Goal: Information Seeking & Learning: Learn about a topic

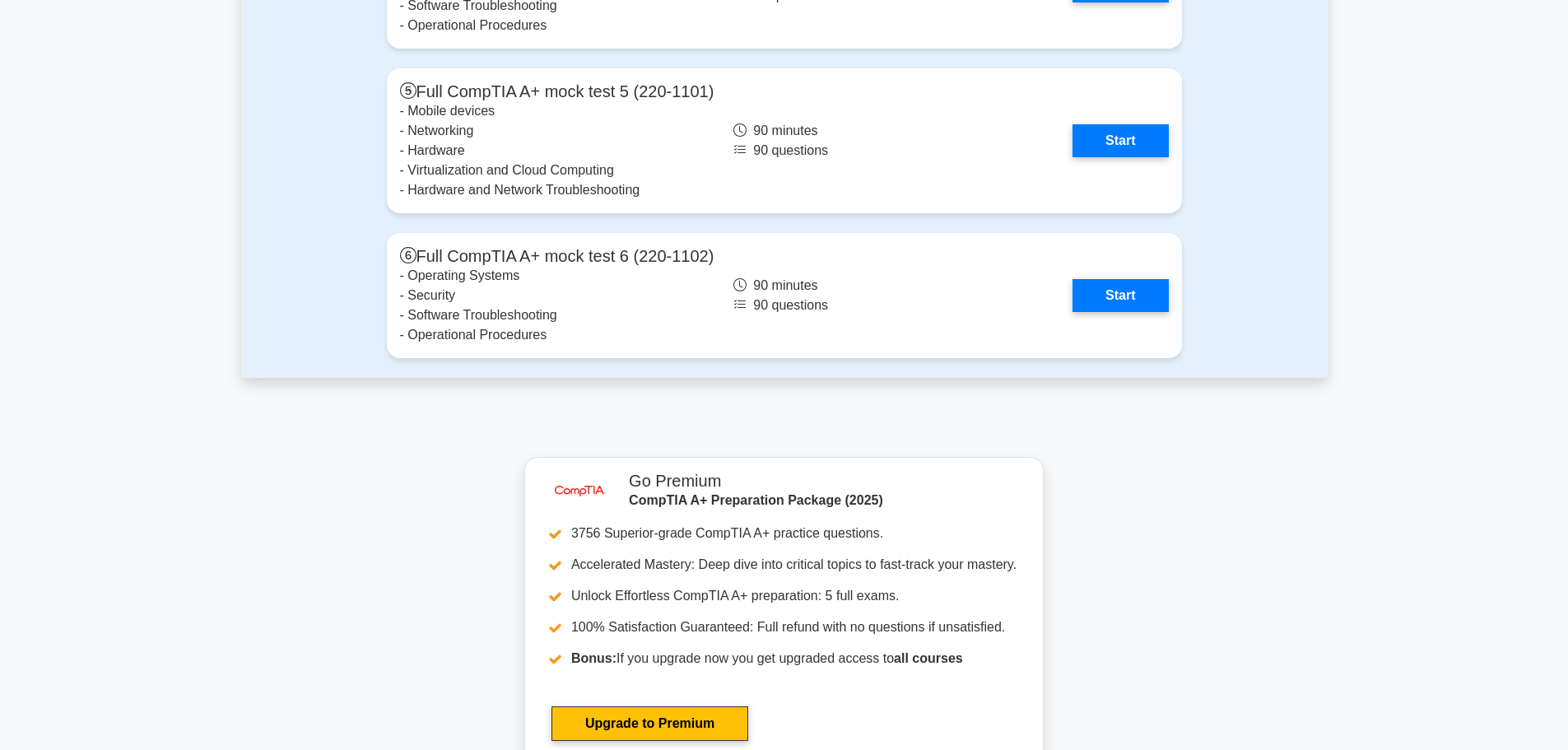
scroll to position [4774, 0]
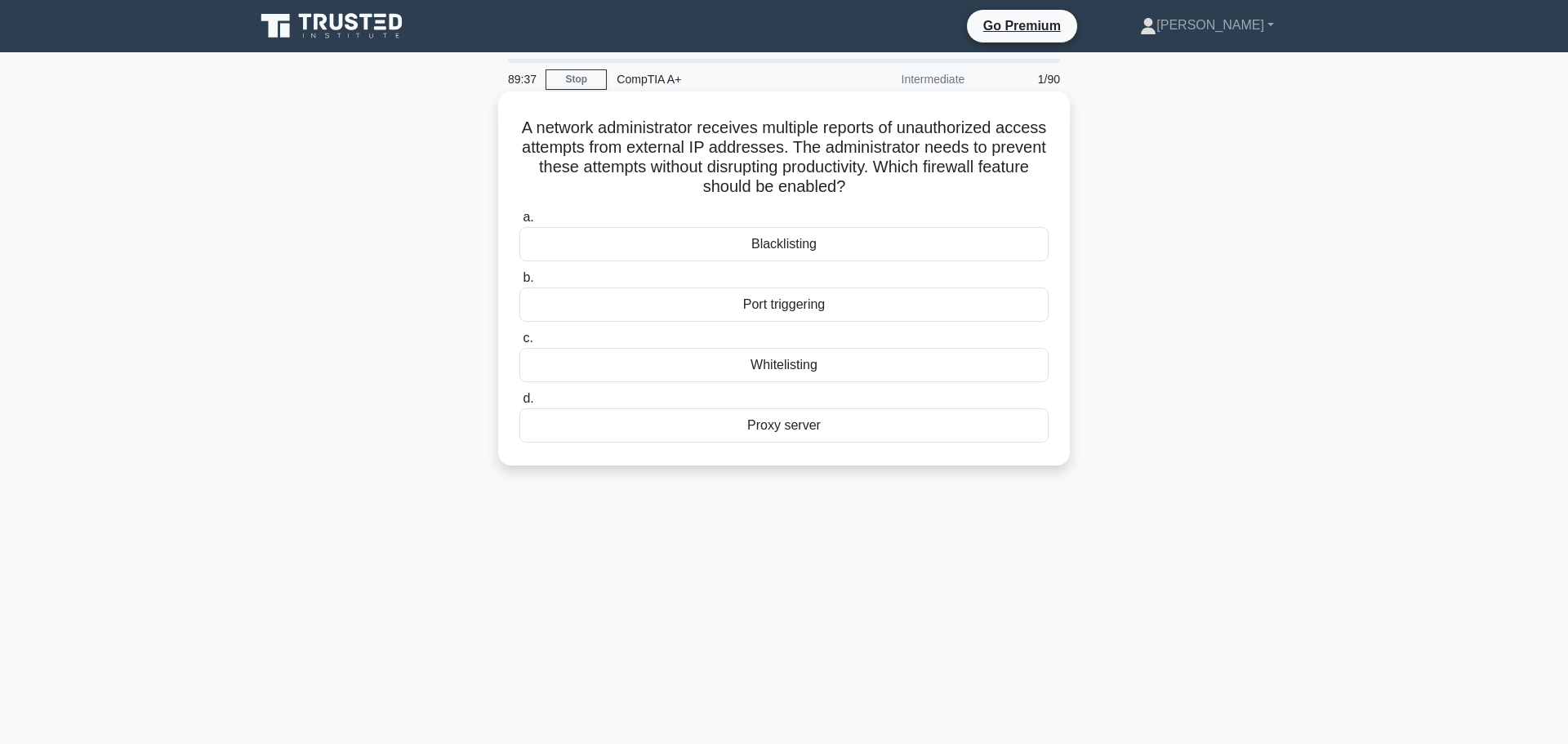
click at [849, 245] on div "Blacklisting" at bounding box center [784, 244] width 529 height 34
click at [520, 223] on input "a. Blacklisting" at bounding box center [520, 217] width 0 height 10
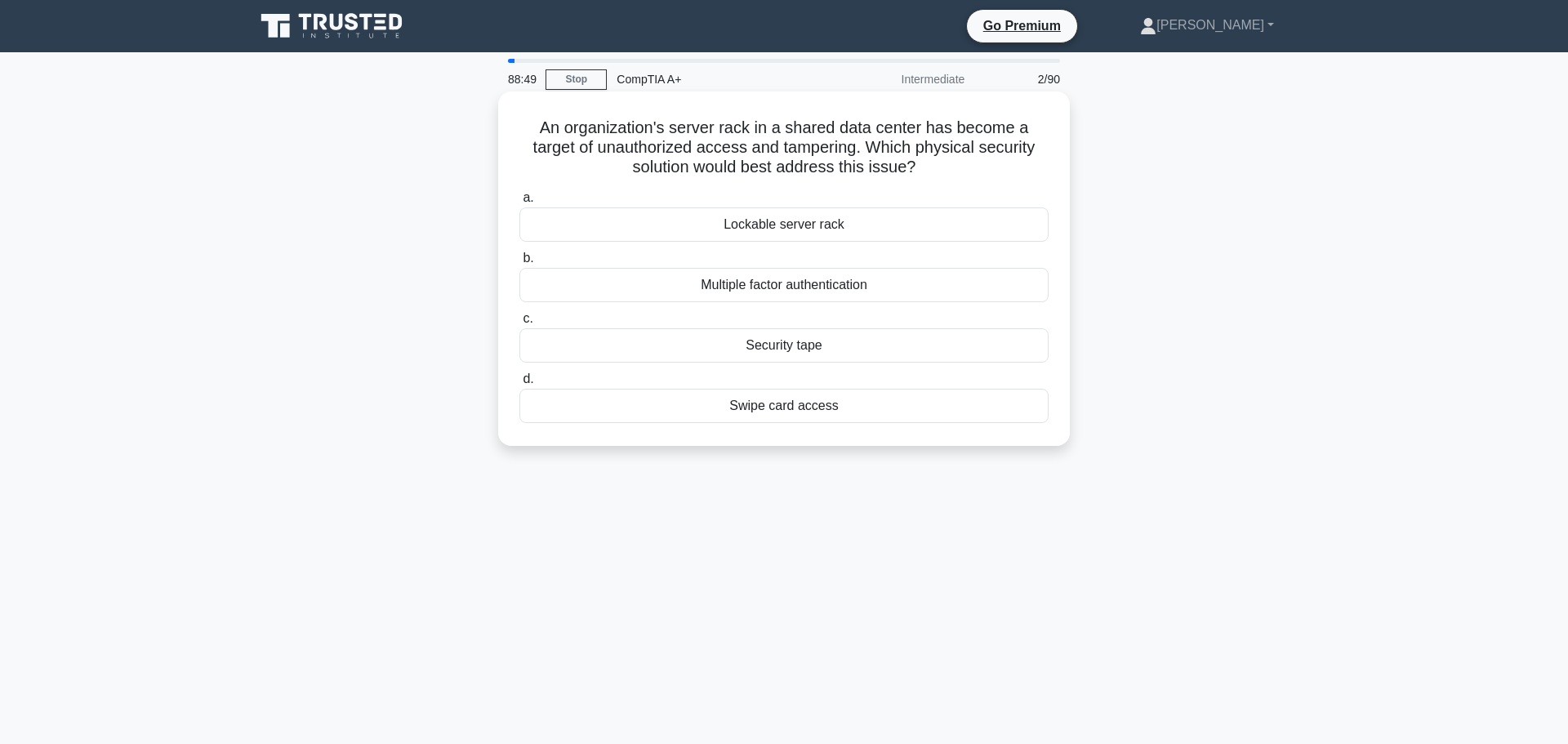
click at [815, 229] on div "Lockable server rack" at bounding box center [784, 225] width 529 height 34
click at [520, 203] on input "a. Lockable server rack" at bounding box center [520, 197] width 0 height 10
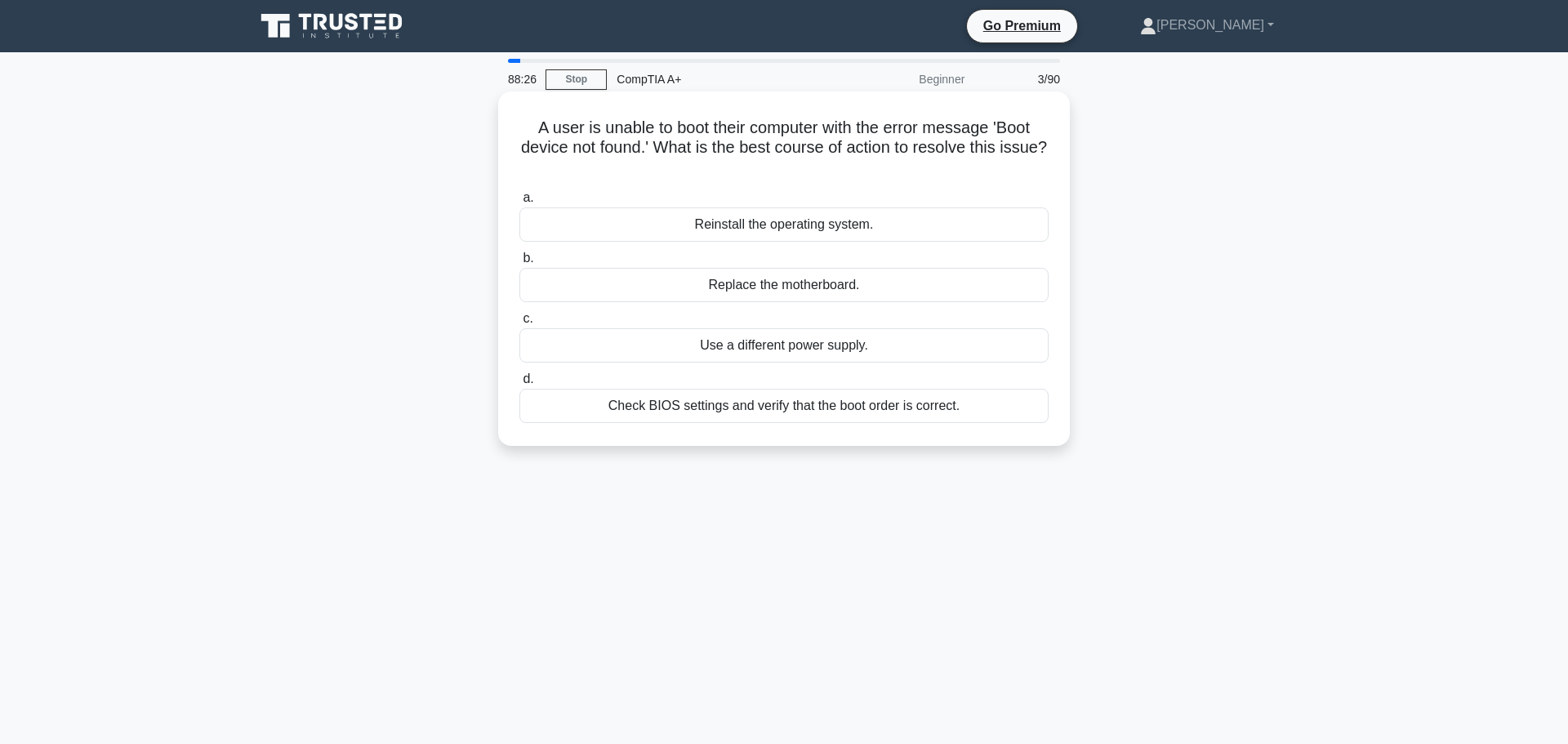
click at [837, 397] on div "Check BIOS settings and verify that the boot order is correct." at bounding box center [784, 406] width 529 height 34
click at [520, 384] on input "d. Check BIOS settings and verify that the boot order is correct." at bounding box center [520, 379] width 0 height 10
click at [901, 404] on div "Open File History, locate the desired file version, and restore it" at bounding box center [784, 406] width 529 height 34
click at [520, 384] on input "d. Open File History, locate the desired file version, and restore it" at bounding box center [520, 379] width 0 height 10
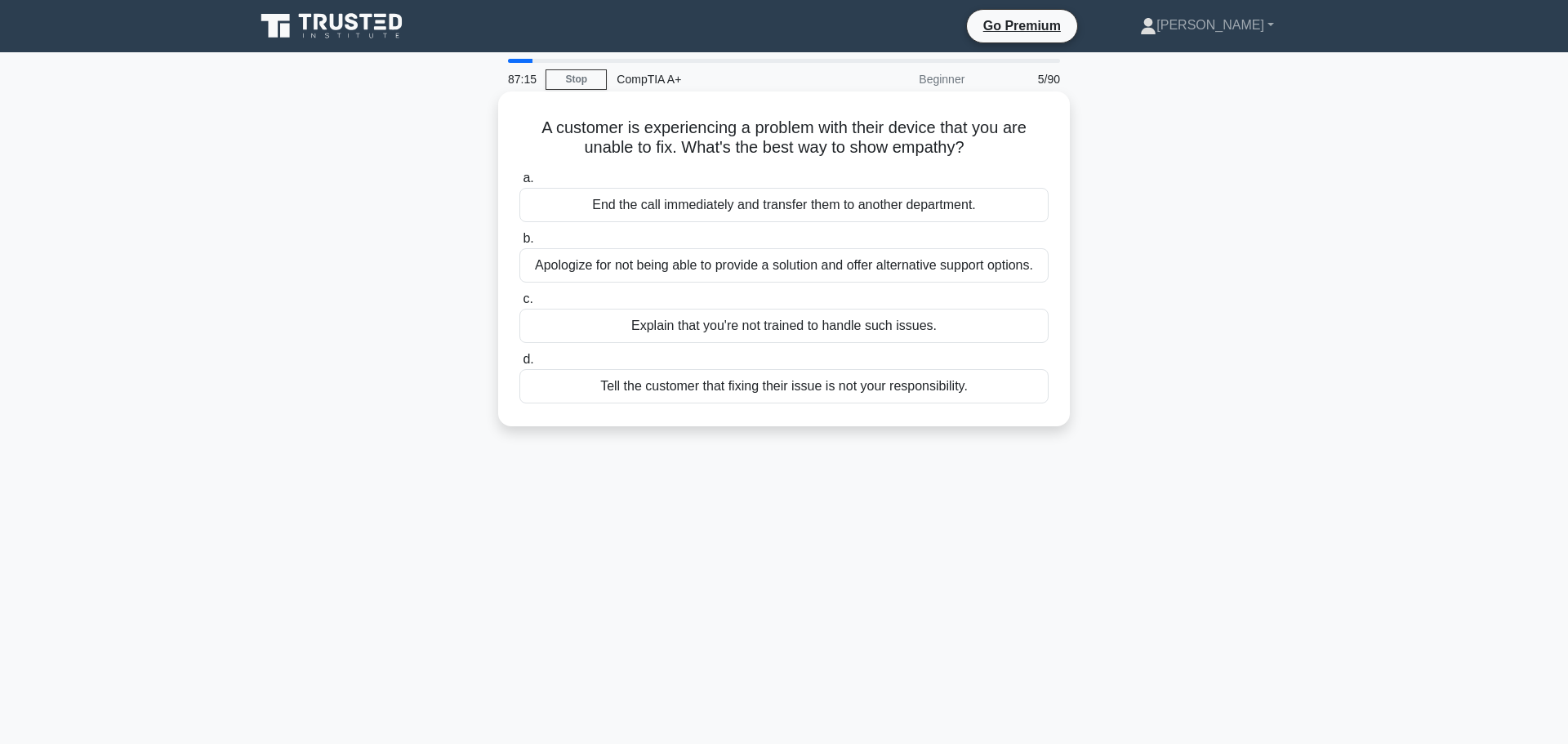
click at [966, 272] on div "Apologize for not being able to provide a solution and offer alternative suppor…" at bounding box center [784, 265] width 529 height 34
click at [520, 245] on input "b. Apologize for not being able to provide a solution and offer alternative sup…" at bounding box center [520, 238] width 0 height 10
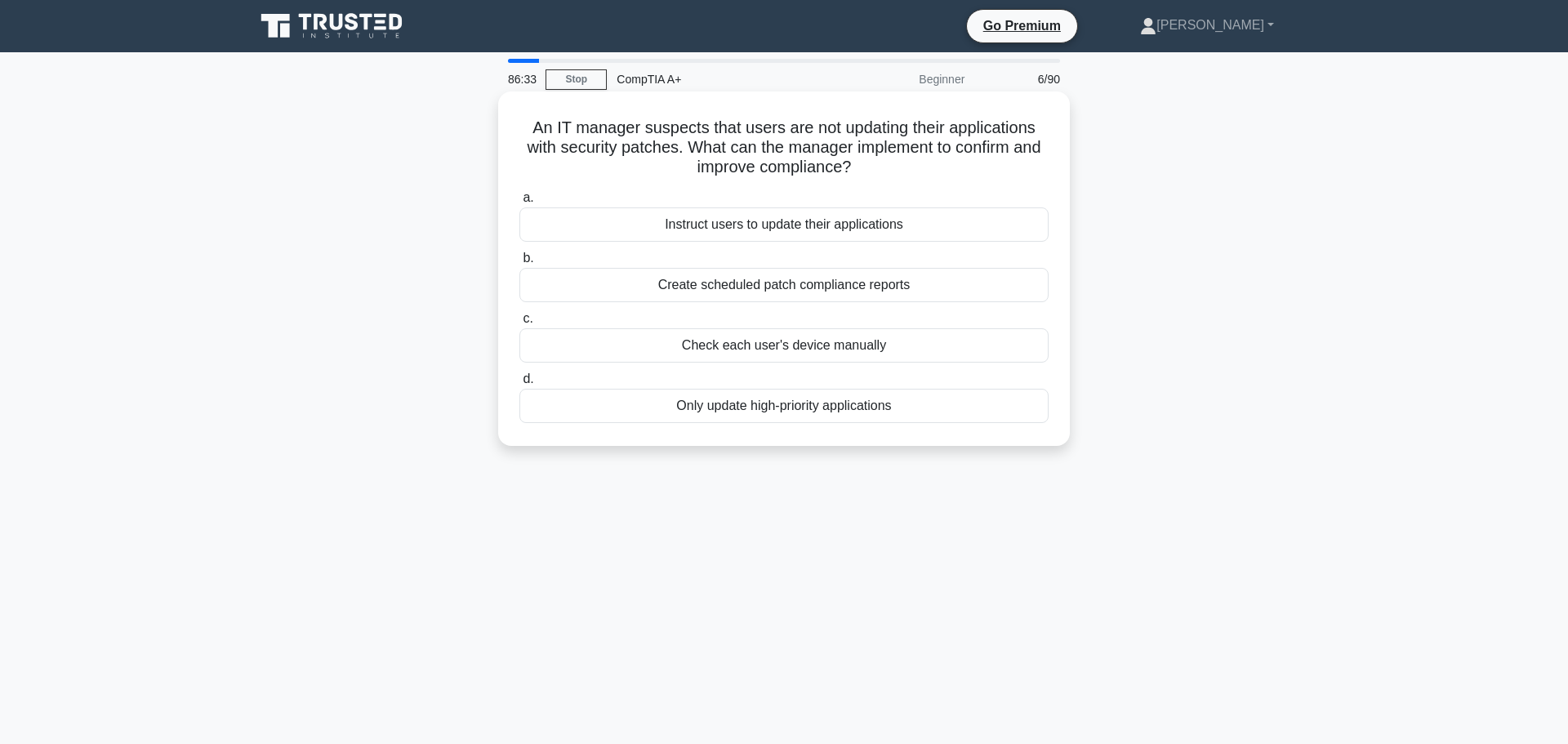
click at [807, 276] on div "Create scheduled patch compliance reports" at bounding box center [784, 285] width 529 height 34
click at [520, 263] on input "b. Create scheduled patch compliance reports" at bounding box center [520, 258] width 0 height 10
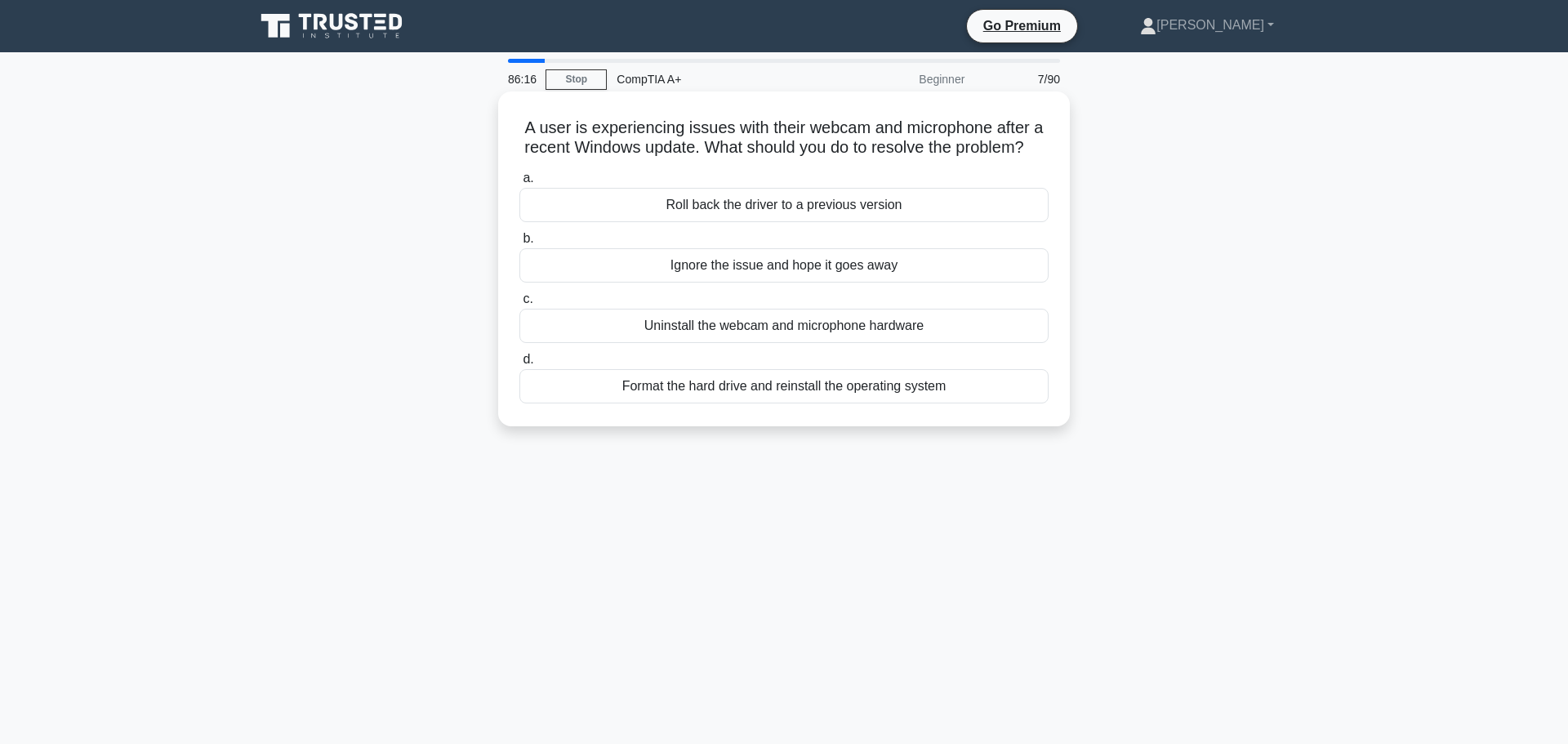
click at [845, 215] on div "Roll back the driver to a previous version" at bounding box center [784, 205] width 529 height 34
click at [520, 184] on input "a. Roll back the driver to a previous version" at bounding box center [520, 178] width 0 height 10
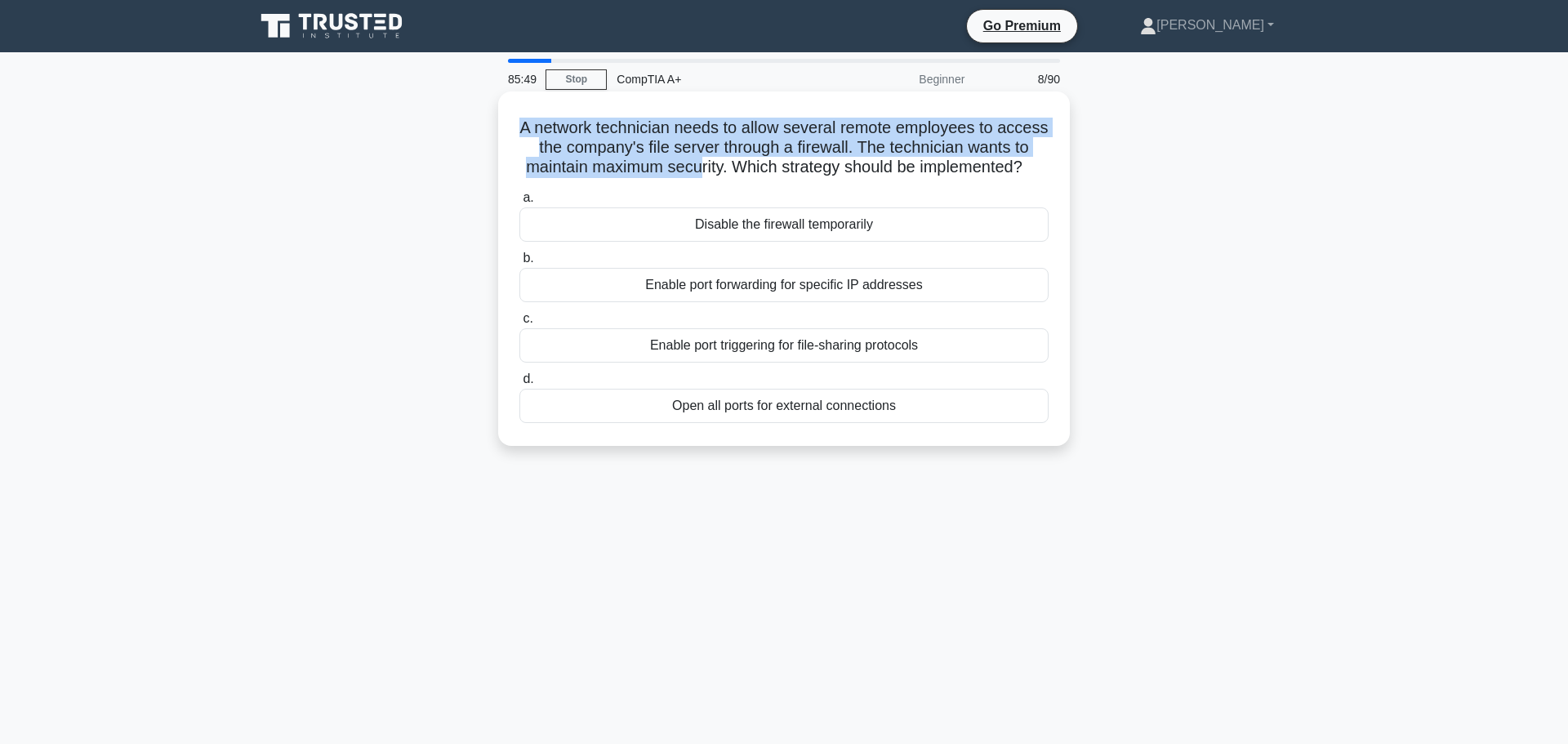
drag, startPoint x: 543, startPoint y: 115, endPoint x: 800, endPoint y: 154, distance: 259.9
click at [800, 154] on h5 "A network technician needs to allow several remote employees to access the comp…" at bounding box center [784, 148] width 533 height 60
click at [802, 151] on h5 "A network technician needs to allow several remote employees to access the comp…" at bounding box center [784, 148] width 533 height 60
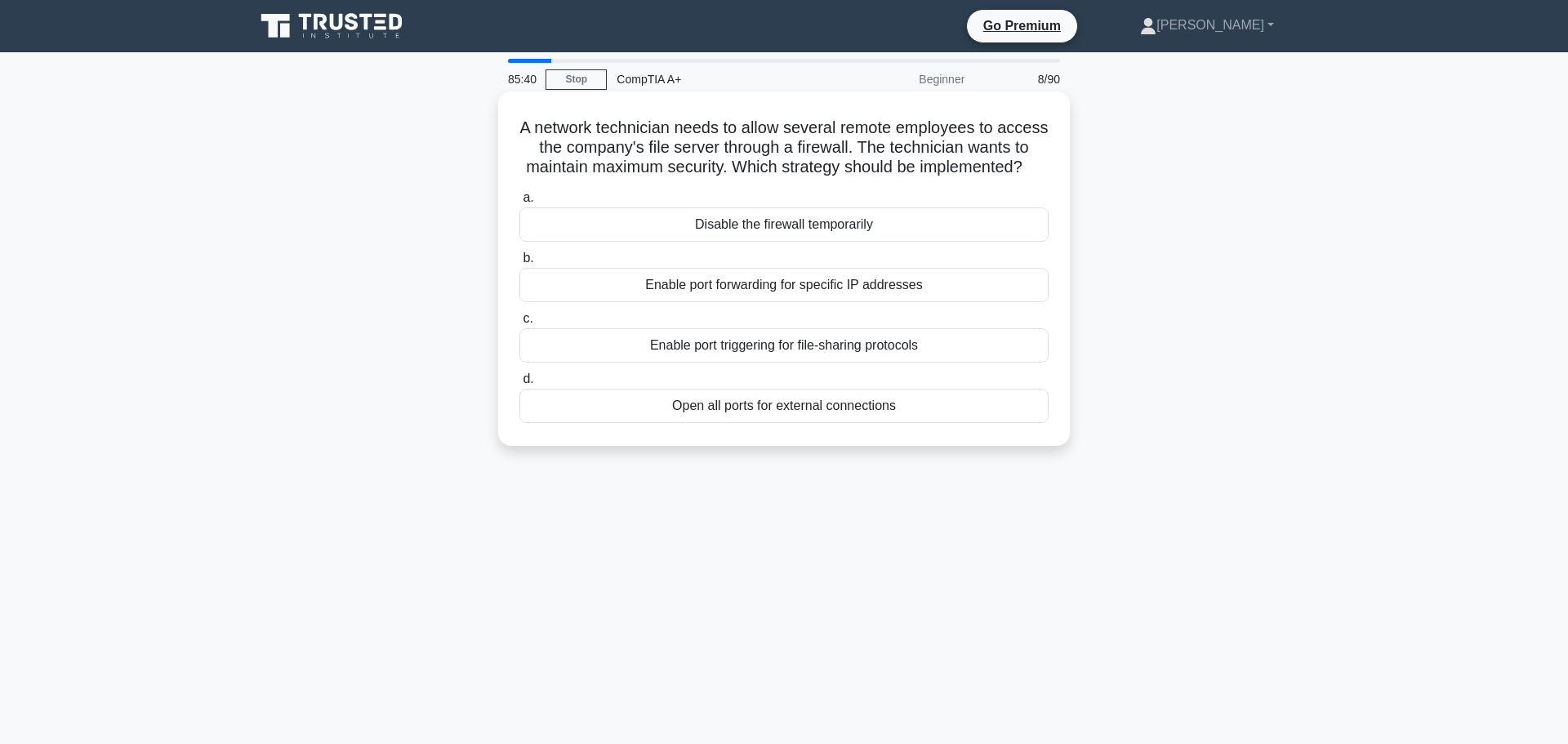
click at [856, 297] on div "Enable port forwarding for specific IP addresses" at bounding box center [784, 285] width 529 height 34
click at [520, 263] on input "b. Enable port forwarding for specific IP addresses" at bounding box center [520, 258] width 0 height 10
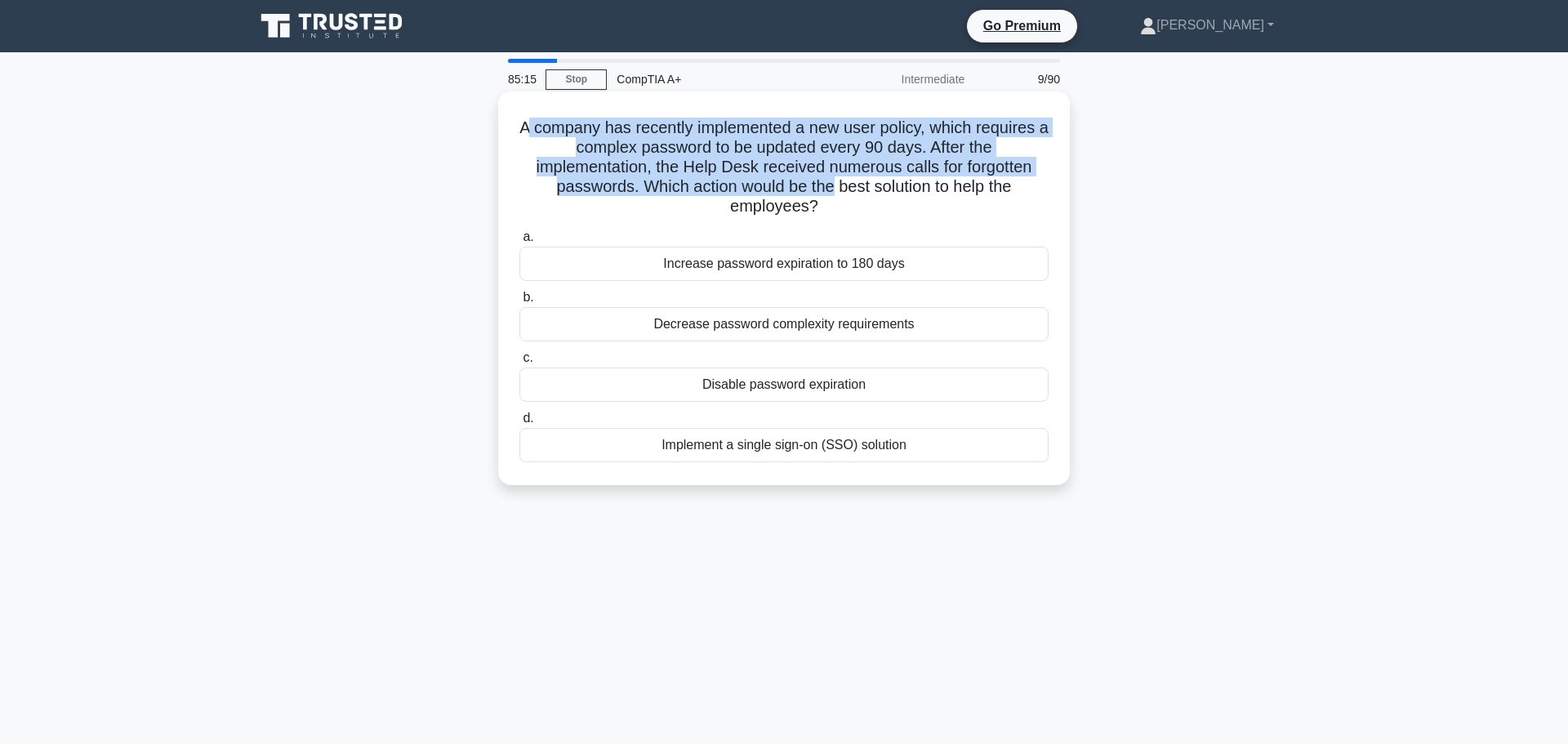
drag, startPoint x: 528, startPoint y: 122, endPoint x: 831, endPoint y: 172, distance: 307.1
click at [831, 172] on h5 "A company has recently implemented a new user policy, which requires a complex …" at bounding box center [784, 168] width 533 height 100
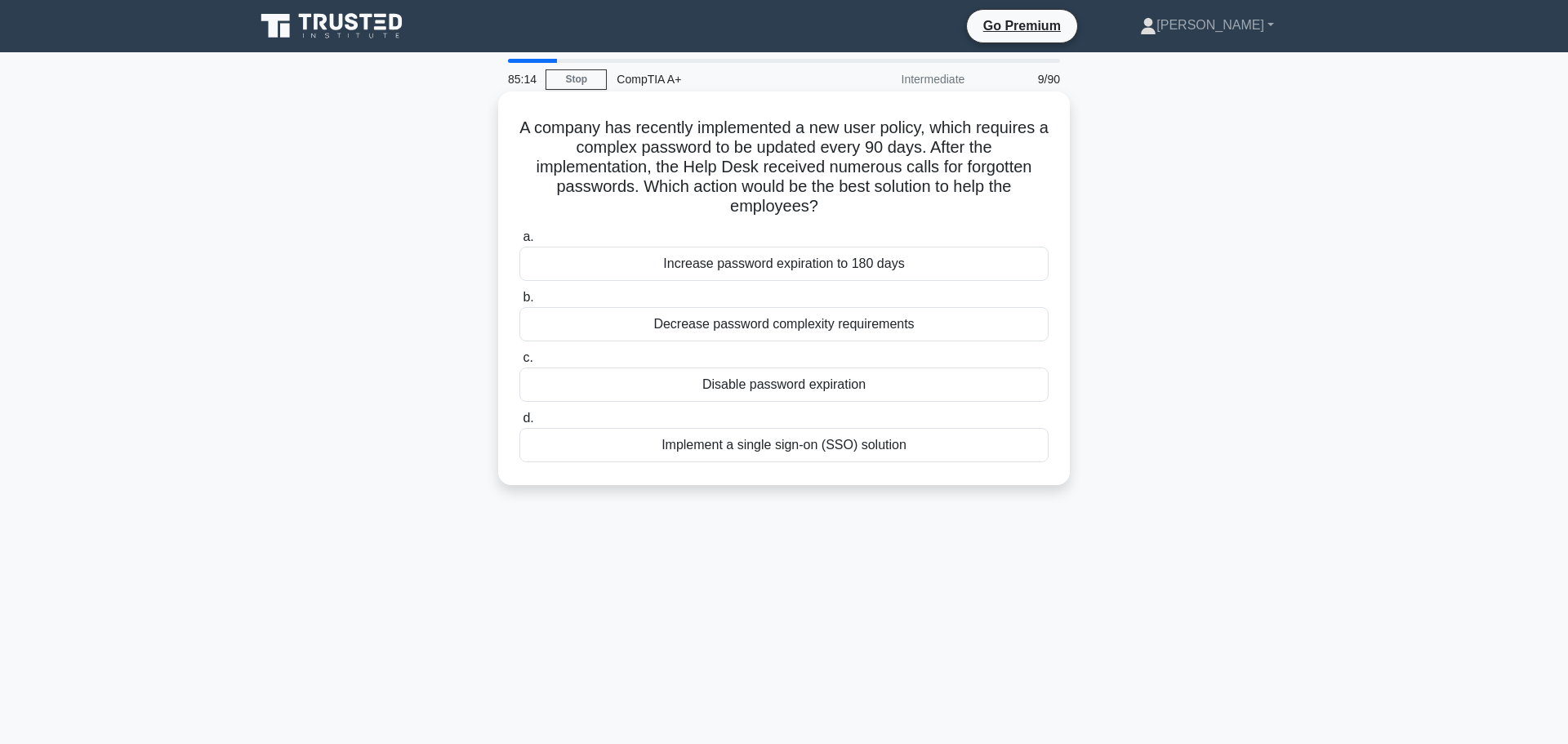
click at [894, 196] on h5 "A company has recently implemented a new user policy, which requires a complex …" at bounding box center [784, 168] width 533 height 100
click at [844, 438] on div "Implement a single sign-on (SSO) solution" at bounding box center [784, 445] width 529 height 34
click at [520, 424] on input "d. Implement a single sign-on (SSO) solution" at bounding box center [520, 418] width 0 height 10
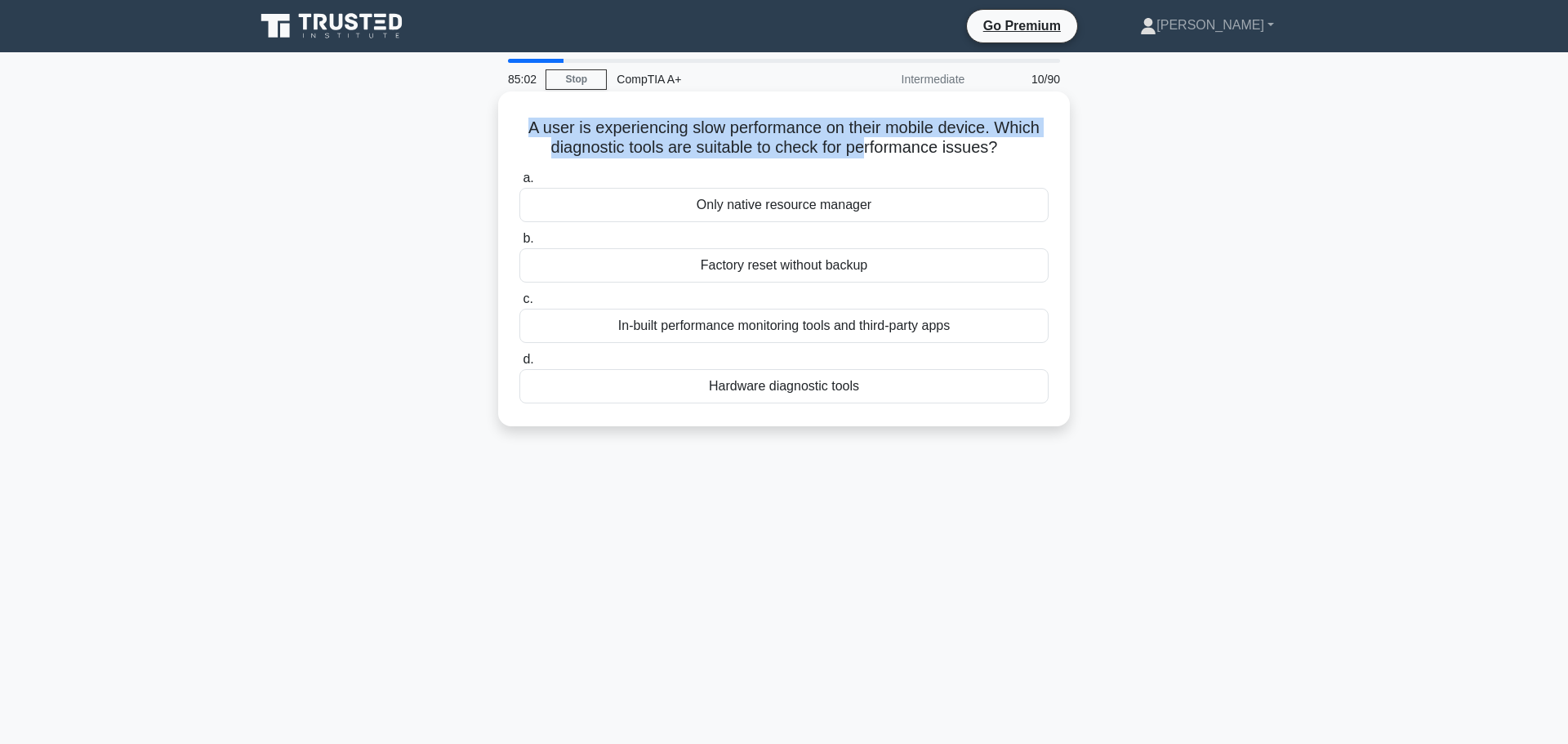
drag, startPoint x: 514, startPoint y: 122, endPoint x: 866, endPoint y: 133, distance: 352.2
click at [866, 133] on div "A user is experiencing slow performance on their mobile device. Which diagnosti…" at bounding box center [784, 259] width 559 height 322
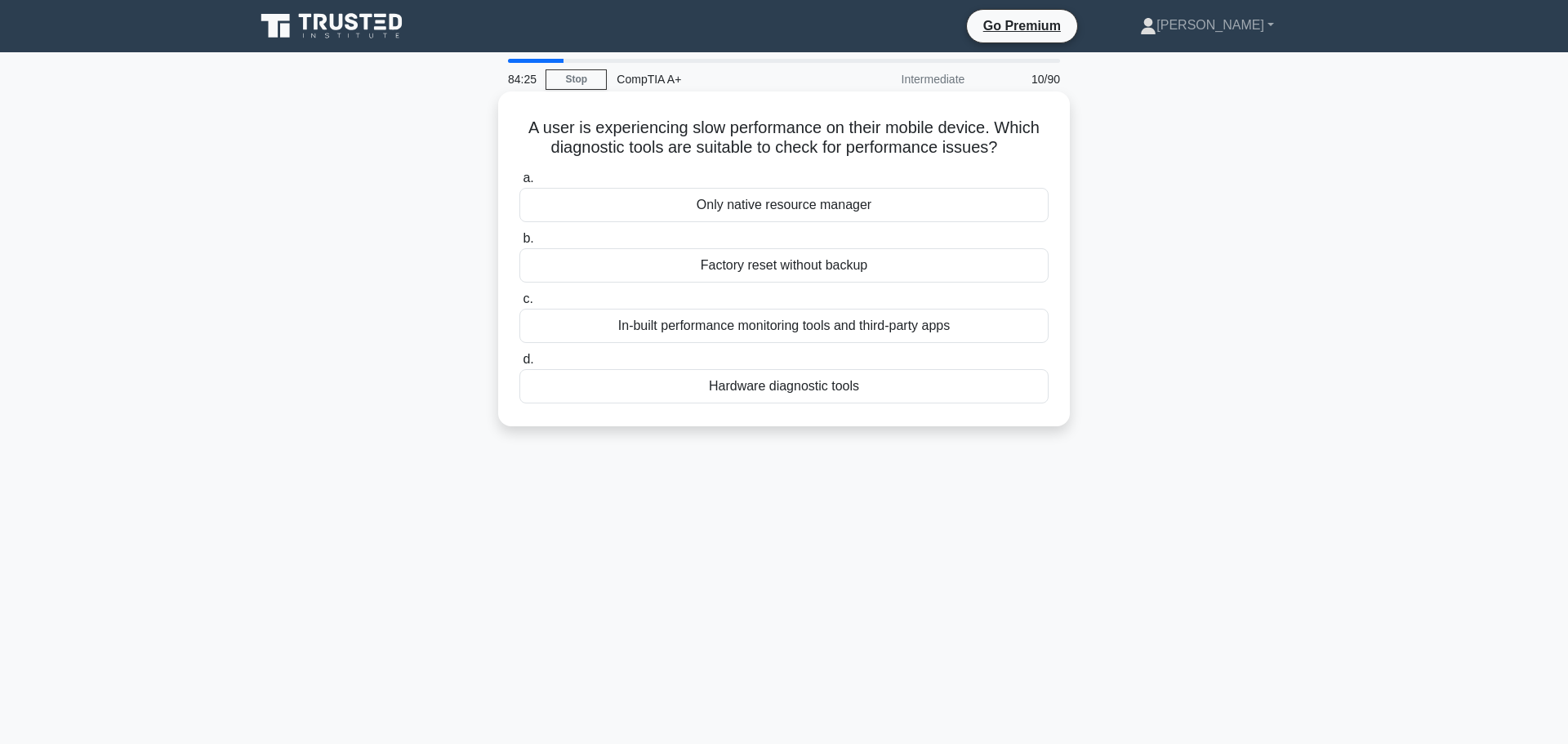
click at [933, 319] on div "In-built performance monitoring tools and third-party apps" at bounding box center [784, 326] width 529 height 34
click at [520, 305] on input "c. In-built performance monitoring tools and third-party apps" at bounding box center [520, 298] width 0 height 10
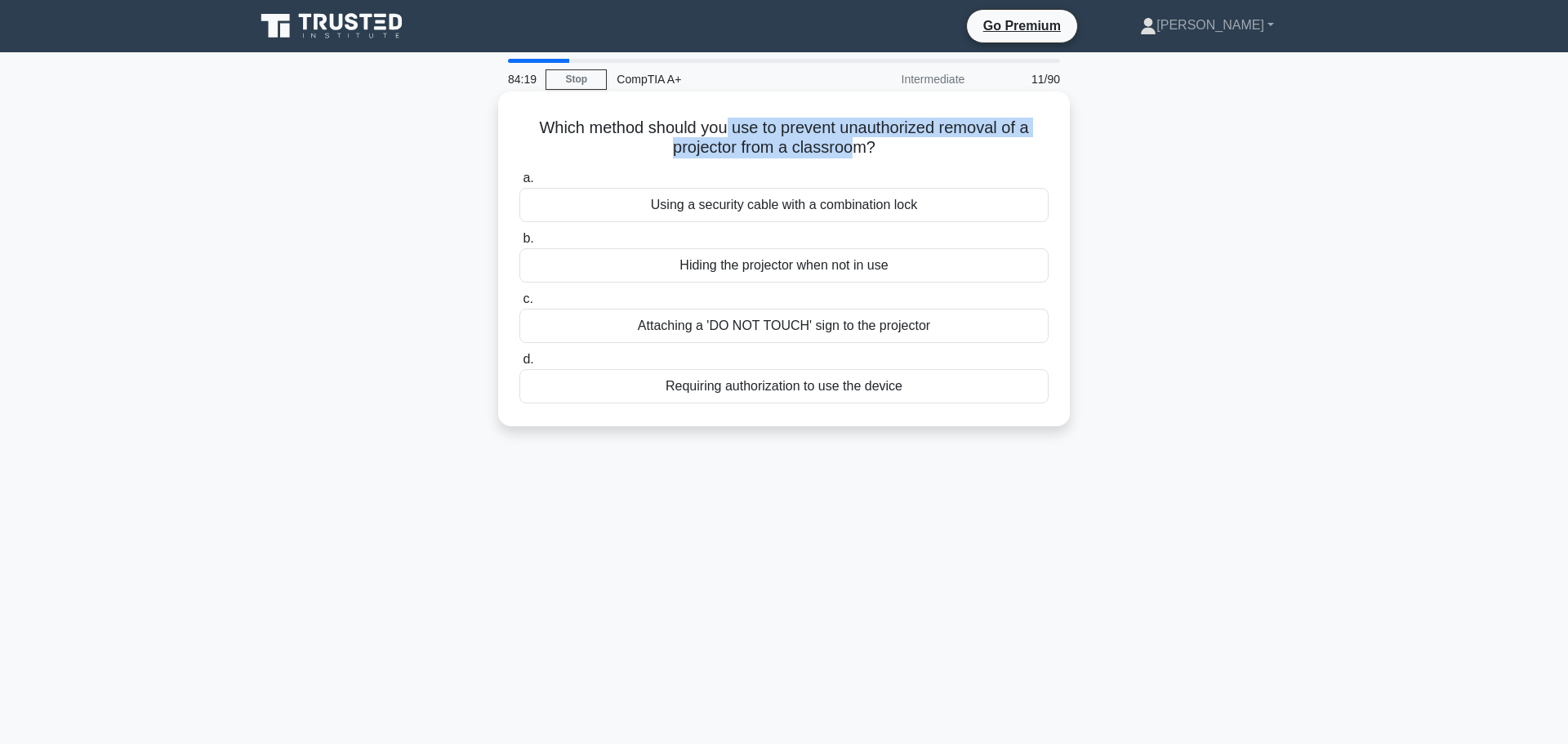
drag, startPoint x: 723, startPoint y: 102, endPoint x: 855, endPoint y: 137, distance: 136.6
click at [855, 137] on div "Which method should you use to prevent unauthorized removal of a projector from…" at bounding box center [784, 259] width 559 height 322
click at [913, 197] on div "Using a security cable with a combination lock" at bounding box center [784, 205] width 529 height 34
click at [520, 184] on input "a. Using a security cable with a combination lock" at bounding box center [520, 178] width 0 height 10
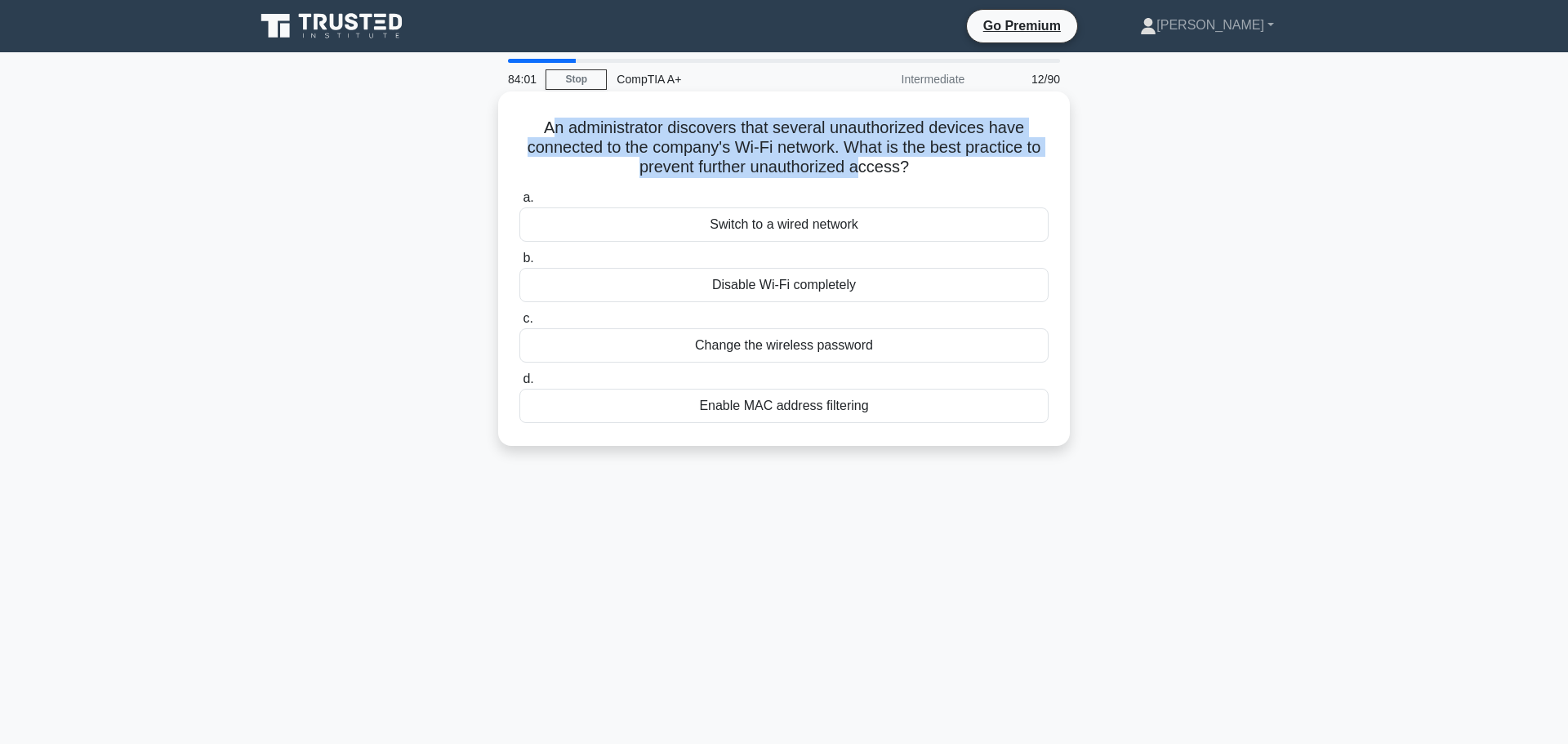
drag, startPoint x: 546, startPoint y: 127, endPoint x: 862, endPoint y: 167, distance: 318.5
click at [862, 166] on h5 "An administrator discovers that several unauthorized devices have connected to …" at bounding box center [784, 148] width 533 height 60
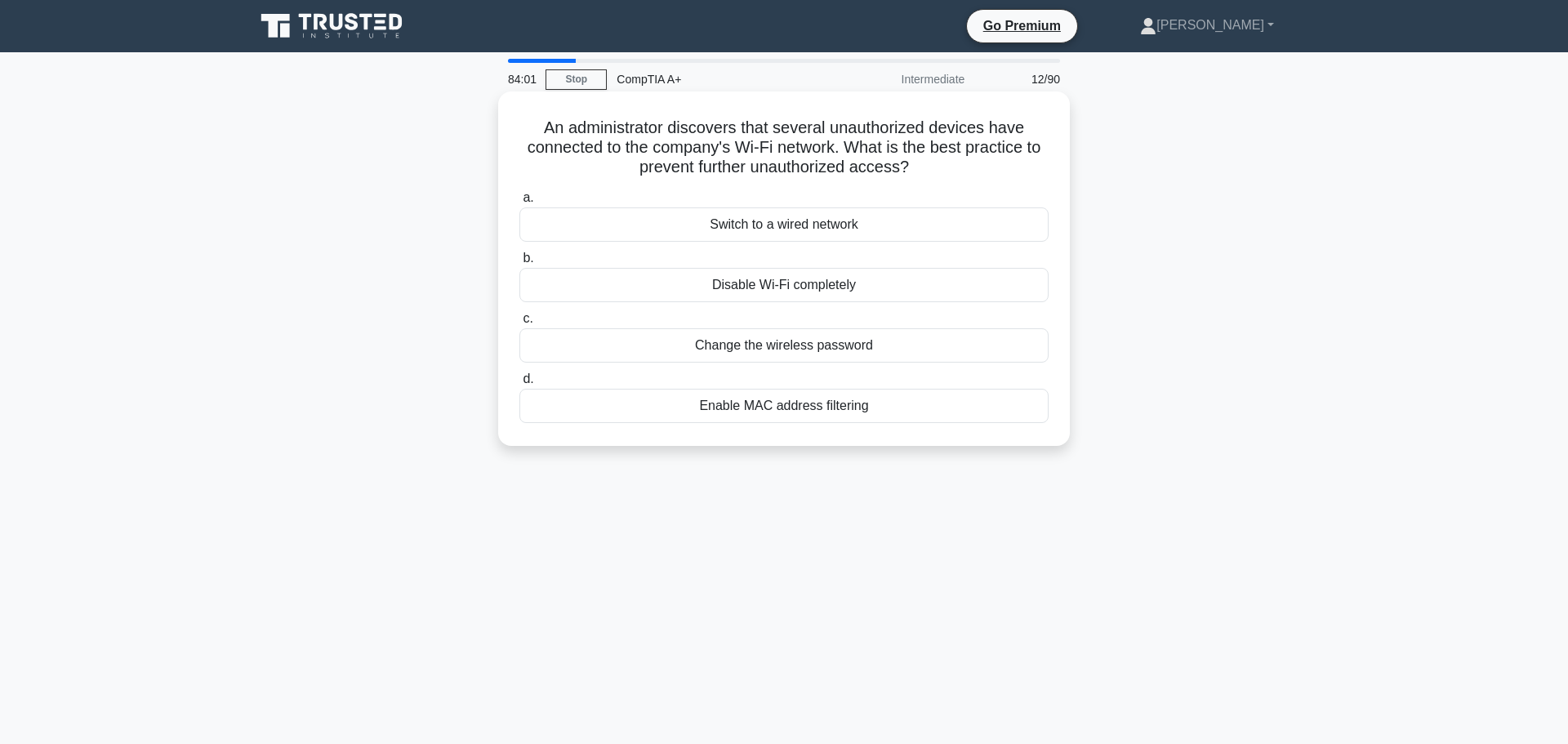
click at [976, 172] on h5 "An administrator discovers that several unauthorized devices have connected to …" at bounding box center [784, 148] width 533 height 60
click at [879, 393] on div "Enable MAC address filtering" at bounding box center [784, 406] width 529 height 34
click at [520, 384] on input "d. Enable MAC address filtering" at bounding box center [520, 379] width 0 height 10
drag, startPoint x: 520, startPoint y: 117, endPoint x: 918, endPoint y: 155, distance: 399.8
click at [918, 155] on h5 "A user is experiencing slow system performance after installing a new software.…" at bounding box center [784, 148] width 533 height 60
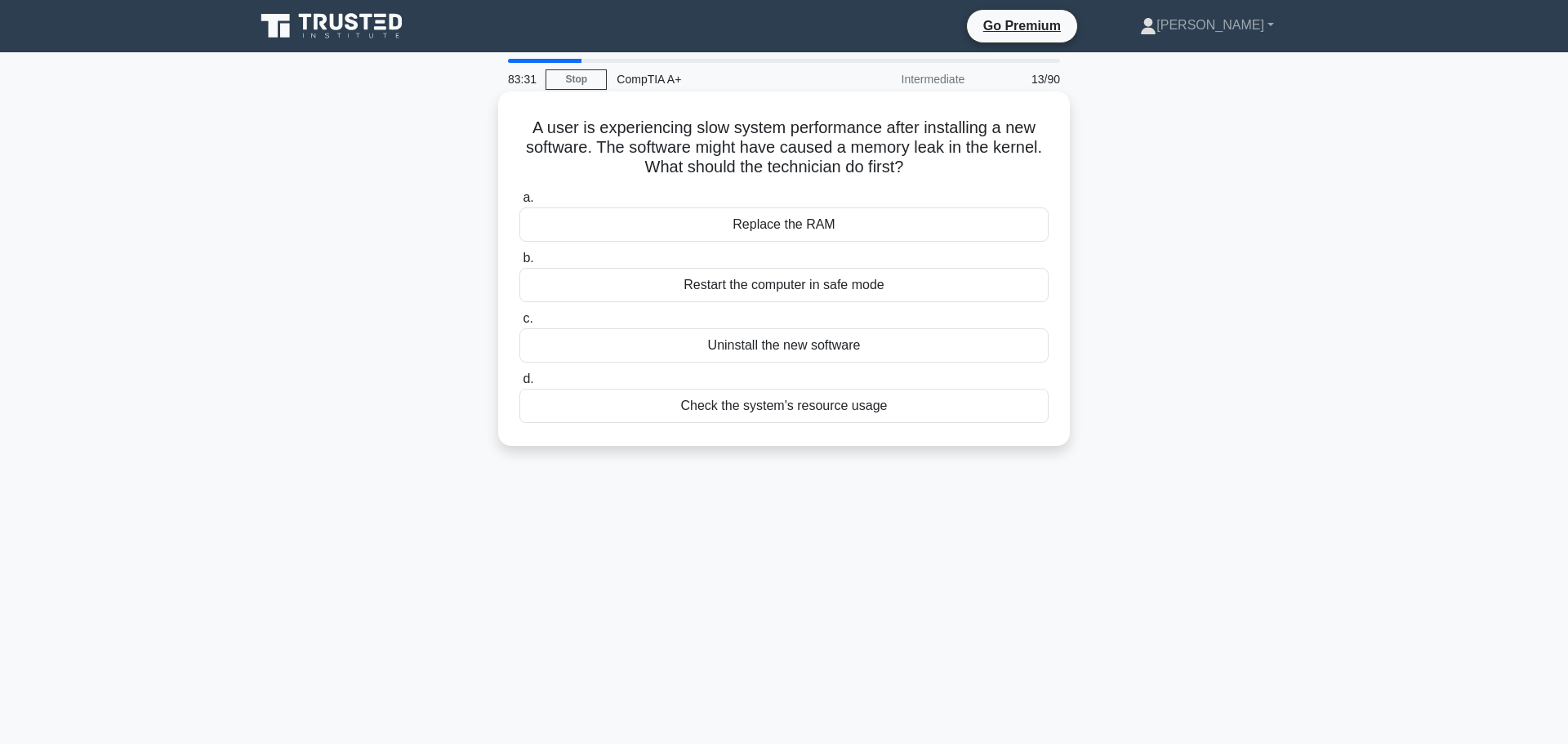
click at [850, 274] on div "Restart the computer in safe mode" at bounding box center [784, 285] width 529 height 34
click at [520, 263] on input "b. Restart the computer in safe mode" at bounding box center [520, 258] width 0 height 10
drag, startPoint x: 537, startPoint y: 125, endPoint x: 877, endPoint y: 161, distance: 341.9
click at [877, 161] on h5 "A company noticed unauthorized remote access to their file servers. Which of th…" at bounding box center [784, 148] width 533 height 60
click at [895, 148] on h5 "A company noticed unauthorized remote access to their file servers. Which of th…" at bounding box center [784, 148] width 533 height 60
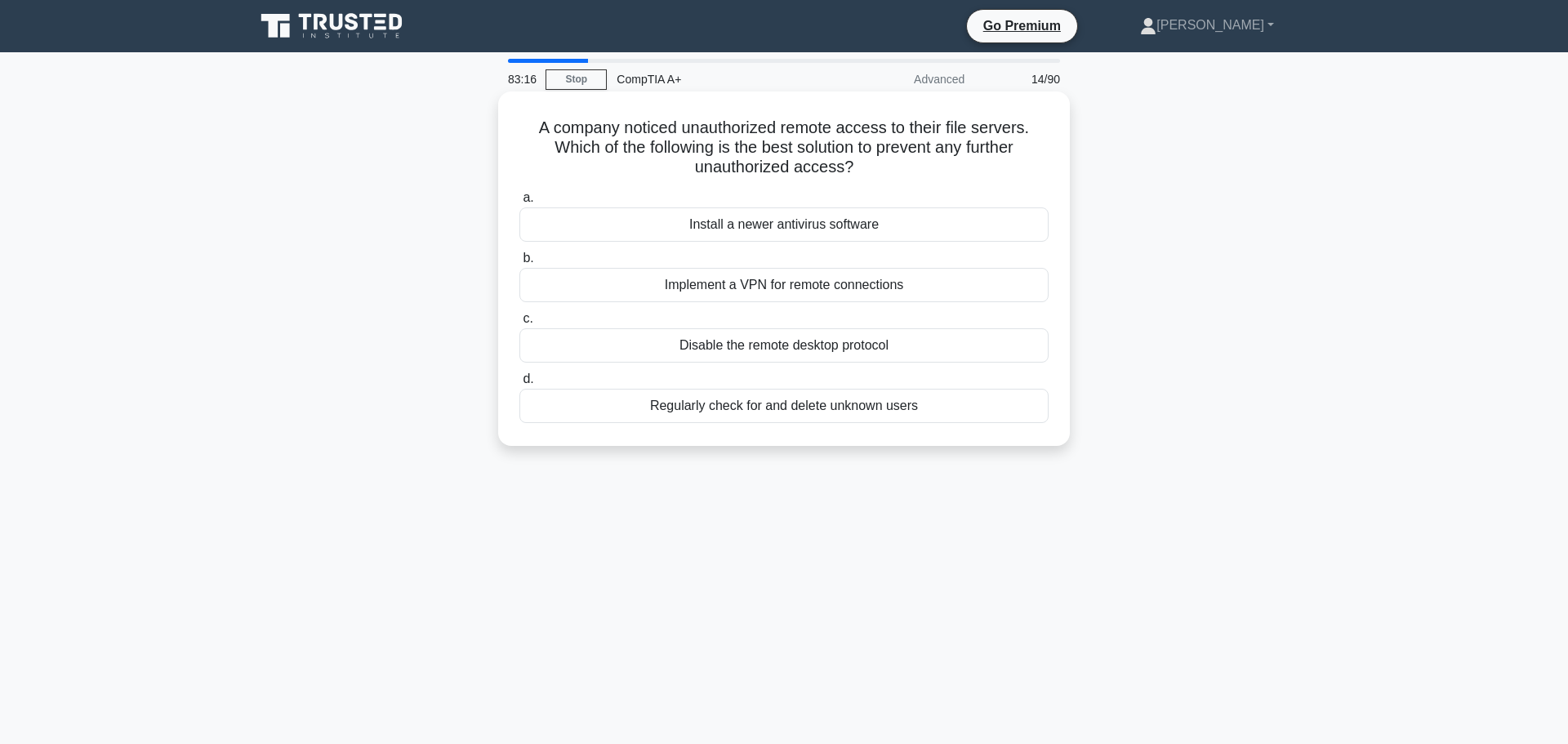
click at [872, 287] on div "Implement a VPN for remote connections" at bounding box center [784, 285] width 529 height 34
click at [520, 263] on input "b. Implement a VPN for remote connections" at bounding box center [520, 258] width 0 height 10
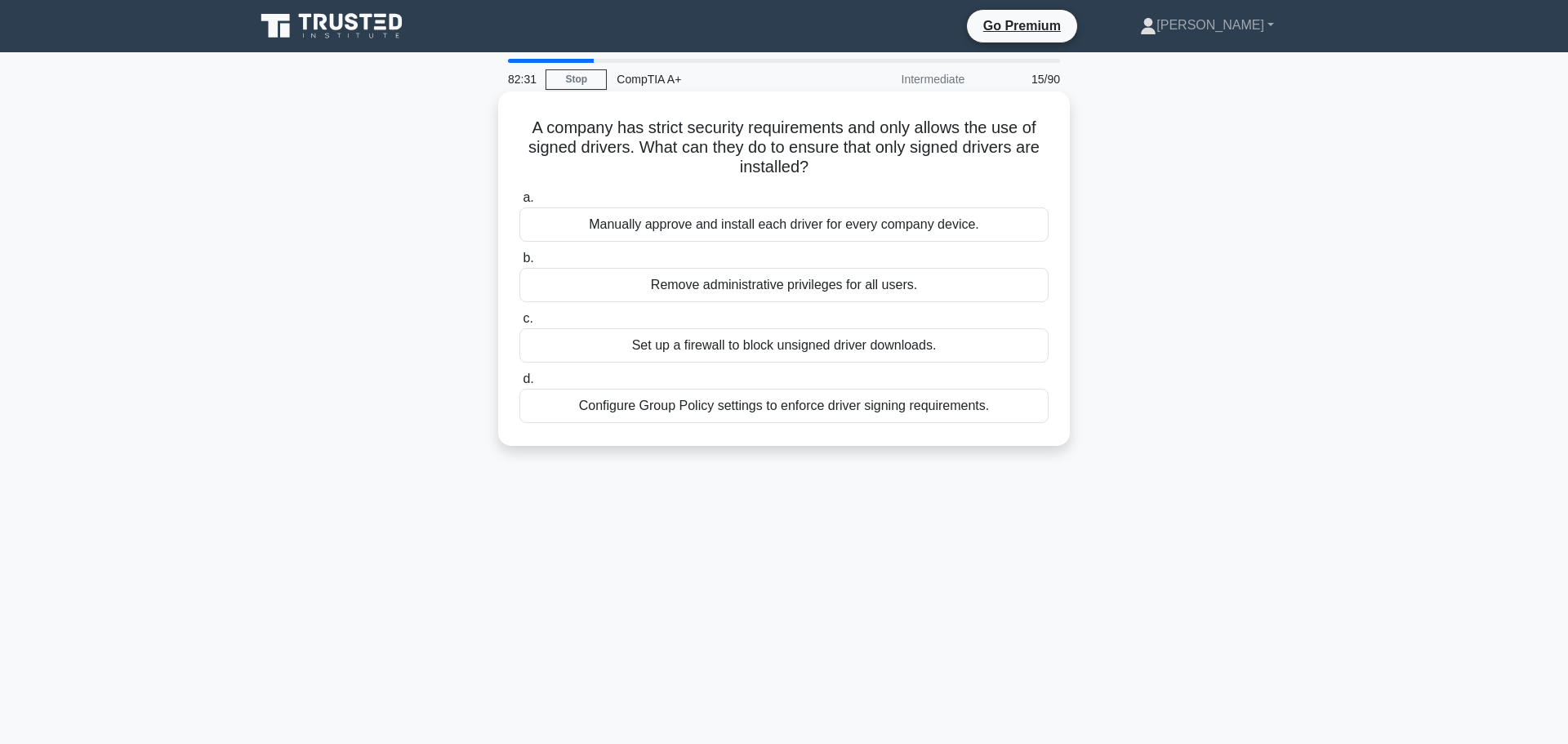
click at [874, 286] on div "Remove administrative privileges for all users." at bounding box center [784, 285] width 529 height 34
click at [520, 263] on input "b. Remove administrative privileges for all users." at bounding box center [520, 258] width 0 height 10
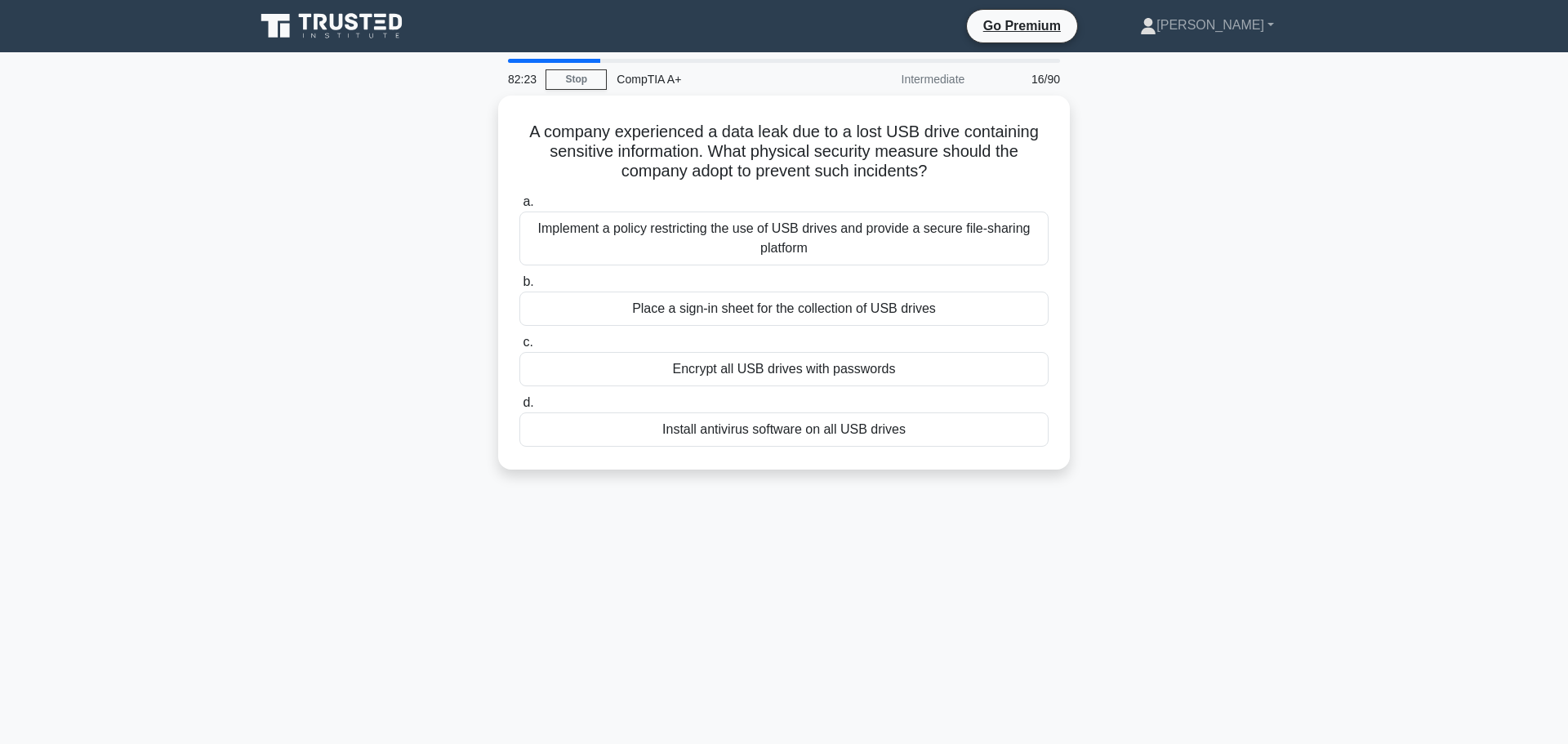
click at [1040, 77] on div "16/90" at bounding box center [1022, 79] width 95 height 33
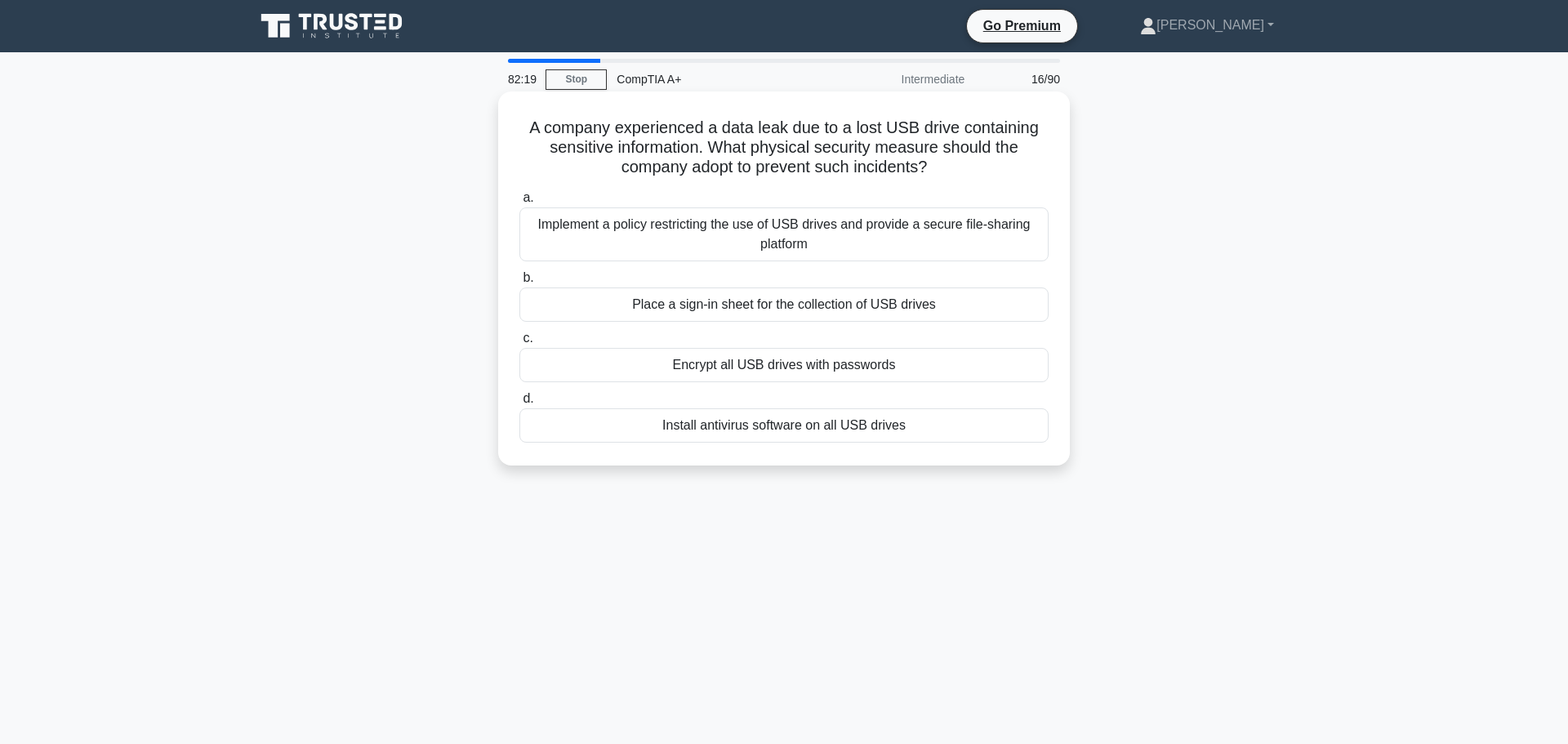
click at [699, 142] on h5 "A company experienced a data leak due to a lost USB drive containing sensitive …" at bounding box center [784, 148] width 533 height 60
click at [784, 244] on div "Implement a policy restricting the use of USB drives and provide a secure file-…" at bounding box center [784, 234] width 529 height 54
click at [520, 203] on input "a. Implement a policy restricting the use of USB drives and provide a secure fi…" at bounding box center [520, 197] width 0 height 10
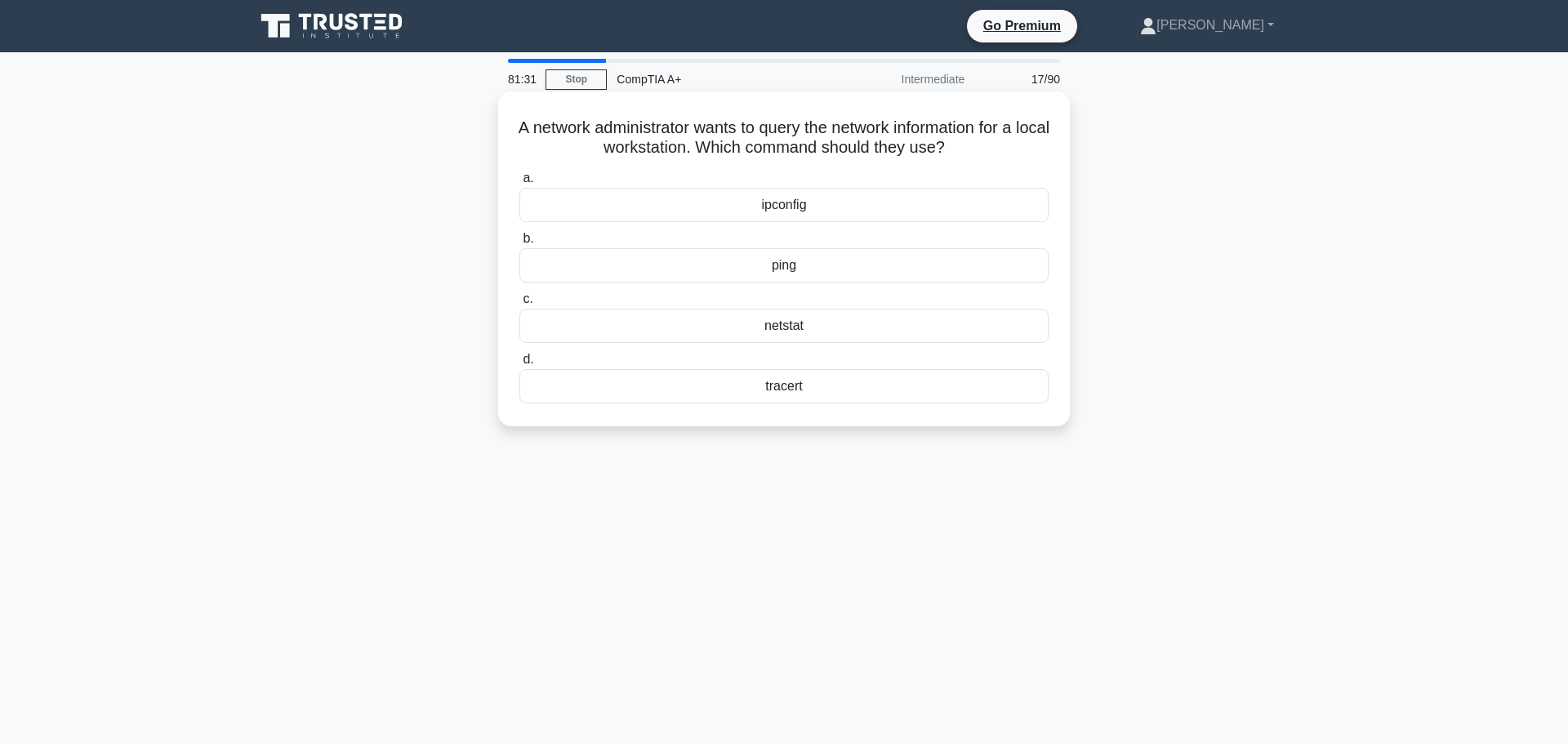
click at [794, 209] on div "ipconfig" at bounding box center [784, 205] width 529 height 34
click at [520, 184] on input "a. ipconfig" at bounding box center [520, 178] width 0 height 10
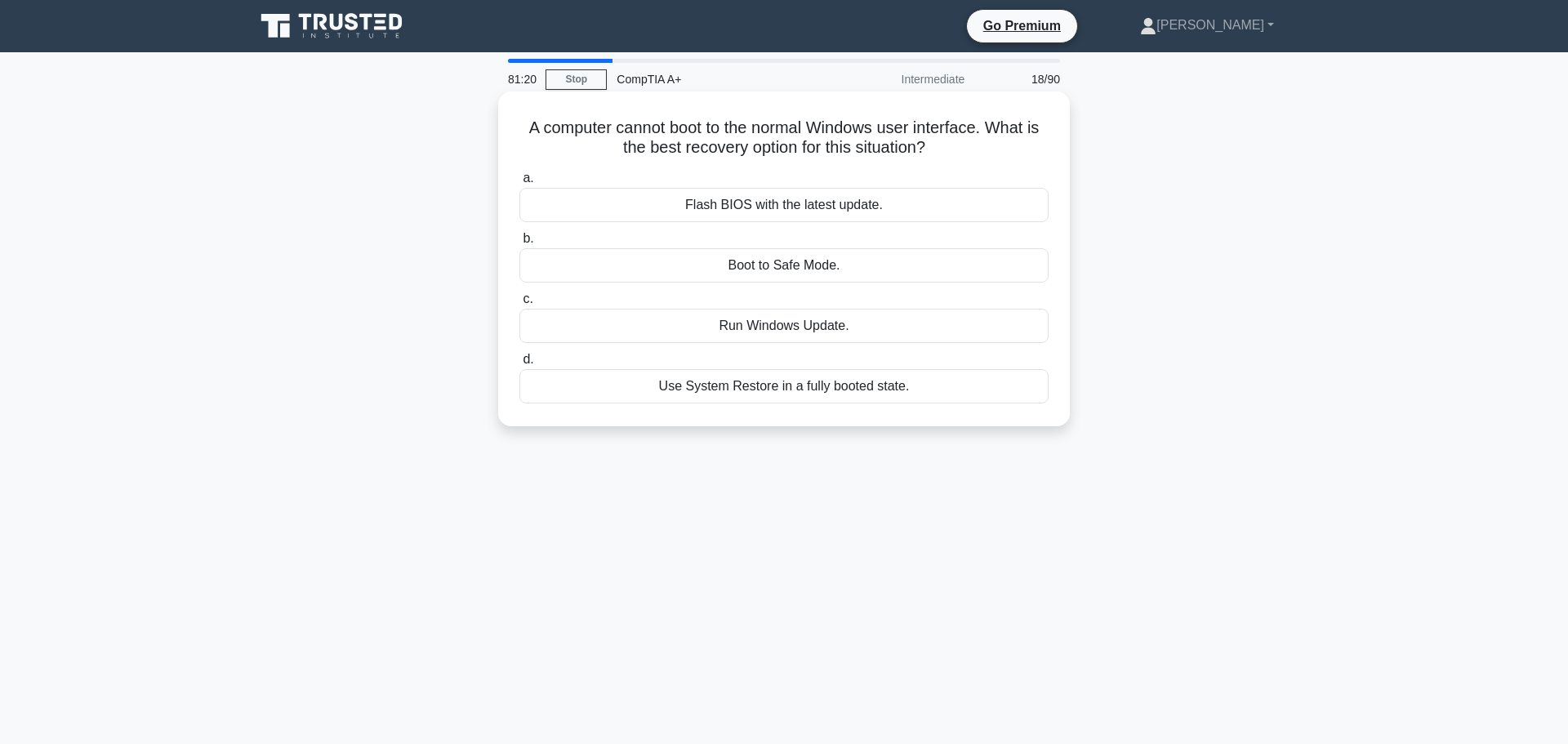
click at [616, 254] on div "Boot to Safe Mode." at bounding box center [784, 265] width 529 height 34
click at [520, 245] on input "b. Boot to Safe Mode." at bounding box center [520, 238] width 0 height 10
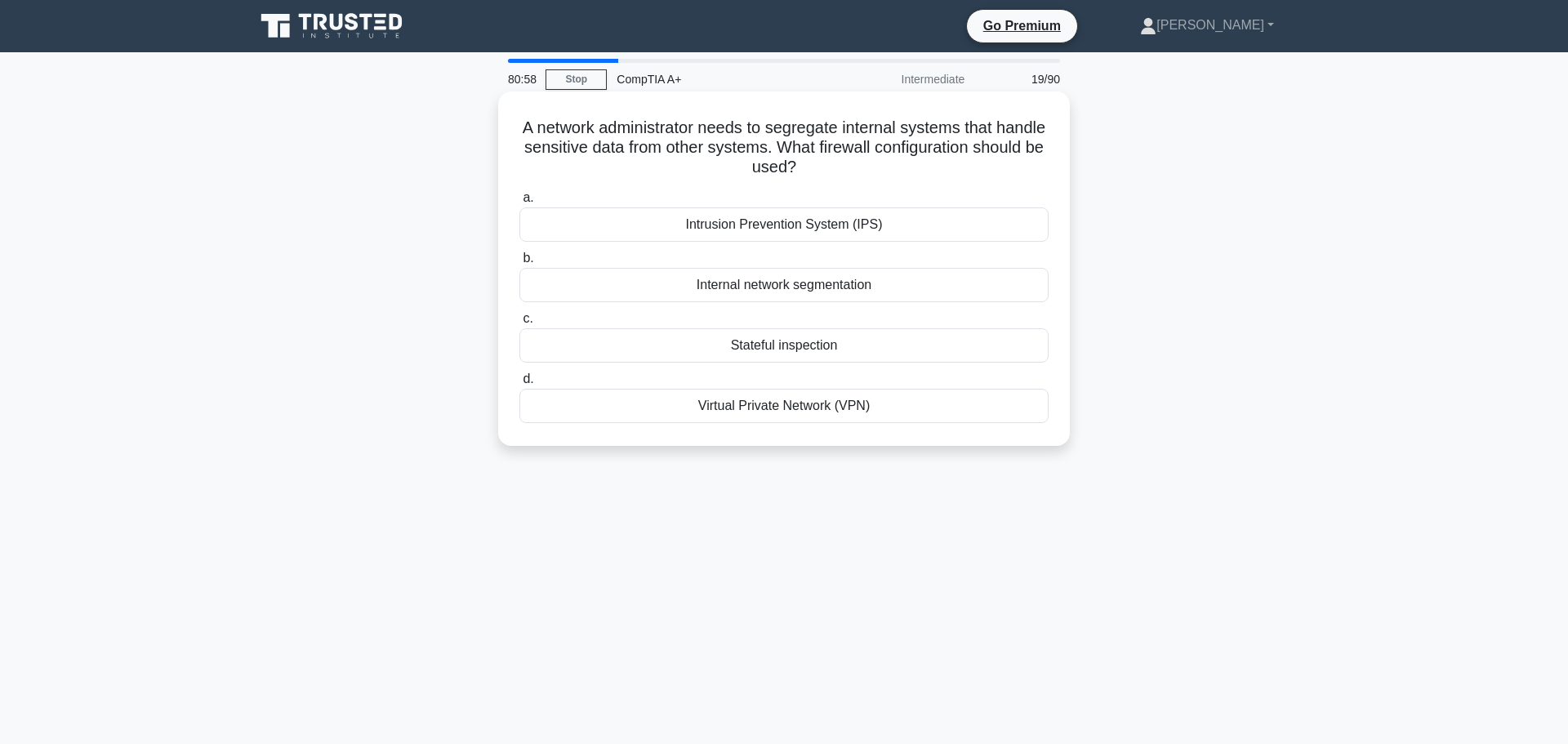
click at [818, 289] on div "Internal network segmentation" at bounding box center [784, 285] width 529 height 34
click at [520, 263] on input "b. Internal network segmentation" at bounding box center [520, 258] width 0 height 10
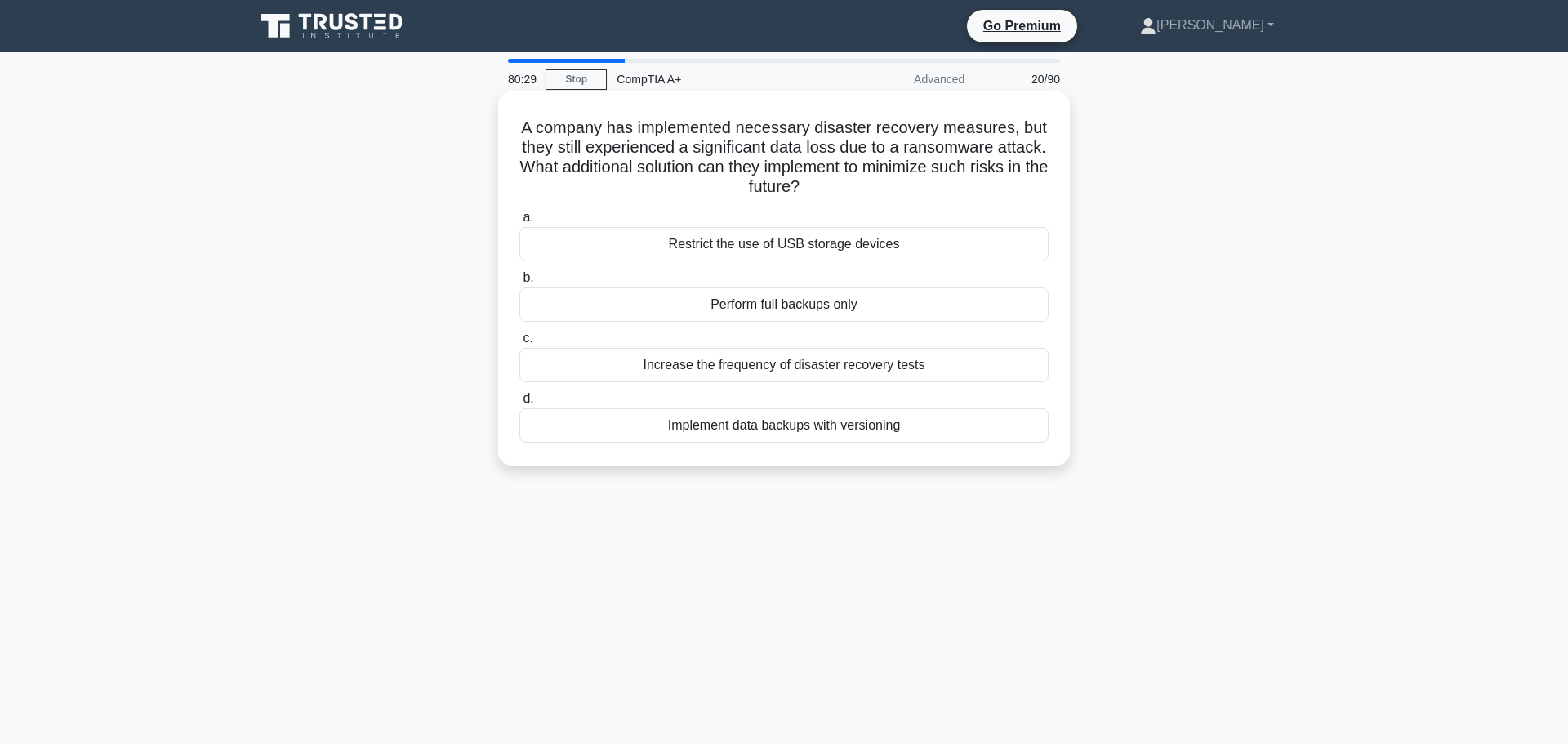
click at [819, 418] on div "Implement data backups with versioning" at bounding box center [784, 425] width 529 height 34
click at [520, 404] on input "d. Implement data backups with versioning" at bounding box center [520, 398] width 0 height 10
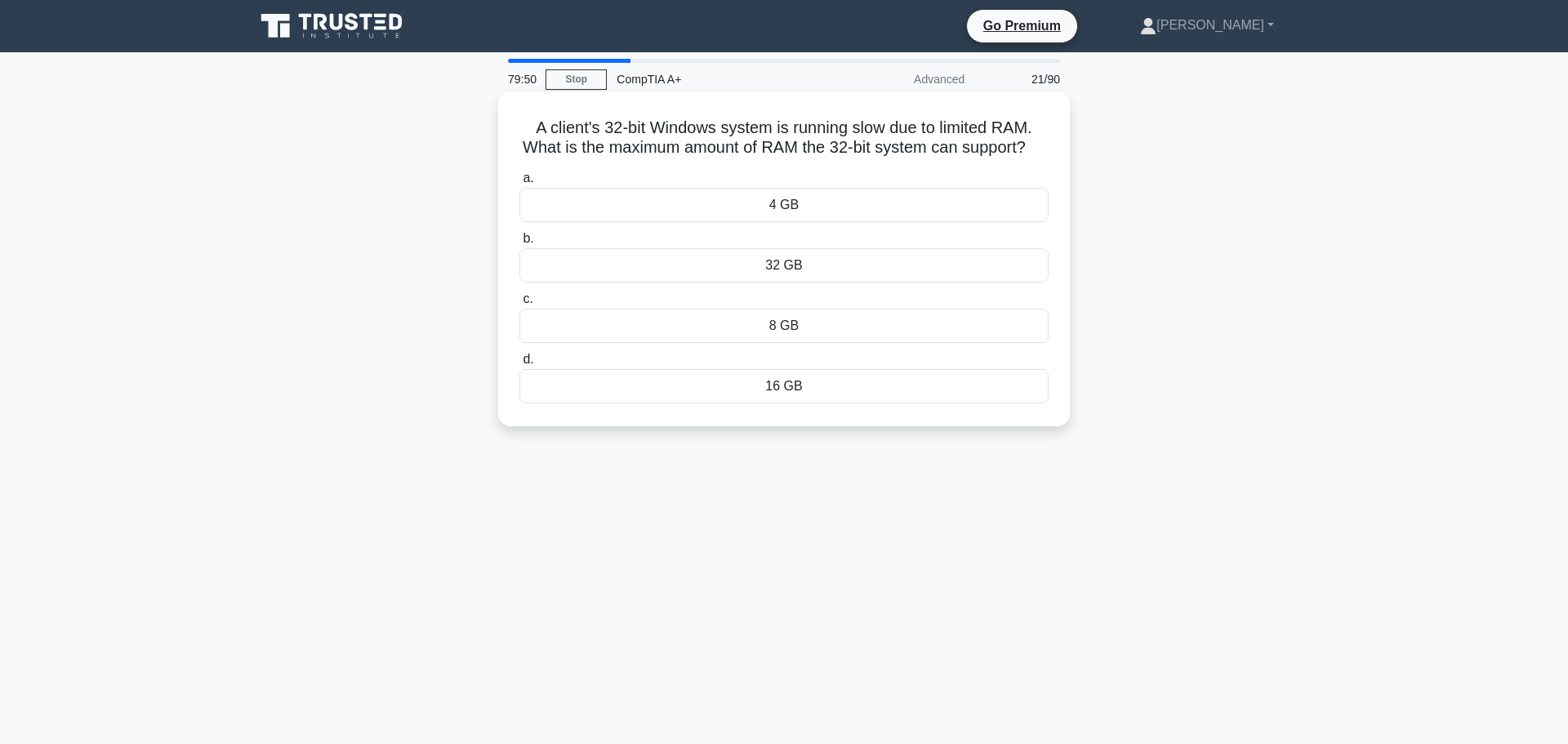
click at [818, 400] on div "16 GB" at bounding box center [784, 386] width 529 height 34
click at [520, 365] on input "d. 16 GB" at bounding box center [520, 359] width 0 height 10
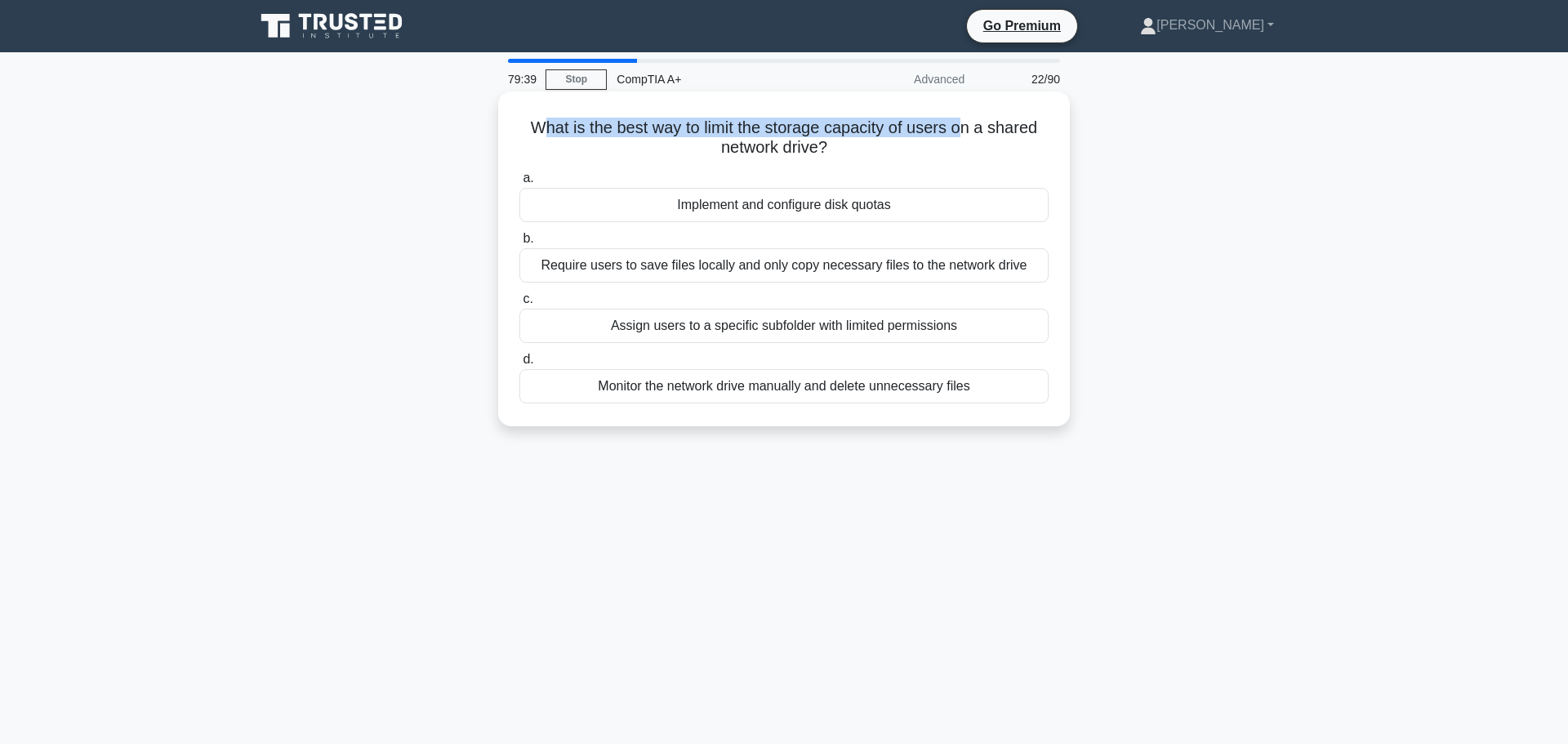
drag, startPoint x: 536, startPoint y: 124, endPoint x: 951, endPoint y: 130, distance: 415.0
click at [956, 128] on h5 "What is the best way to limit the storage capacity of users on a shared network…" at bounding box center [784, 138] width 533 height 41
click at [864, 136] on h5 "What is the best way to limit the storage capacity of users on a shared network…" at bounding box center [784, 138] width 533 height 41
drag, startPoint x: 531, startPoint y: 118, endPoint x: 997, endPoint y: 124, distance: 466.0
click at [997, 124] on h5 "What is the best way to limit the storage capacity of users on a shared network…" at bounding box center [784, 138] width 533 height 41
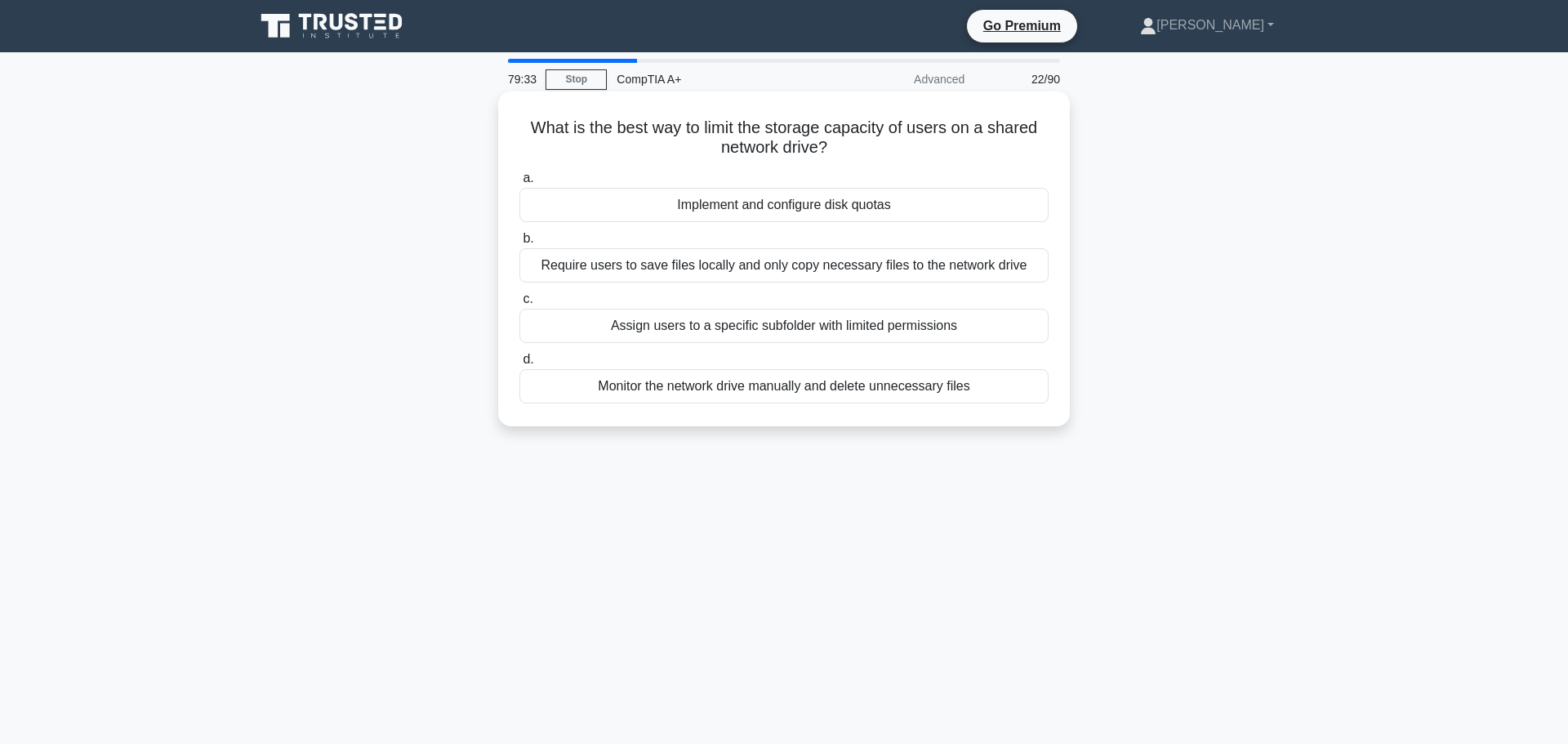
click at [942, 145] on h5 "What is the best way to limit the storage capacity of users on a shared network…" at bounding box center [784, 138] width 533 height 41
click at [934, 321] on div "Assign users to a specific subfolder with limited permissions" at bounding box center [784, 326] width 529 height 34
click at [520, 305] on input "c. Assign users to a specific subfolder with limited permissions" at bounding box center [520, 298] width 0 height 10
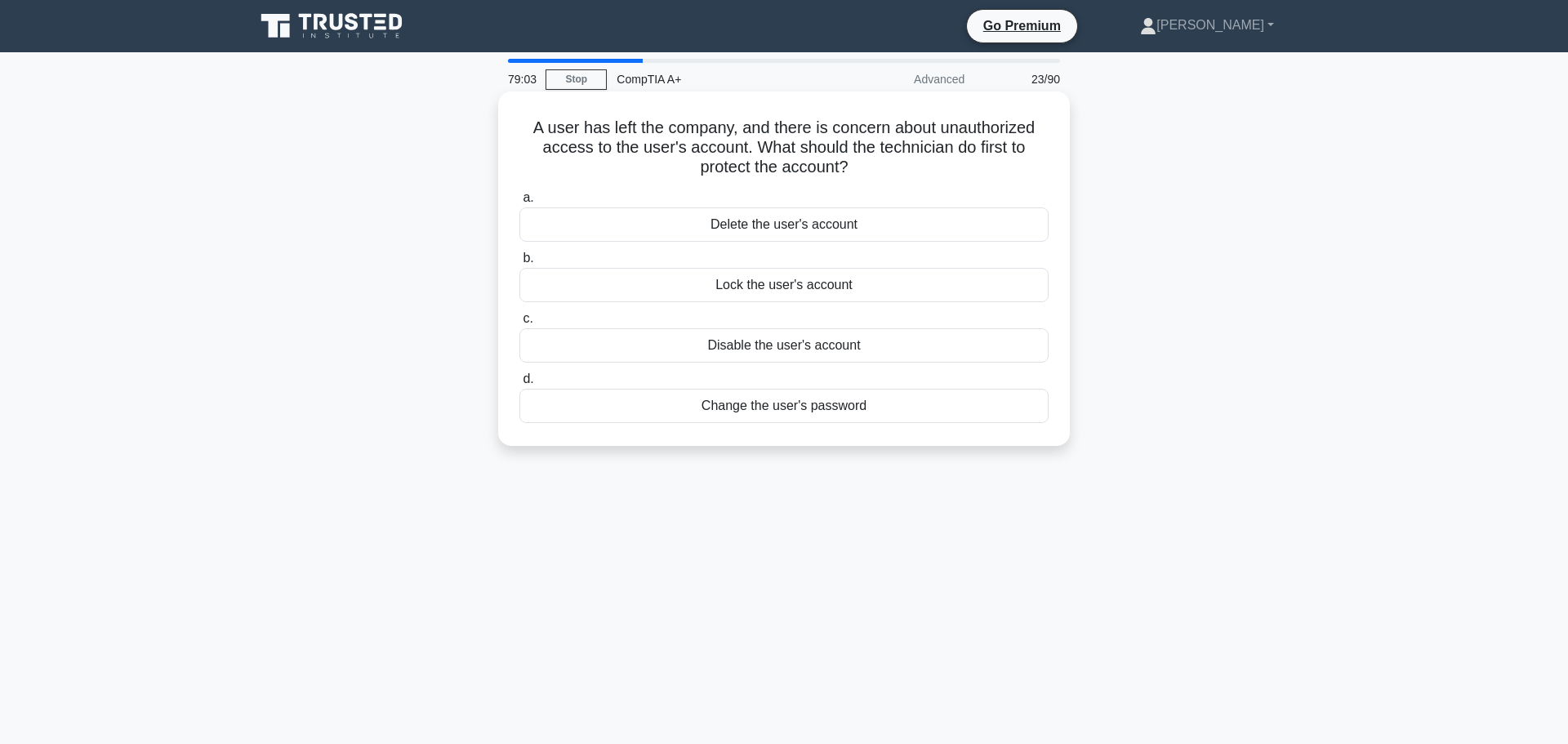
drag, startPoint x: 576, startPoint y: 116, endPoint x: 901, endPoint y: 168, distance: 329.1
click at [901, 168] on h5 "A user has left the company, and there is concern about unauthorized access to …" at bounding box center [784, 148] width 533 height 60
click at [793, 227] on div "Delete the user's account" at bounding box center [784, 225] width 529 height 34
click at [520, 203] on input "a. Delete the user's account" at bounding box center [520, 197] width 0 height 10
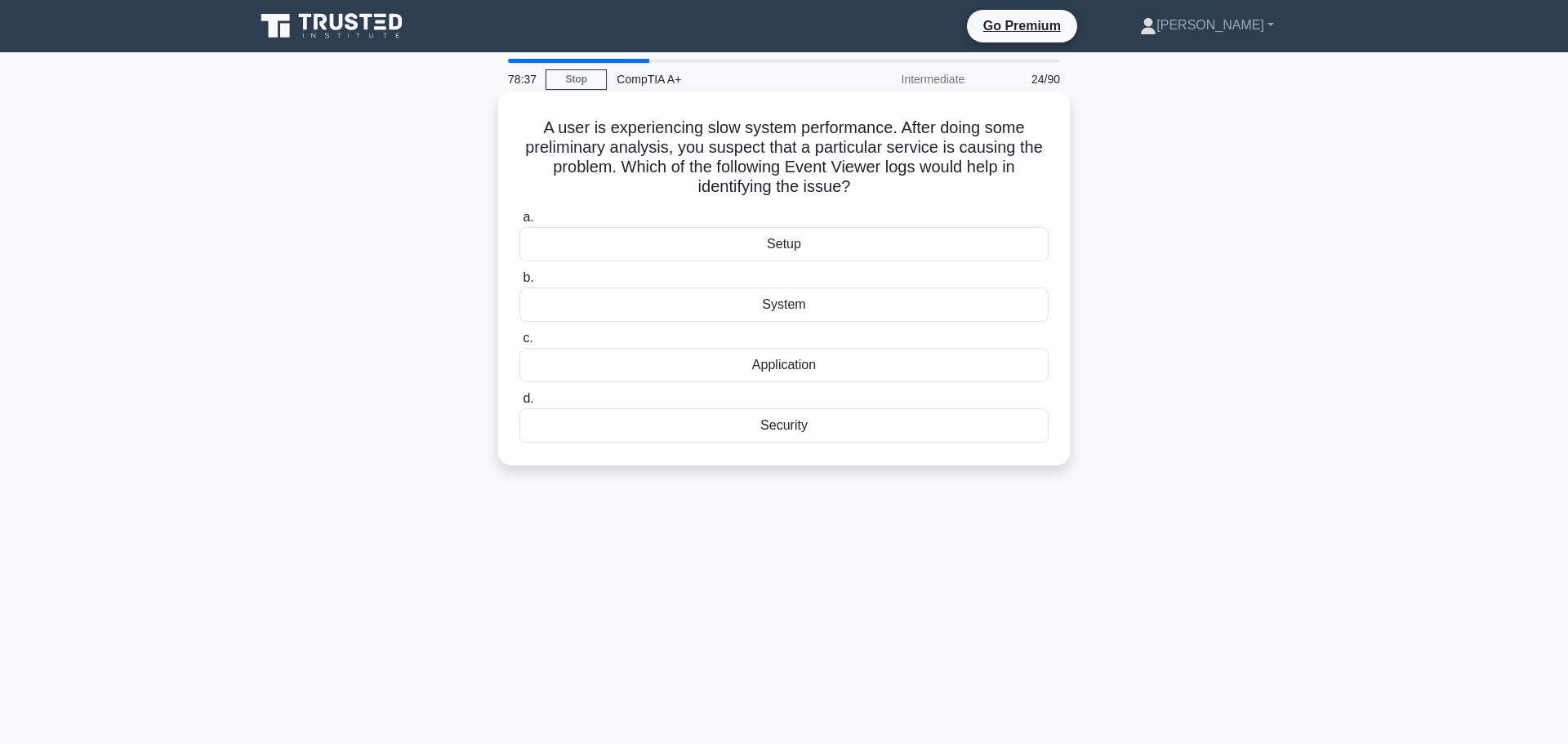
drag, startPoint x: 573, startPoint y: 114, endPoint x: 865, endPoint y: 175, distance: 298.3
click at [865, 175] on h5 "A user is experiencing slow system performance. After doing some preliminary an…" at bounding box center [784, 158] width 533 height 80
click at [599, 156] on h5 "A user is experiencing slow system performance. After doing some preliminary an…" at bounding box center [784, 158] width 533 height 80
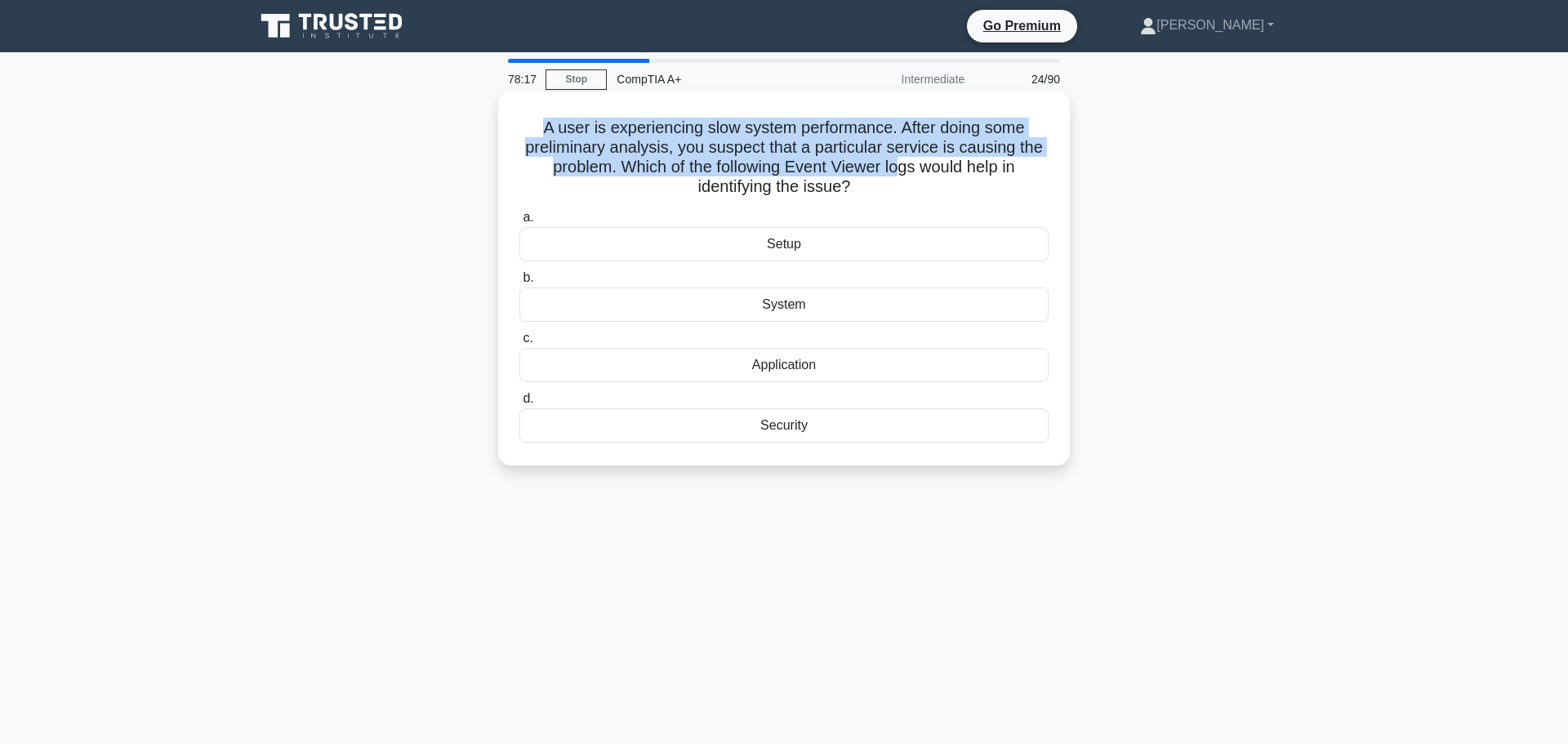
drag, startPoint x: 530, startPoint y: 122, endPoint x: 901, endPoint y: 160, distance: 372.9
click at [901, 160] on h5 "A user is experiencing slow system performance. After doing some preliminary an…" at bounding box center [784, 158] width 533 height 80
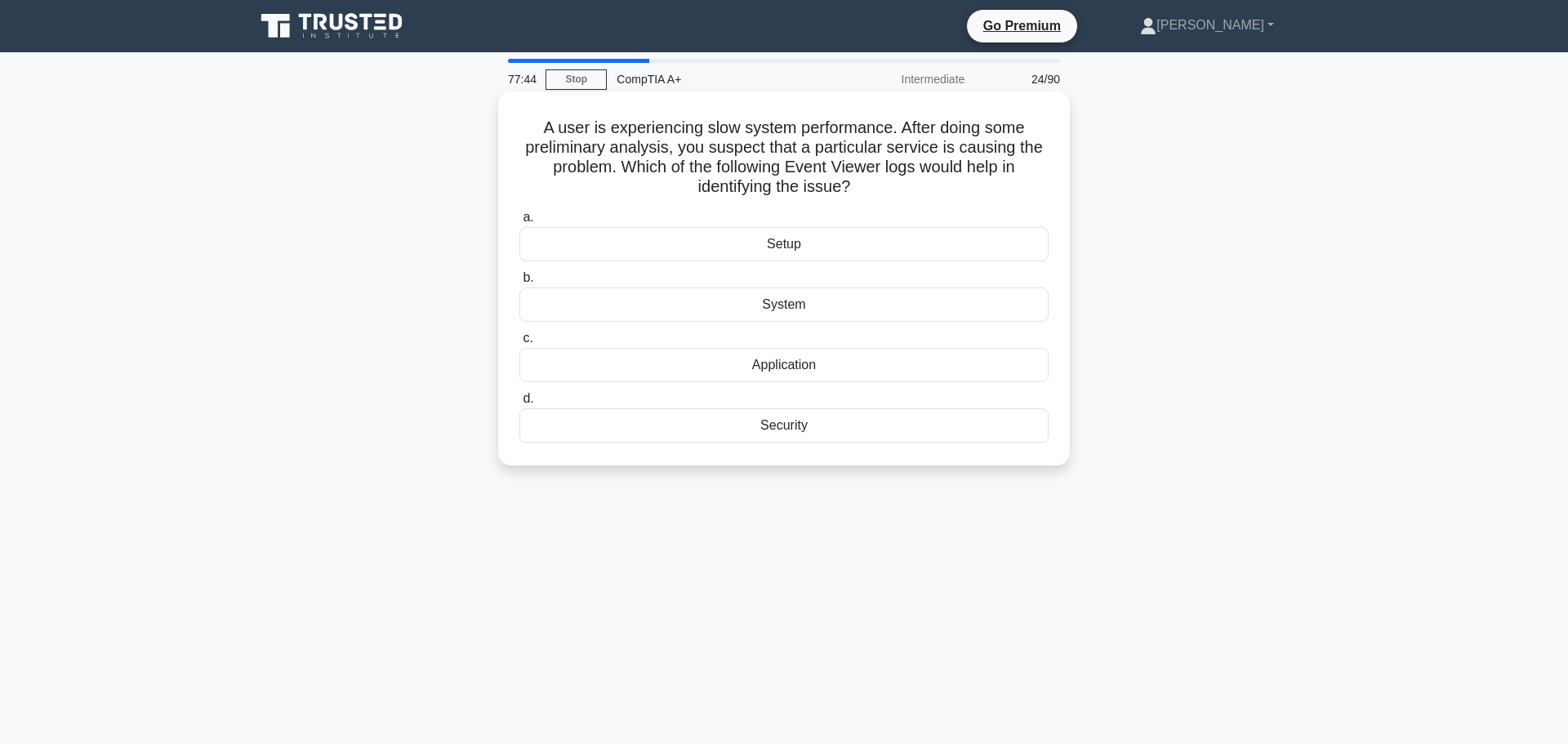
click at [768, 299] on div "System" at bounding box center [784, 304] width 529 height 34
click at [520, 283] on input "b. System" at bounding box center [520, 278] width 0 height 10
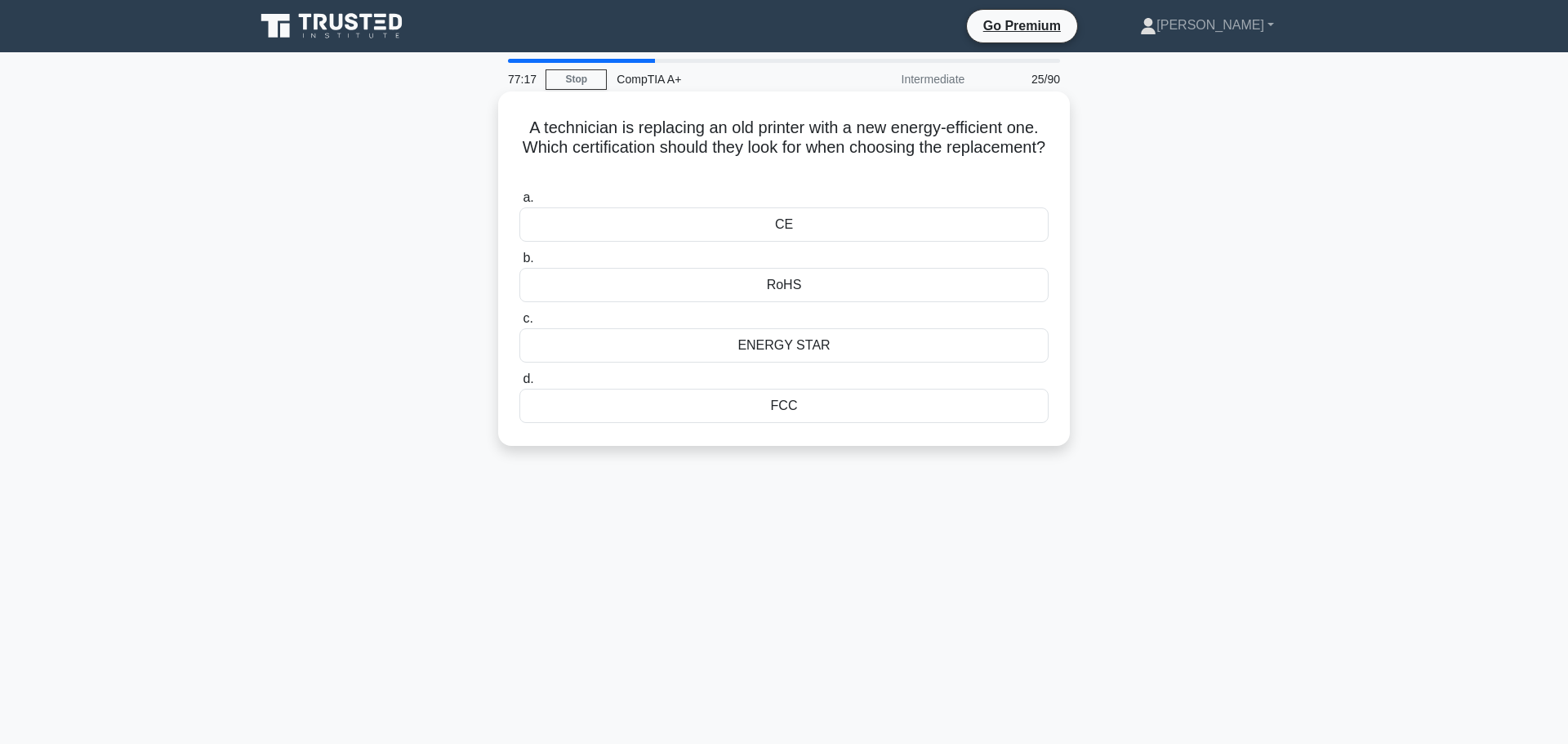
click at [829, 224] on div "CE" at bounding box center [784, 225] width 529 height 34
click at [520, 203] on input "a. CE" at bounding box center [520, 197] width 0 height 10
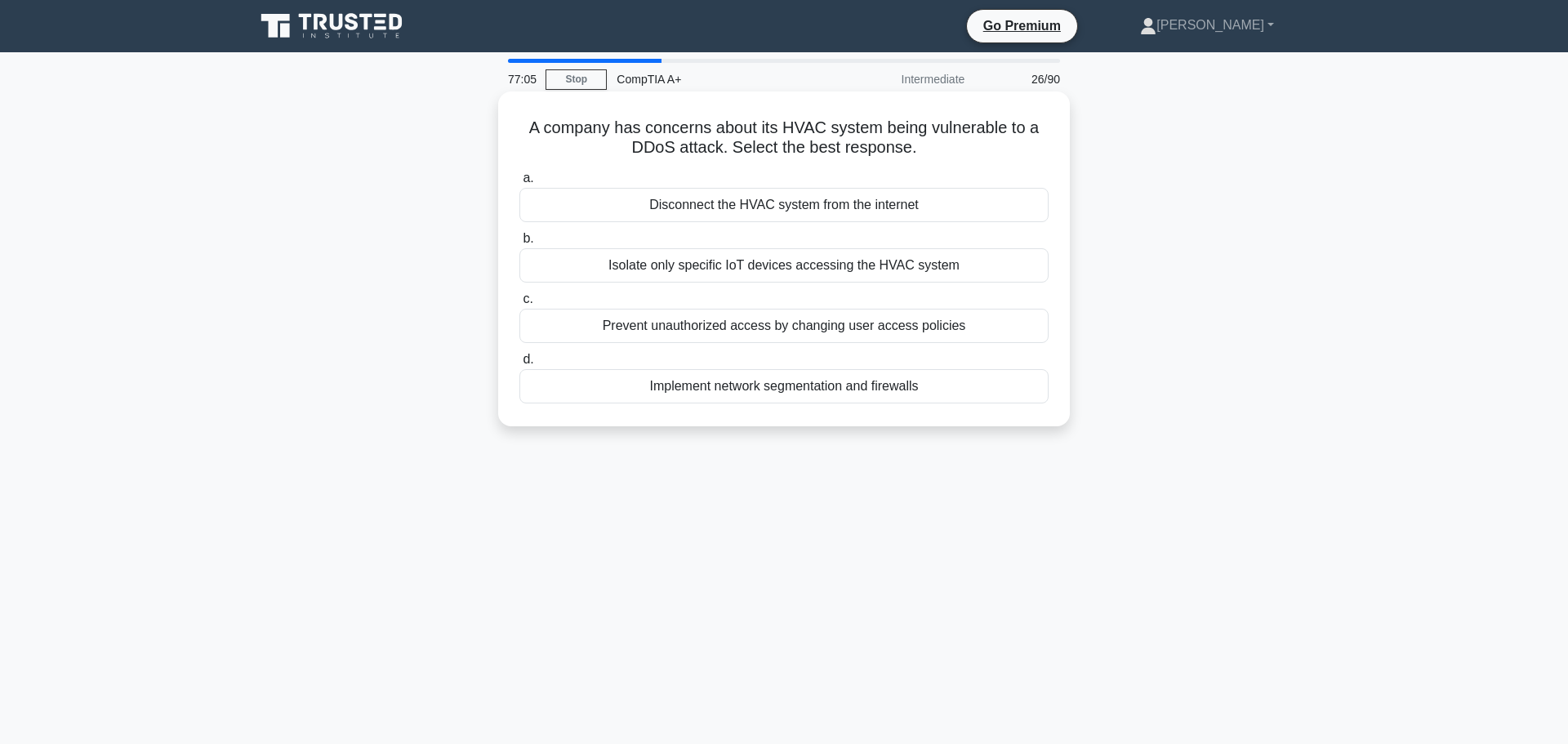
click at [805, 118] on h5 "A company has concerns about its HVAC system being vulnerable to a DDoS attack.…" at bounding box center [784, 138] width 533 height 41
copy h5 "HVAC"
drag, startPoint x: 840, startPoint y: 124, endPoint x: 690, endPoint y: 110, distance: 150.7
click at [690, 110] on div "A company has concerns about its HVAC system being vulnerable to a DDoS attack.…" at bounding box center [784, 259] width 559 height 322
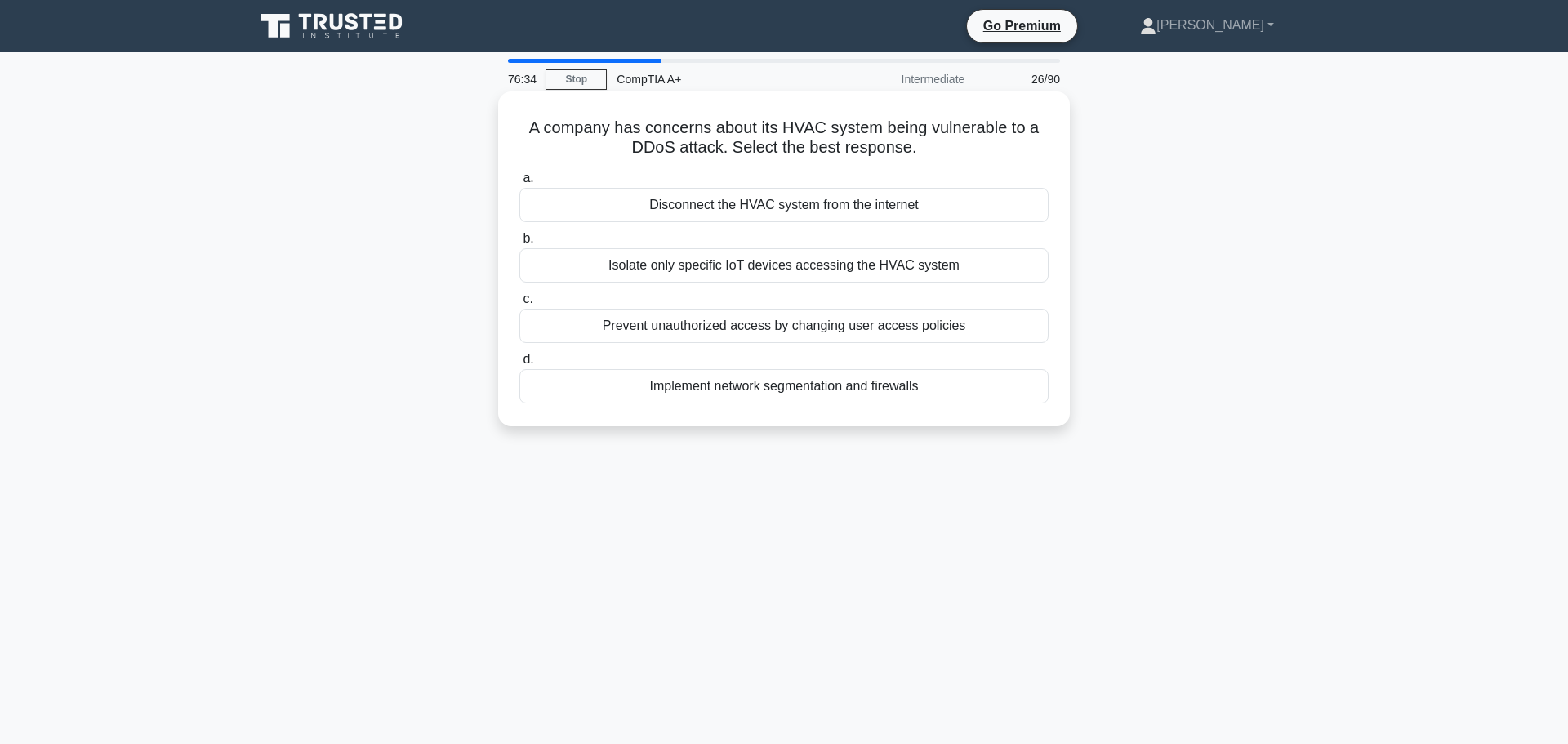
click at [880, 381] on div "Implement network segmentation and firewalls" at bounding box center [784, 386] width 529 height 34
click at [520, 365] on input "d. Implement network segmentation and firewalls" at bounding box center [520, 359] width 0 height 10
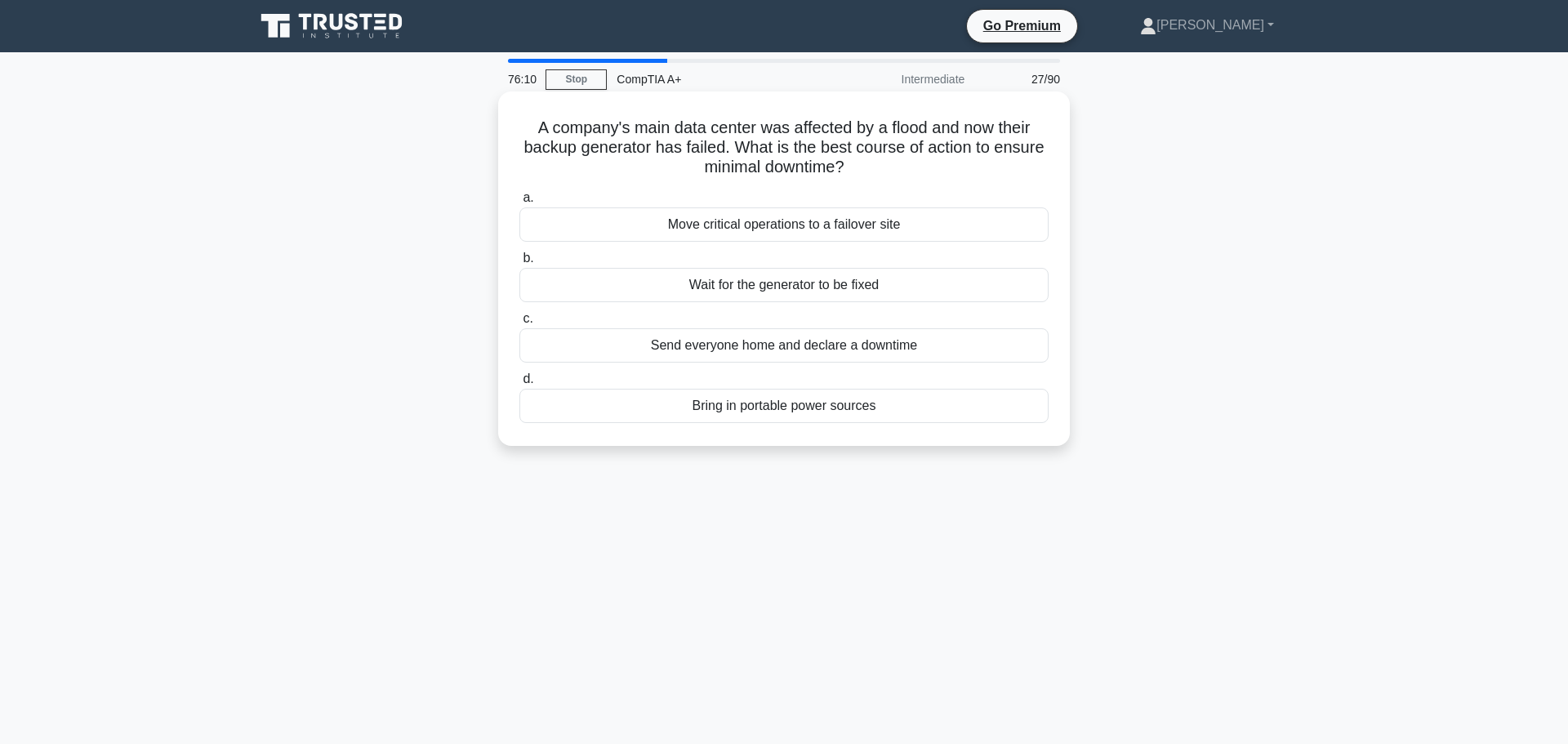
click at [891, 211] on div "Move critical operations to a failover site" at bounding box center [784, 225] width 529 height 34
click at [520, 203] on input "a. Move critical operations to a failover site" at bounding box center [520, 197] width 0 height 10
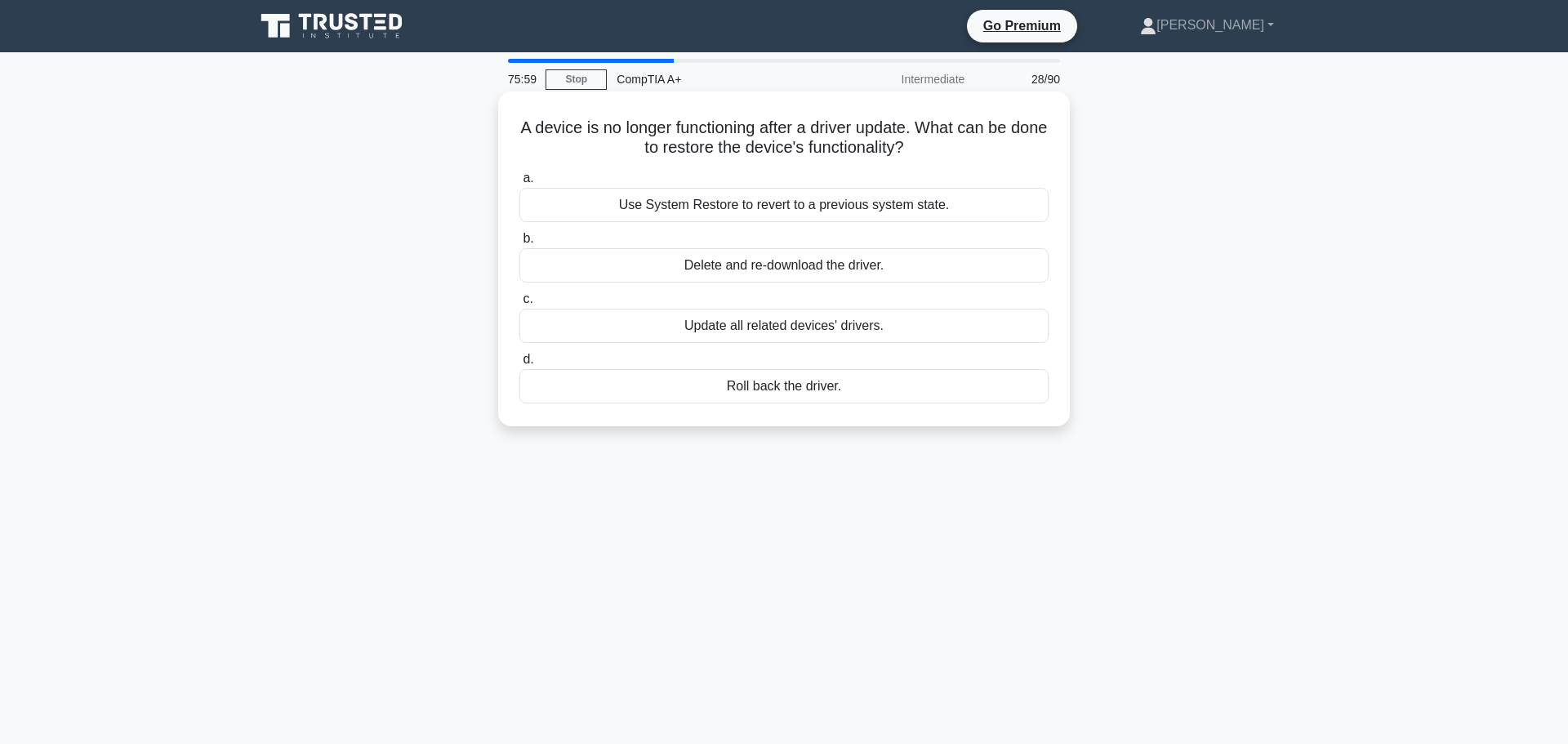
drag, startPoint x: 572, startPoint y: 120, endPoint x: 928, endPoint y: 133, distance: 356.2
click at [932, 133] on h5 "A device is no longer functioning after a driver update. What can be done to re…" at bounding box center [784, 138] width 533 height 41
click at [818, 375] on div "Roll back the driver." at bounding box center [784, 386] width 529 height 34
click at [520, 365] on input "d. Roll back the driver." at bounding box center [520, 359] width 0 height 10
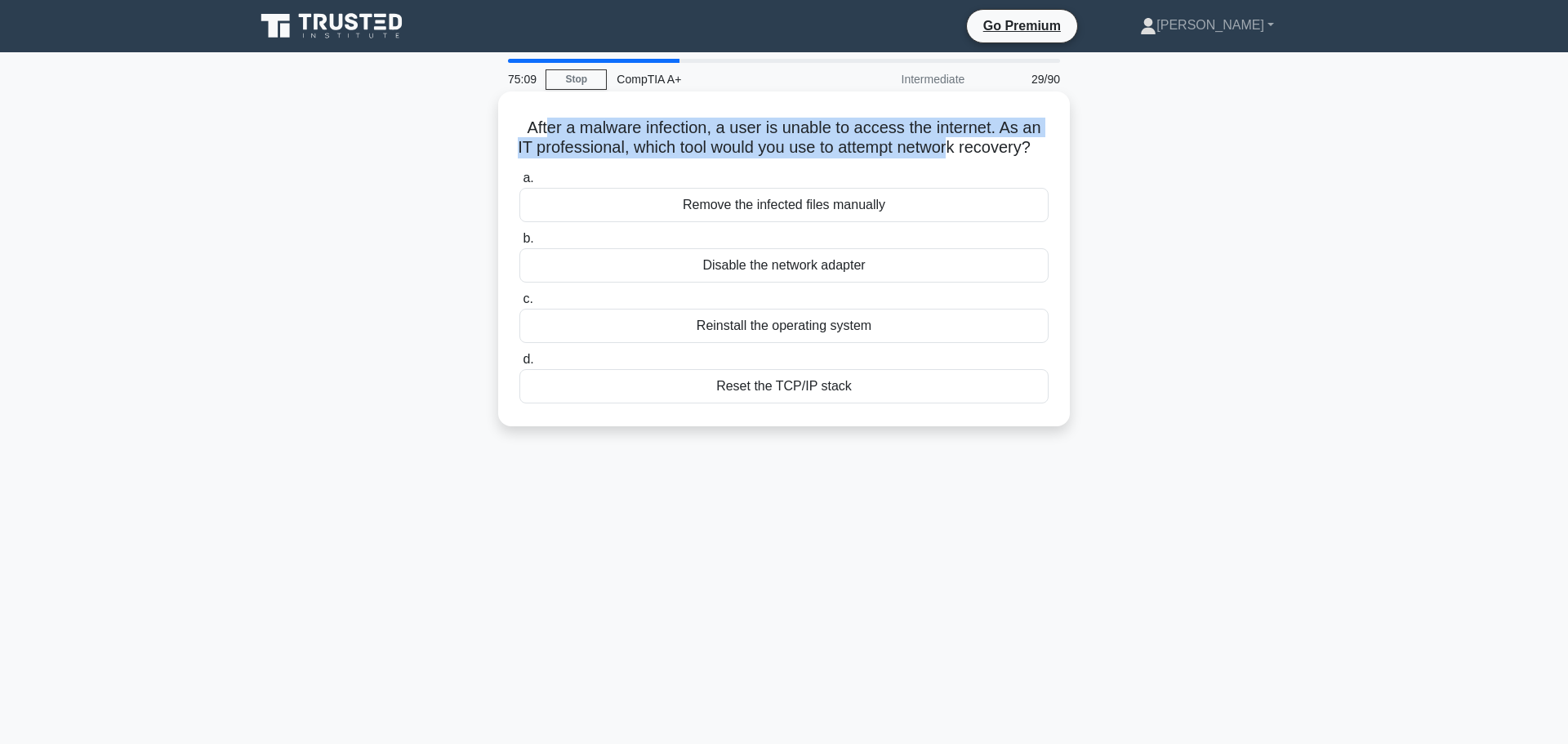
drag, startPoint x: 547, startPoint y: 129, endPoint x: 963, endPoint y: 143, distance: 416.2
click at [963, 143] on h5 "After a malware infection, a user is unable to access the internet. As an IT pr…" at bounding box center [784, 138] width 533 height 41
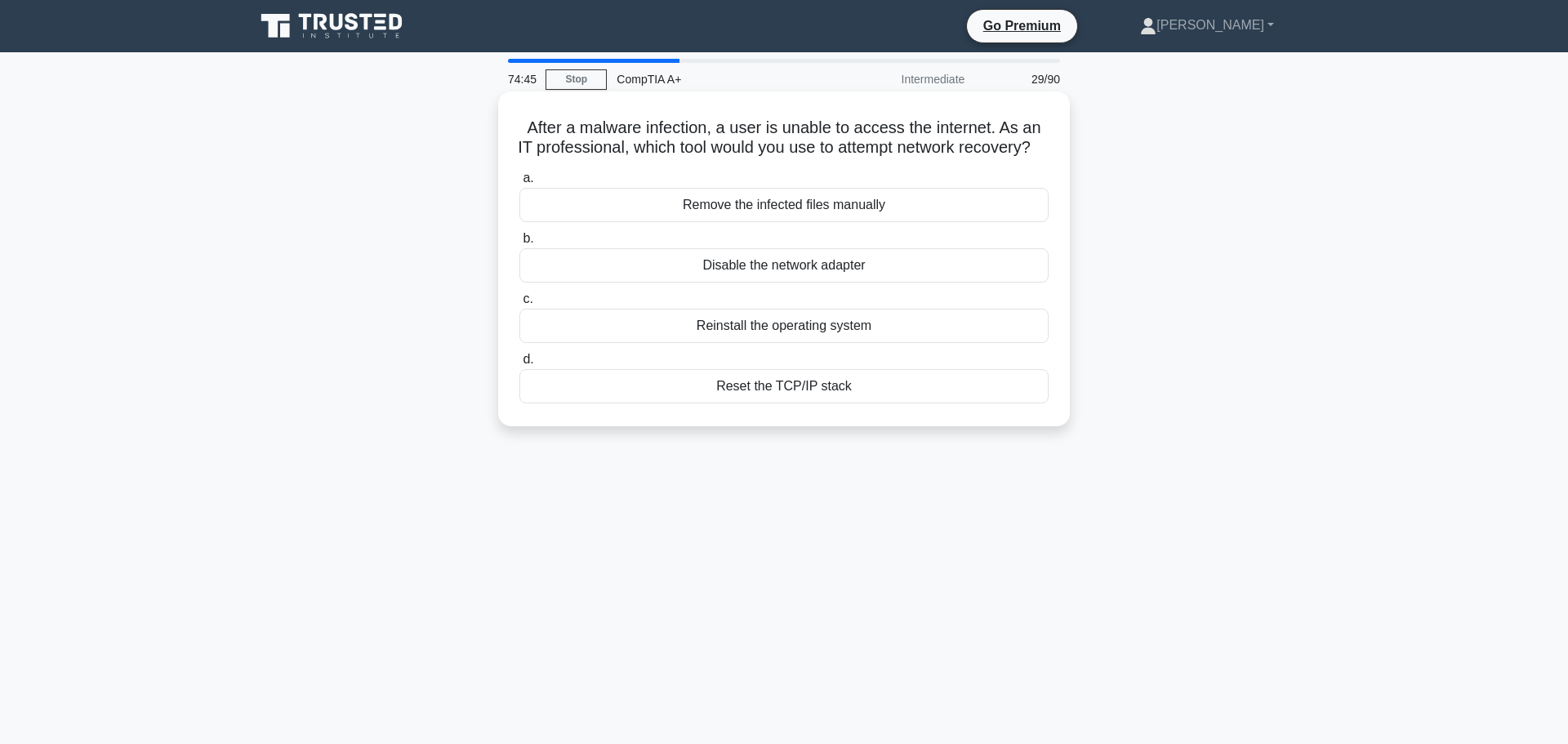
click at [875, 403] on div "Reset the TCP/IP stack" at bounding box center [784, 386] width 529 height 34
click at [520, 365] on input "d. Reset the TCP/IP stack" at bounding box center [520, 359] width 0 height 10
drag, startPoint x: 562, startPoint y: 121, endPoint x: 1009, endPoint y: 143, distance: 447.5
click at [1009, 143] on h5 "An IT technician needs to implement 2FA for a small company that lacks technica…" at bounding box center [784, 138] width 533 height 41
click at [845, 382] on div "SMS or app-based OTP" at bounding box center [784, 386] width 529 height 34
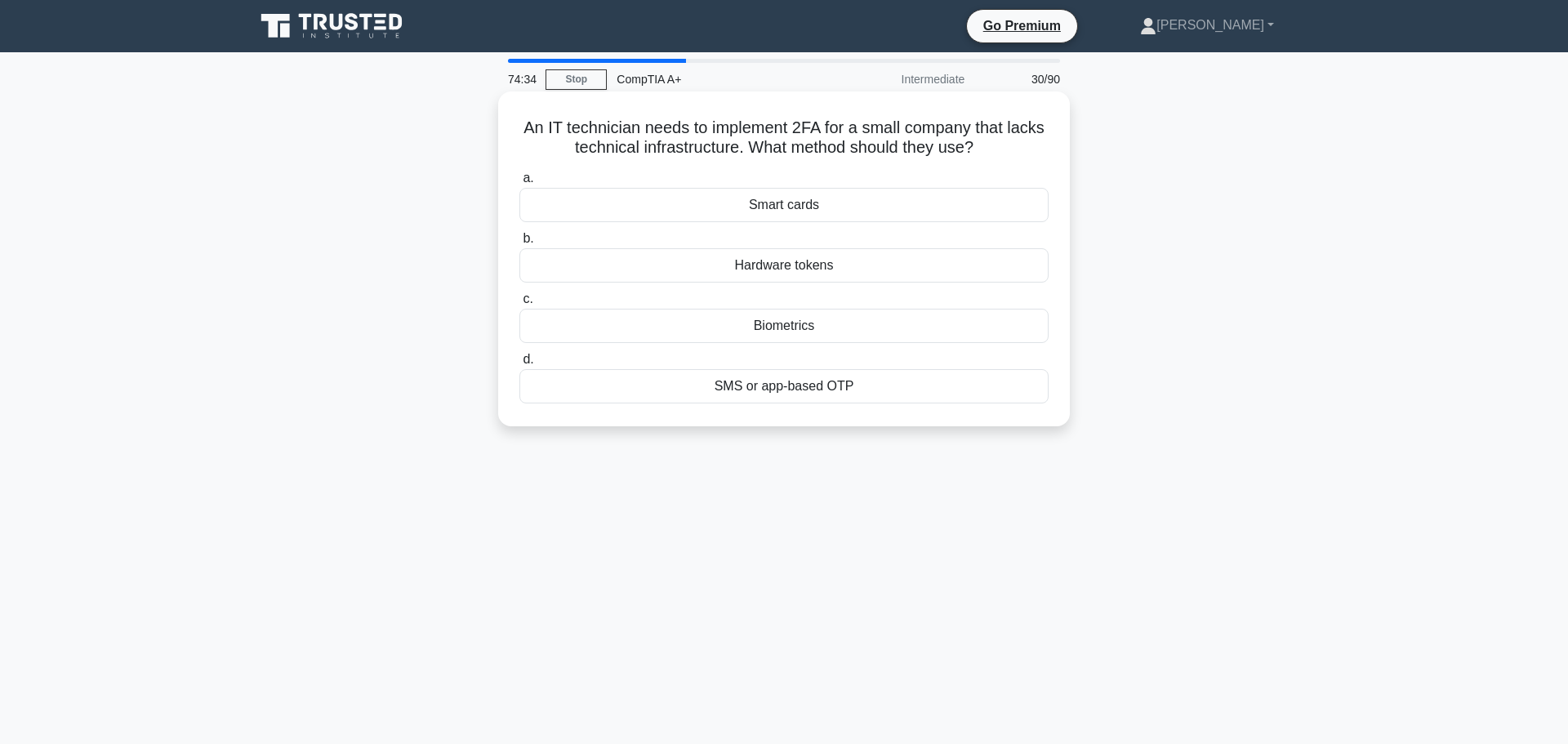
click at [520, 365] on input "d. SMS or app-based OTP" at bounding box center [520, 359] width 0 height 10
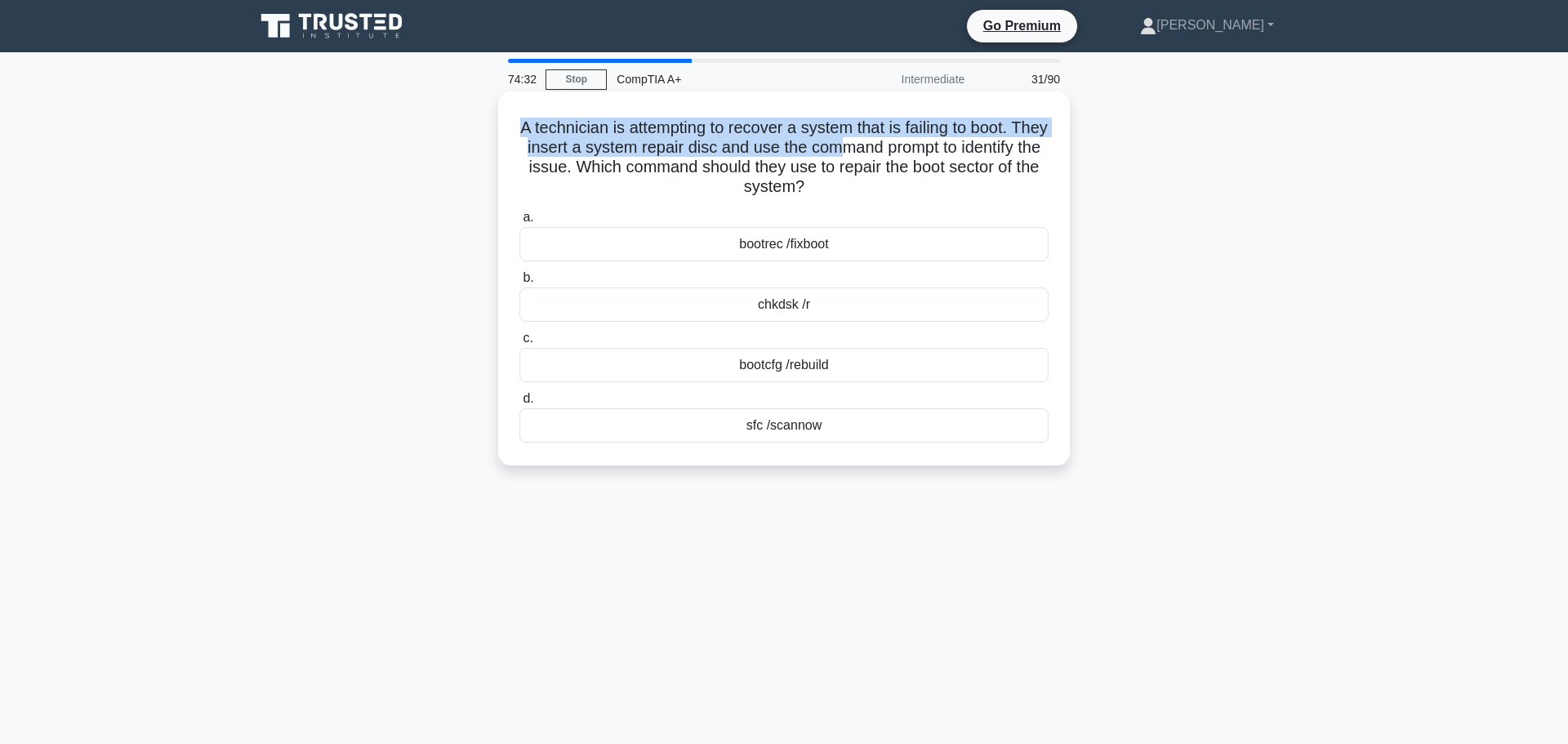
drag, startPoint x: 527, startPoint y: 124, endPoint x: 901, endPoint y: 143, distance: 374.5
click at [901, 143] on h5 "A technician is attempting to recover a system that is failing to boot. They in…" at bounding box center [784, 158] width 533 height 80
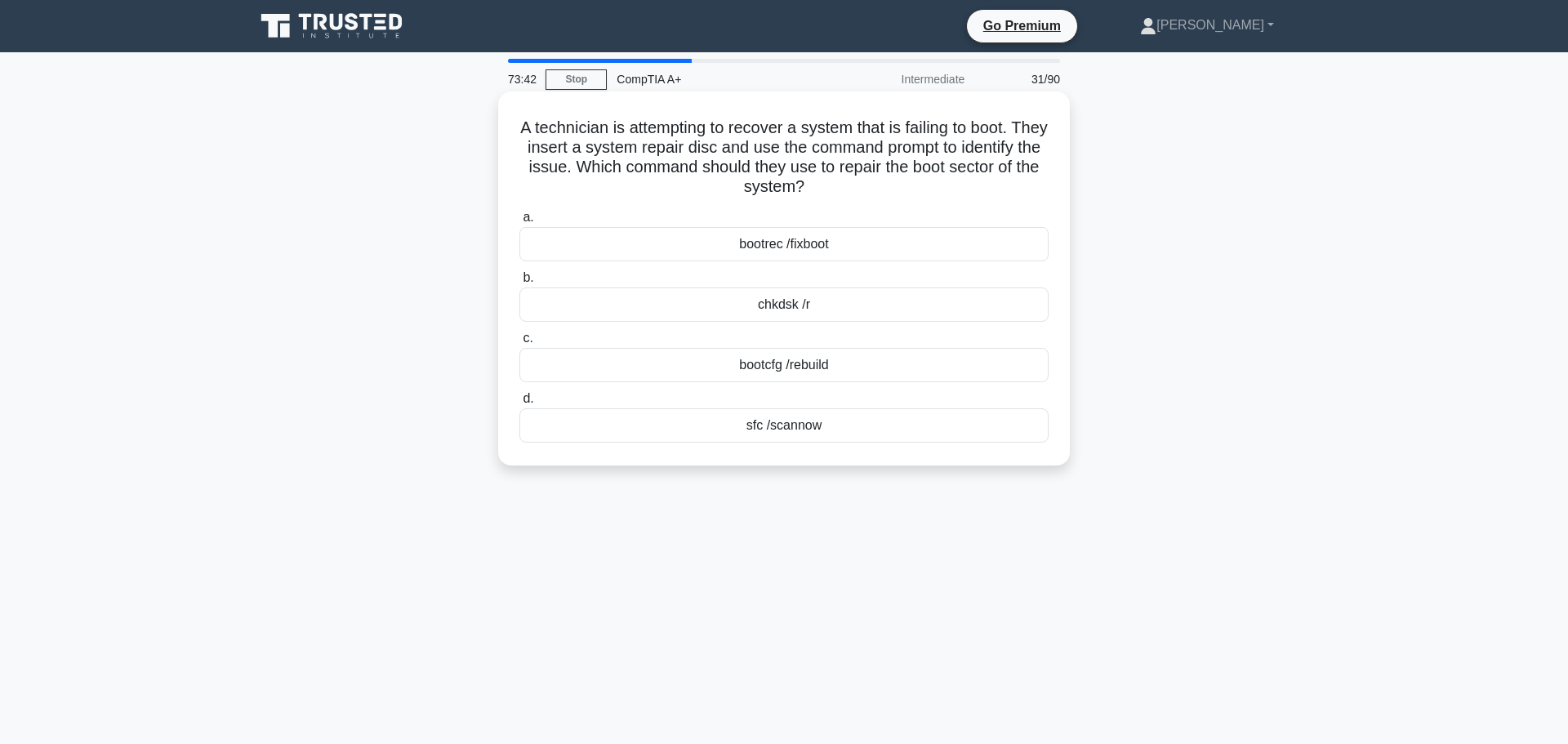
click at [893, 236] on div "bootrec /fixboot" at bounding box center [784, 244] width 529 height 34
click at [520, 223] on input "a. bootrec /fixboot" at bounding box center [520, 217] width 0 height 10
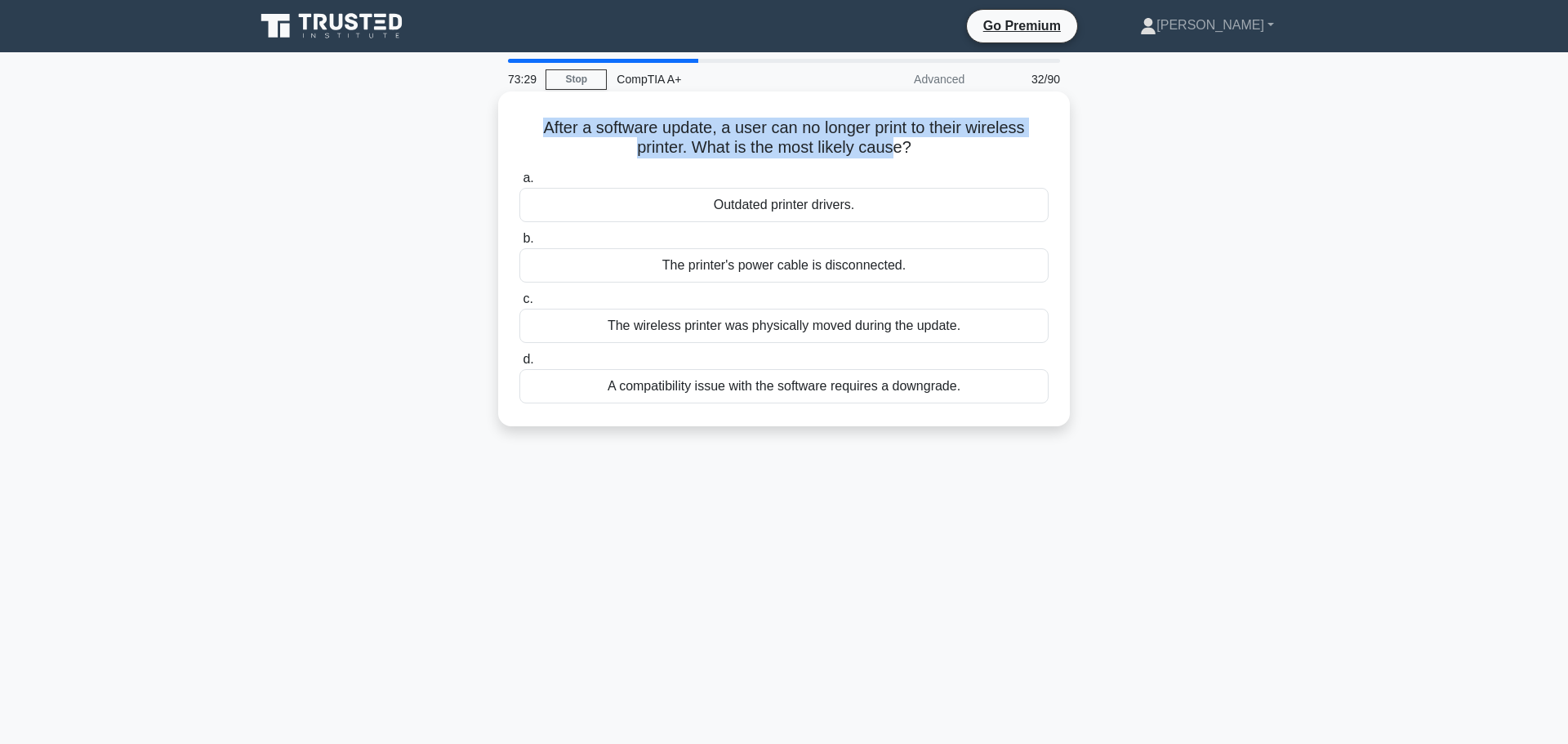
drag, startPoint x: 586, startPoint y: 124, endPoint x: 897, endPoint y: 136, distance: 311.2
click at [897, 136] on h5 "After a software update, a user can no longer print to their wireless printer. …" at bounding box center [784, 138] width 533 height 41
click at [1000, 130] on h5 "After a software update, a user can no longer print to their wireless printer. …" at bounding box center [784, 138] width 533 height 41
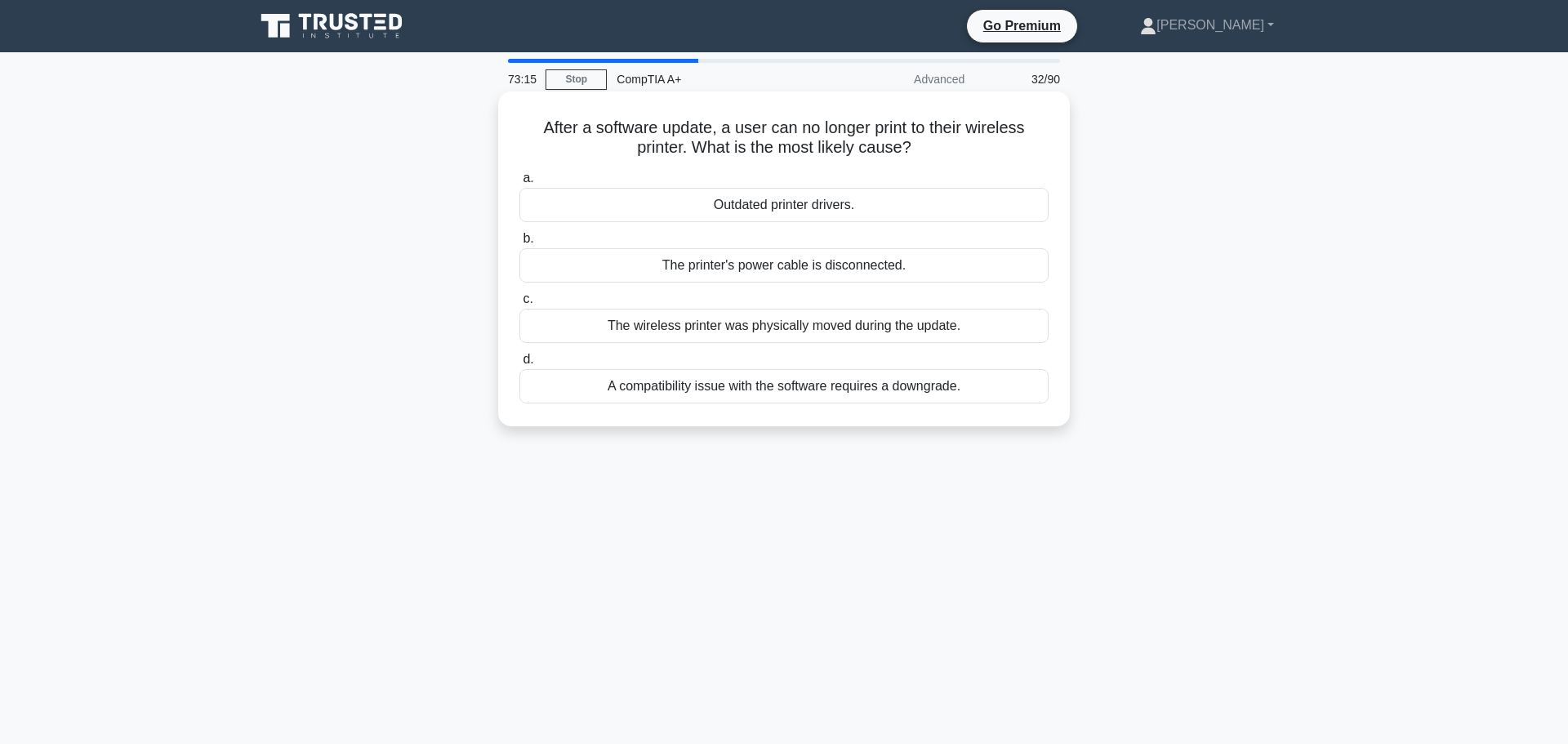
click at [839, 209] on div "Outdated printer drivers." at bounding box center [784, 205] width 529 height 34
click at [520, 184] on input "a. Outdated printer drivers." at bounding box center [520, 178] width 0 height 10
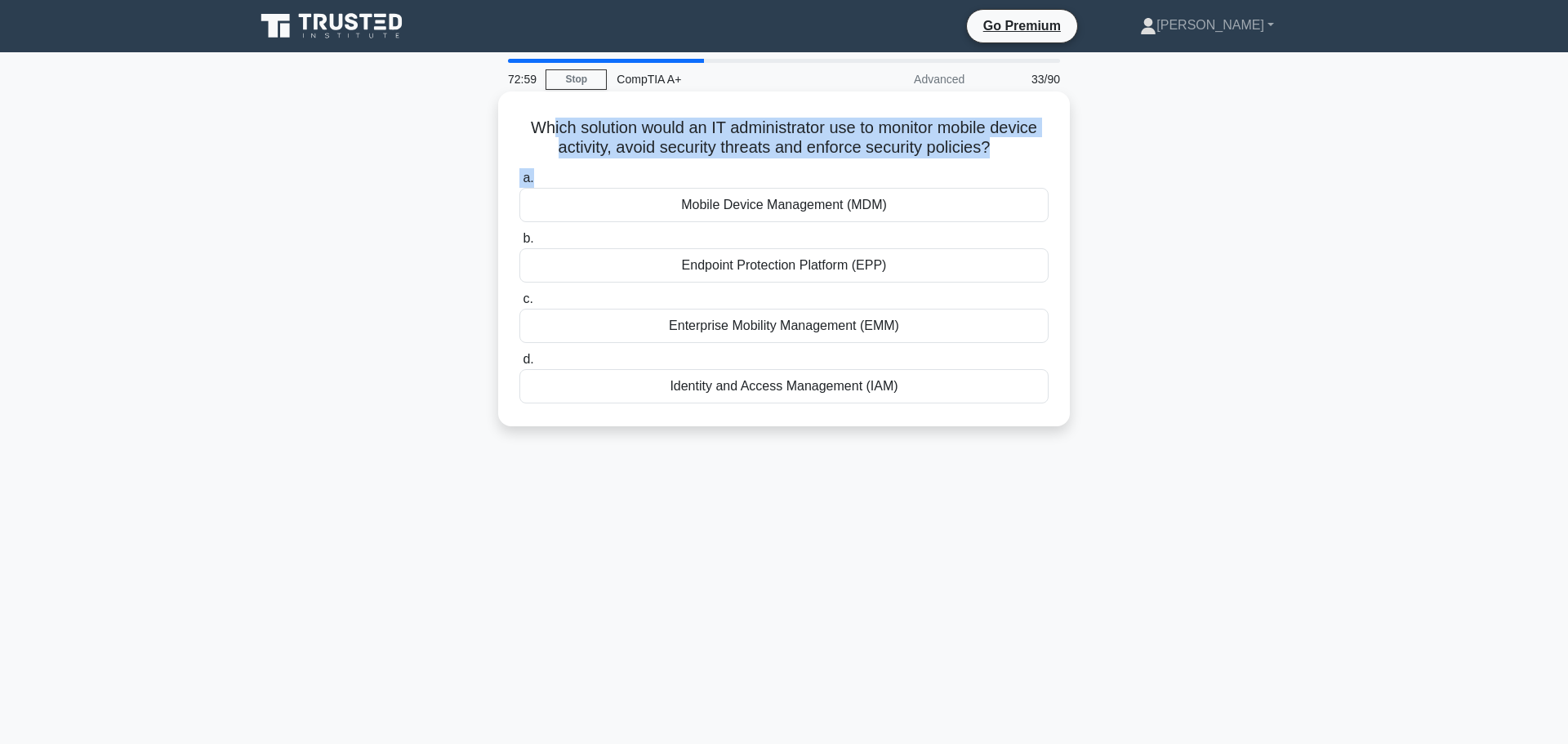
drag, startPoint x: 541, startPoint y: 127, endPoint x: 615, endPoint y: 154, distance: 78.8
click at [615, 154] on div "Which solution would an IT administrator use to monitor mobile device activity,…" at bounding box center [784, 259] width 559 height 322
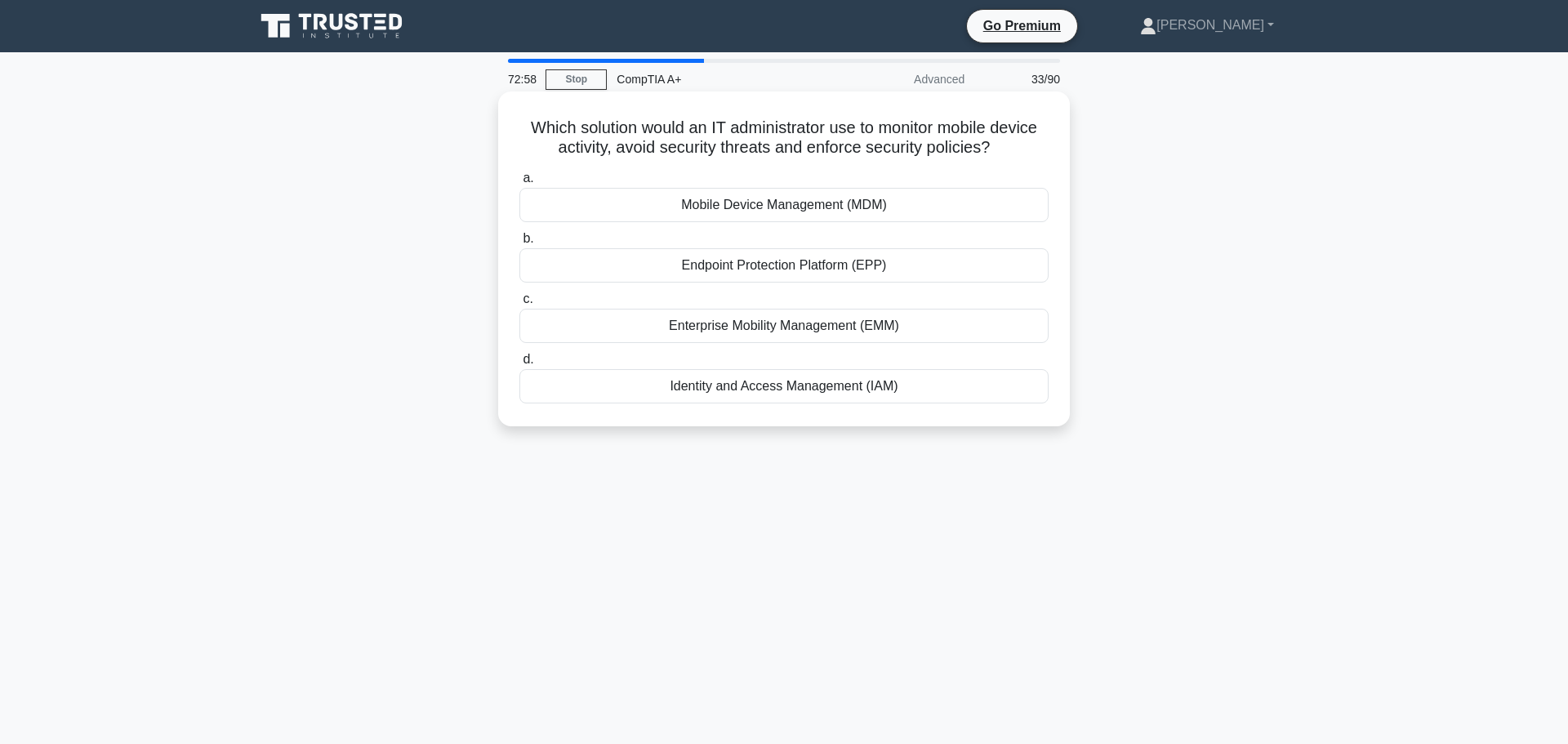
click at [828, 207] on div "Mobile Device Management (MDM)" at bounding box center [784, 205] width 529 height 34
click at [520, 184] on input "a. Mobile Device Management (MDM)" at bounding box center [520, 178] width 0 height 10
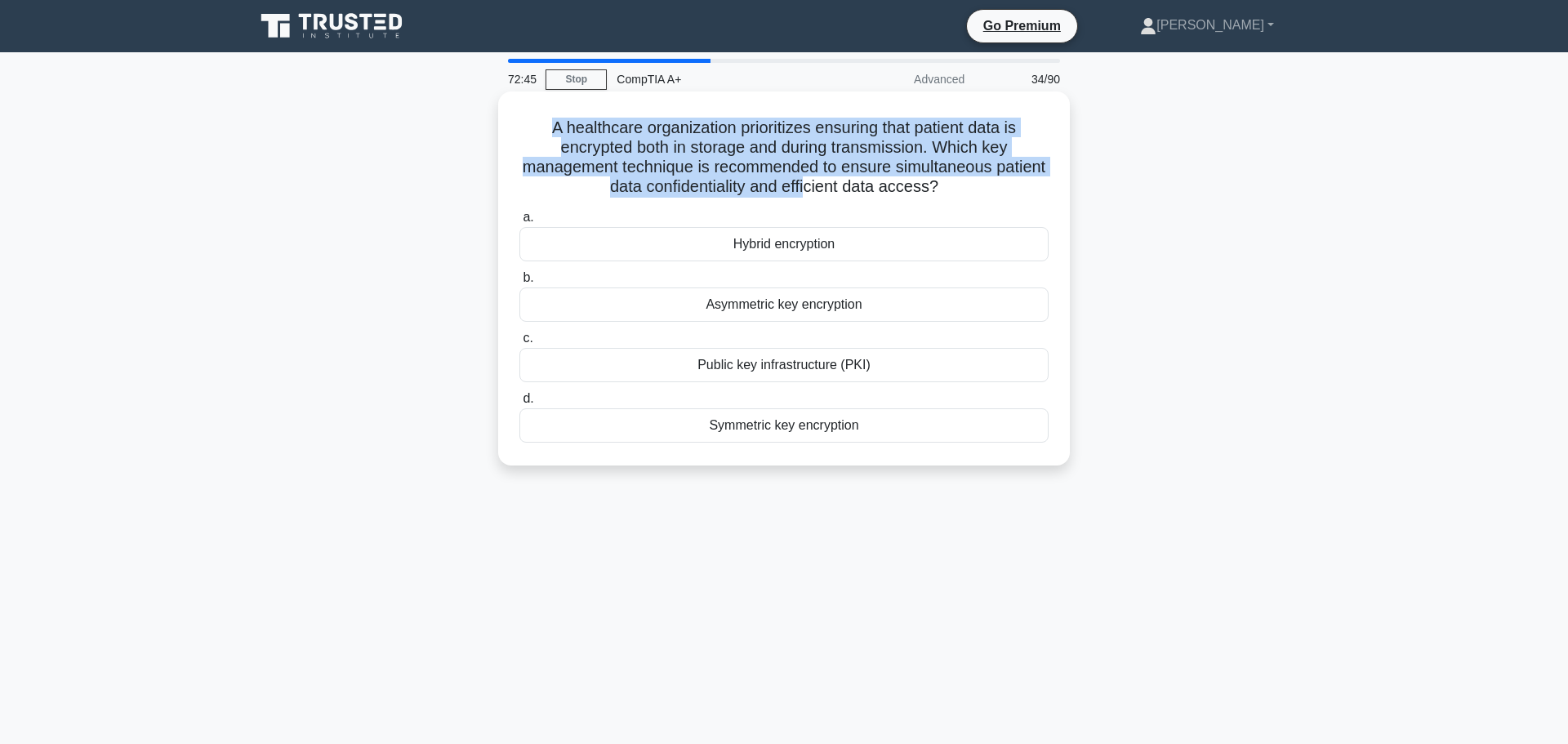
drag, startPoint x: 542, startPoint y: 121, endPoint x: 840, endPoint y: 182, distance: 304.2
click at [840, 182] on h5 "A healthcare organization prioritizes ensuring that patient data is encrypted b…" at bounding box center [784, 158] width 533 height 80
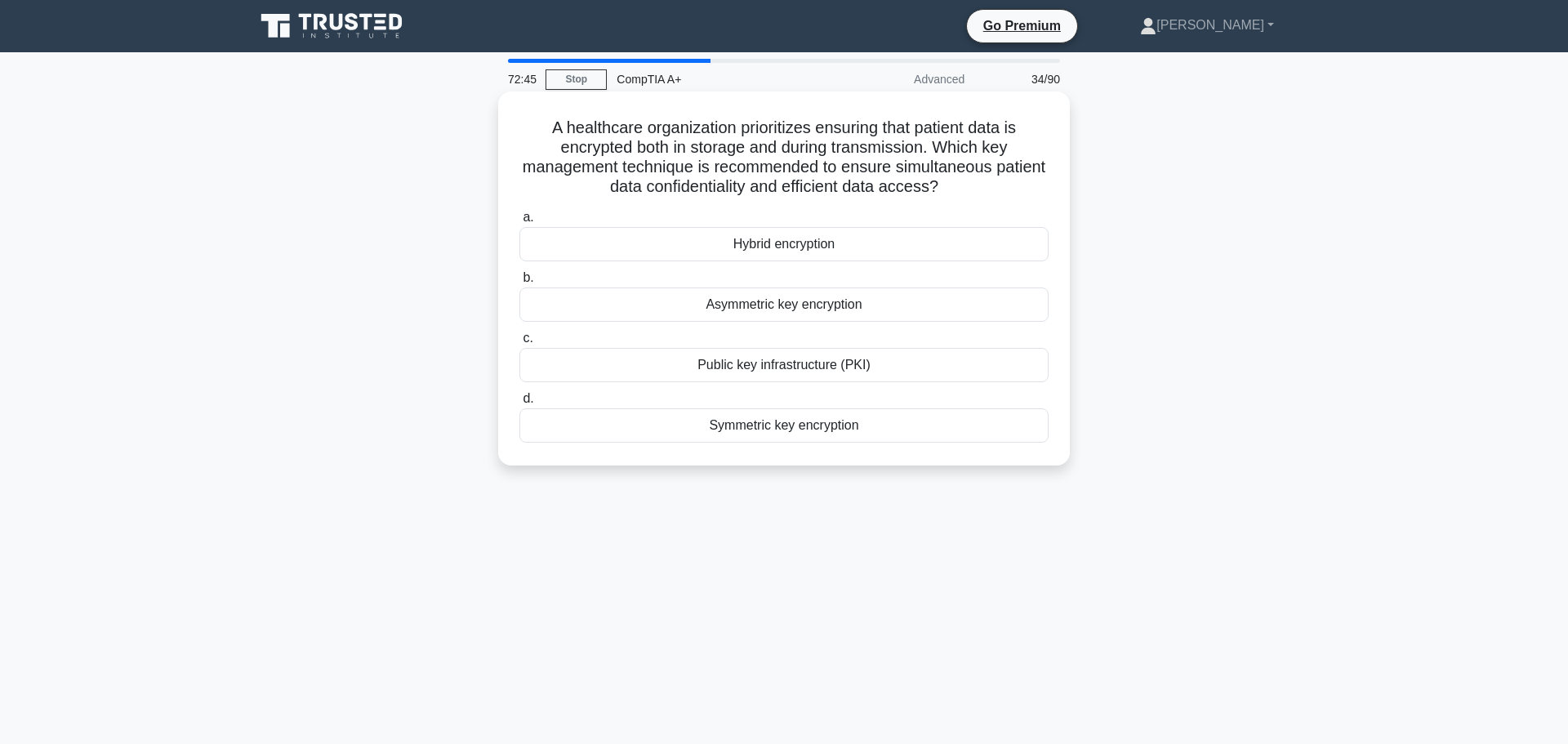
click at [897, 191] on h5 "A healthcare organization prioritizes ensuring that patient data is encrypted b…" at bounding box center [784, 158] width 533 height 80
click at [767, 301] on div "Asymmetric key encryption" at bounding box center [784, 304] width 529 height 34
click at [520, 283] on input "b. Asymmetric key encryption" at bounding box center [520, 278] width 0 height 10
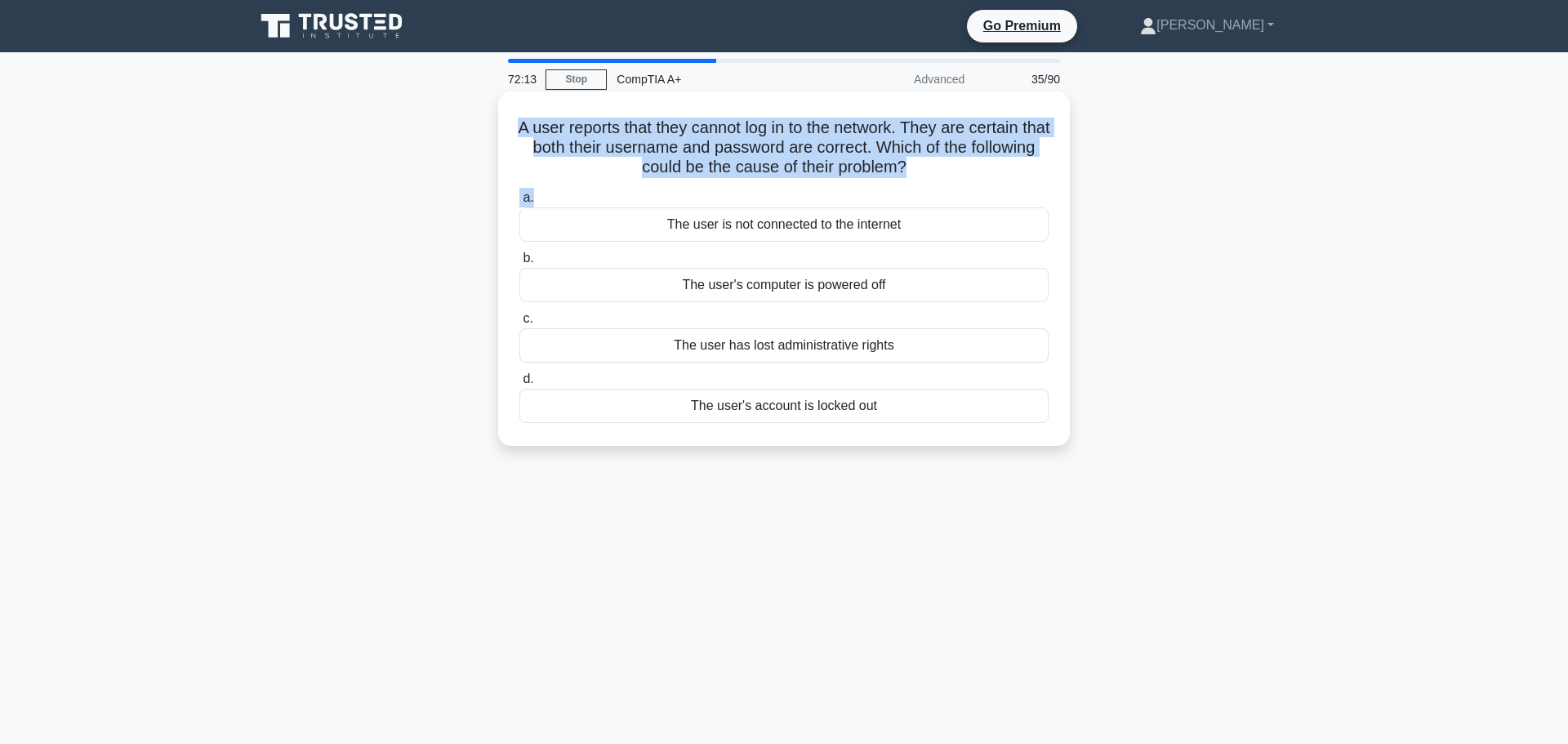
drag, startPoint x: 520, startPoint y: 127, endPoint x: 925, endPoint y: 177, distance: 408.1
click at [925, 177] on div "A user reports that they cannot log in to the network. They are certain that bo…" at bounding box center [784, 269] width 559 height 342
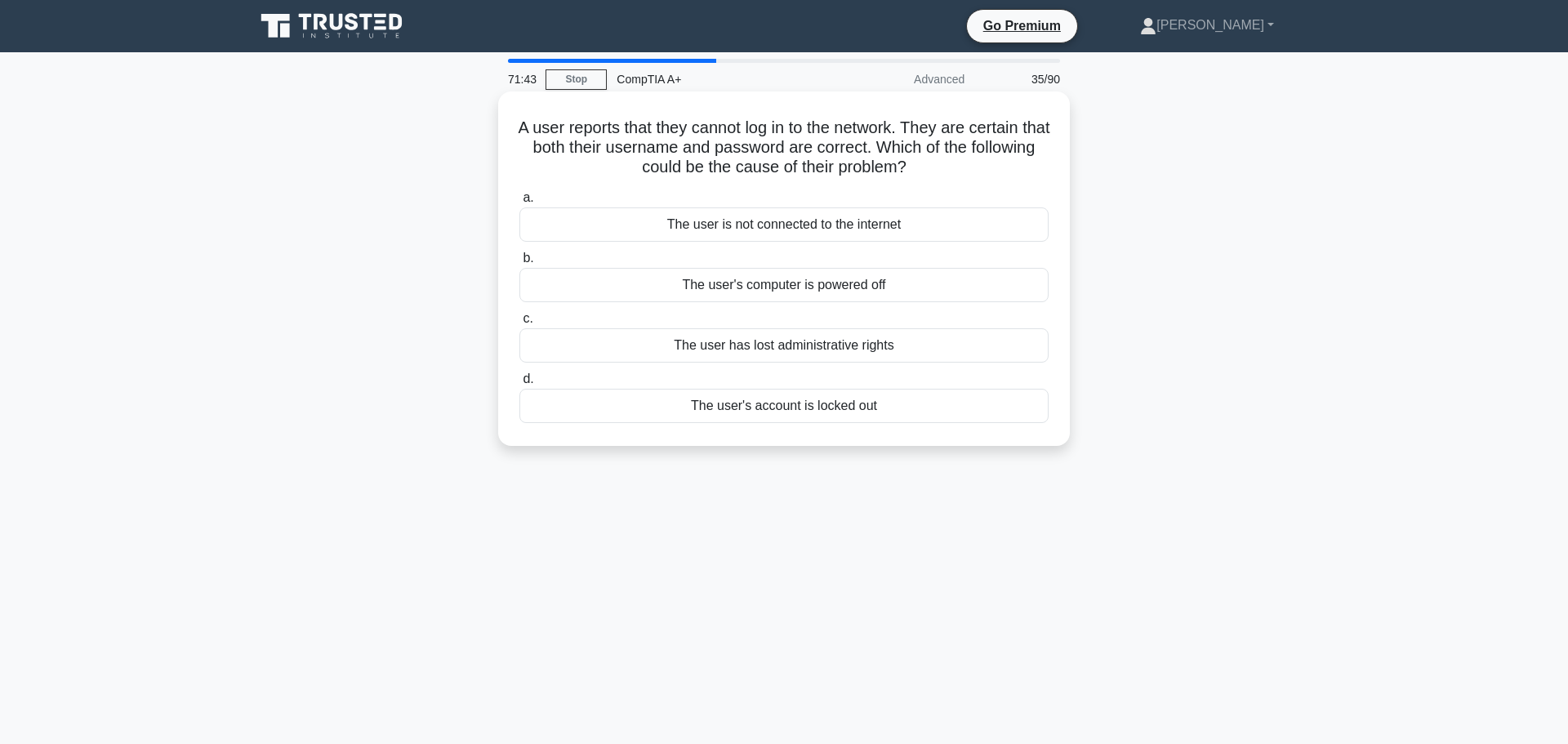
click at [868, 226] on div "The user is not connected to the internet" at bounding box center [784, 225] width 529 height 34
click at [520, 203] on input "a. The user is not connected to the internet" at bounding box center [520, 197] width 0 height 10
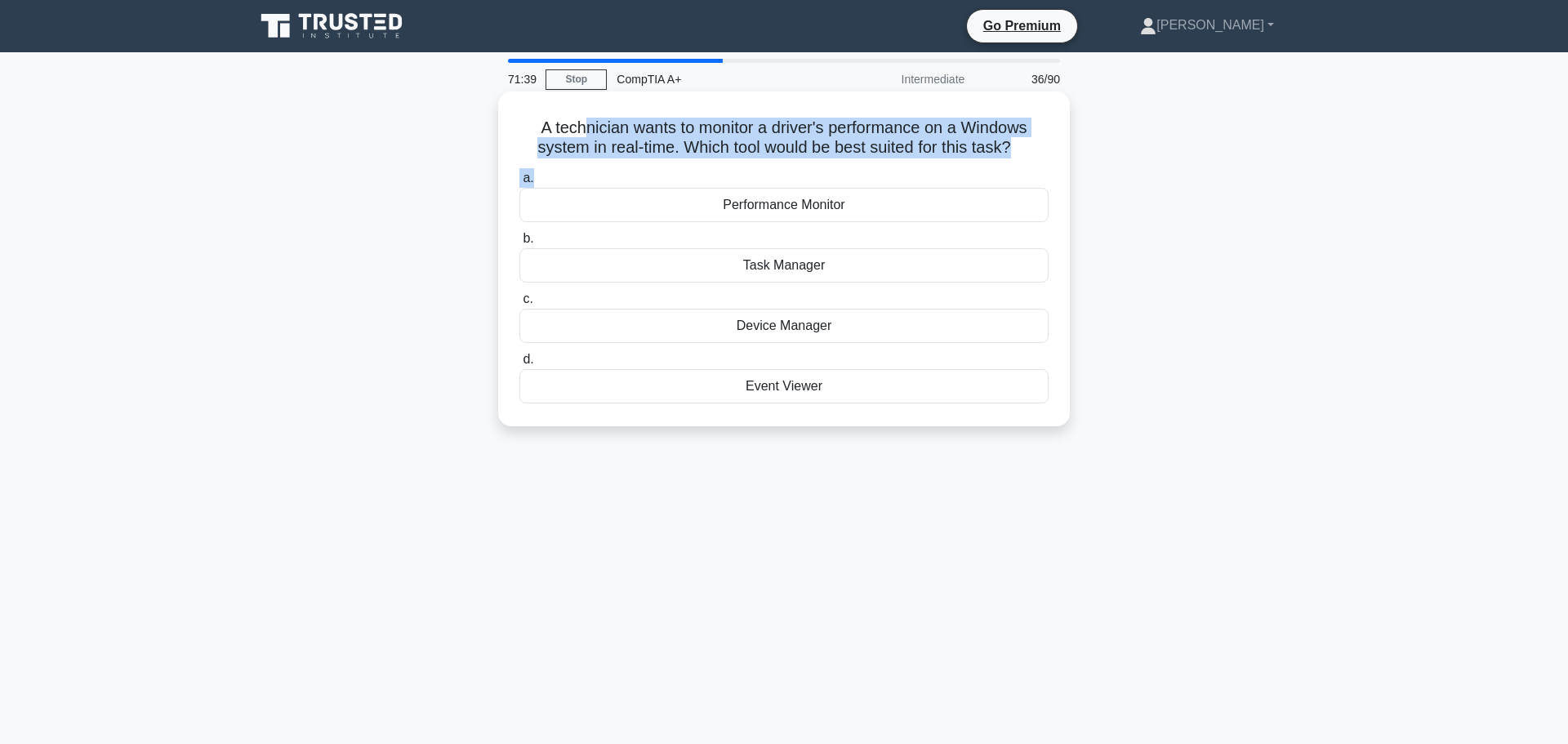
drag, startPoint x: 583, startPoint y: 132, endPoint x: 873, endPoint y: 161, distance: 291.4
click at [873, 161] on div "A technician wants to monitor a driver's performance on a Windows system in rea…" at bounding box center [784, 259] width 559 height 322
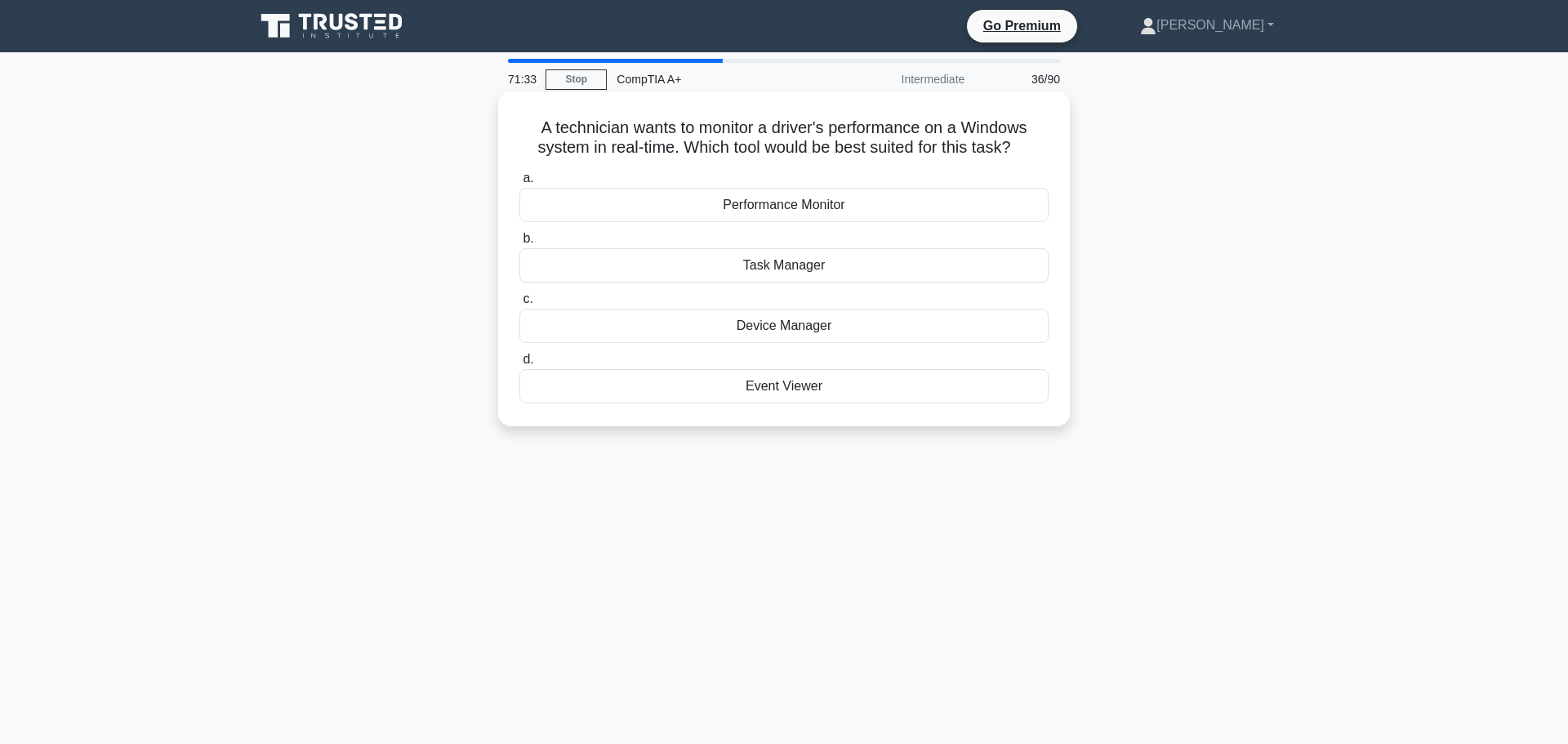
click at [795, 269] on div "Task Manager" at bounding box center [784, 265] width 529 height 34
click at [520, 245] on input "b. Task Manager" at bounding box center [520, 238] width 0 height 10
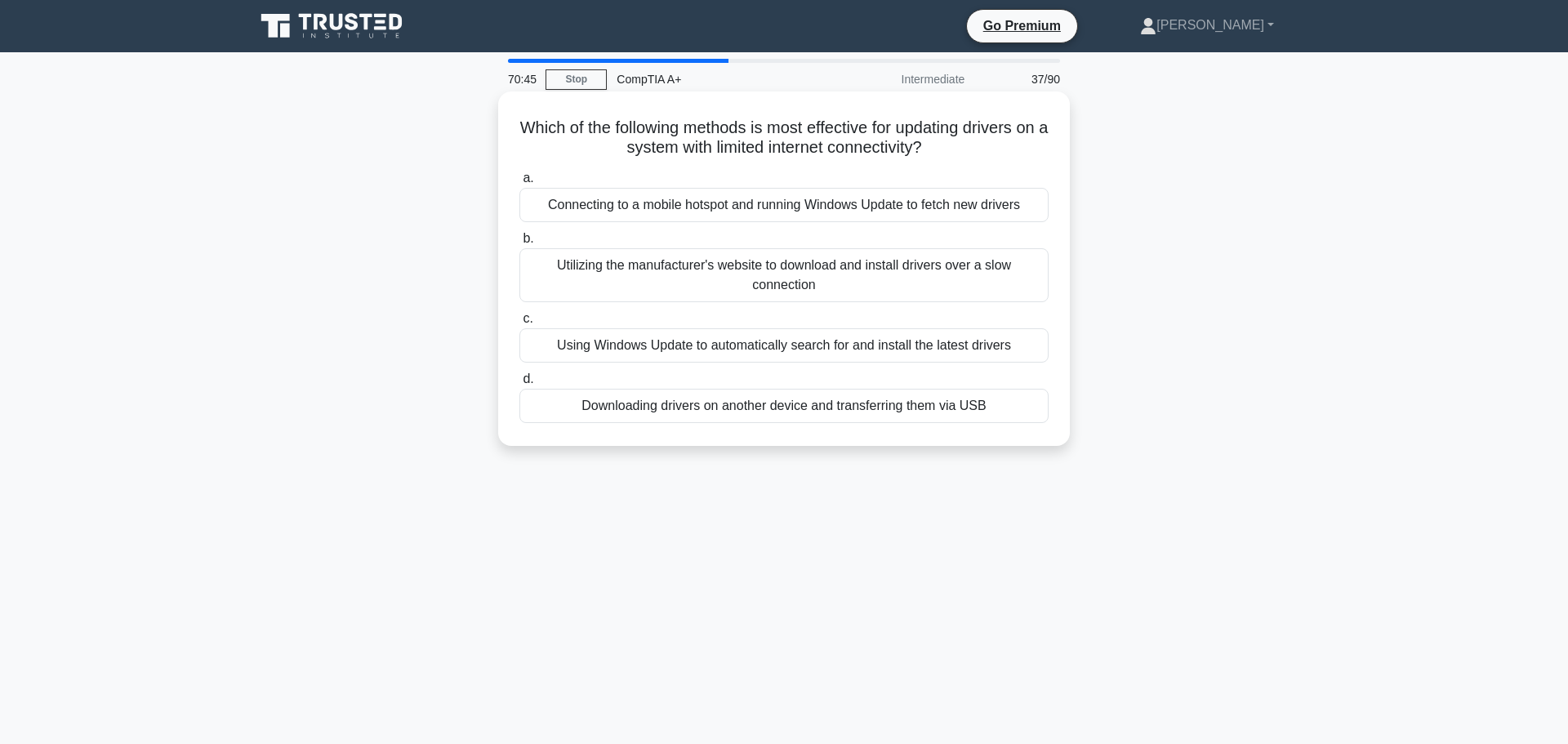
drag, startPoint x: 891, startPoint y: 170, endPoint x: 910, endPoint y: 143, distance: 33.0
click at [910, 143] on h5 "Which of the following methods is most effective for updating drivers on a syst…" at bounding box center [784, 138] width 533 height 41
click at [893, 287] on div "Utilizing the manufacturer's website to download and install drivers over a slo…" at bounding box center [784, 275] width 529 height 54
click at [520, 245] on input "b. Utilizing the manufacturer's website to download and install drivers over a …" at bounding box center [520, 238] width 0 height 10
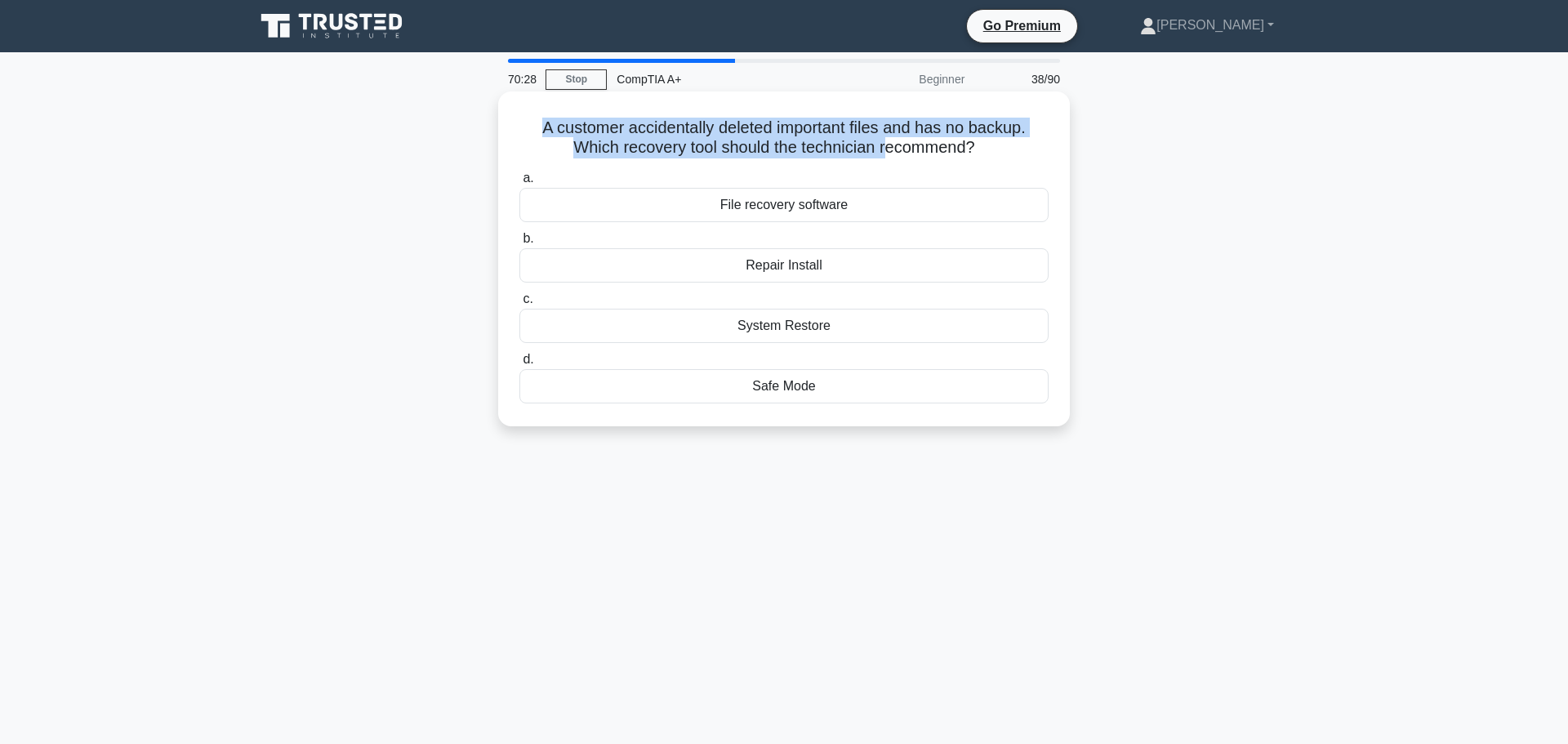
drag, startPoint x: 533, startPoint y: 122, endPoint x: 891, endPoint y: 141, distance: 358.5
click at [891, 141] on h5 "A customer accidentally deleted important files and has no backup. Which recove…" at bounding box center [784, 138] width 533 height 41
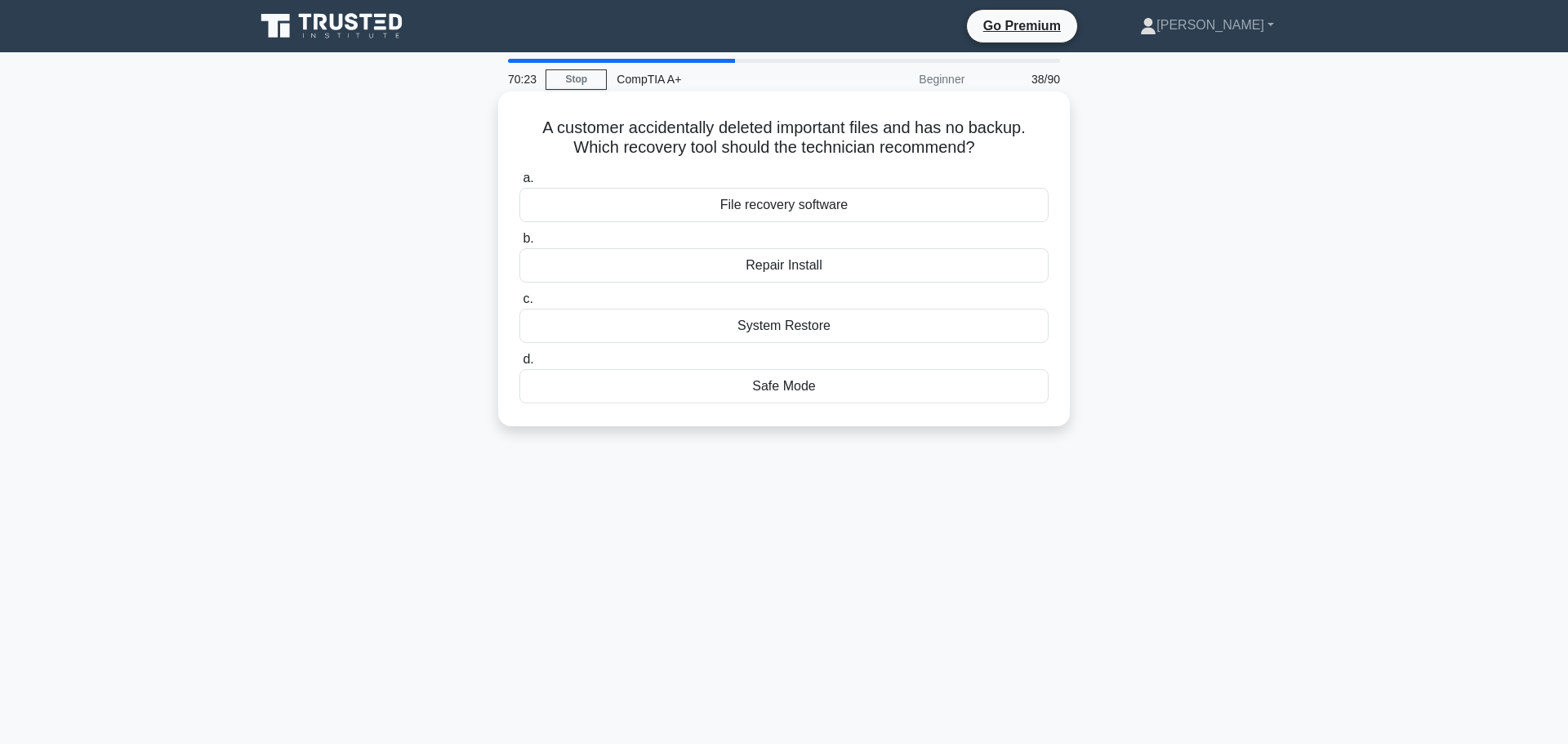
click at [878, 204] on div "File recovery software" at bounding box center [784, 205] width 529 height 34
click at [520, 184] on input "a. File recovery software" at bounding box center [520, 178] width 0 height 10
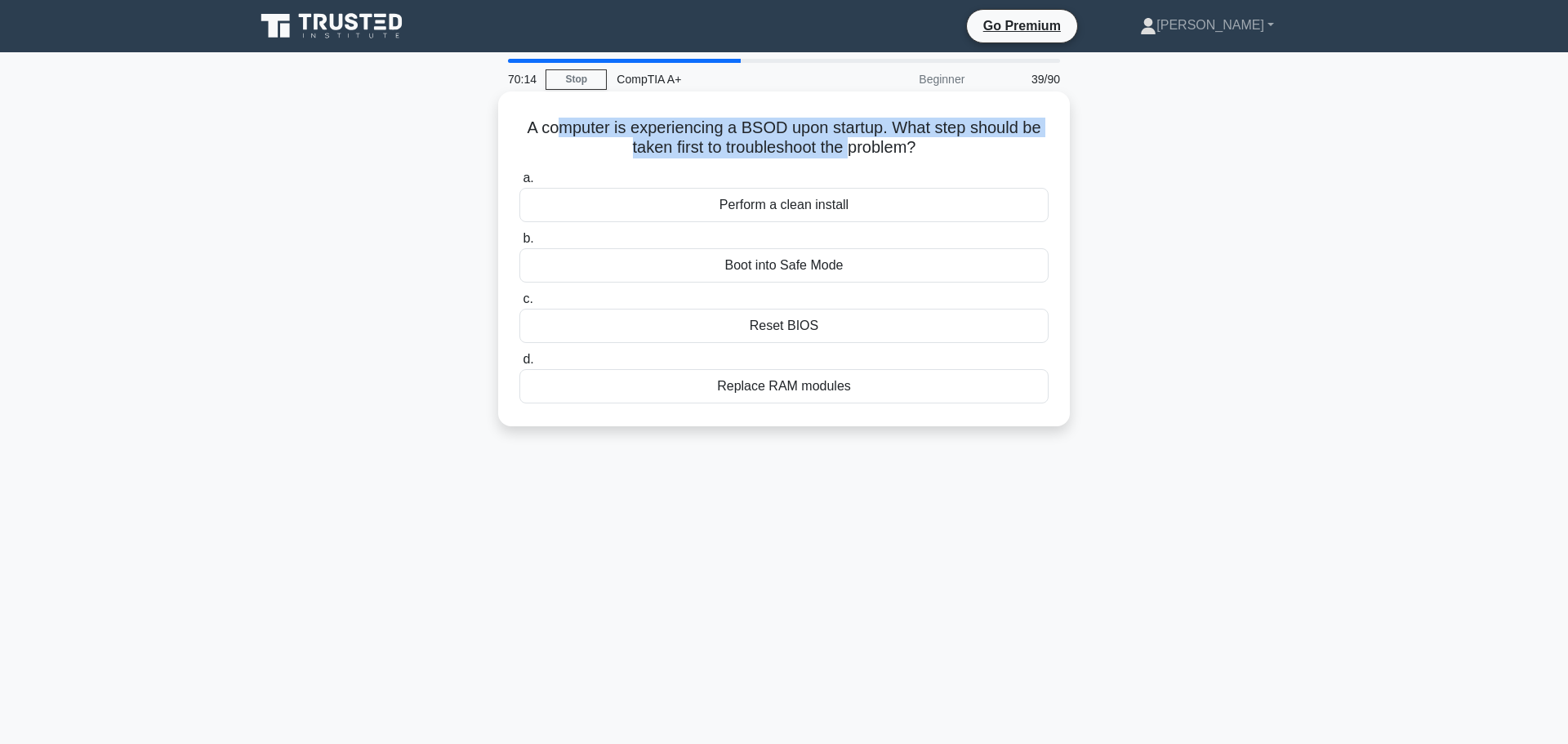
drag, startPoint x: 557, startPoint y: 124, endPoint x: 854, endPoint y: 146, distance: 297.8
click at [854, 146] on h5 "A computer is experiencing a BSOD upon startup. What step should be taken first…" at bounding box center [784, 138] width 533 height 41
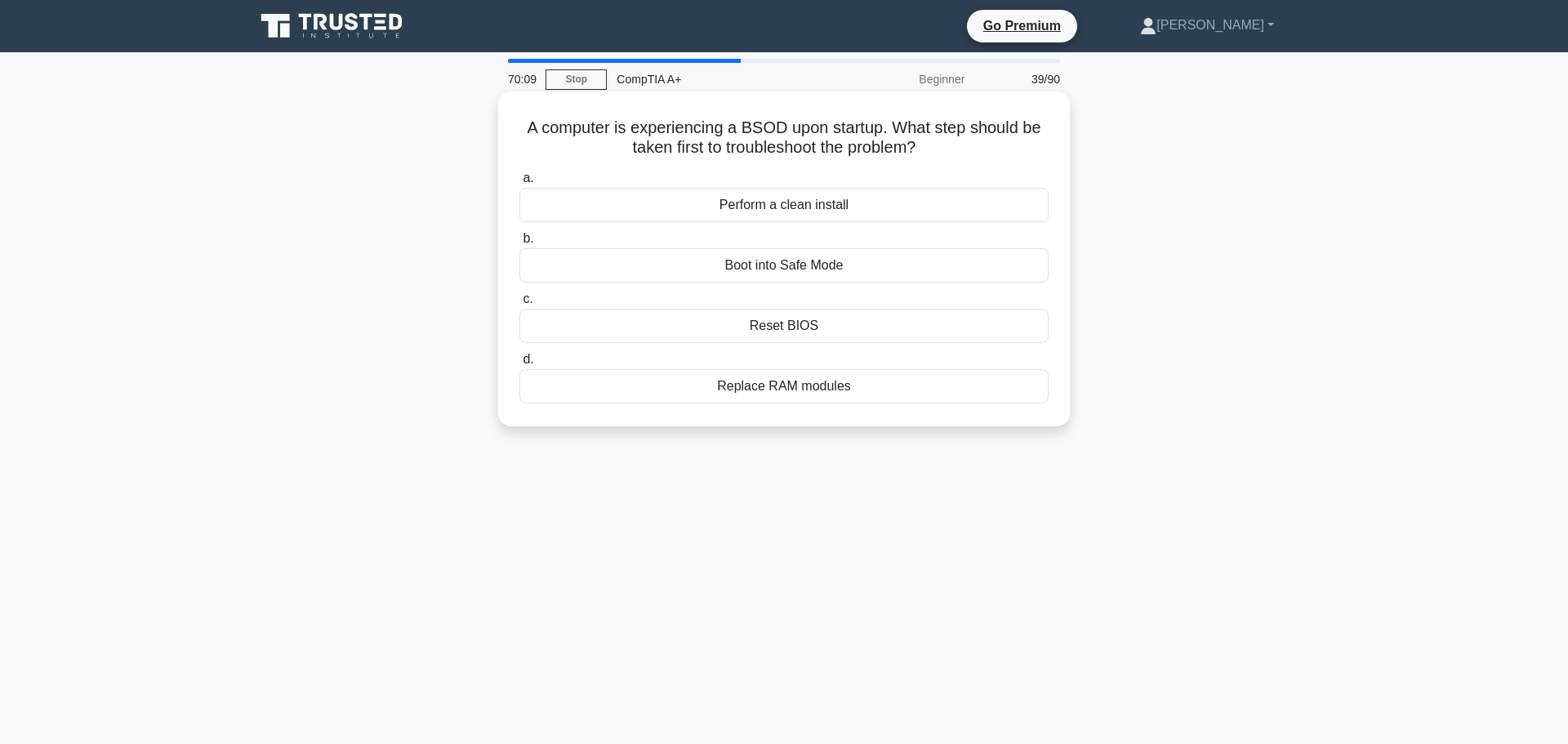
click at [808, 259] on div "Boot into Safe Mode" at bounding box center [784, 265] width 529 height 34
click at [520, 245] on input "b. Boot into Safe Mode" at bounding box center [520, 238] width 0 height 10
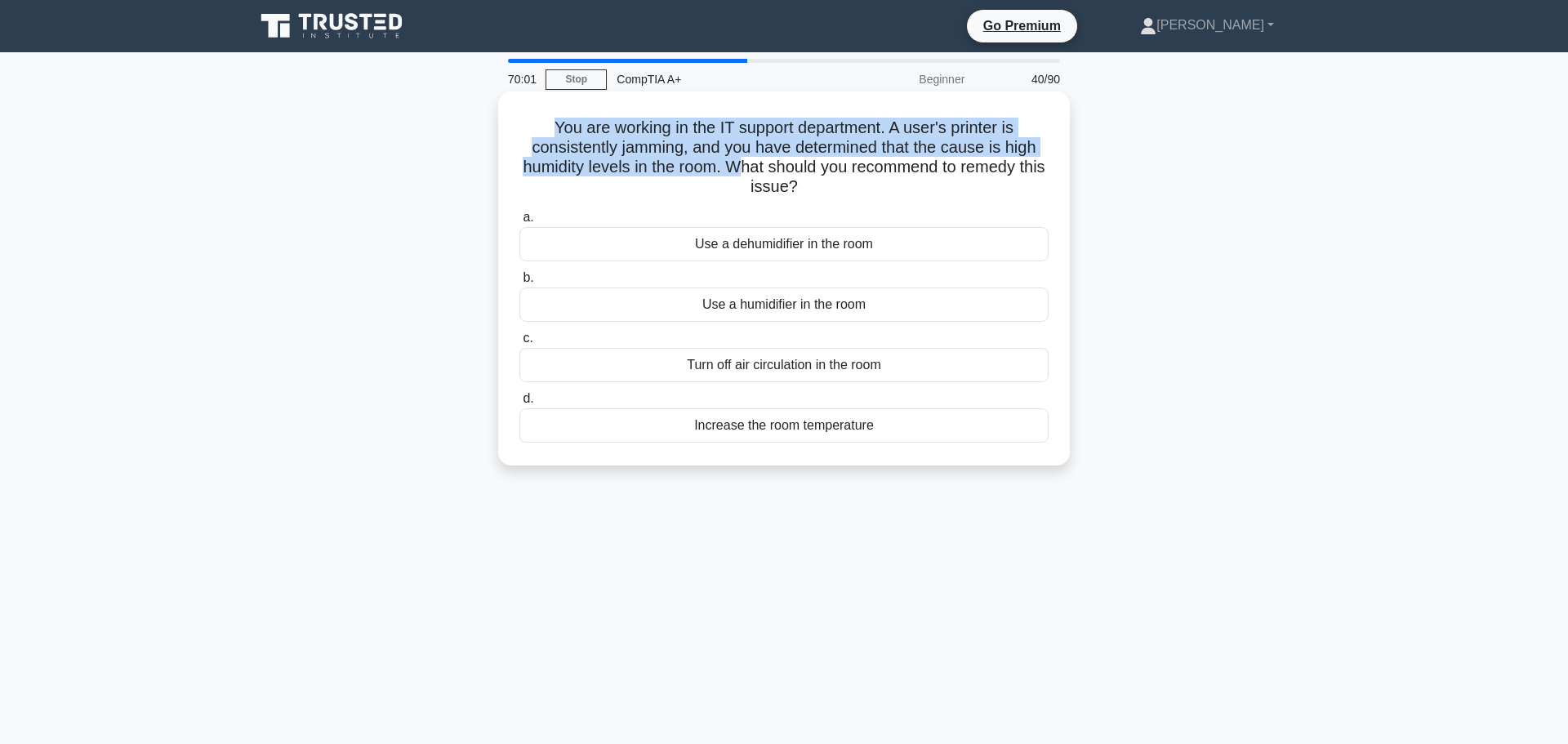
drag, startPoint x: 621, startPoint y: 129, endPoint x: 757, endPoint y: 161, distance: 139.7
click at [757, 161] on h5 "You are working in the IT support department. A user's printer is consistently …" at bounding box center [784, 158] width 533 height 80
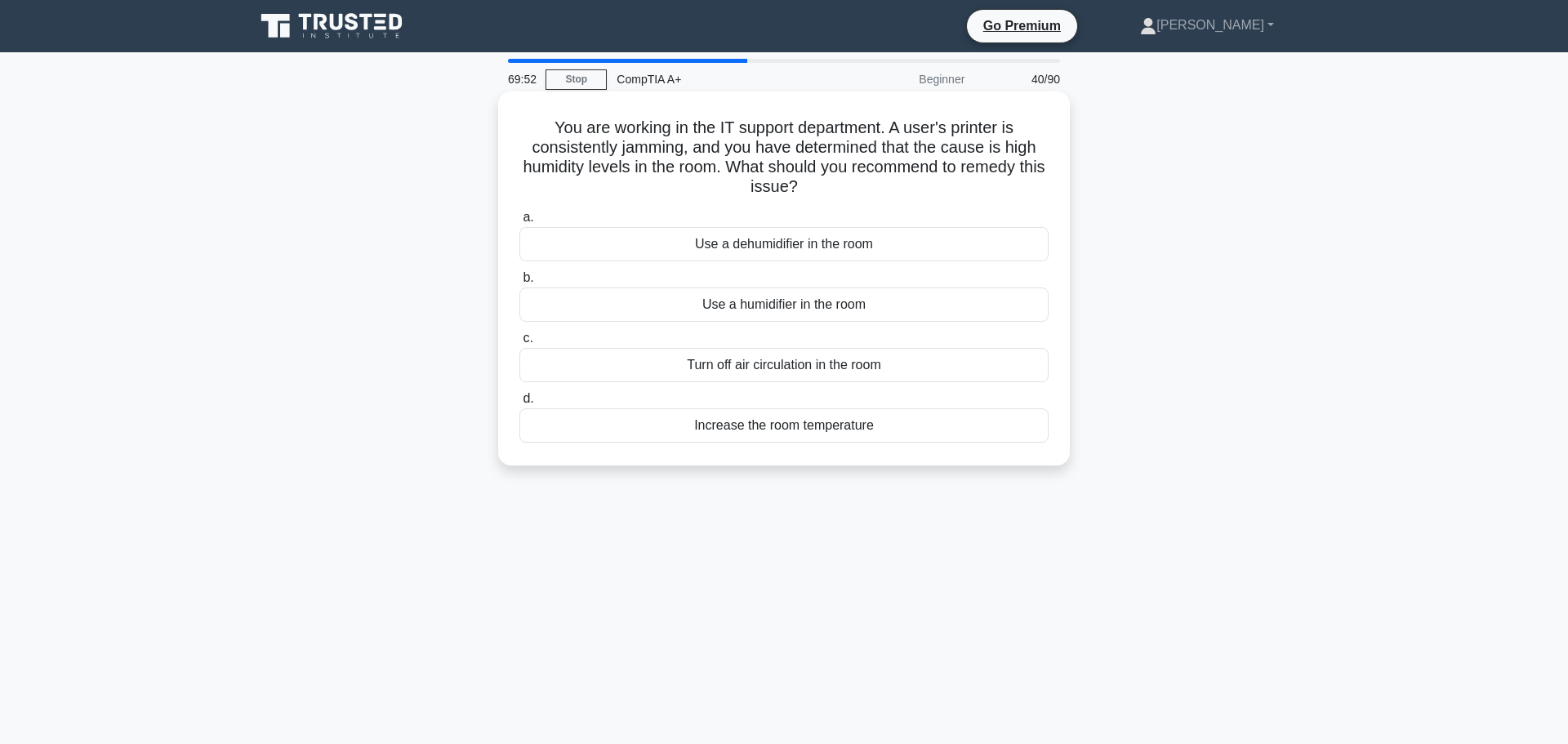
click at [921, 233] on div "Use a dehumidifier in the room" at bounding box center [784, 244] width 529 height 34
click at [520, 223] on input "a. Use a dehumidifier in the room" at bounding box center [520, 217] width 0 height 10
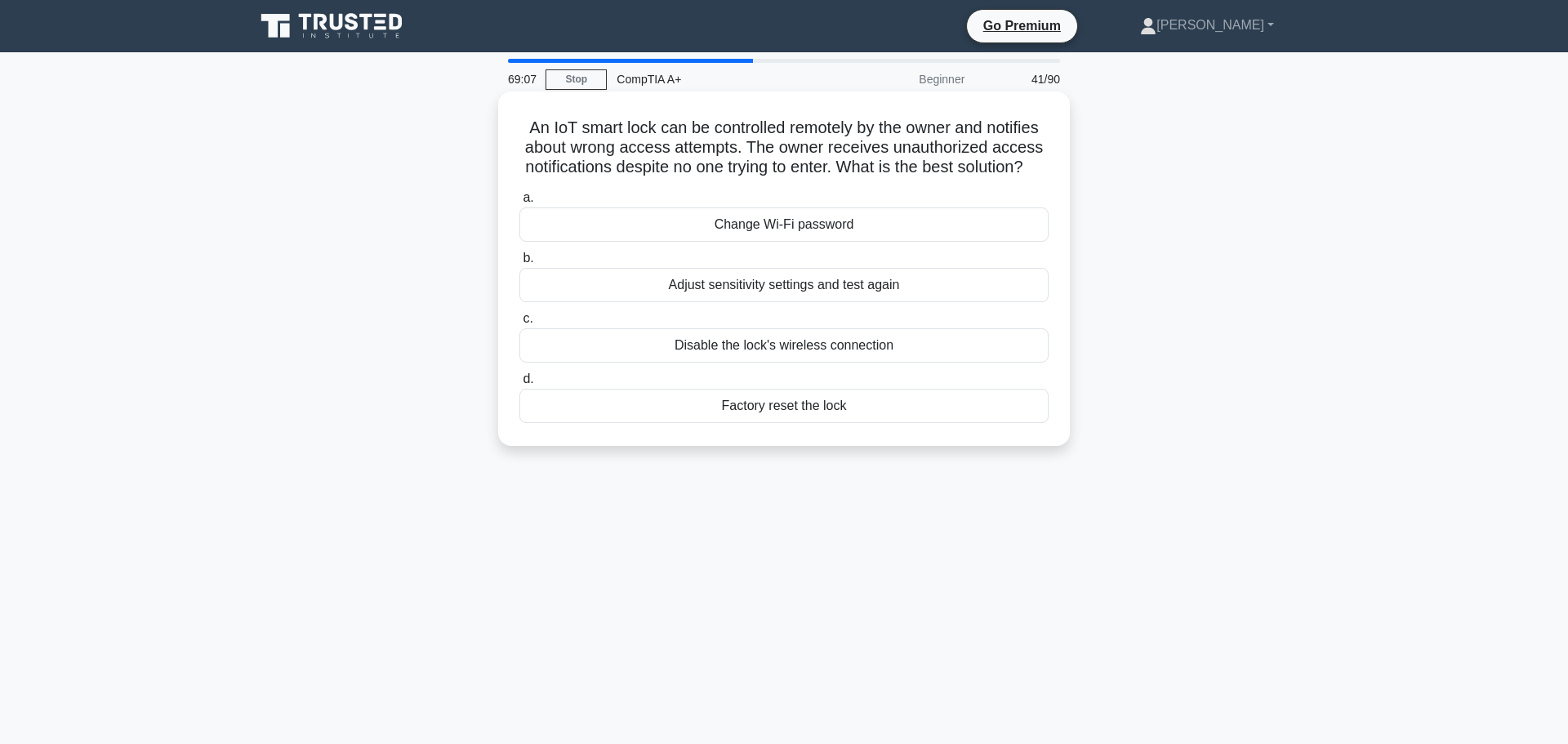
click at [890, 302] on div "Adjust sensitivity settings and test again" at bounding box center [784, 285] width 529 height 34
click at [520, 263] on input "b. Adjust sensitivity settings and test again" at bounding box center [520, 258] width 0 height 10
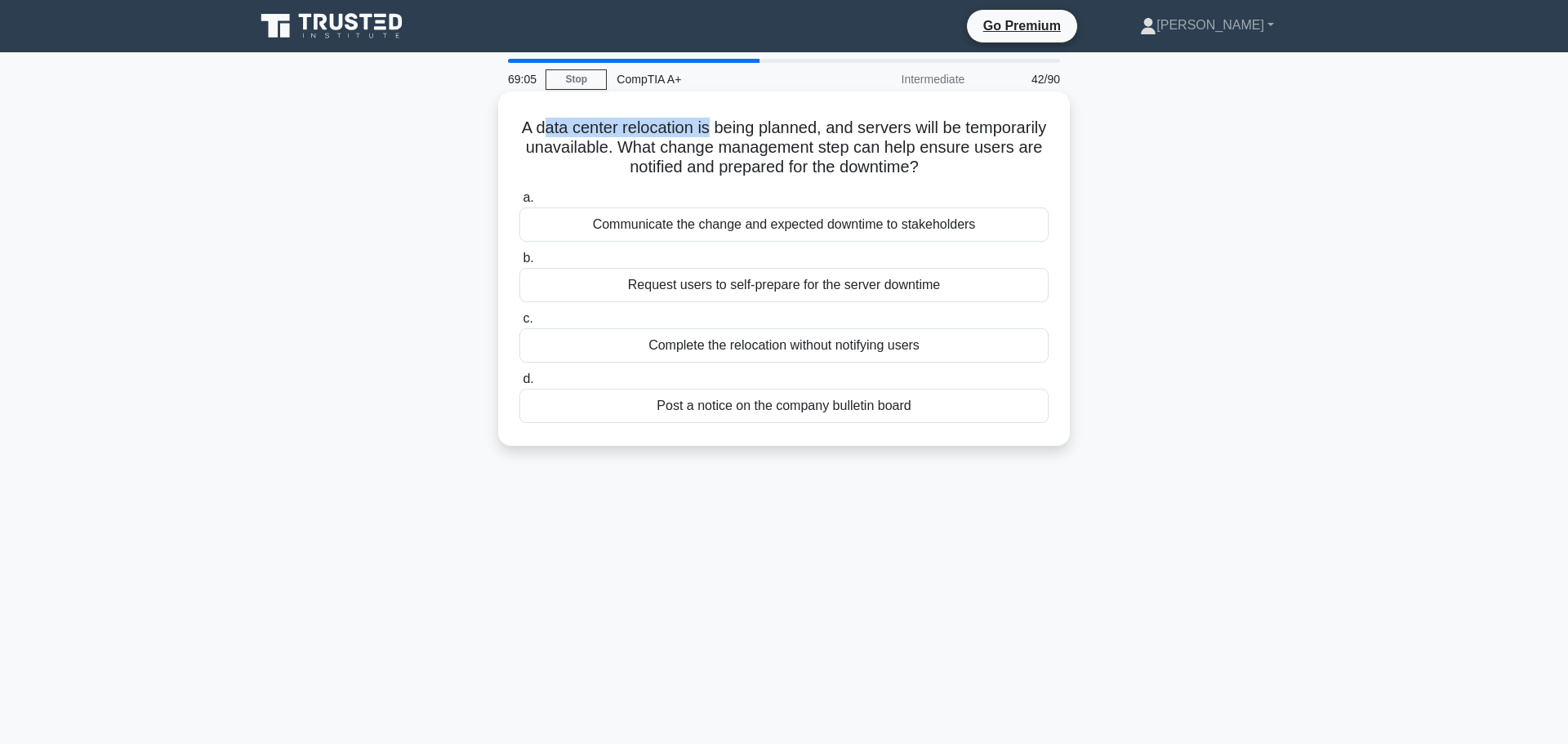
drag, startPoint x: 659, startPoint y: 119, endPoint x: 753, endPoint y: 128, distance: 94.4
click at [753, 128] on h5 "A data center relocation is being planned, and servers will be temporarily unav…" at bounding box center [784, 148] width 533 height 60
click at [620, 133] on h5 "A data center relocation is being planned, and servers will be temporarily unav…" at bounding box center [784, 148] width 533 height 60
drag, startPoint x: 573, startPoint y: 119, endPoint x: 705, endPoint y: 142, distance: 134.0
click at [705, 142] on h5 "A data center relocation is being planned, and servers will be temporarily unav…" at bounding box center [784, 148] width 533 height 60
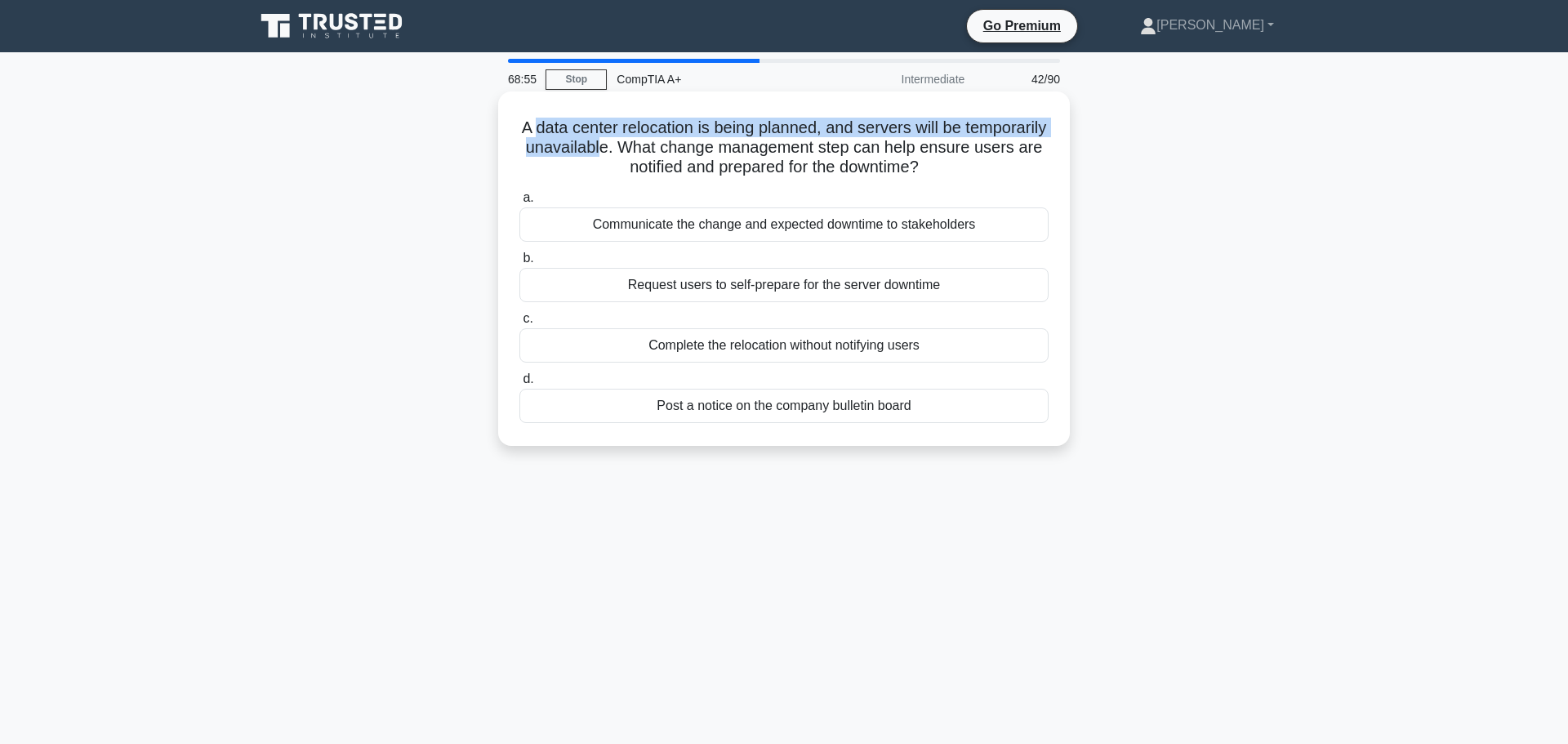
click at [704, 142] on h5 "A data center relocation is being planned, and servers will be temporarily unav…" at bounding box center [784, 148] width 533 height 60
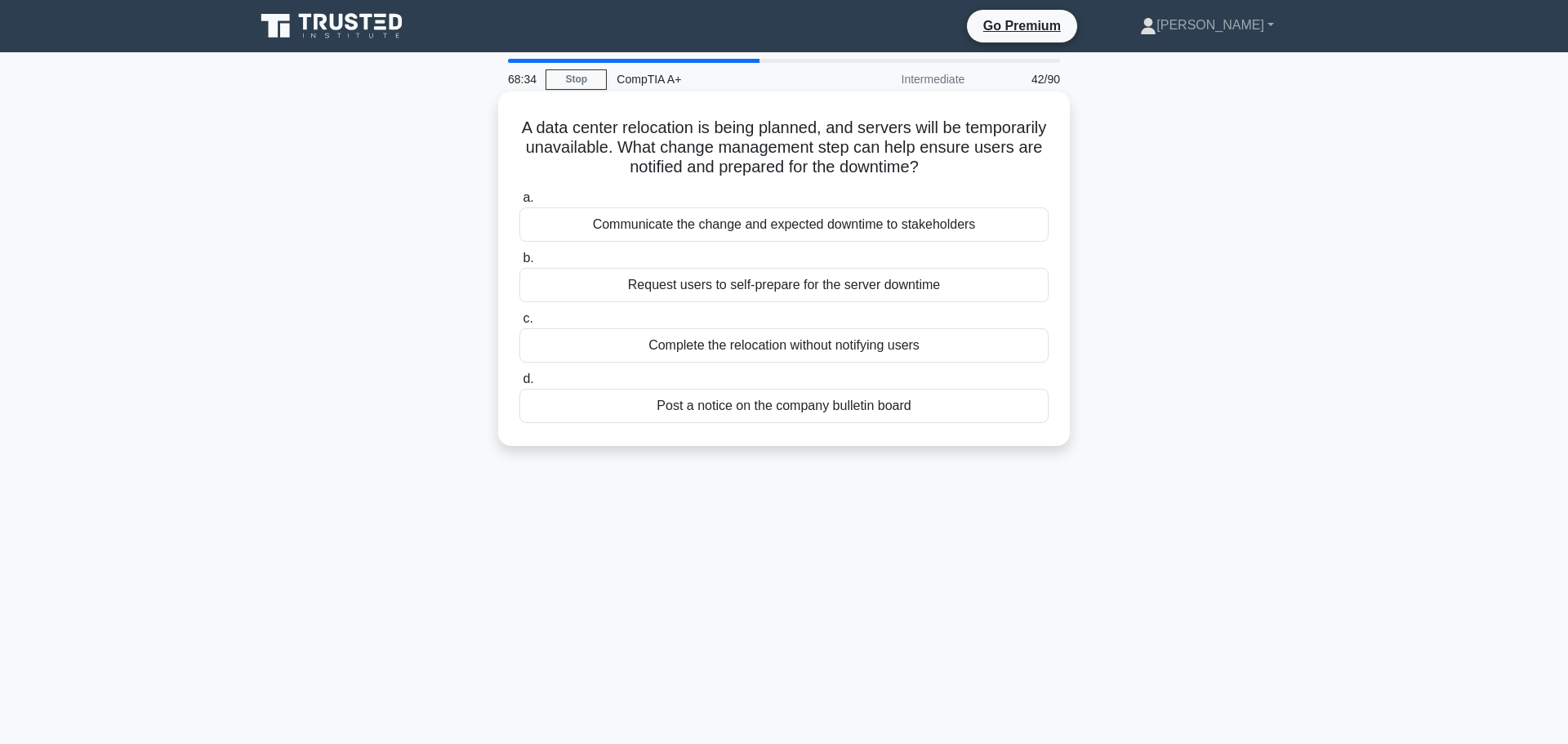
click at [848, 226] on div "Communicate the change and expected downtime to stakeholders" at bounding box center [784, 225] width 529 height 34
click at [520, 203] on input "a. Communicate the change and expected downtime to stakeholders" at bounding box center [520, 197] width 0 height 10
click at [933, 224] on div "Check the Ethernet cable connection on the phone and the switch" at bounding box center [784, 225] width 529 height 34
click at [520, 203] on input "a. Check the Ethernet cable connection on the phone and the switch" at bounding box center [520, 197] width 0 height 10
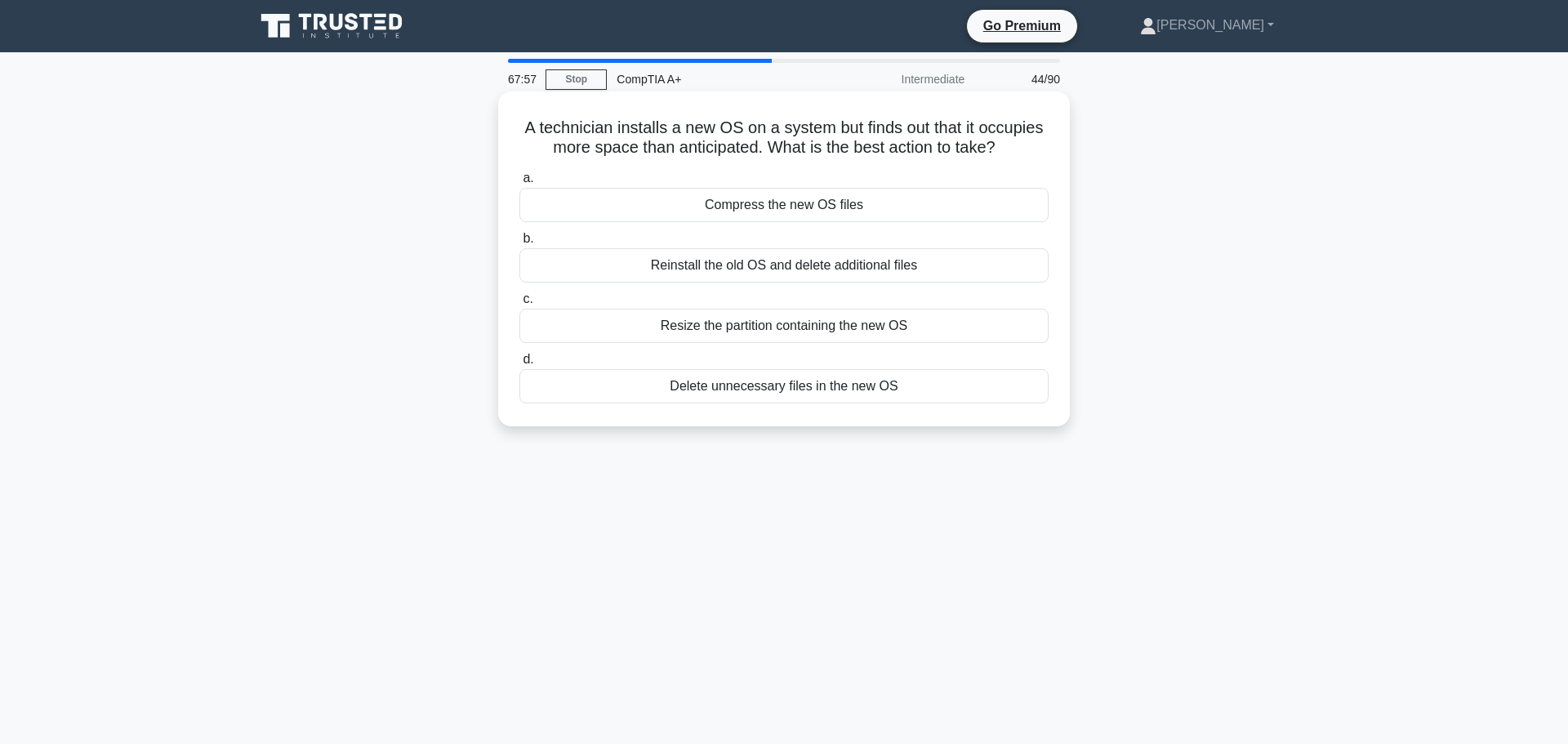
drag, startPoint x: 607, startPoint y: 124, endPoint x: 784, endPoint y: 160, distance: 180.6
click at [784, 159] on h5 "A technician installs a new OS on a system but finds out that it occupies more …" at bounding box center [784, 138] width 533 height 41
click at [996, 159] on icon ".spinner_0XTQ{transform-origin:center;animation:spinner_y6GP .75s linear infini…" at bounding box center [1005, 148] width 20 height 20
click at [908, 338] on div "Resize the partition containing the new OS" at bounding box center [784, 326] width 529 height 34
click at [520, 305] on input "c. Resize the partition containing the new OS" at bounding box center [520, 298] width 0 height 10
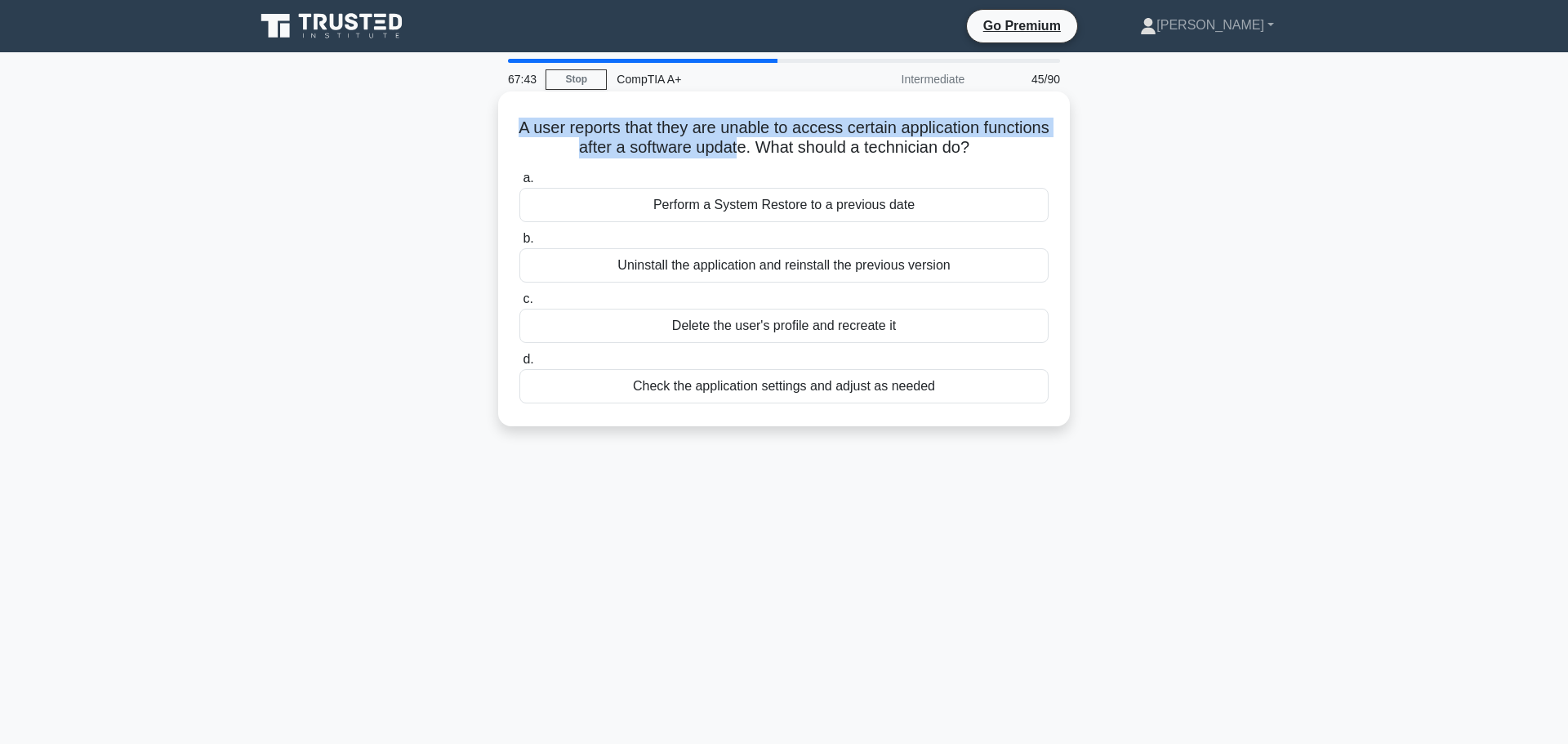
drag, startPoint x: 546, startPoint y: 119, endPoint x: 776, endPoint y: 142, distance: 231.1
click at [776, 142] on h5 "A user reports that they are unable to access certain application functions aft…" at bounding box center [784, 138] width 533 height 41
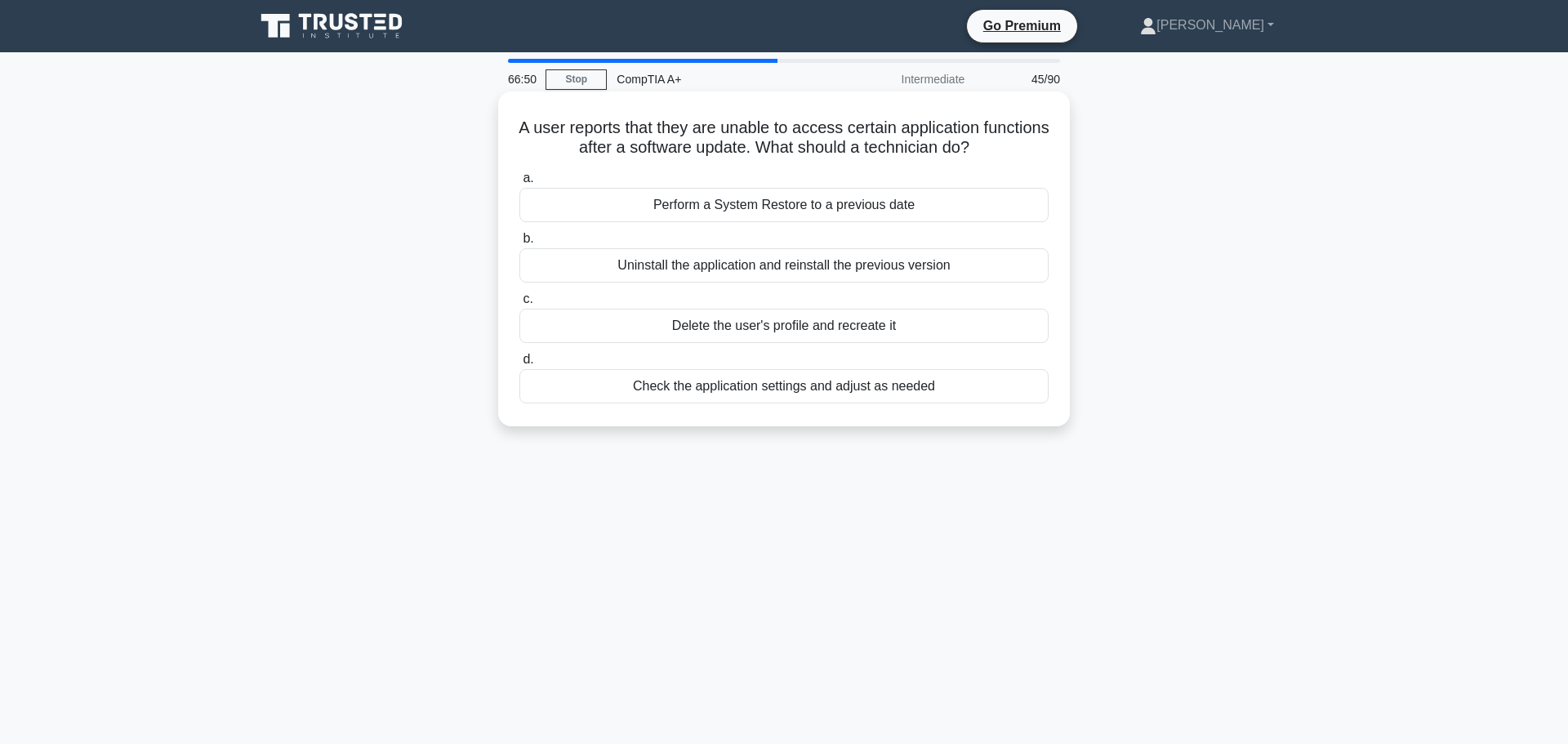
click at [806, 396] on div "Check the application settings and adjust as needed" at bounding box center [784, 386] width 529 height 34
click at [520, 365] on input "d. Check the application settings and adjust as needed" at bounding box center [520, 359] width 0 height 10
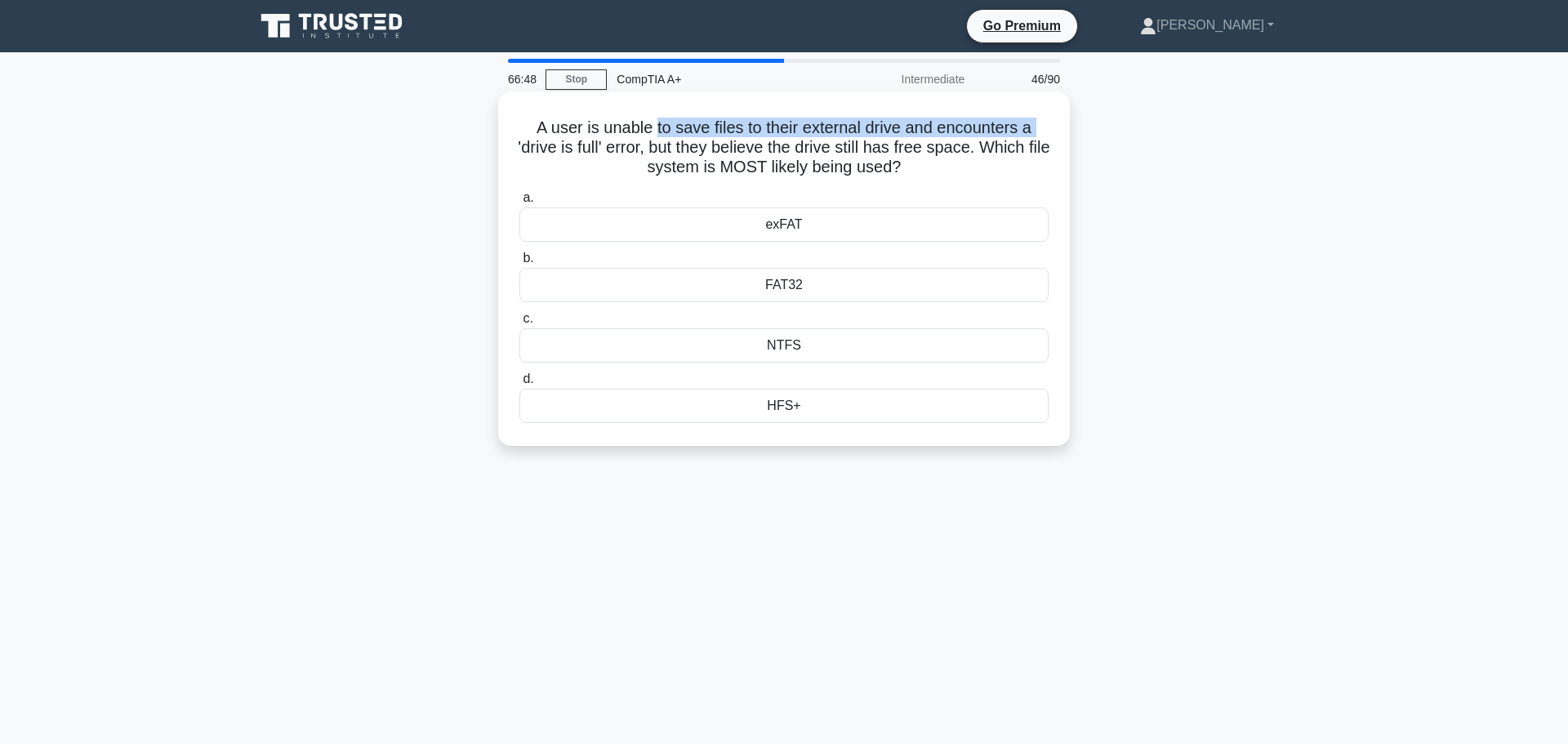
drag, startPoint x: 506, startPoint y: 148, endPoint x: 650, endPoint y: 124, distance: 146.0
click at [653, 124] on div "A user is unable to save files to their external drive and encounters a 'drive …" at bounding box center [784, 269] width 559 height 342
click at [567, 125] on h5 "A user is unable to save files to their external drive and encounters a 'drive …" at bounding box center [784, 148] width 533 height 60
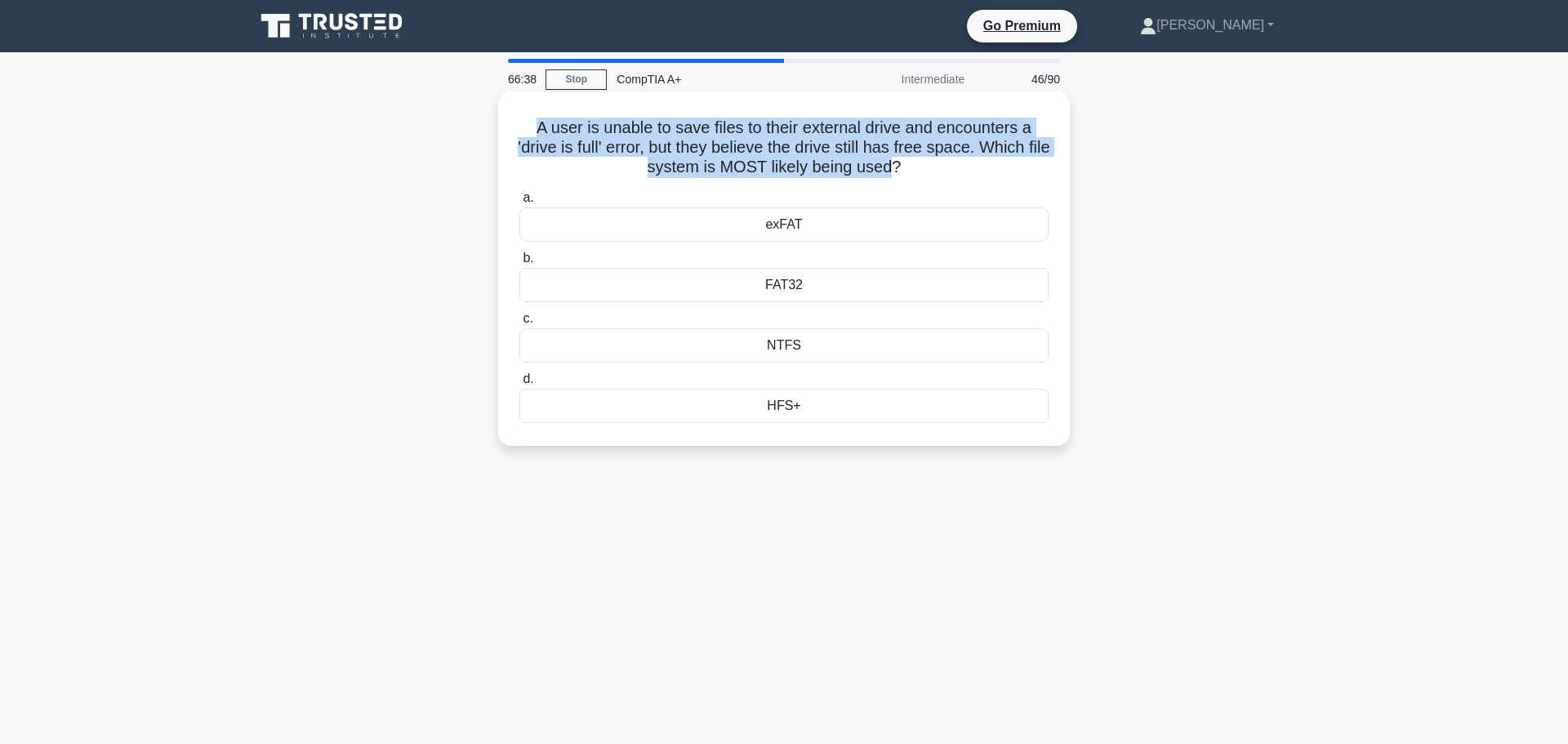
drag, startPoint x: 551, startPoint y: 118, endPoint x: 909, endPoint y: 161, distance: 360.6
click at [909, 161] on h5 "A user is unable to save files to their external drive and encounters a 'drive …" at bounding box center [784, 148] width 533 height 60
click at [876, 152] on h5 "A user is unable to save files to their external drive and encounters a 'drive …" at bounding box center [784, 148] width 533 height 60
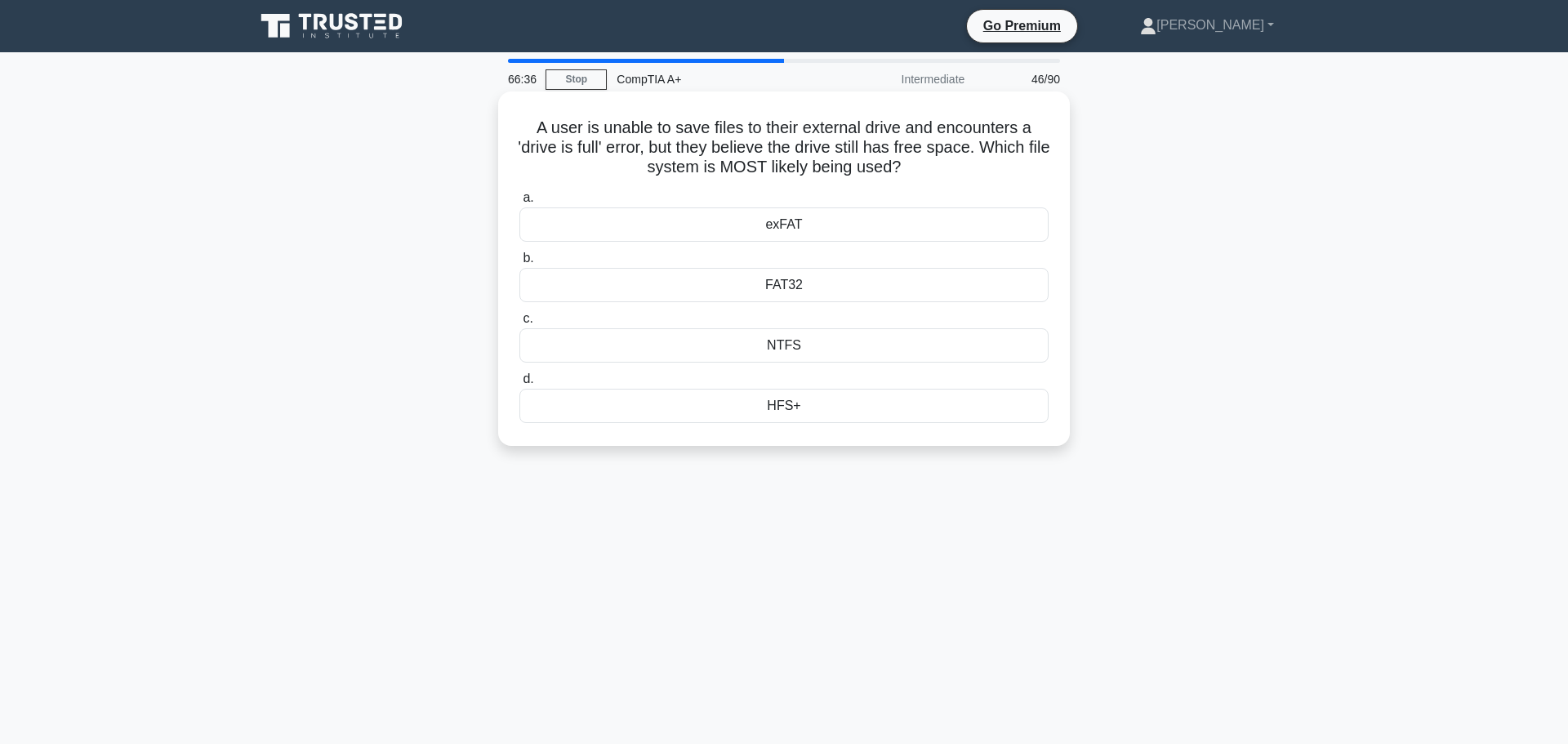
click at [797, 283] on div "FAT32" at bounding box center [784, 285] width 529 height 34
click at [520, 263] on input "b. FAT32" at bounding box center [520, 258] width 0 height 10
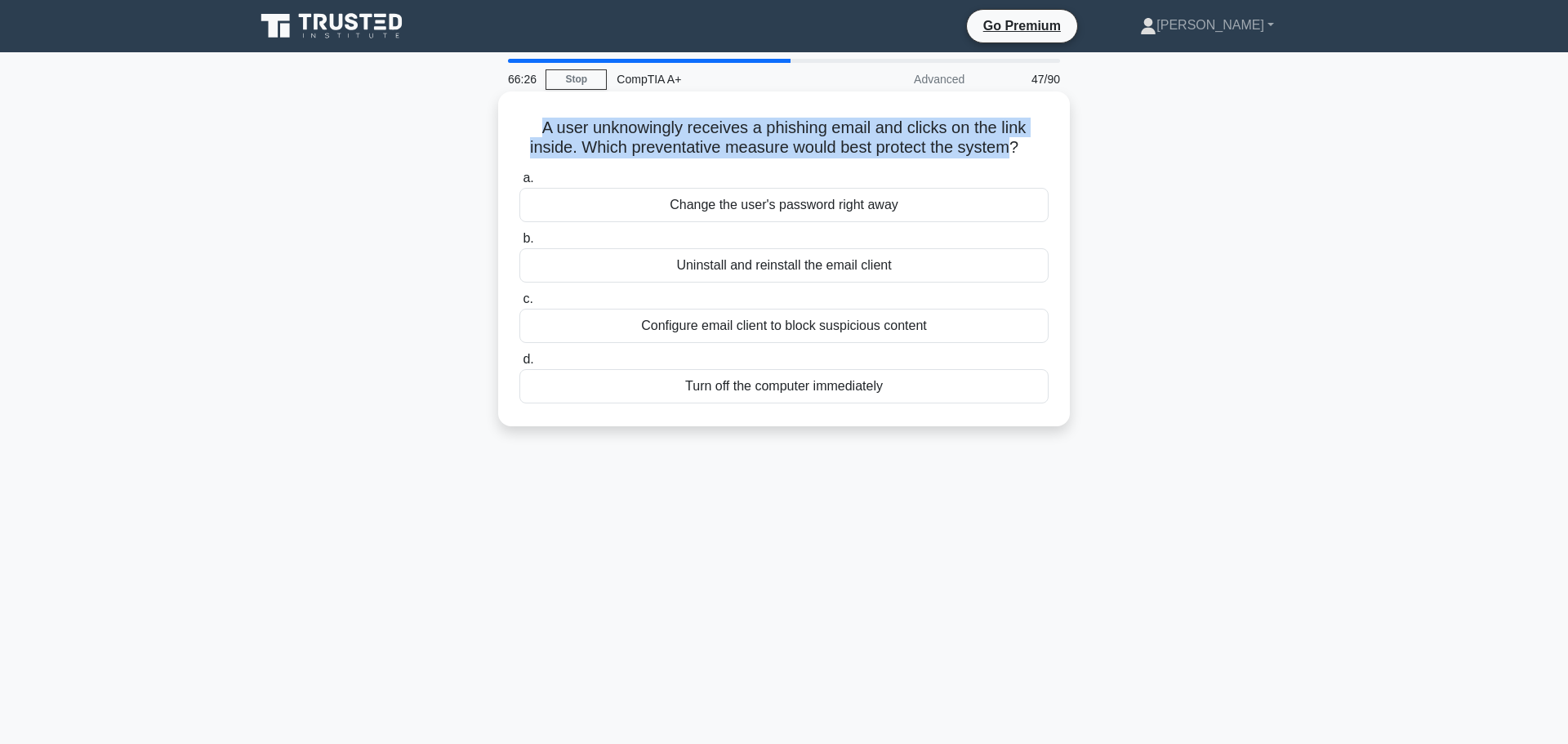
drag, startPoint x: 537, startPoint y: 124, endPoint x: 1014, endPoint y: 132, distance: 477.1
click at [1014, 132] on h5 "A user unknowingly receives a phishing email and clicks on the link inside. Whi…" at bounding box center [784, 138] width 533 height 41
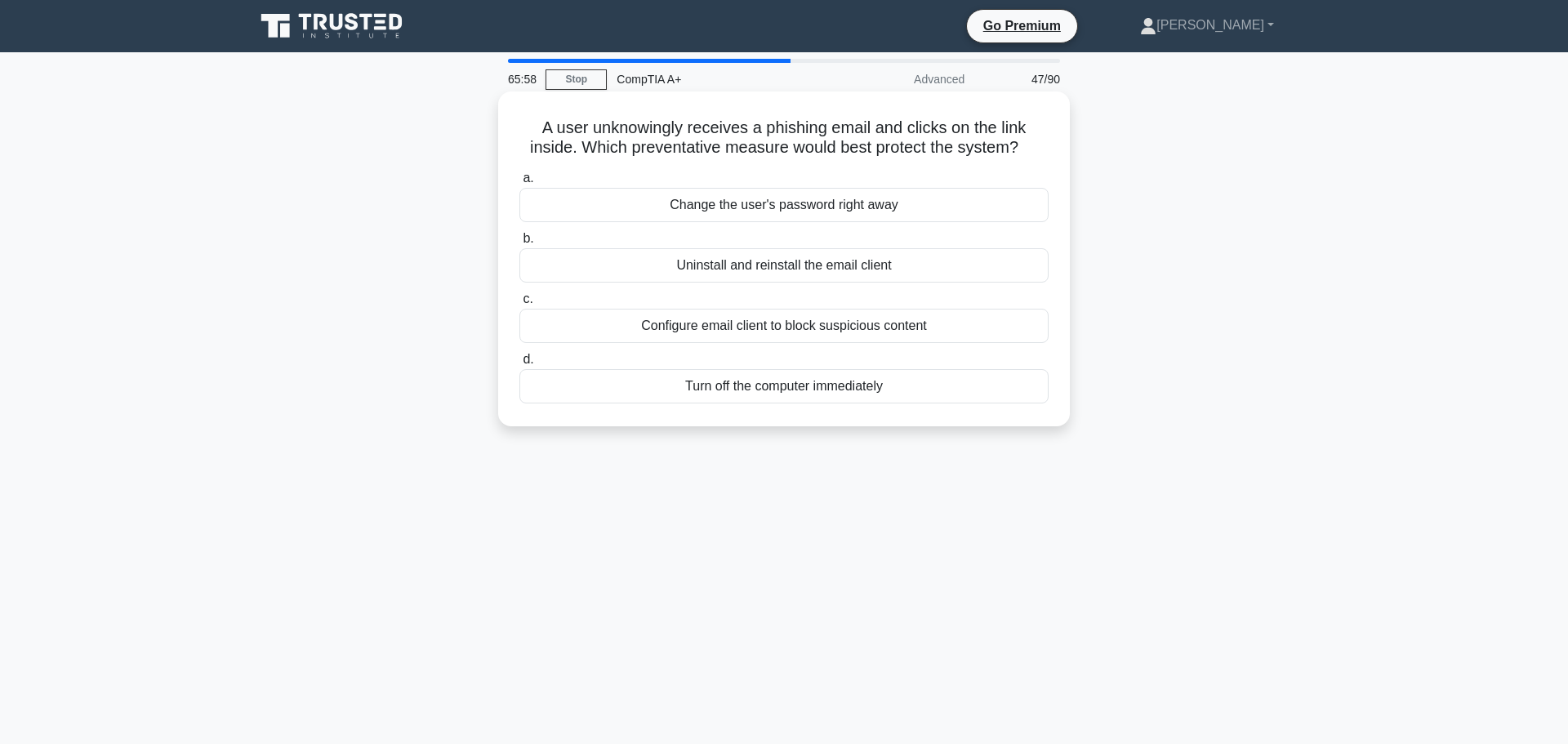
click at [869, 317] on div "Configure email client to block suspicious content" at bounding box center [784, 326] width 529 height 34
click at [520, 305] on input "c. Configure email client to block suspicious content" at bounding box center [520, 298] width 0 height 10
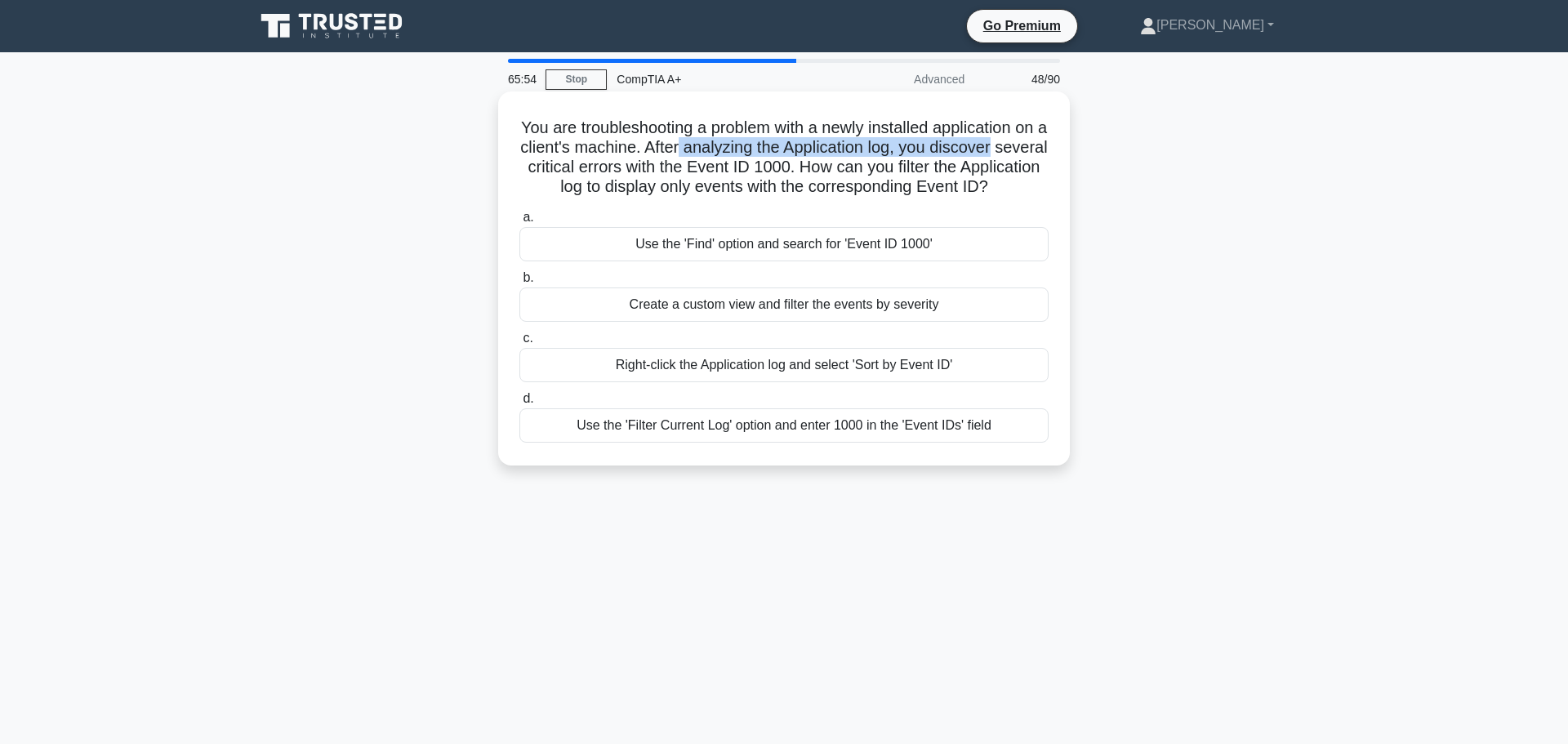
drag, startPoint x: 723, startPoint y: 133, endPoint x: 1045, endPoint y: 138, distance: 322.0
click at [1045, 138] on h5 "You are troubleshooting a problem with a newly installed application on a clien…" at bounding box center [784, 158] width 533 height 80
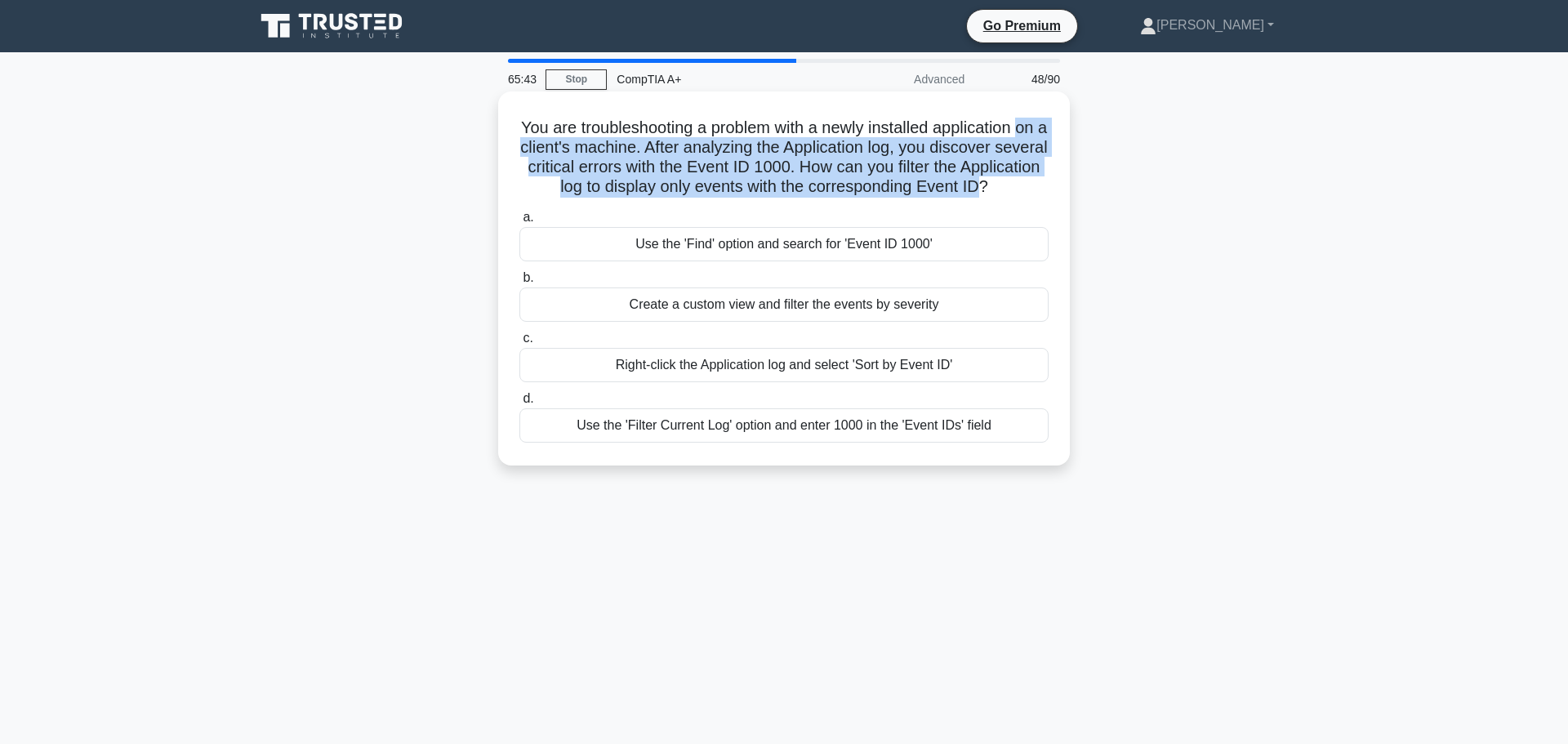
drag, startPoint x: 548, startPoint y: 147, endPoint x: 1040, endPoint y: 183, distance: 493.3
click at [1040, 183] on h5 "You are troubleshooting a problem with a newly installed application on a clien…" at bounding box center [784, 158] width 533 height 80
drag, startPoint x: 1044, startPoint y: 185, endPoint x: 826, endPoint y: 180, distance: 218.1
click at [826, 180] on h5 "You are troubleshooting a problem with a newly installed application on a clien…" at bounding box center [784, 158] width 533 height 80
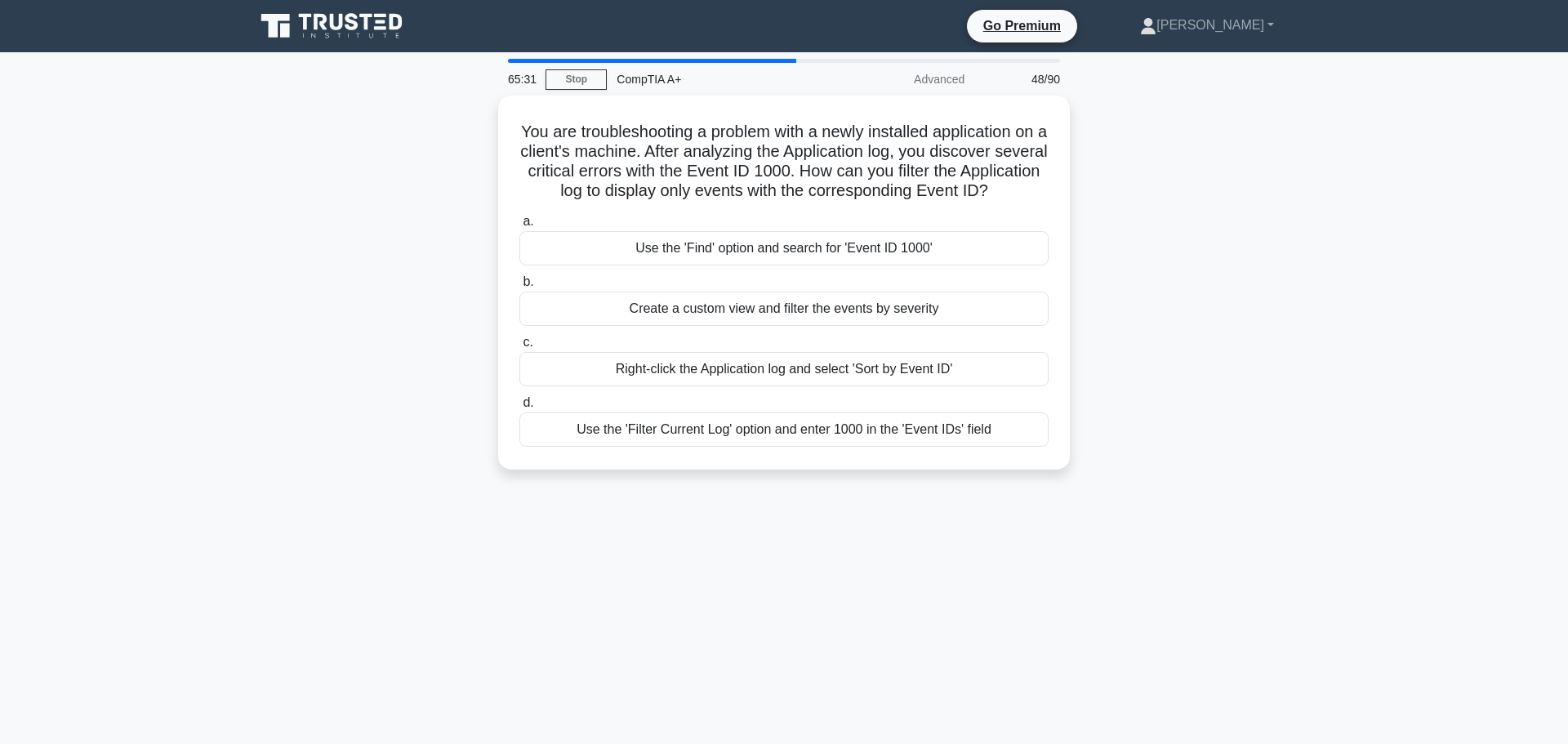
drag, startPoint x: 1205, startPoint y: 280, endPoint x: 1176, endPoint y: 200, distance: 85.1
click at [1176, 200] on div "You are troubleshooting a problem with a newly installed application on a clien…" at bounding box center [784, 292] width 1079 height 394
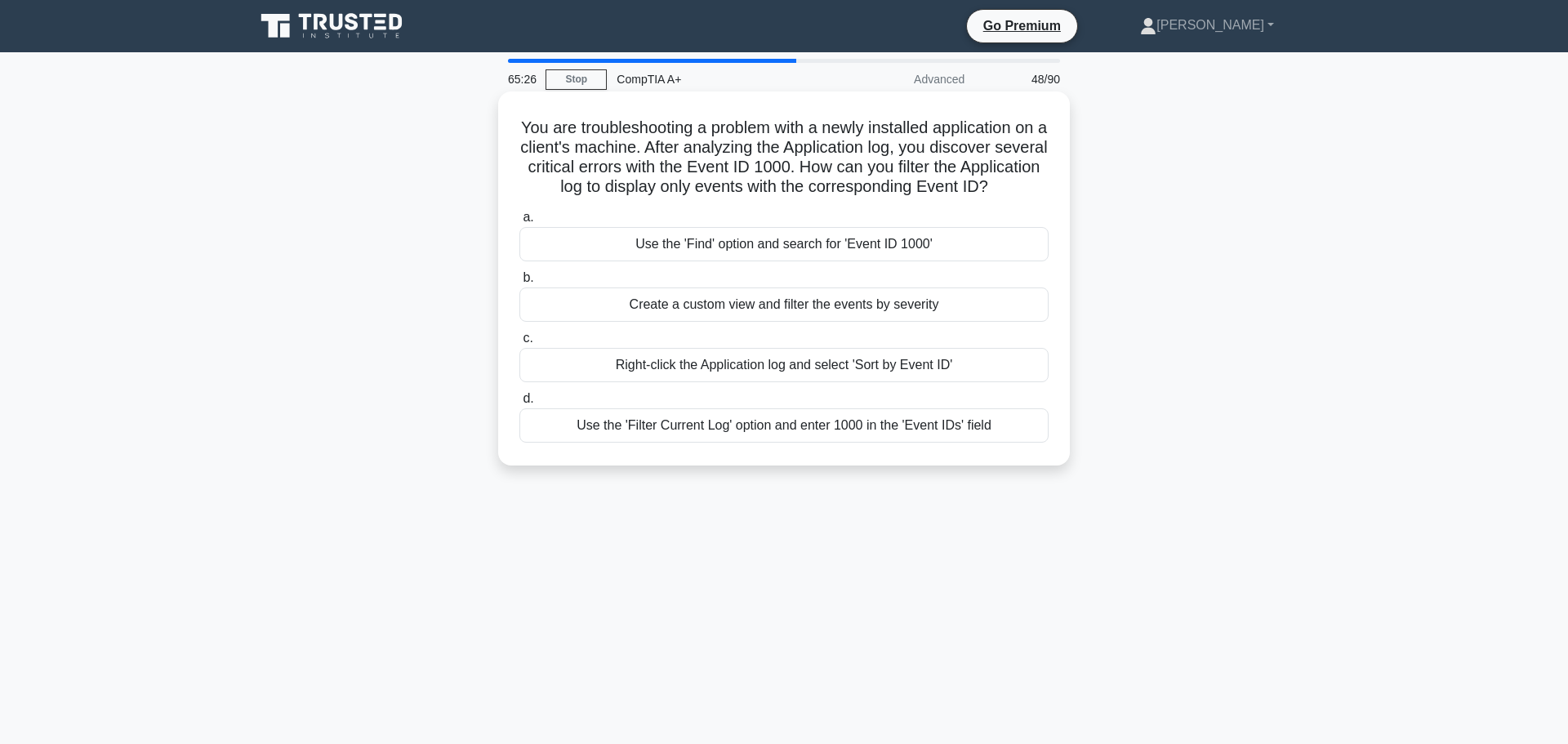
click at [892, 257] on div "Use the 'Find' option and search for 'Event ID 1000'" at bounding box center [784, 244] width 529 height 34
click at [520, 223] on input "a. Use the 'Find' option and search for 'Event ID 1000'" at bounding box center [520, 217] width 0 height 10
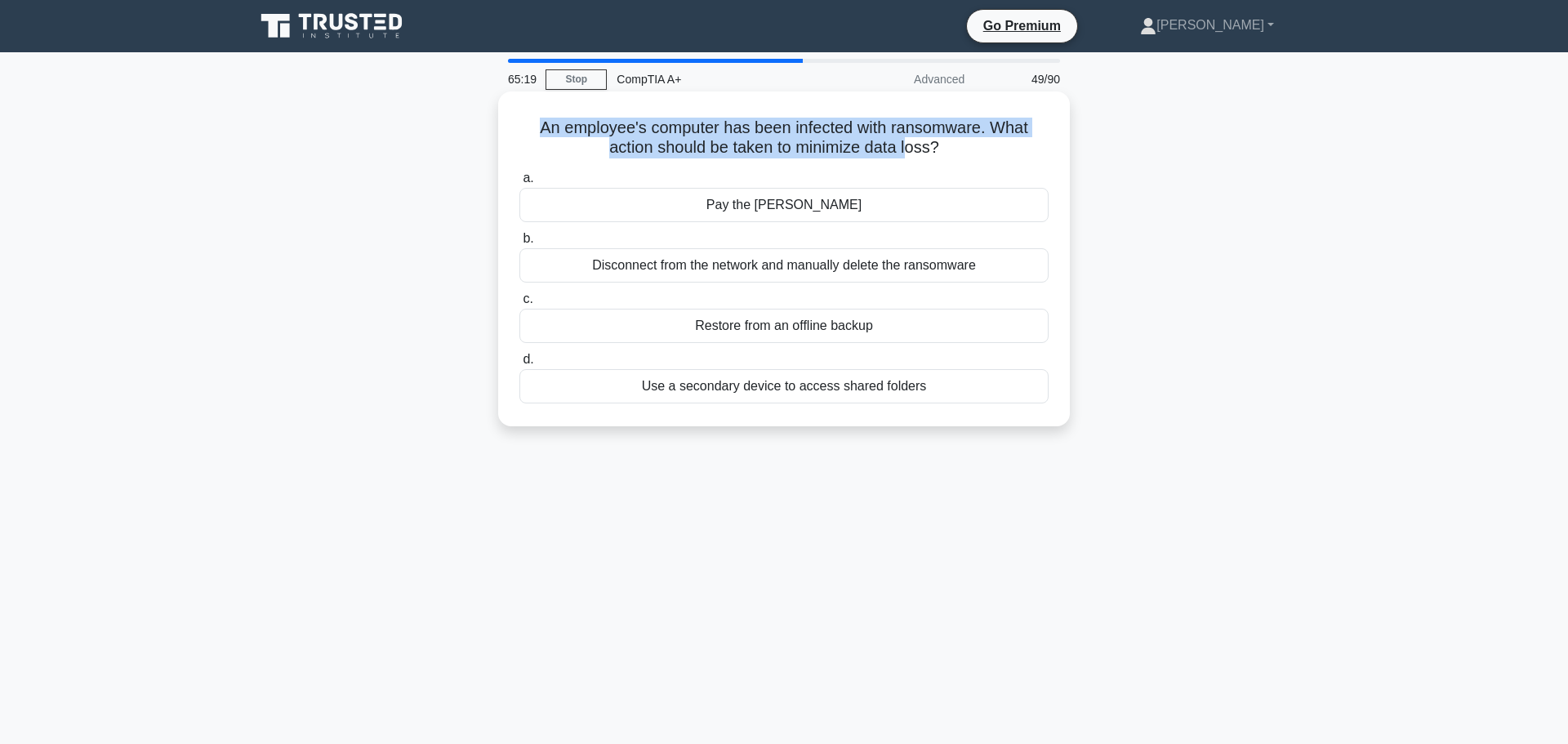
drag, startPoint x: 533, startPoint y: 124, endPoint x: 910, endPoint y: 144, distance: 377.5
click at [910, 144] on h5 "An employee's computer has been infected with ransomware. What action should be…" at bounding box center [784, 138] width 533 height 41
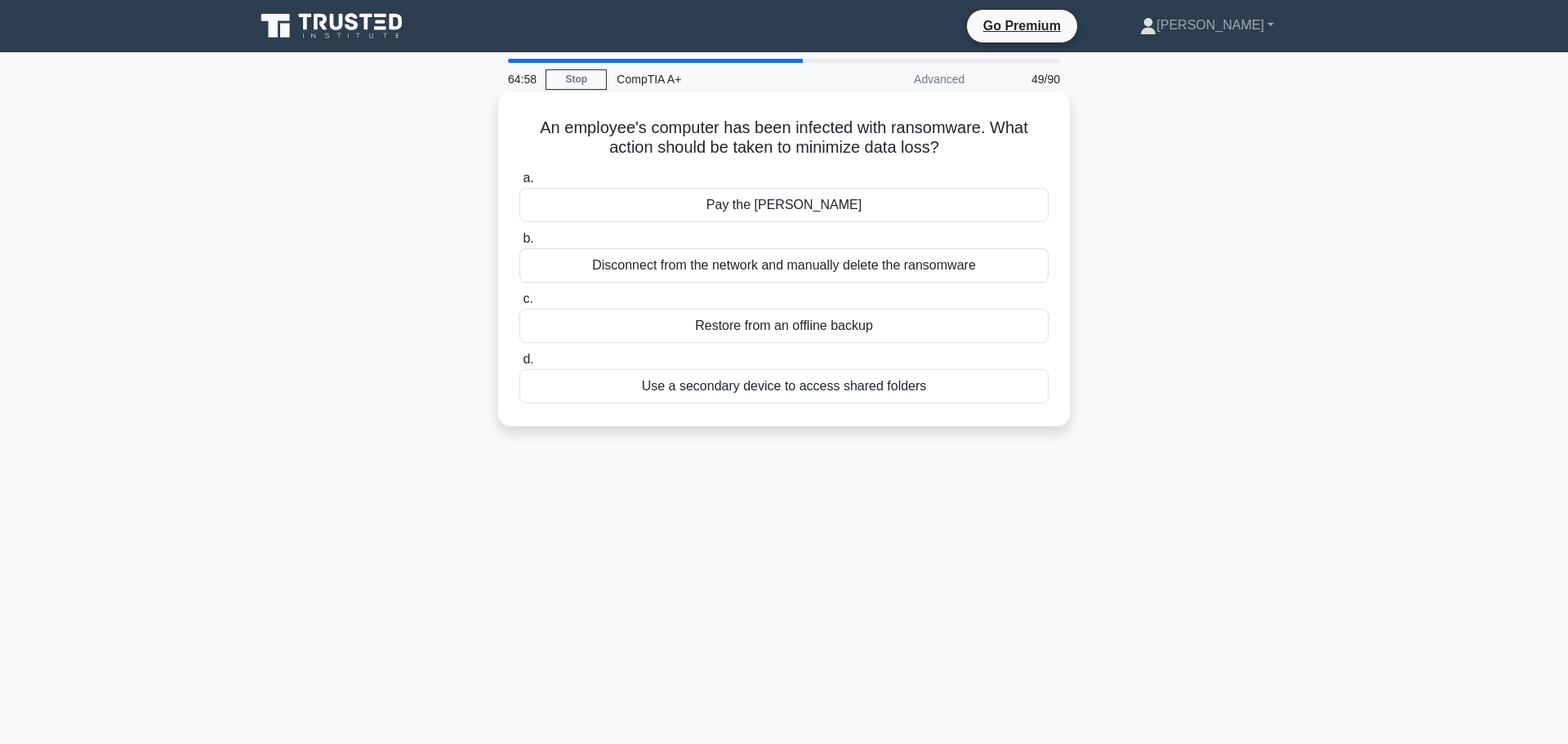
click at [764, 324] on div "Restore from an offline backup" at bounding box center [784, 326] width 529 height 34
click at [520, 305] on input "c. Restore from an offline backup" at bounding box center [520, 298] width 0 height 10
click at [834, 397] on div "Use a backup drive that automatically syncs with the computer" at bounding box center [784, 386] width 529 height 34
click at [520, 365] on input "d. Use a backup drive that automatically syncs with the computer" at bounding box center [520, 359] width 0 height 10
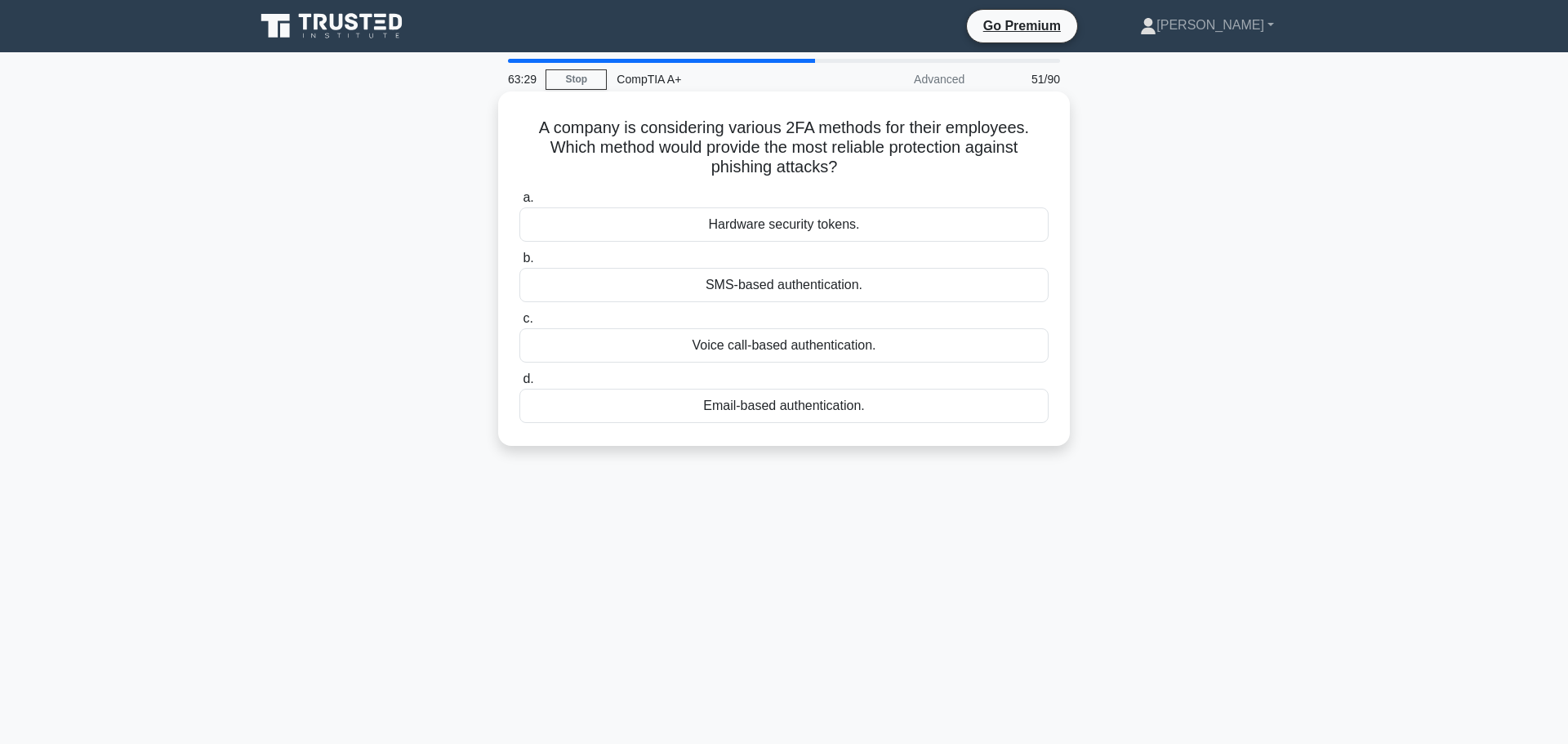
drag, startPoint x: 530, startPoint y: 112, endPoint x: 877, endPoint y: 169, distance: 351.7
click at [877, 169] on h5 "A company is considering various 2FA methods for their employees. Which method …" at bounding box center [784, 148] width 533 height 60
click at [834, 218] on div "Hardware security tokens." at bounding box center [784, 225] width 529 height 34
click at [520, 203] on input "a. Hardware security tokens." at bounding box center [520, 197] width 0 height 10
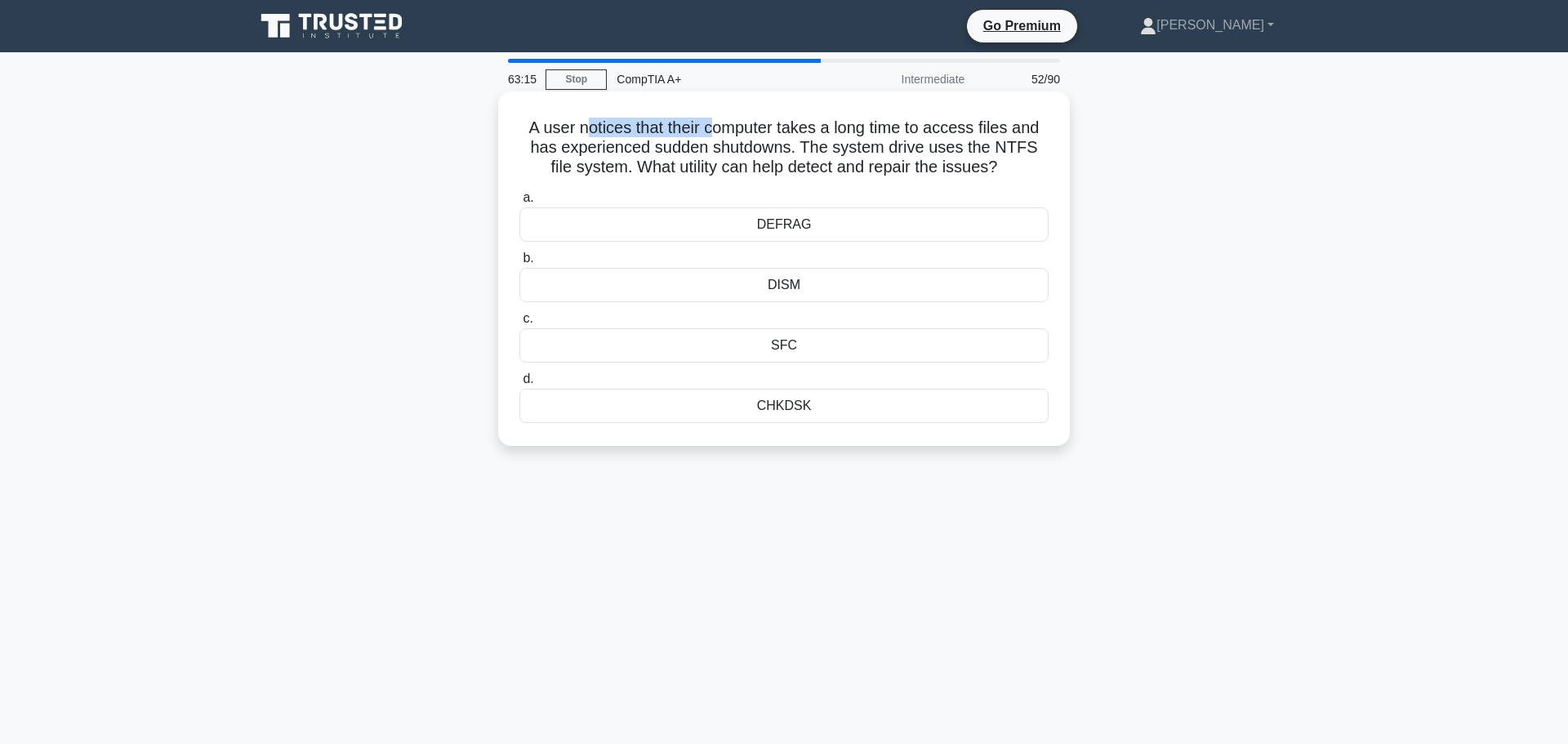
drag, startPoint x: 579, startPoint y: 122, endPoint x: 705, endPoint y: 129, distance: 126.2
click at [708, 130] on h5 "A user notices that their computer takes a long time to access files and has ex…" at bounding box center [784, 148] width 533 height 60
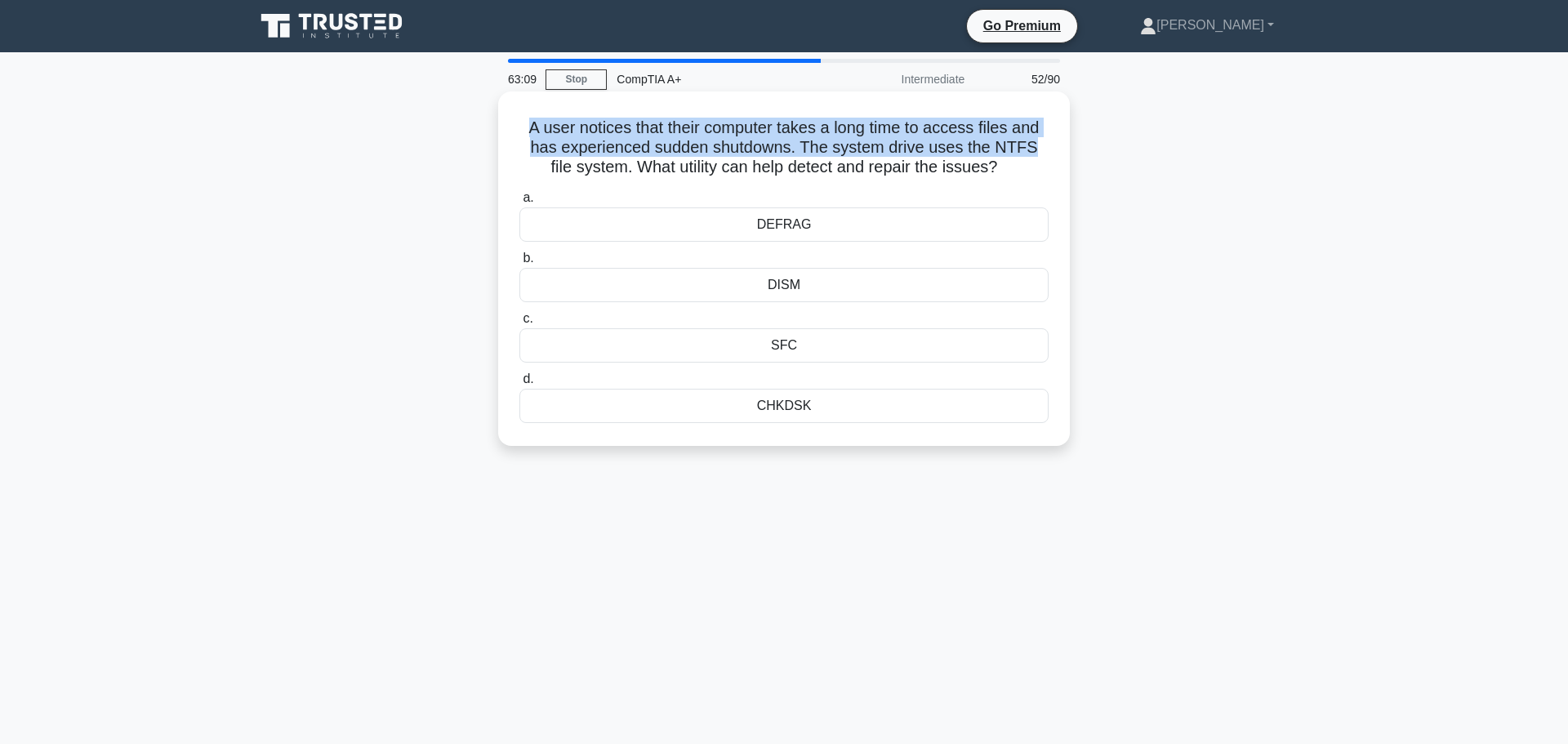
drag, startPoint x: 672, startPoint y: 143, endPoint x: 1042, endPoint y: 145, distance: 370.0
click at [1042, 145] on h5 "A user notices that their computer takes a long time to access files and has ex…" at bounding box center [784, 148] width 533 height 60
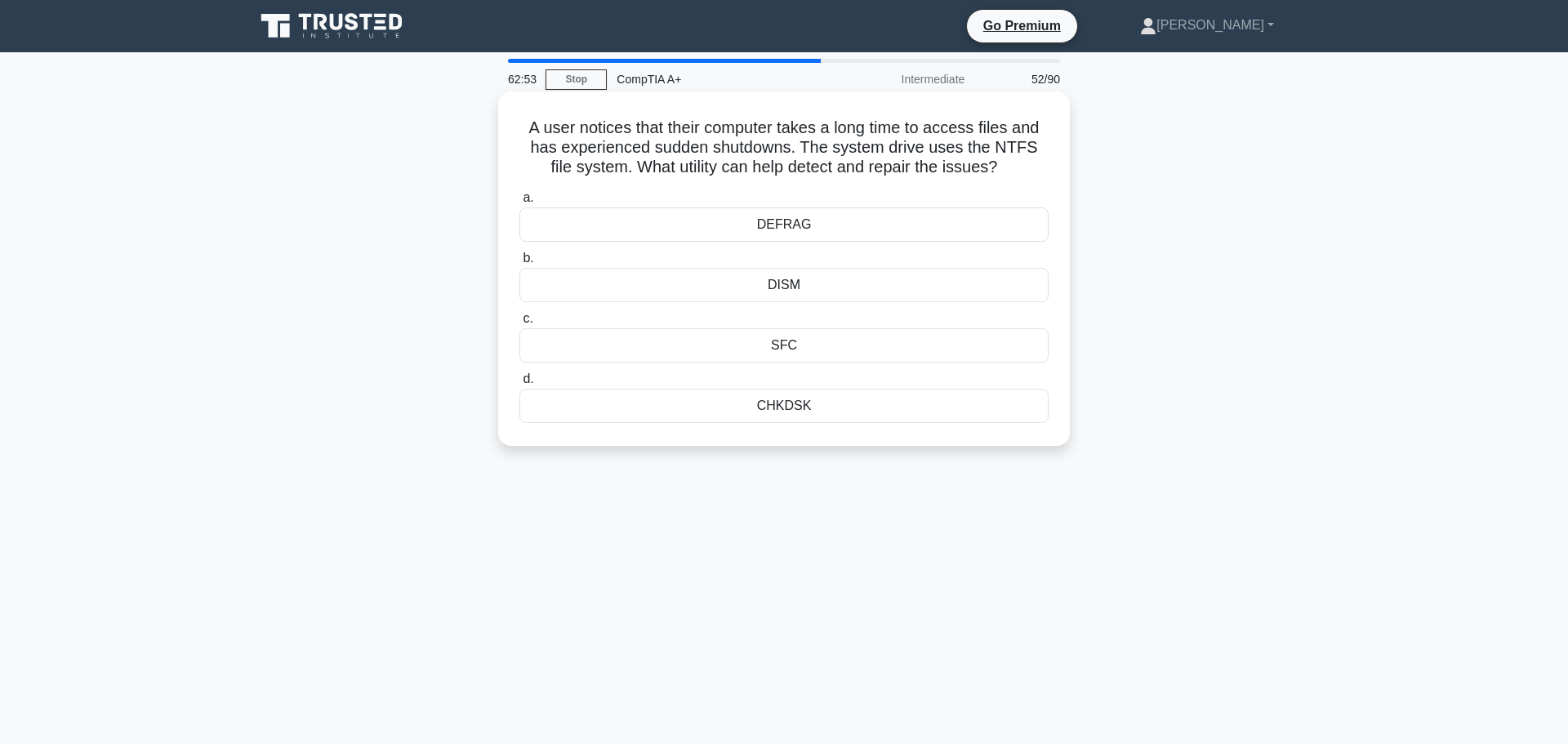
click at [759, 414] on div "CHKDSK" at bounding box center [784, 406] width 529 height 34
click at [520, 384] on input "d. CHKDSK" at bounding box center [520, 379] width 0 height 10
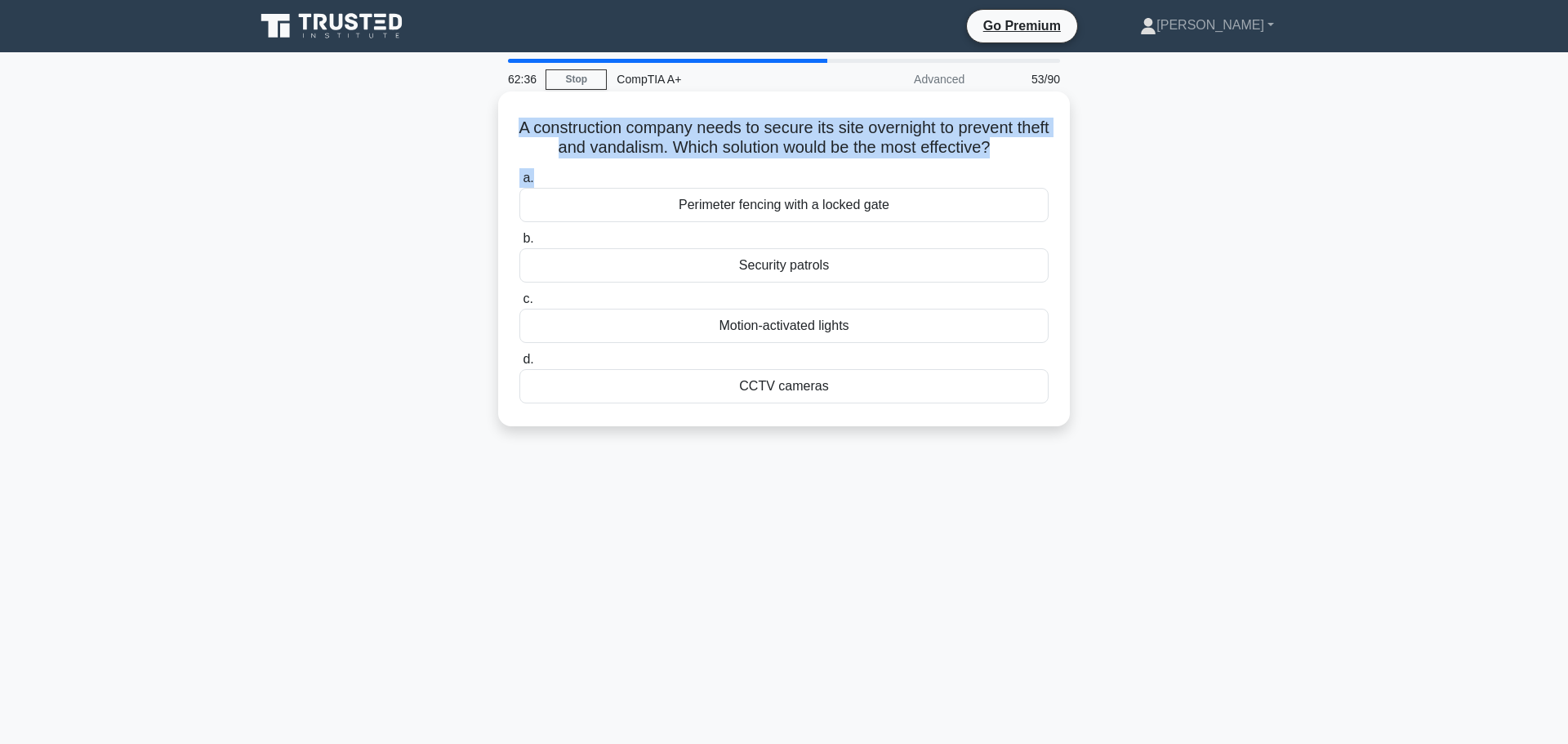
drag, startPoint x: 524, startPoint y: 122, endPoint x: 898, endPoint y: 160, distance: 375.9
click at [898, 160] on div "A construction company needs to secure its site overnight to prevent theft and …" at bounding box center [784, 259] width 559 height 322
click at [910, 149] on h5 "A construction company needs to secure its site overnight to prevent theft and …" at bounding box center [784, 138] width 533 height 41
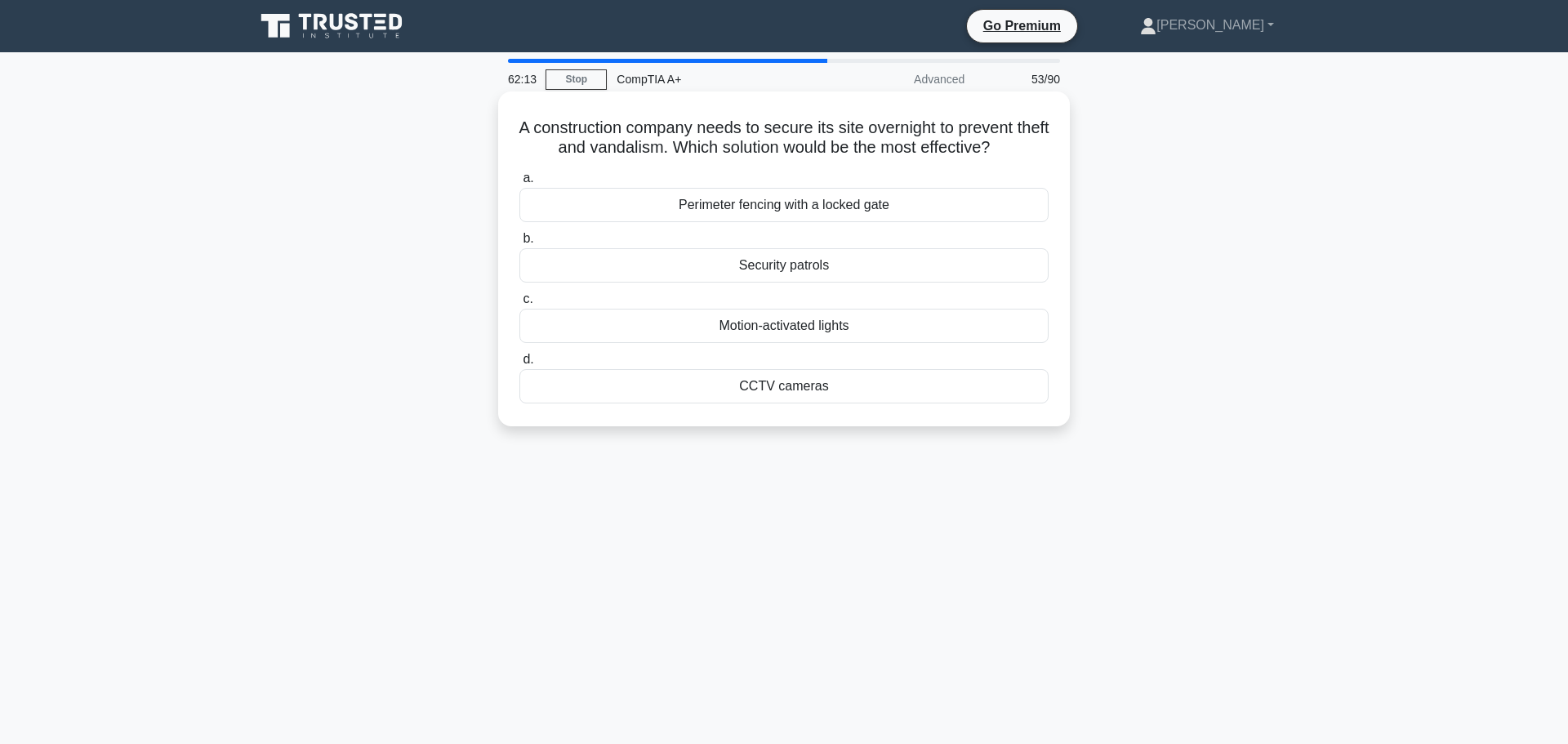
click at [804, 257] on div "Security patrols" at bounding box center [784, 265] width 529 height 34
click at [520, 245] on input "b. Security patrols" at bounding box center [520, 238] width 0 height 10
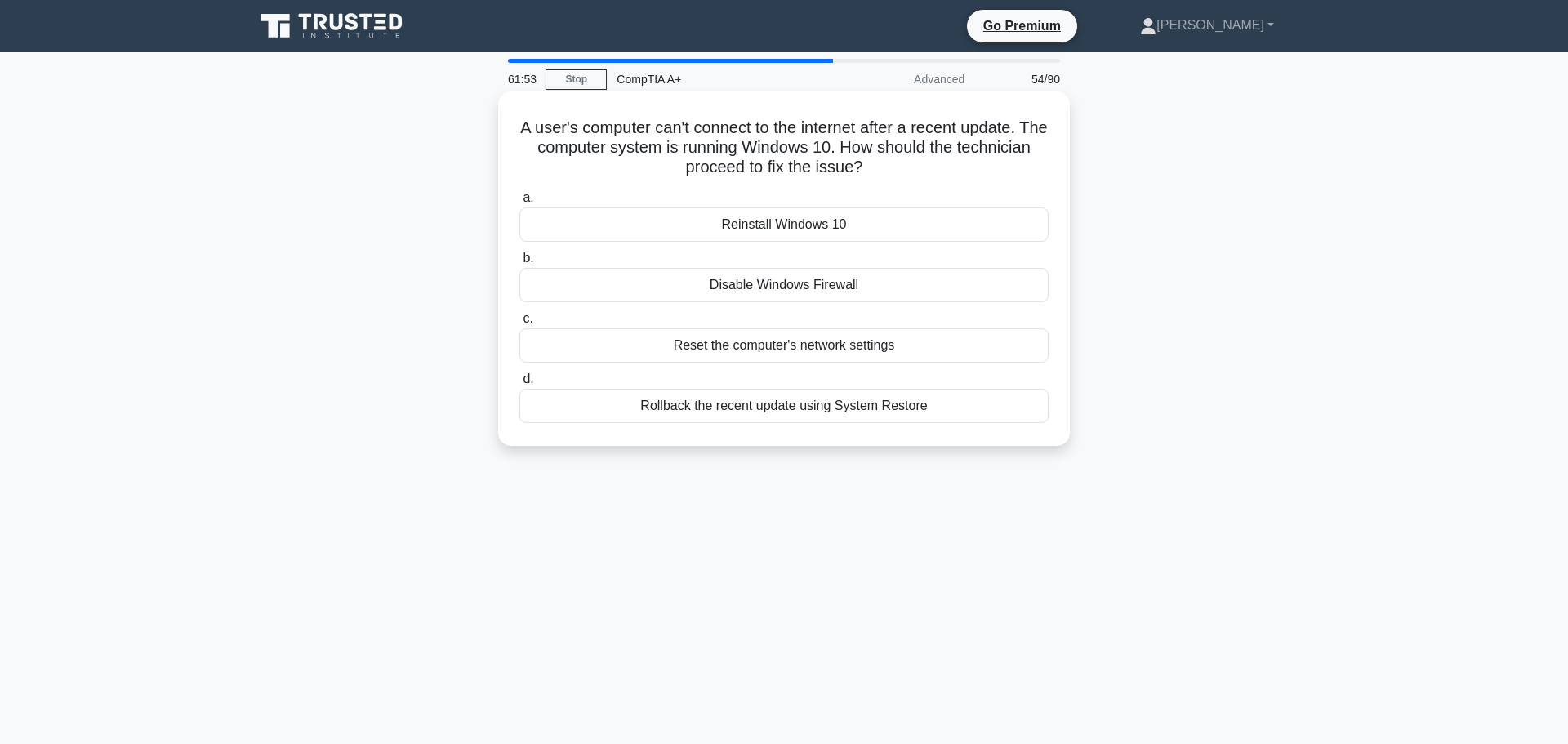
drag, startPoint x: 535, startPoint y: 130, endPoint x: 949, endPoint y: 163, distance: 415.3
click at [949, 163] on h5 "A user's computer can't connect to the internet after a recent update. The comp…" at bounding box center [784, 148] width 533 height 60
click at [741, 352] on div "Reset the computer's network settings" at bounding box center [784, 346] width 529 height 34
click at [520, 324] on input "c. Reset the computer's network settings" at bounding box center [520, 318] width 0 height 10
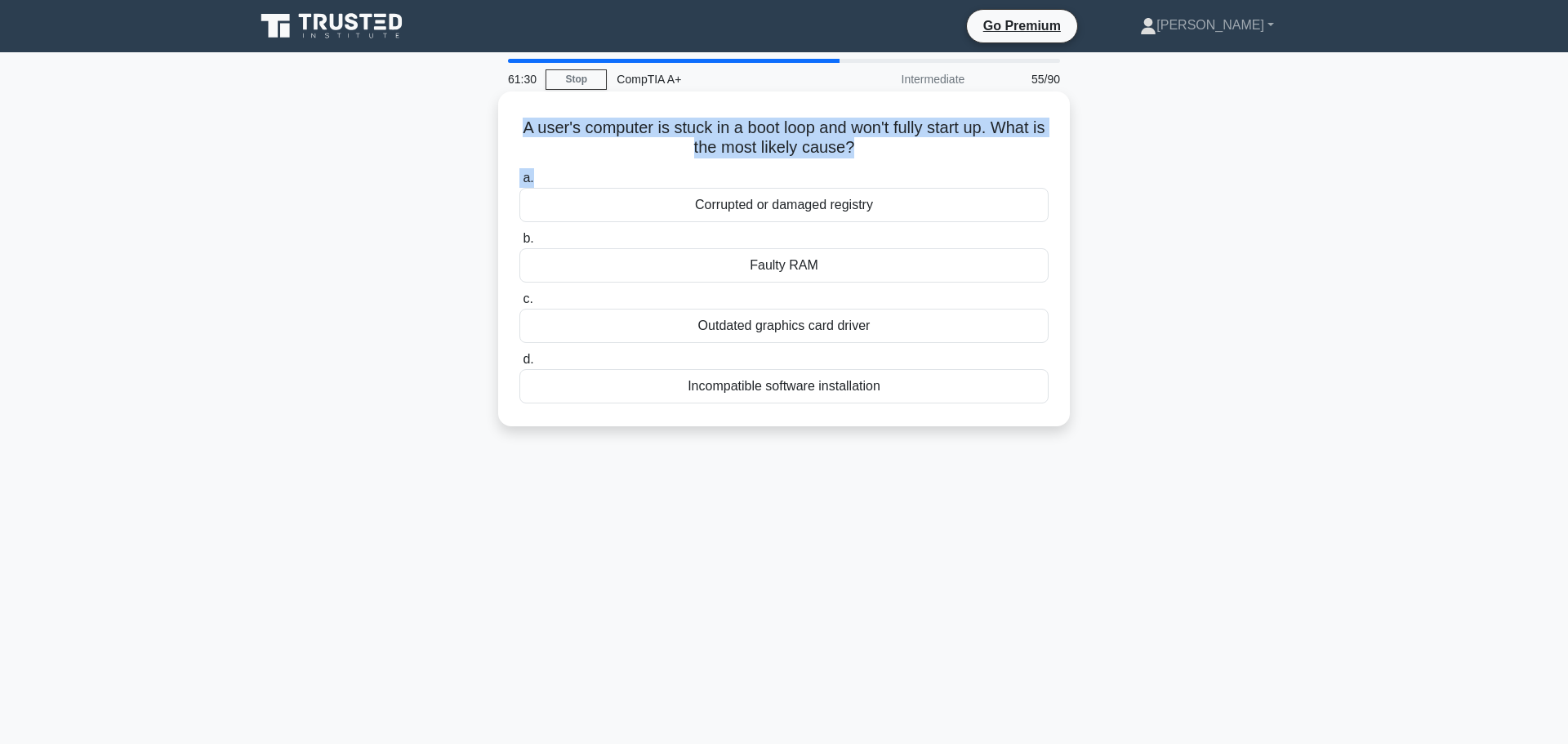
drag, startPoint x: 526, startPoint y: 120, endPoint x: 873, endPoint y: 161, distance: 349.4
click at [873, 161] on div "A user's computer is stuck in a boot loop and won't fully start up. What is the…" at bounding box center [784, 259] width 559 height 322
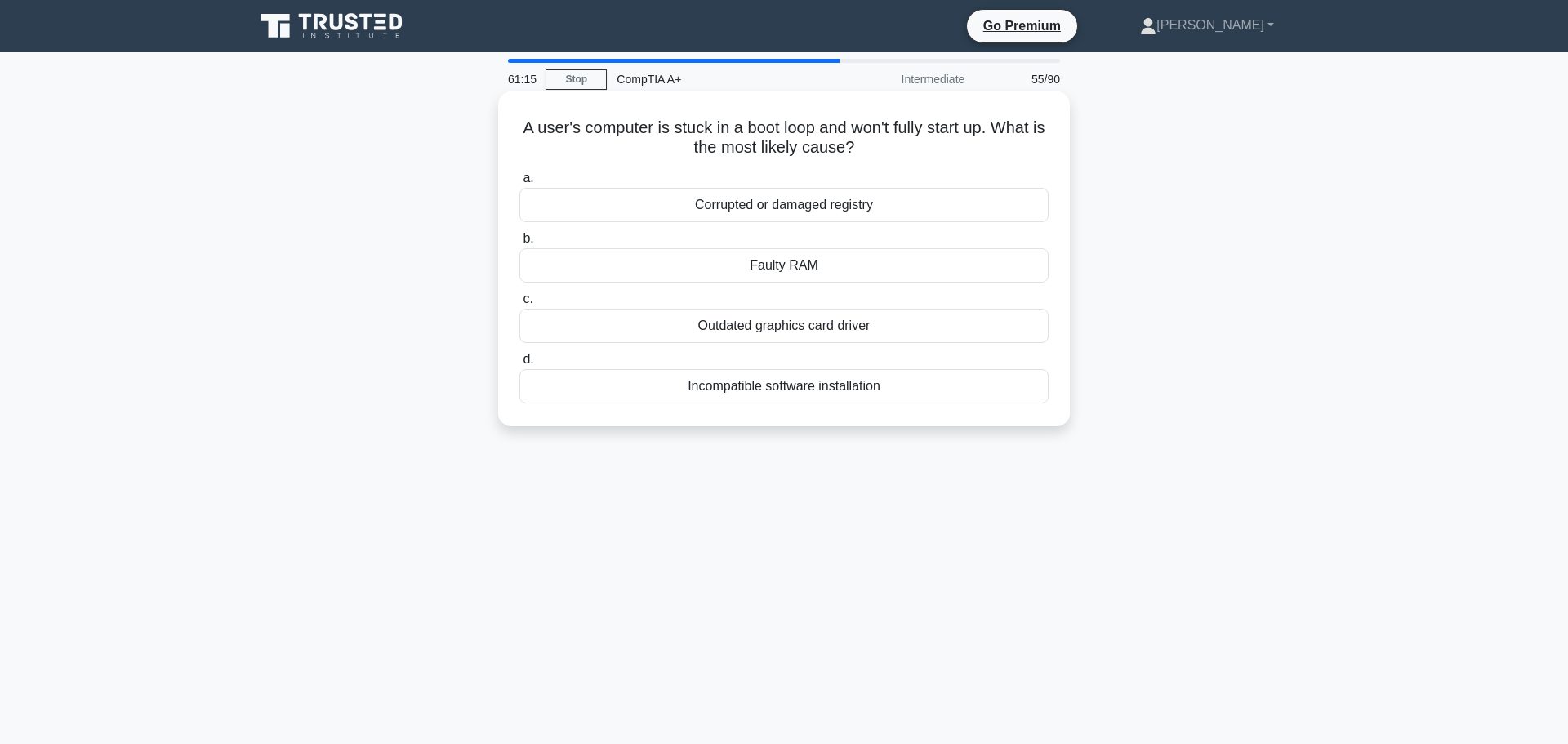
click at [795, 261] on div "Faulty RAM" at bounding box center [784, 265] width 529 height 34
click at [520, 245] on input "b. Faulty RAM" at bounding box center [520, 238] width 0 height 10
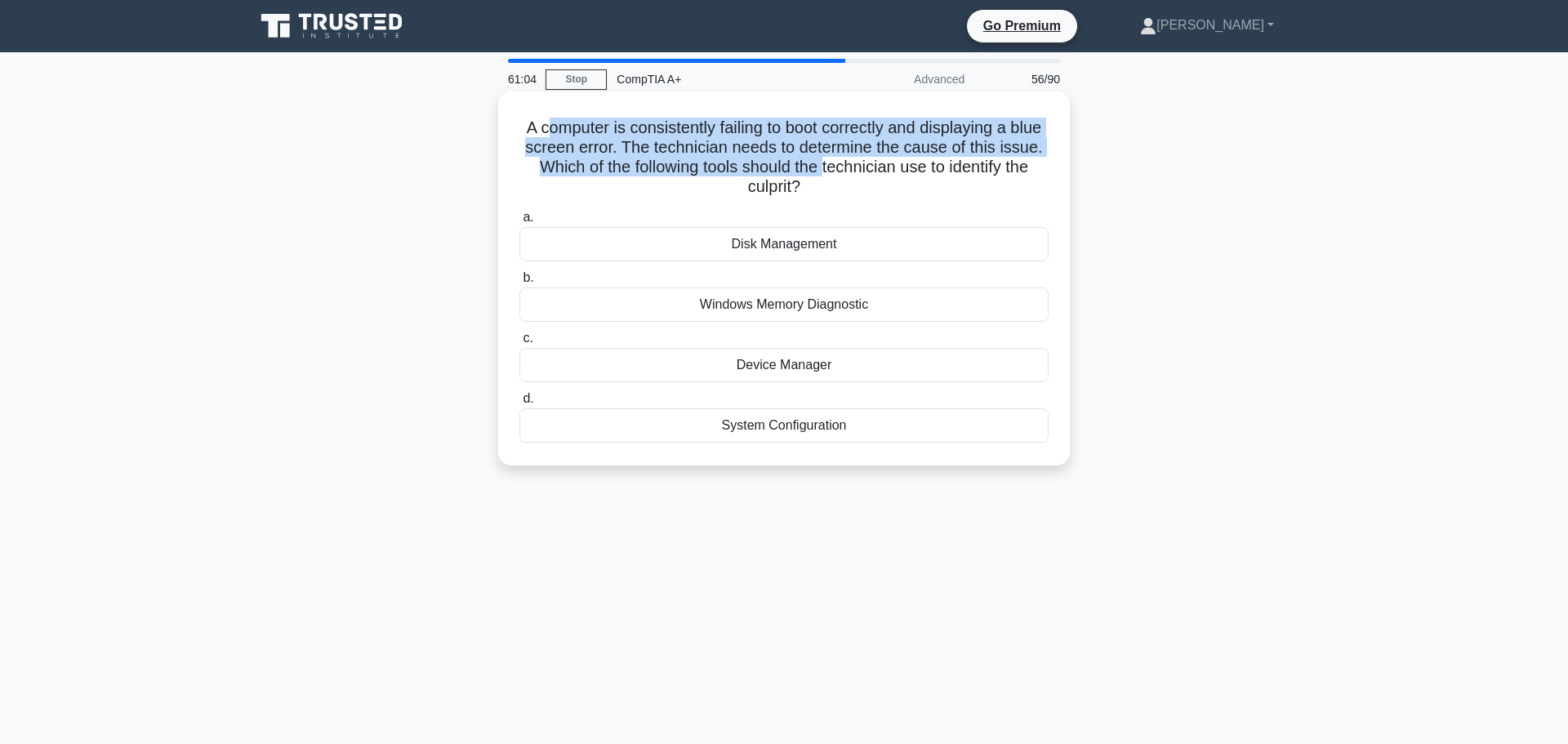
drag, startPoint x: 554, startPoint y: 118, endPoint x: 862, endPoint y: 161, distance: 311.0
click at [862, 161] on h5 "A computer is consistently failing to boot correctly and displaying a blue scre…" at bounding box center [784, 158] width 533 height 80
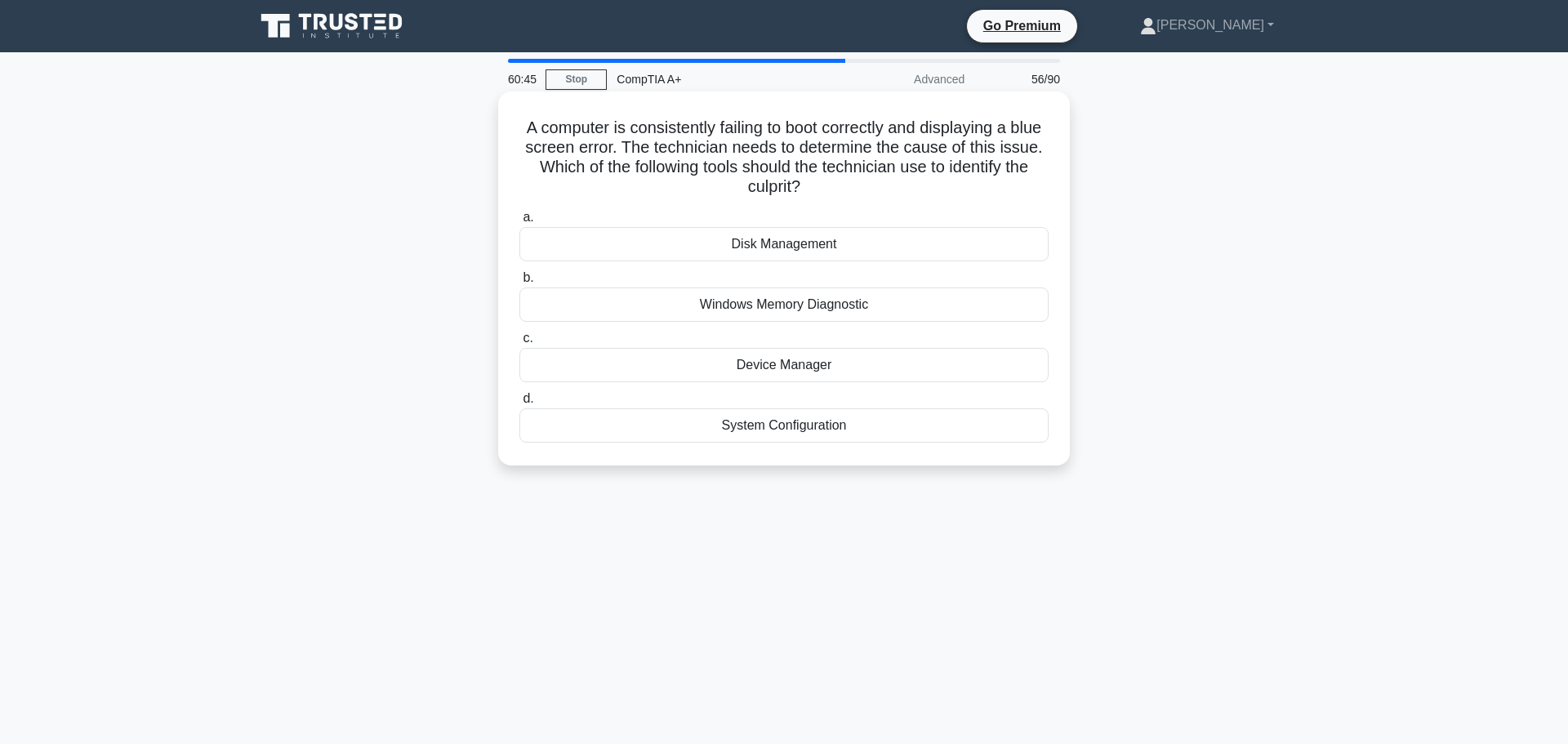
click at [873, 302] on div "Windows Memory Diagnostic" at bounding box center [784, 304] width 529 height 34
click at [520, 283] on input "b. Windows Memory Diagnostic" at bounding box center [520, 278] width 0 height 10
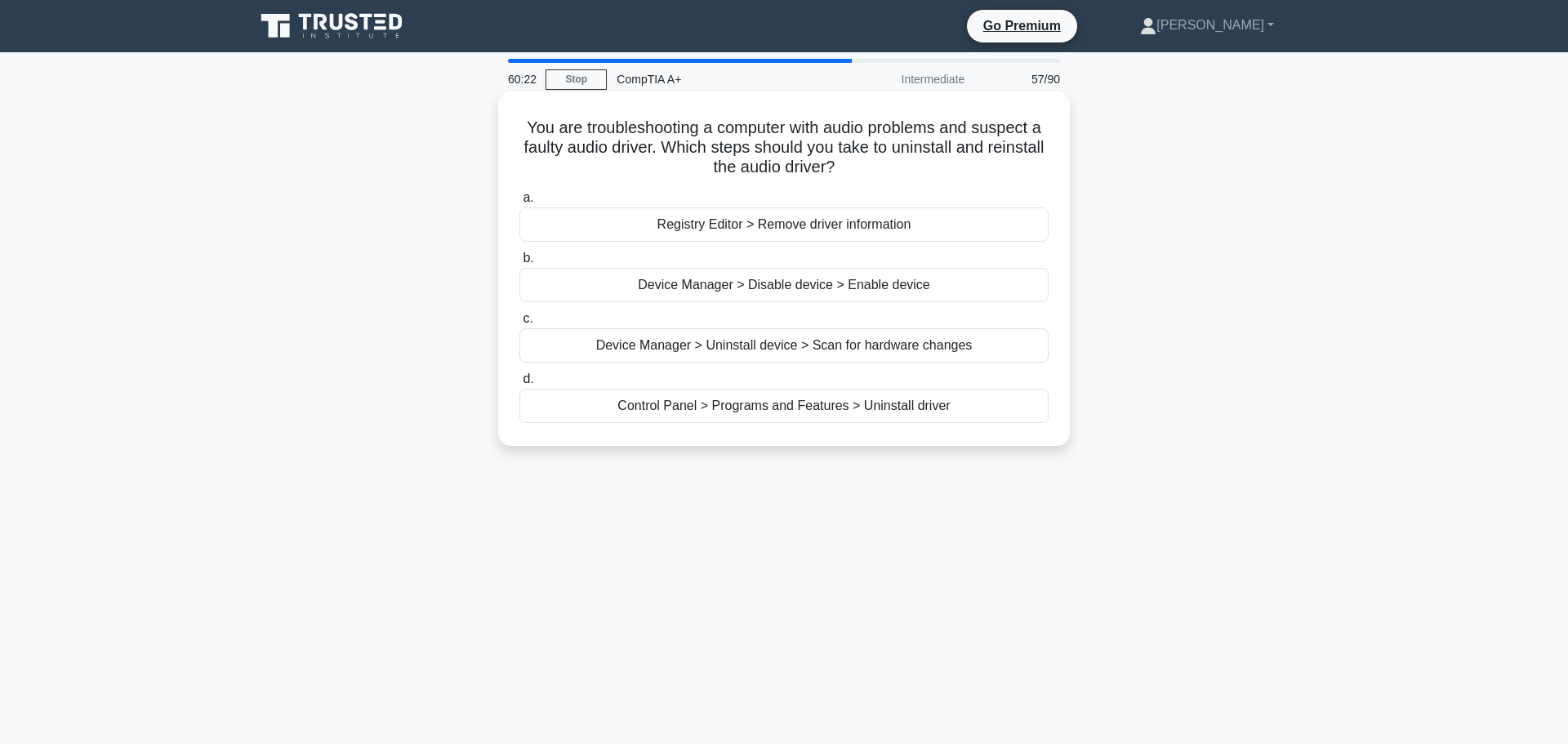
click at [865, 344] on div "Device Manager > Uninstall device > Scan for hardware changes" at bounding box center [784, 346] width 529 height 34
click at [520, 324] on input "c. Device Manager > Uninstall device > Scan for hardware changes" at bounding box center [520, 318] width 0 height 10
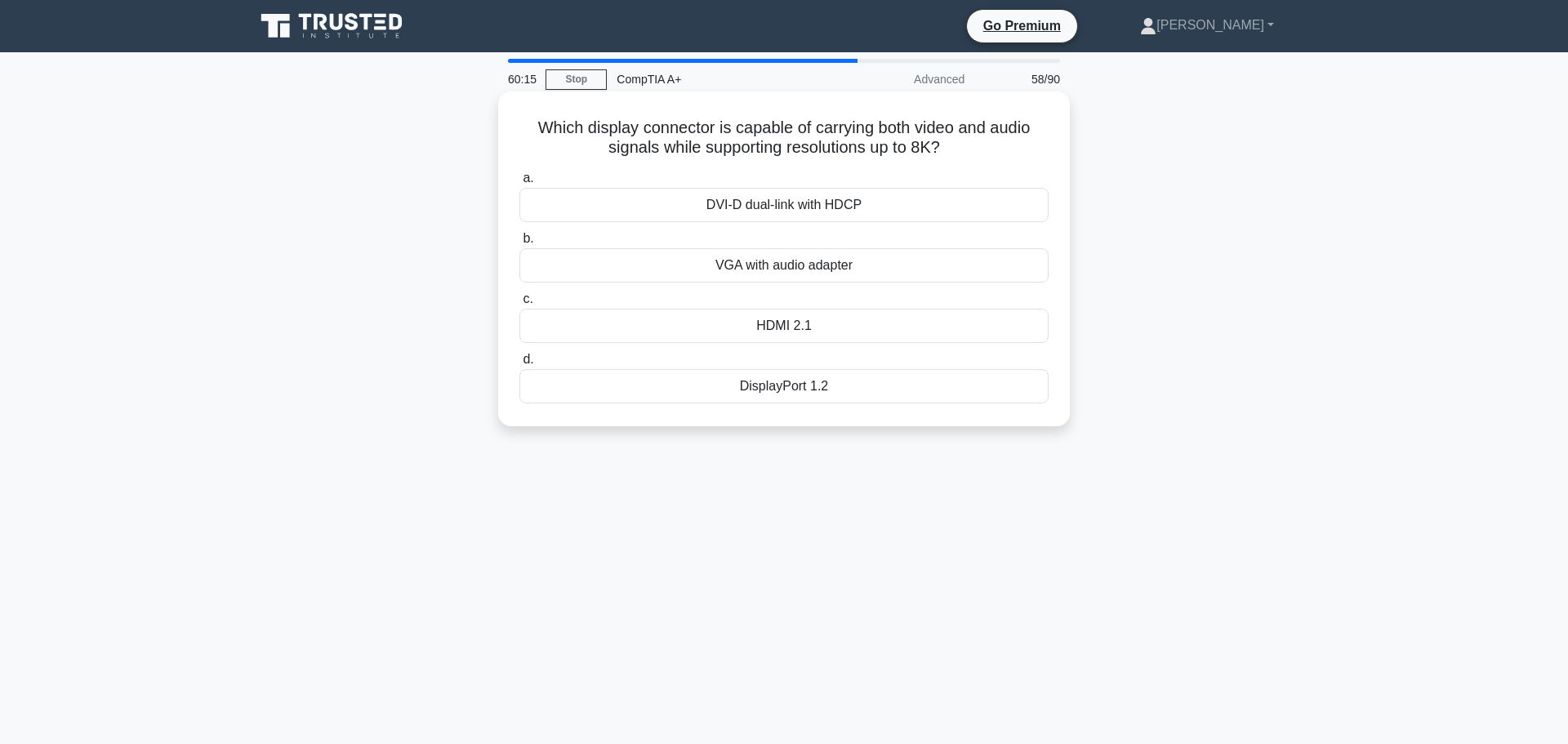
drag, startPoint x: 532, startPoint y: 127, endPoint x: 999, endPoint y: 137, distance: 467.1
click at [999, 137] on h5 "Which display connector is capable of carrying both video and audio signals whi…" at bounding box center [784, 138] width 533 height 41
click at [833, 319] on div "HDMI 2.1" at bounding box center [784, 326] width 529 height 34
click at [520, 305] on input "c. HDMI 2.1" at bounding box center [520, 298] width 0 height 10
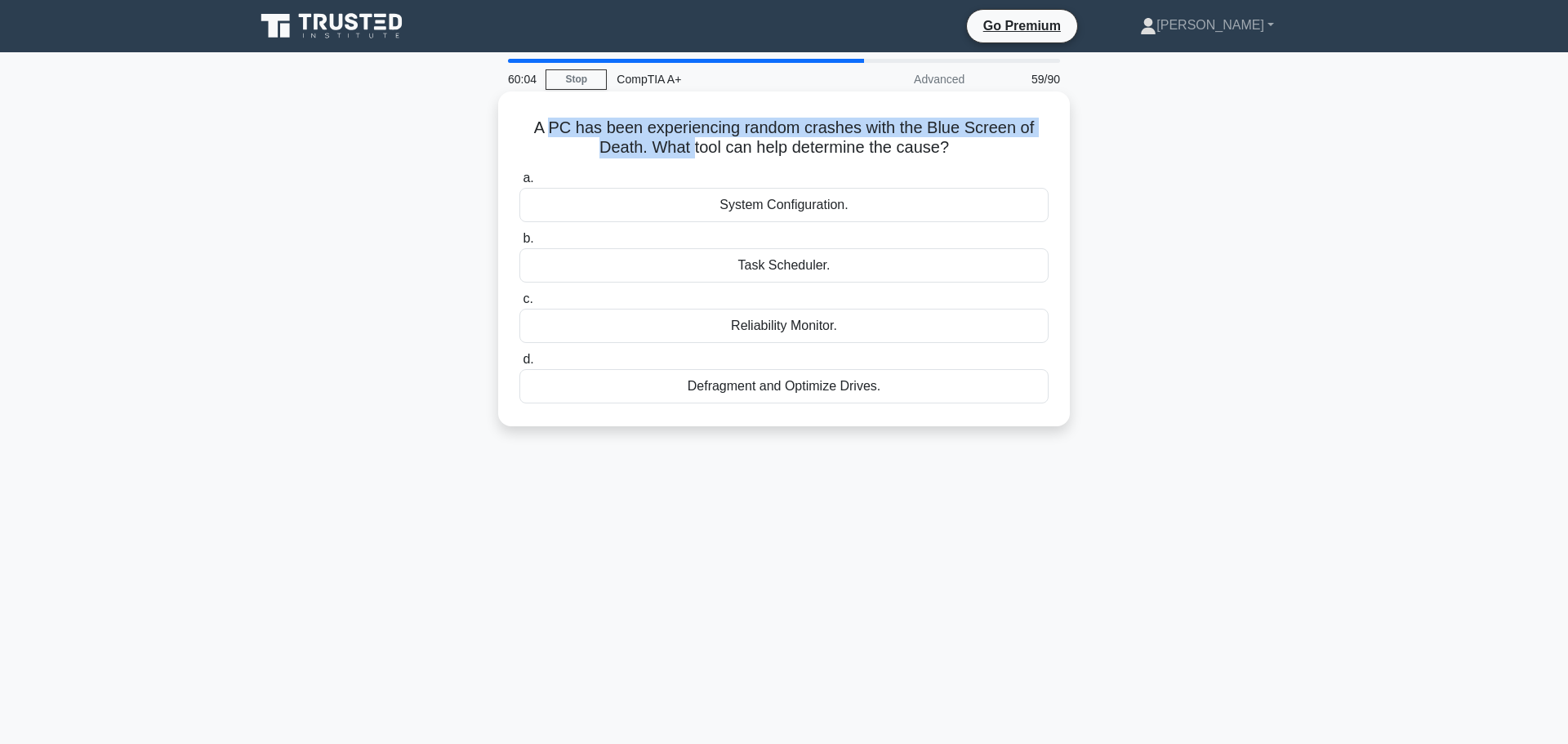
drag, startPoint x: 547, startPoint y: 120, endPoint x: 693, endPoint y: 150, distance: 149.1
click at [693, 150] on h5 "A PC has been experiencing random crashes with the Blue Screen of Death. What t…" at bounding box center [784, 138] width 533 height 41
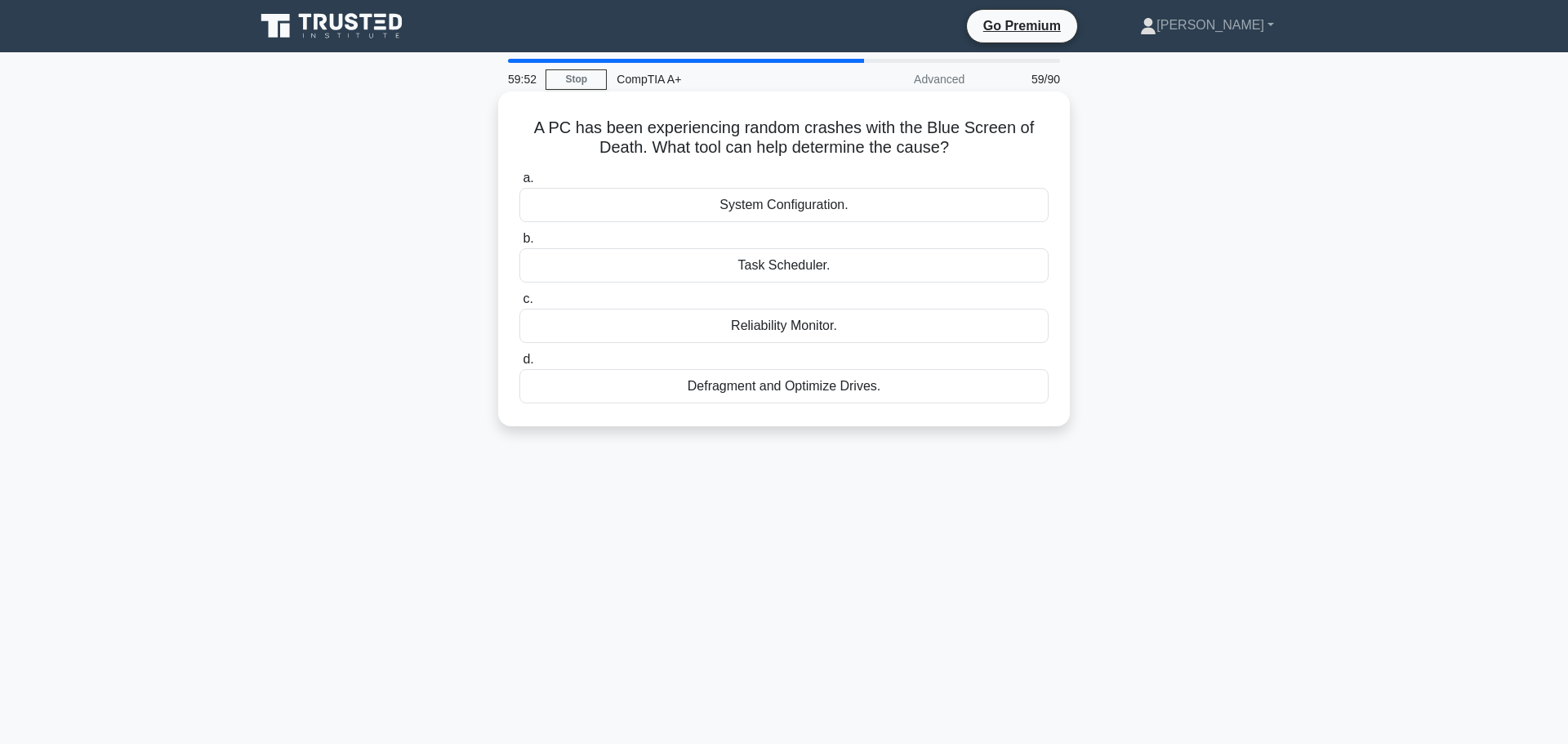
click at [786, 202] on div "System Configuration." at bounding box center [784, 205] width 529 height 34
click at [520, 184] on input "a. System Configuration." at bounding box center [520, 178] width 0 height 10
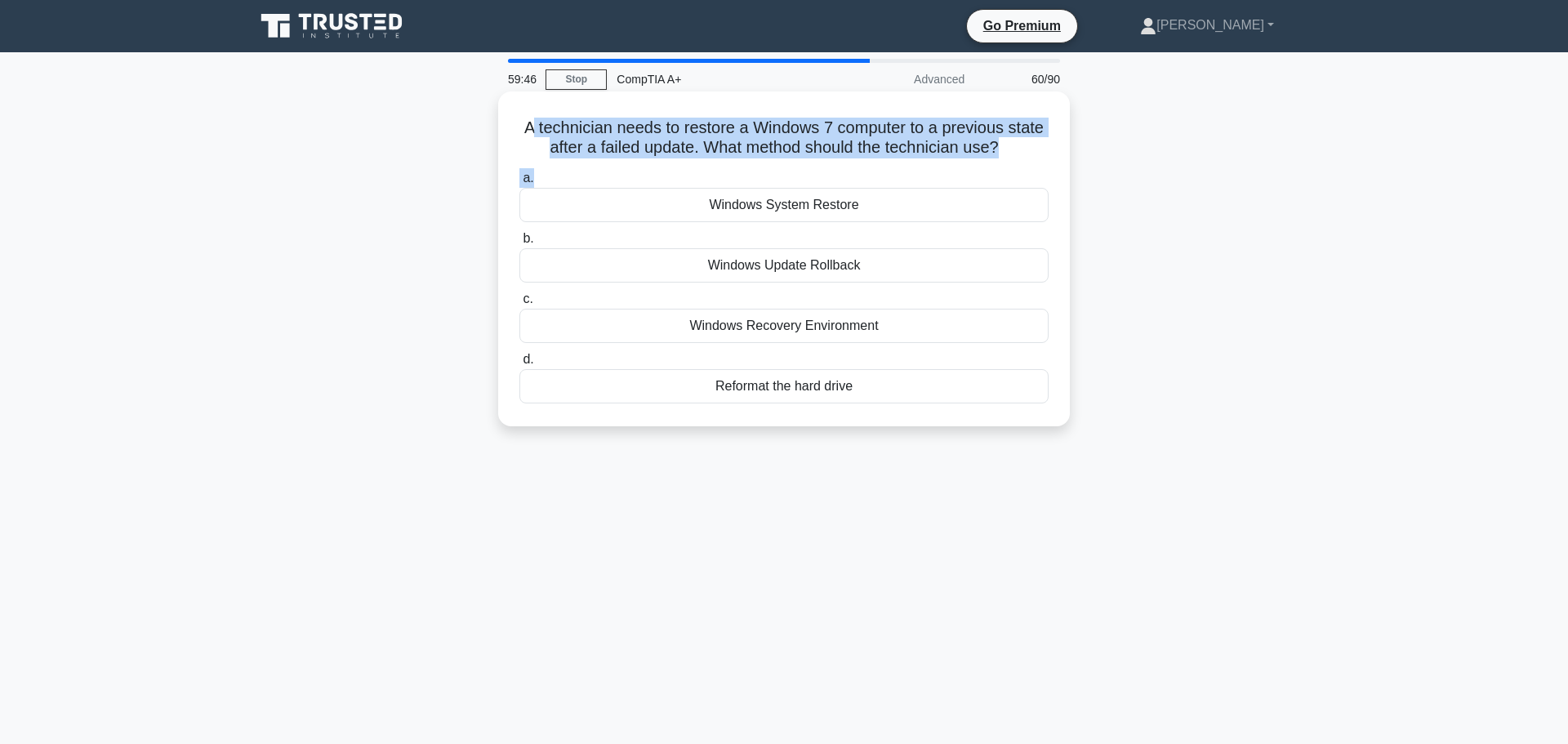
drag, startPoint x: 549, startPoint y: 129, endPoint x: 879, endPoint y: 158, distance: 331.3
click at [879, 158] on div "A technician needs to restore a Windows 7 computer to a previous state after a …" at bounding box center [784, 259] width 559 height 322
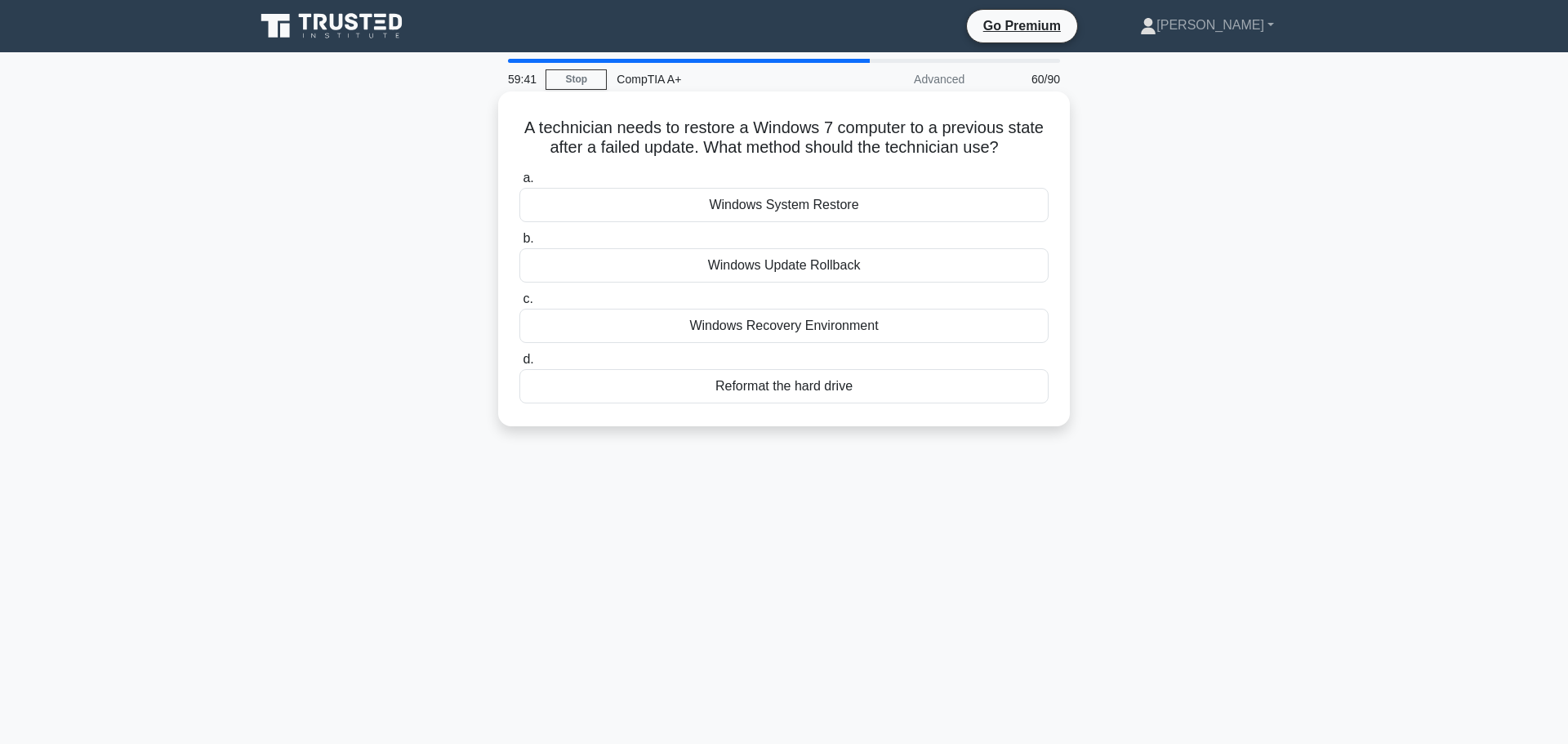
click at [840, 207] on div "Windows System Restore" at bounding box center [784, 205] width 529 height 34
click at [520, 184] on input "a. Windows System Restore" at bounding box center [520, 178] width 0 height 10
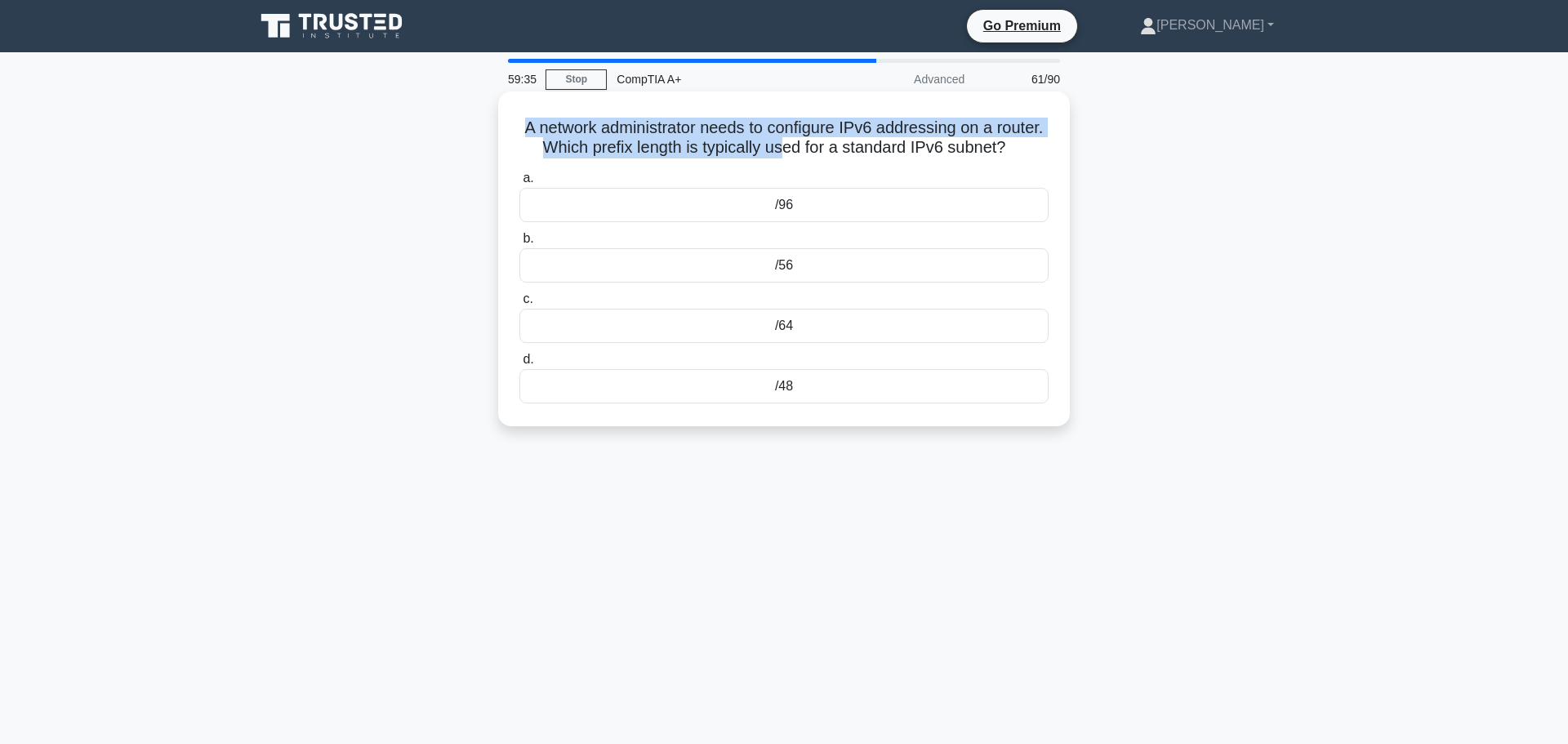
drag, startPoint x: 539, startPoint y: 113, endPoint x: 820, endPoint y: 147, distance: 283.0
click at [820, 147] on h5 "A network administrator needs to configure IPv6 addressing on a router. Which p…" at bounding box center [784, 138] width 533 height 41
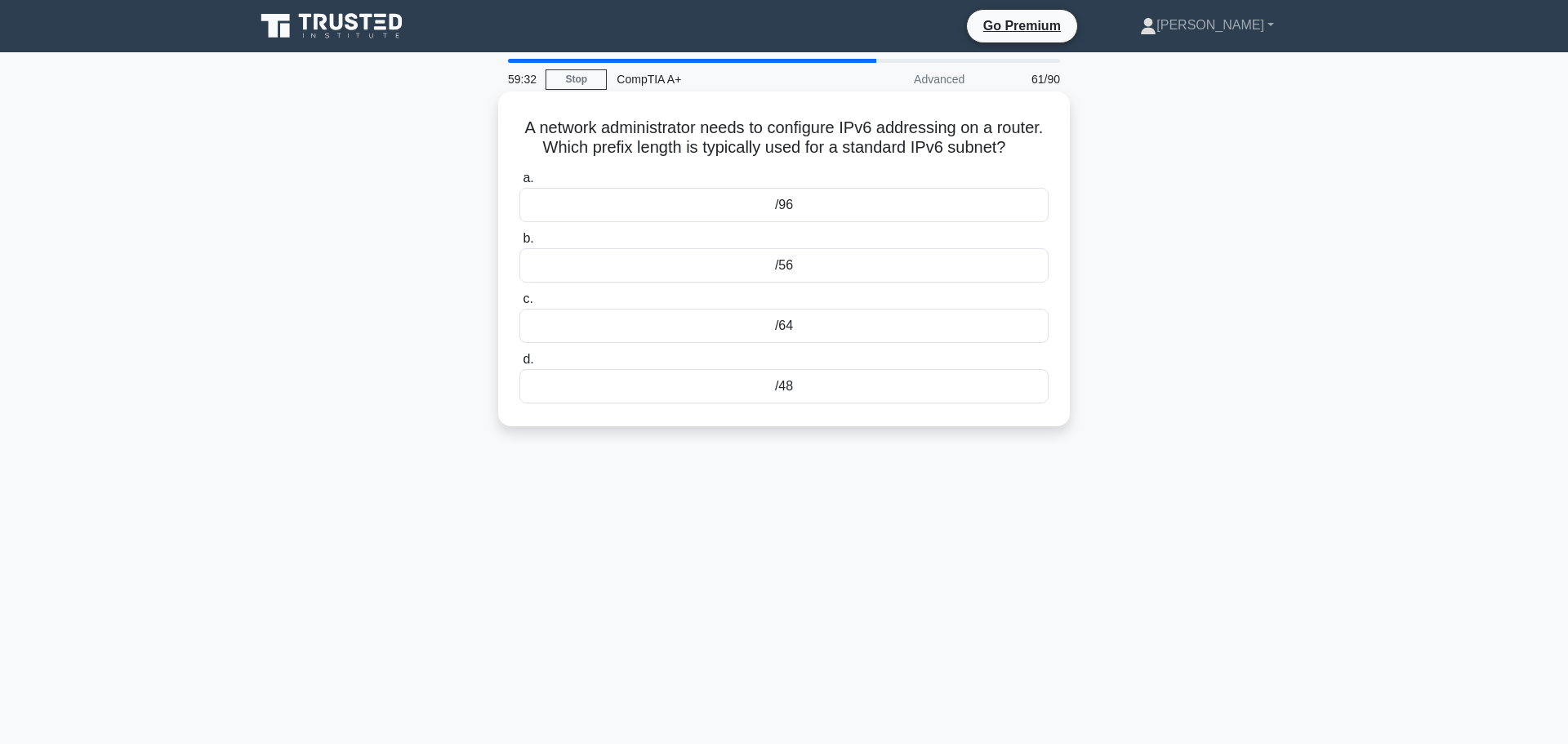
click at [769, 335] on div "/64" at bounding box center [784, 326] width 529 height 34
click at [520, 305] on input "c. /64" at bounding box center [520, 298] width 0 height 10
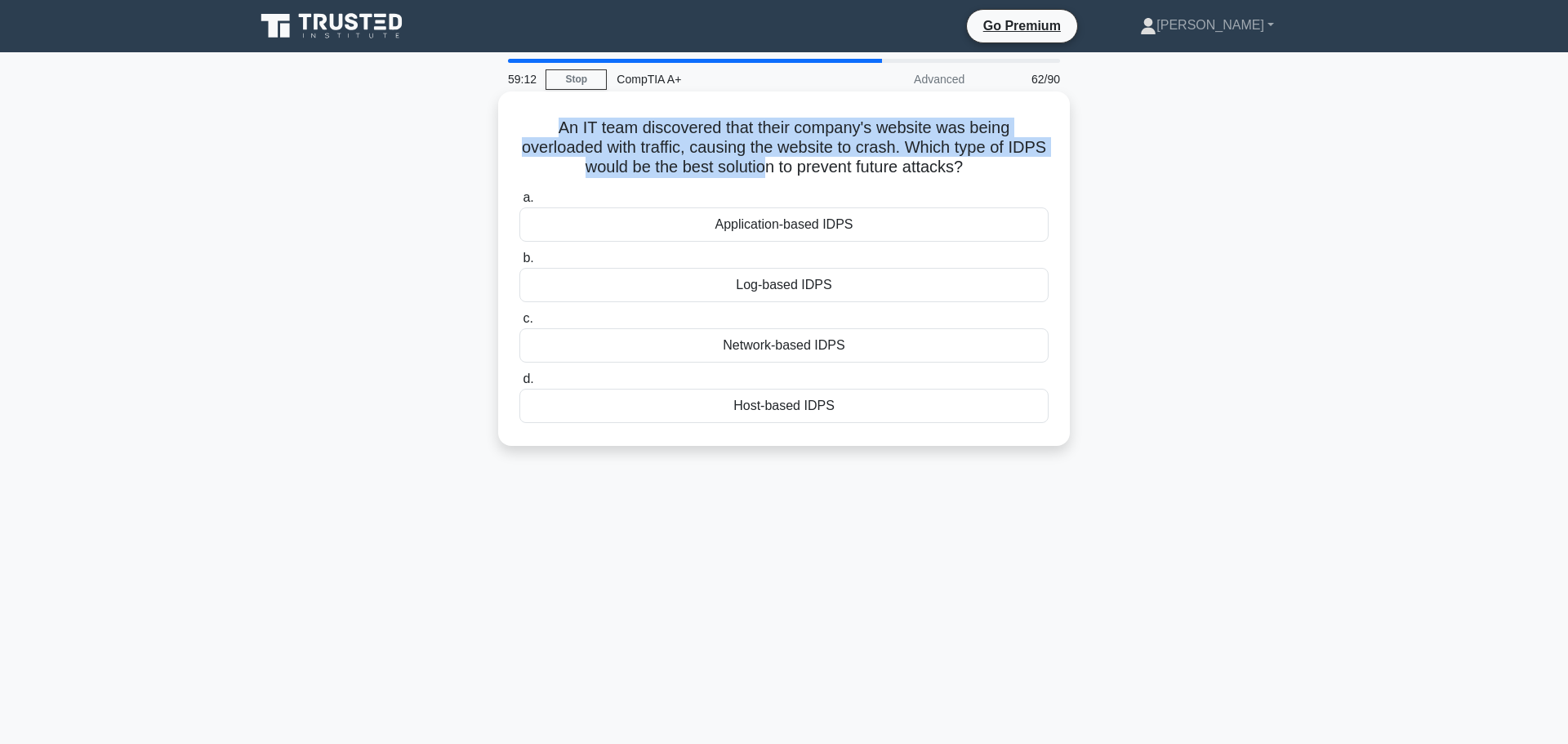
drag, startPoint x: 557, startPoint y: 121, endPoint x: 783, endPoint y: 159, distance: 229.2
click at [783, 159] on h5 "An IT team discovered that their company's website was being overloaded with tr…" at bounding box center [784, 148] width 533 height 60
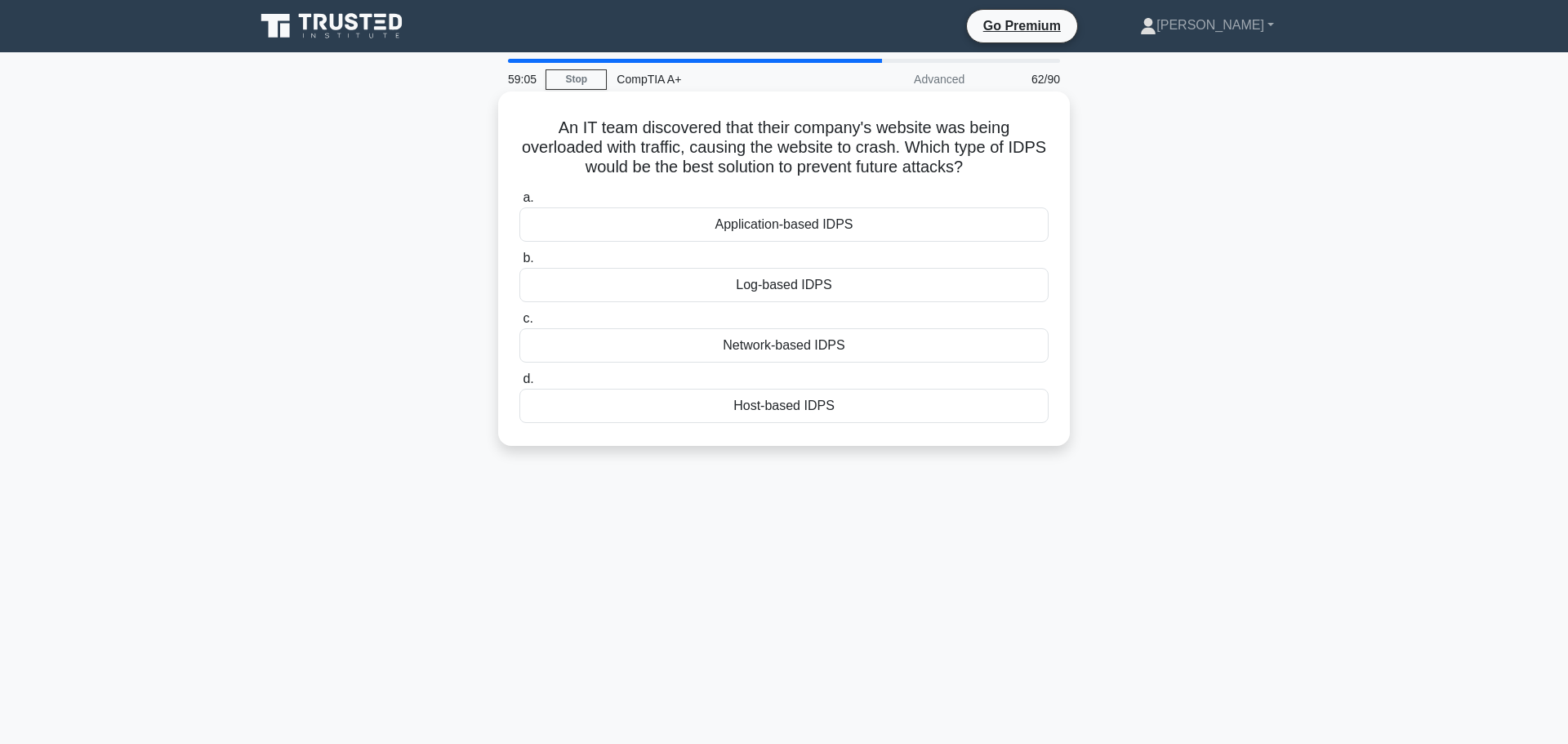
click at [774, 339] on div "Network-based IDPS" at bounding box center [784, 346] width 529 height 34
click at [520, 324] on input "c. Network-based IDPS" at bounding box center [520, 318] width 0 height 10
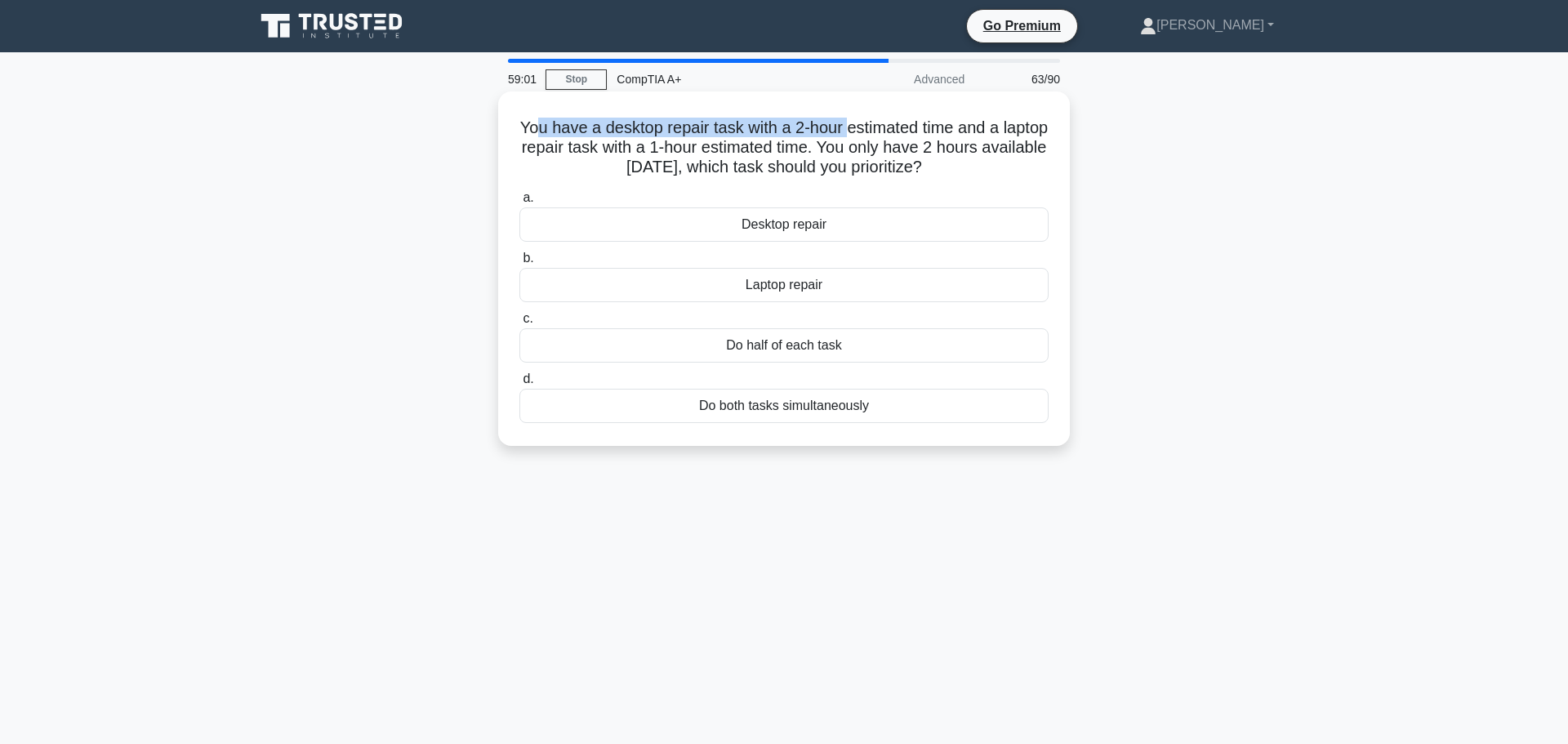
drag, startPoint x: 706, startPoint y: 111, endPoint x: 873, endPoint y: 97, distance: 167.6
click at [873, 98] on div "You have a desktop repair task with a 2-hour estimated time and a laptop repair…" at bounding box center [784, 269] width 559 height 342
click at [545, 128] on h5 "You have a desktop repair task with a 2-hour estimated time and a laptop repair…" at bounding box center [784, 148] width 533 height 60
drag, startPoint x: 536, startPoint y: 114, endPoint x: 833, endPoint y: 135, distance: 297.7
click at [833, 135] on h5 "You have a desktop repair task with a 2-hour estimated time and a laptop repair…" at bounding box center [784, 148] width 533 height 60
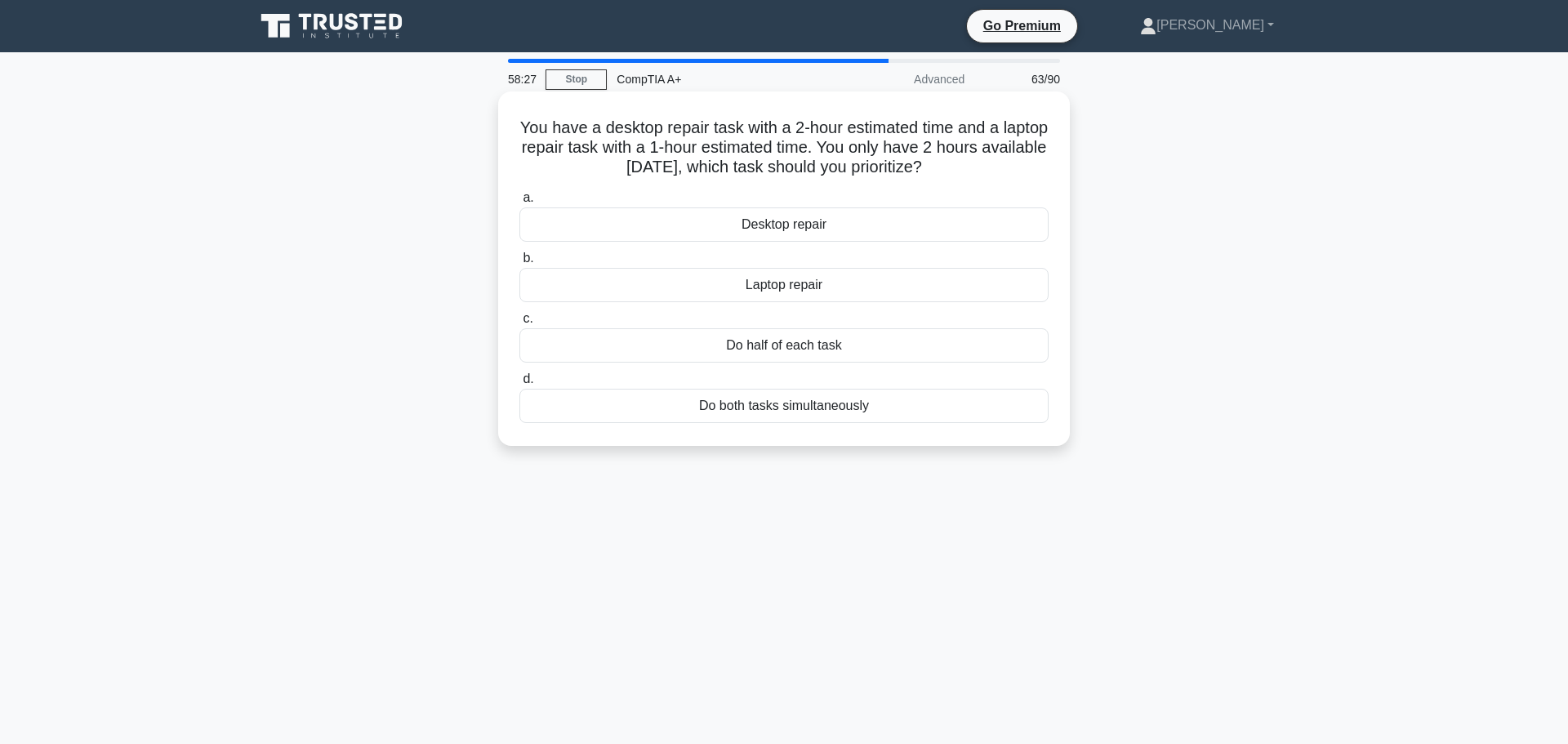
click at [741, 279] on div "Laptop repair" at bounding box center [784, 285] width 529 height 34
click at [520, 263] on input "b. Laptop repair" at bounding box center [520, 258] width 0 height 10
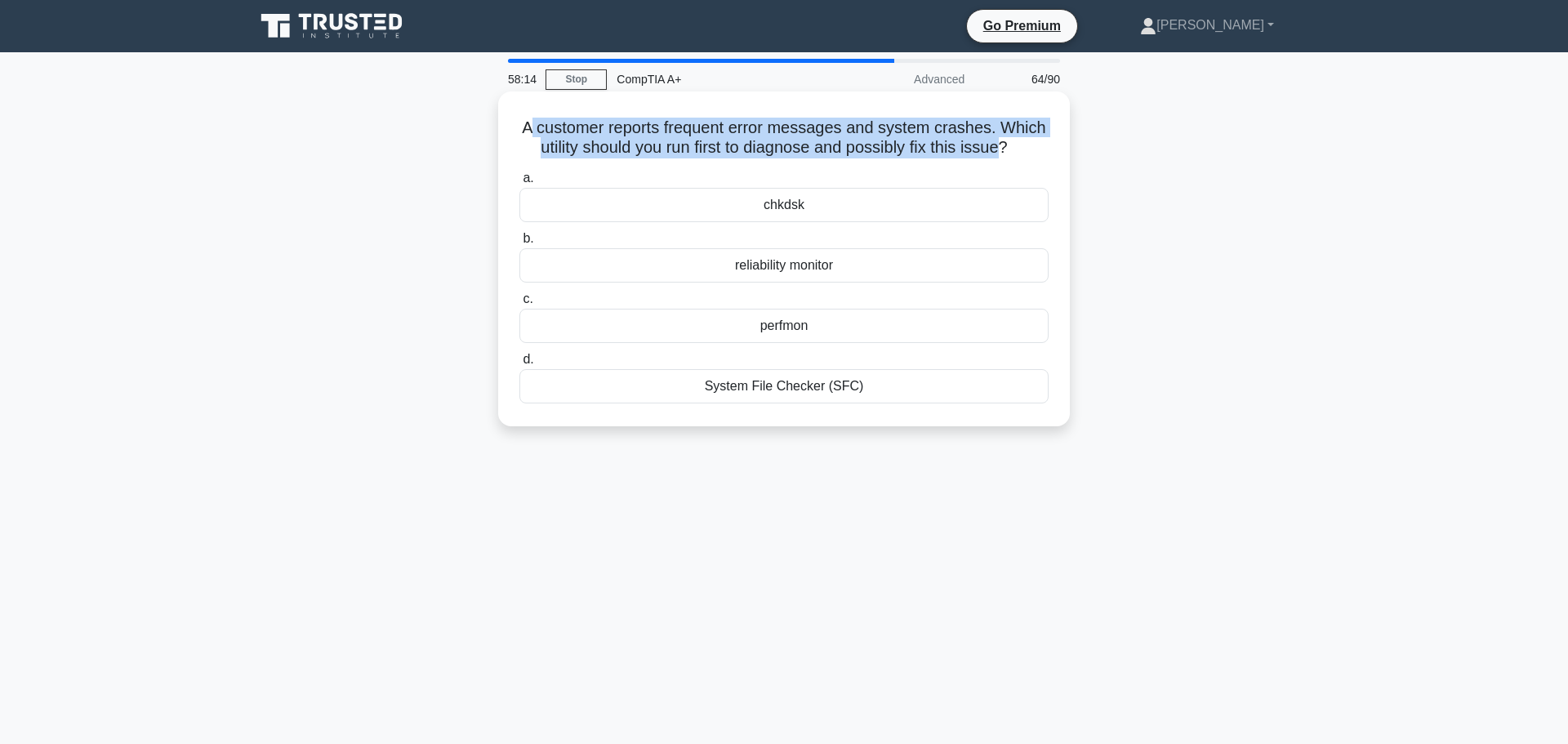
drag, startPoint x: 525, startPoint y: 125, endPoint x: 1006, endPoint y: 145, distance: 481.4
click at [1006, 145] on h5 "A customer reports frequent error messages and system crashes. Which utility sh…" at bounding box center [784, 138] width 533 height 41
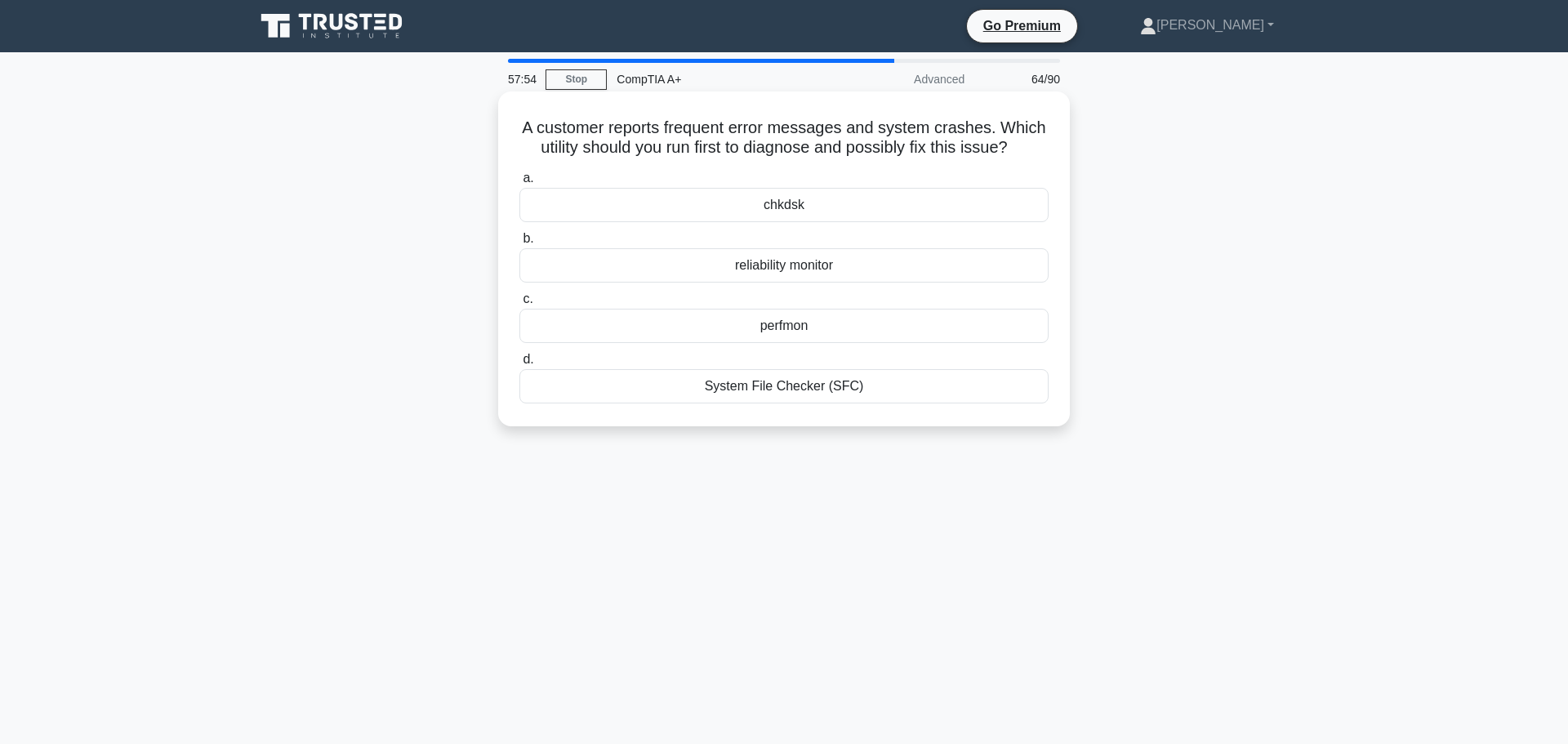
click at [790, 381] on div "System File Checker (SFC)" at bounding box center [784, 386] width 529 height 34
click at [520, 365] on input "d. System File Checker (SFC)" at bounding box center [520, 359] width 0 height 10
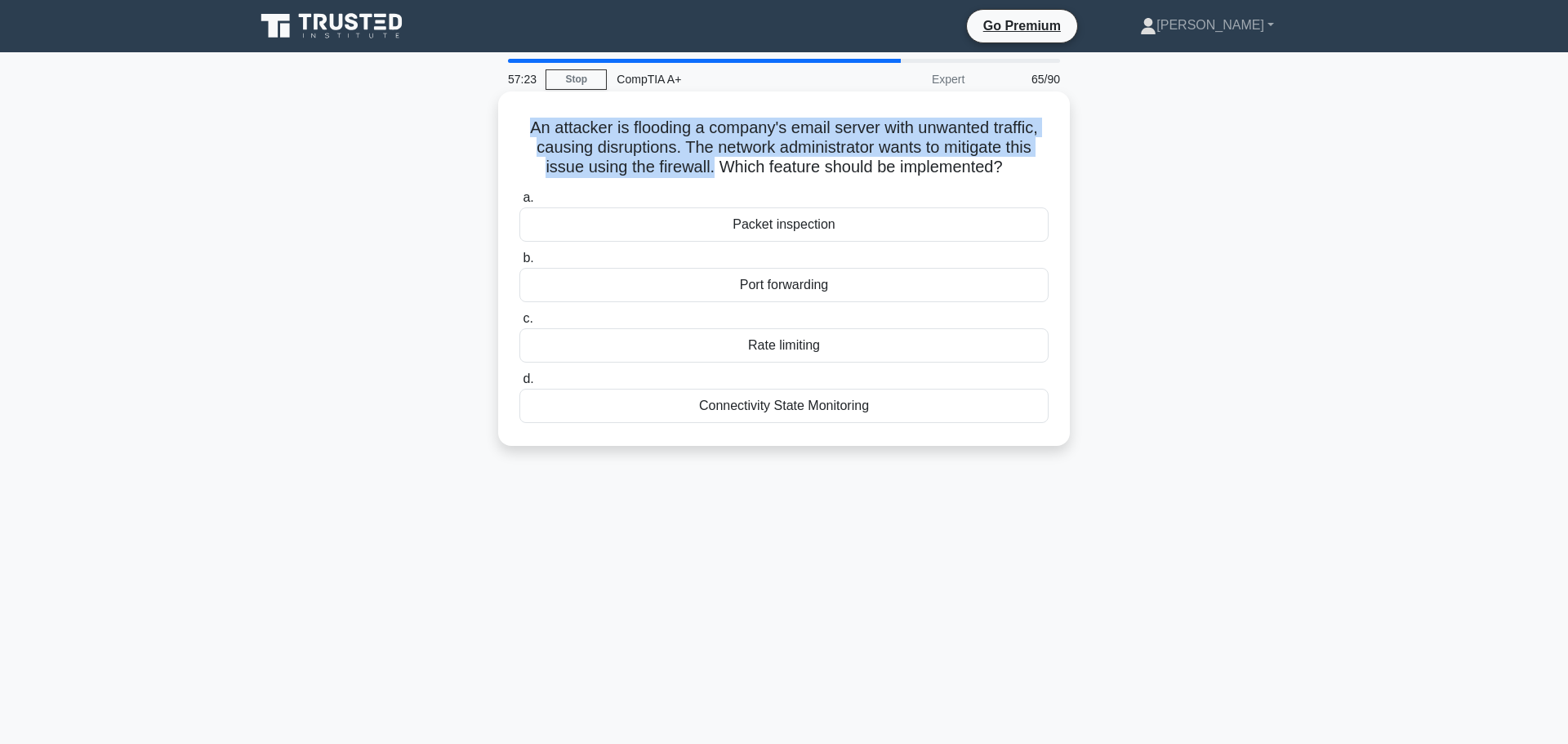
drag, startPoint x: 525, startPoint y: 114, endPoint x: 709, endPoint y: 163, distance: 190.4
click at [709, 163] on div "An attacker is flooding a company's email server with unwanted traffic, causing…" at bounding box center [784, 269] width 559 height 342
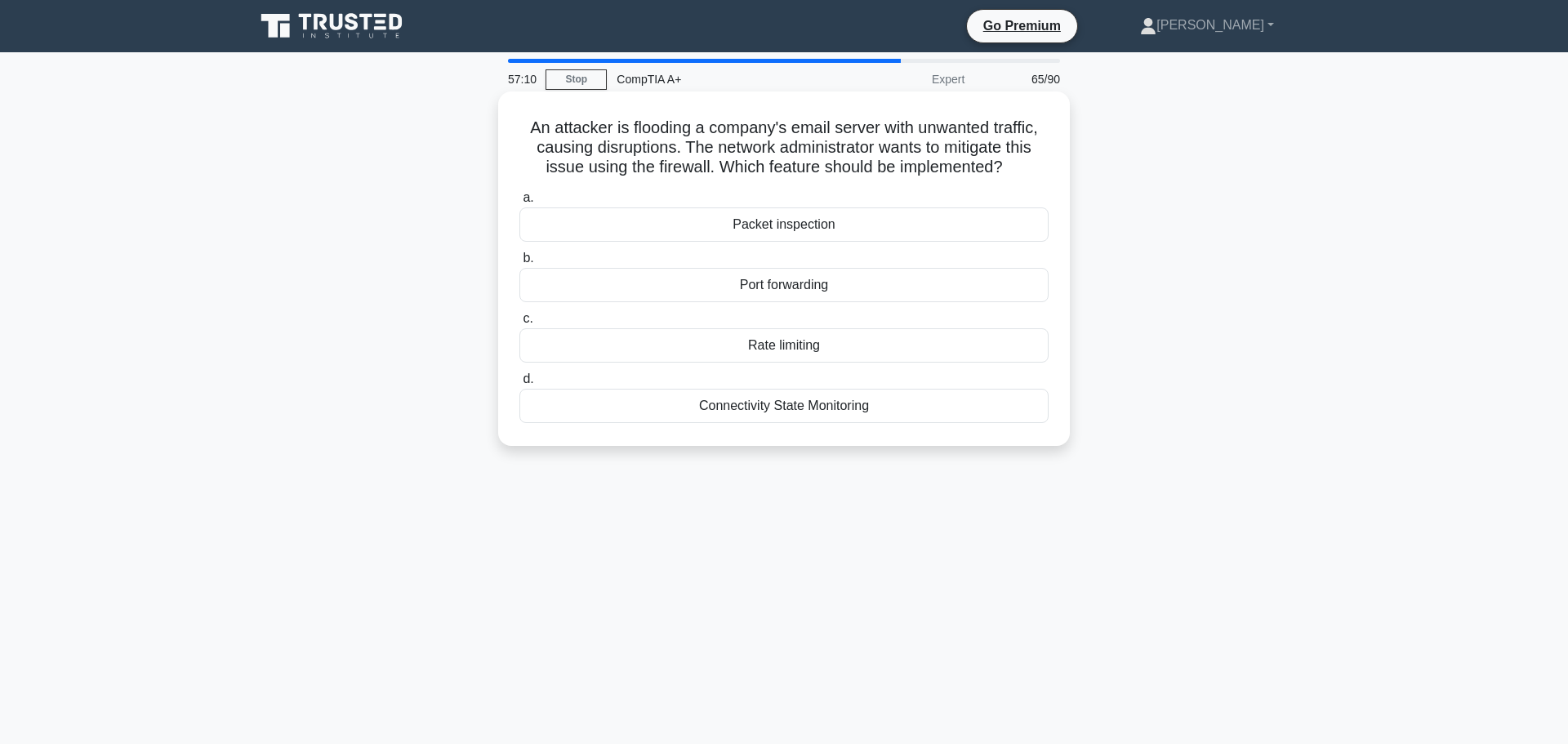
click at [783, 343] on div "Rate limiting" at bounding box center [784, 346] width 529 height 34
click at [520, 324] on input "c. Rate limiting" at bounding box center [520, 318] width 0 height 10
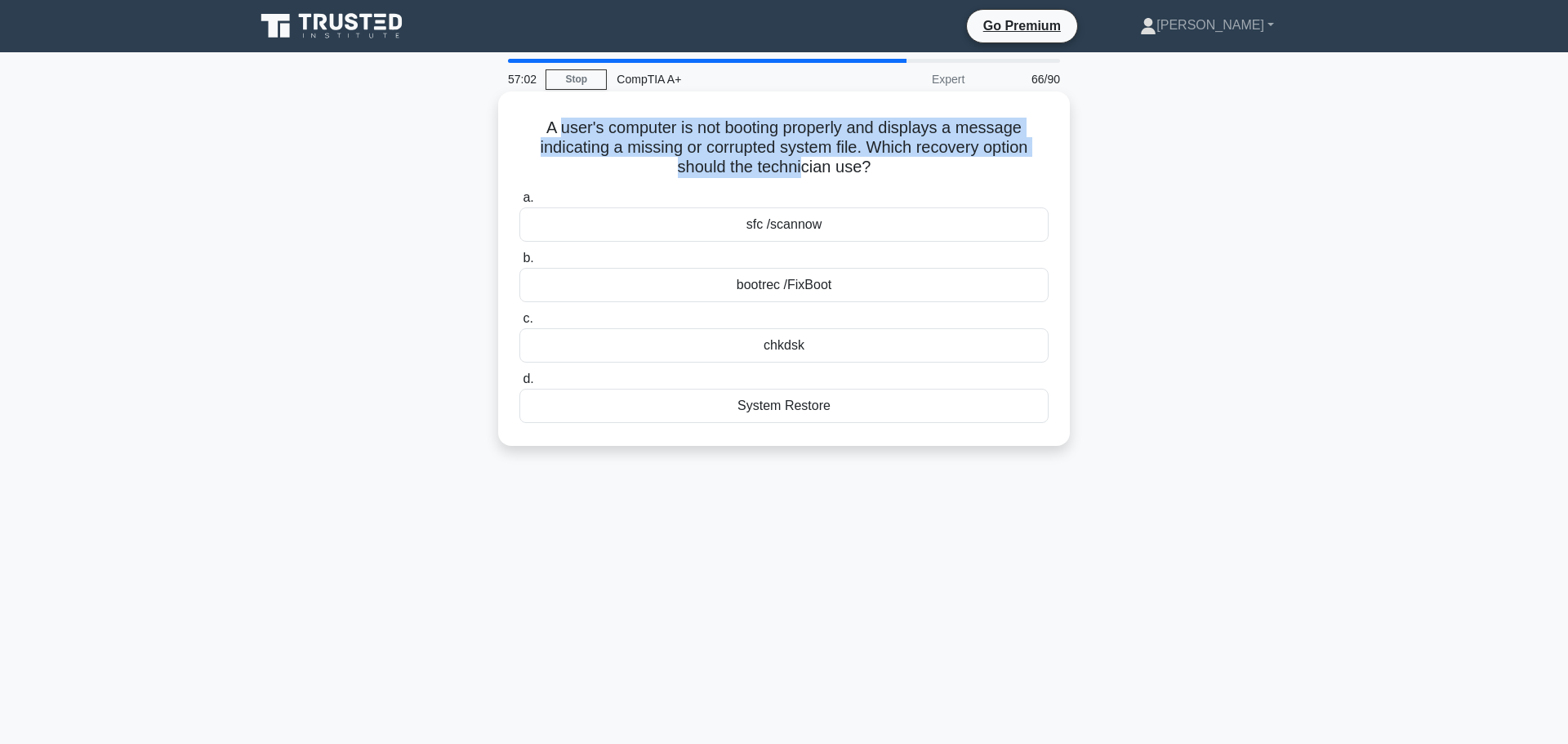
drag, startPoint x: 590, startPoint y: 118, endPoint x: 807, endPoint y: 167, distance: 222.5
click at [807, 167] on h5 "A user's computer is not booting properly and displays a message indicating a m…" at bounding box center [784, 148] width 533 height 60
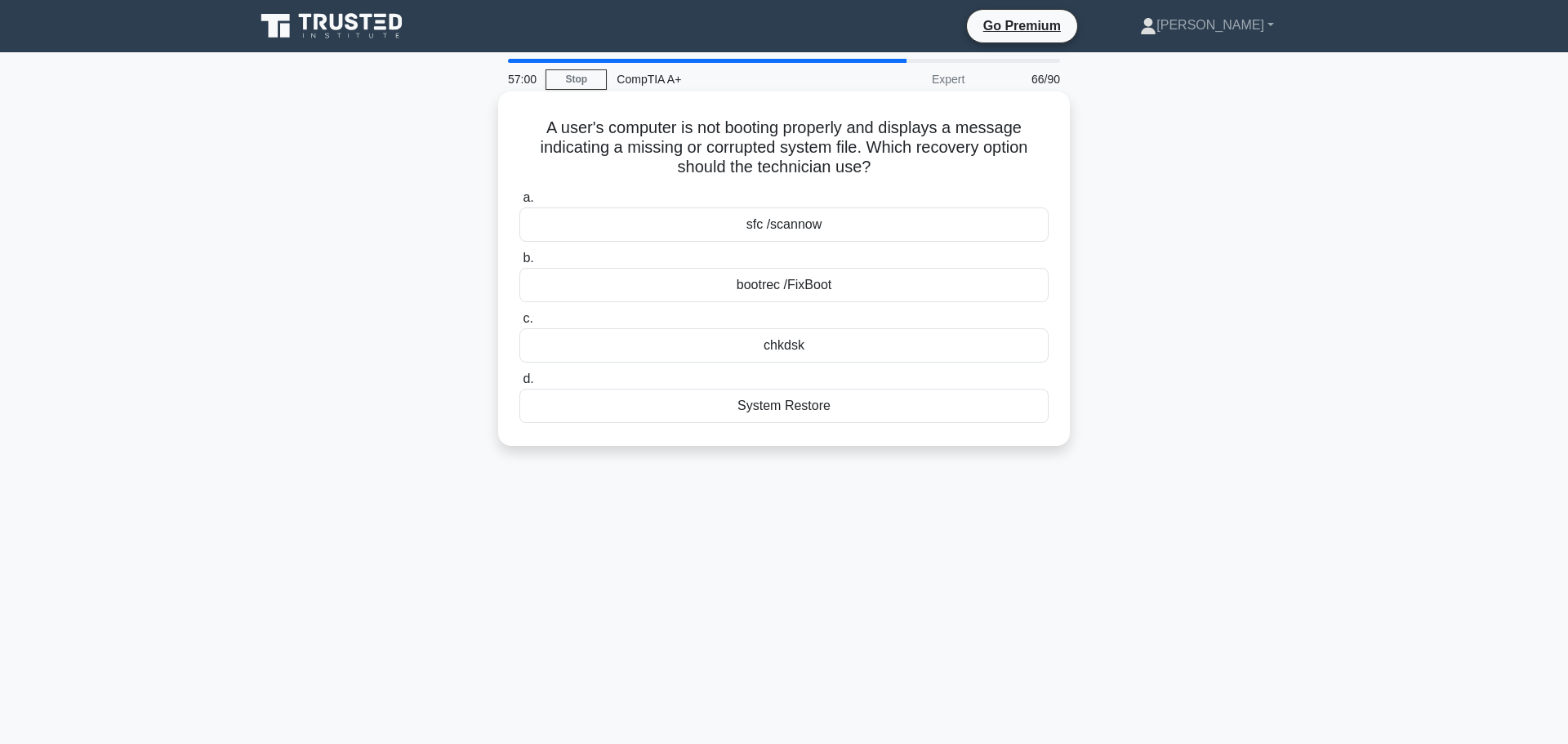
click at [810, 391] on div "System Restore" at bounding box center [784, 406] width 529 height 34
click at [520, 384] on input "d. System Restore" at bounding box center [520, 379] width 0 height 10
drag, startPoint x: 533, startPoint y: 123, endPoint x: 819, endPoint y: 178, distance: 291.2
click at [819, 178] on h5 "An operating system became corrupted and would not boot. After attempting to re…" at bounding box center [784, 148] width 533 height 60
click at [796, 358] on div "System Restore" at bounding box center [784, 346] width 529 height 34
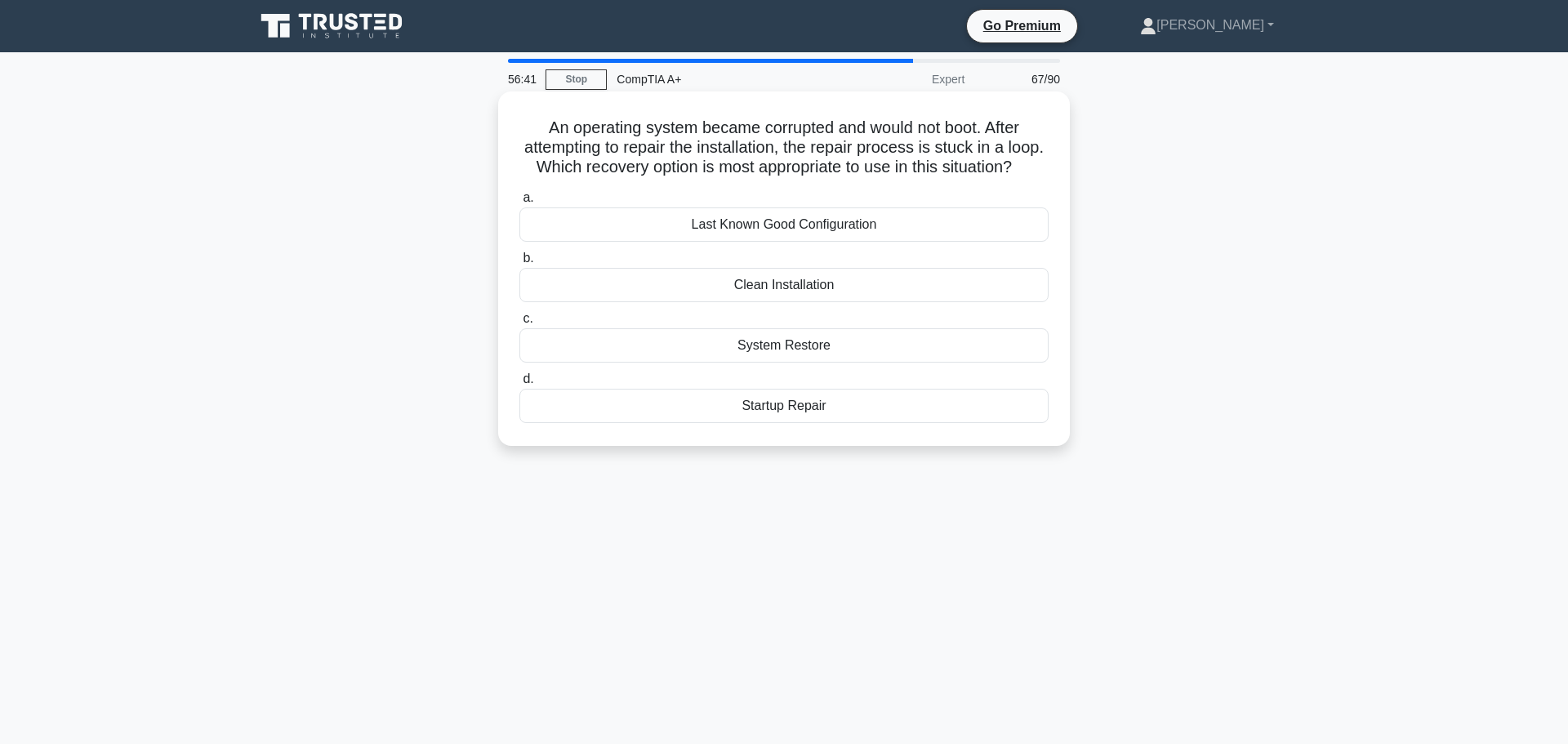
click at [520, 324] on input "c. System Restore" at bounding box center [520, 318] width 0 height 10
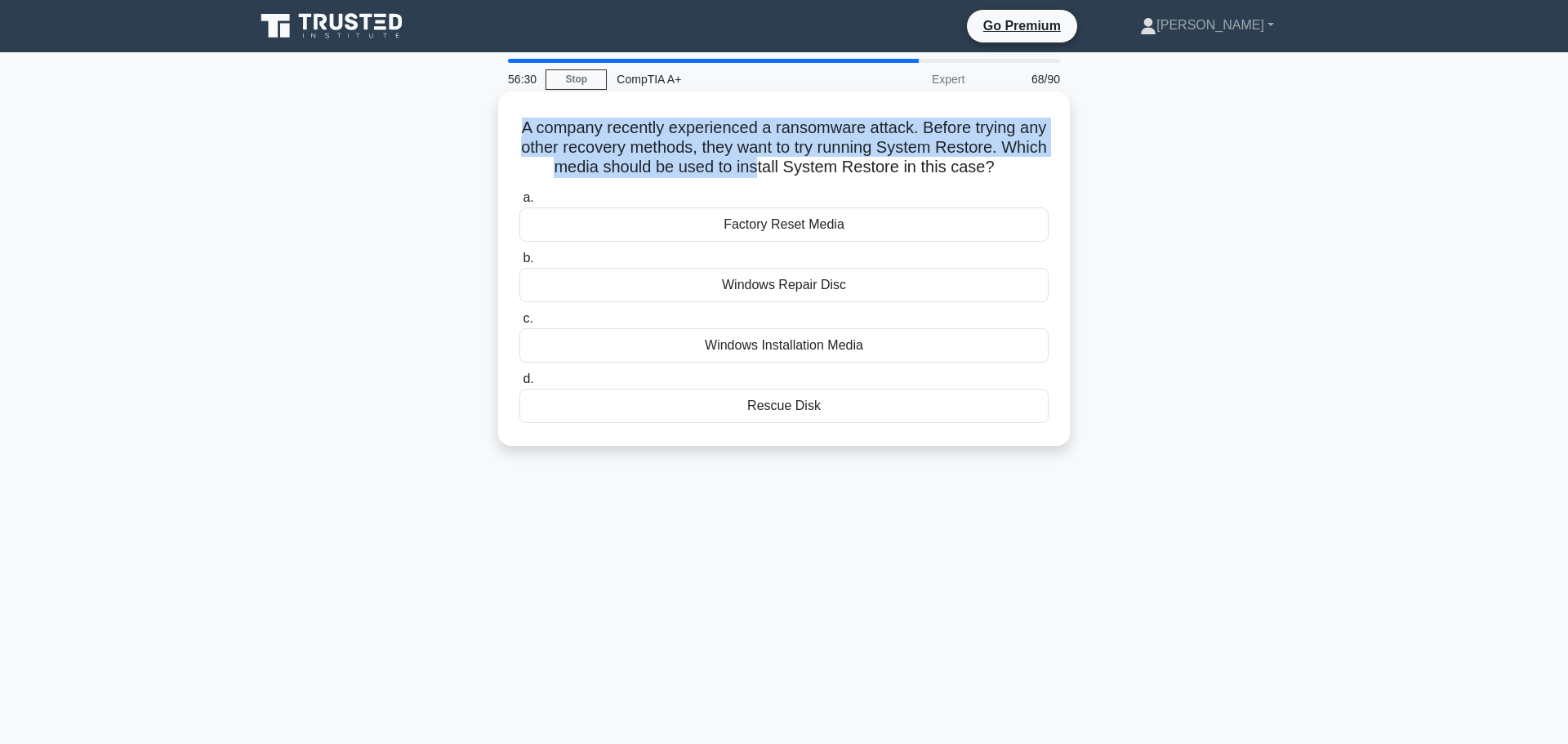
drag, startPoint x: 535, startPoint y: 126, endPoint x: 786, endPoint y: 161, distance: 253.4
click at [786, 161] on h5 "A company recently experienced a ransomware attack. Before trying any other rec…" at bounding box center [784, 148] width 533 height 60
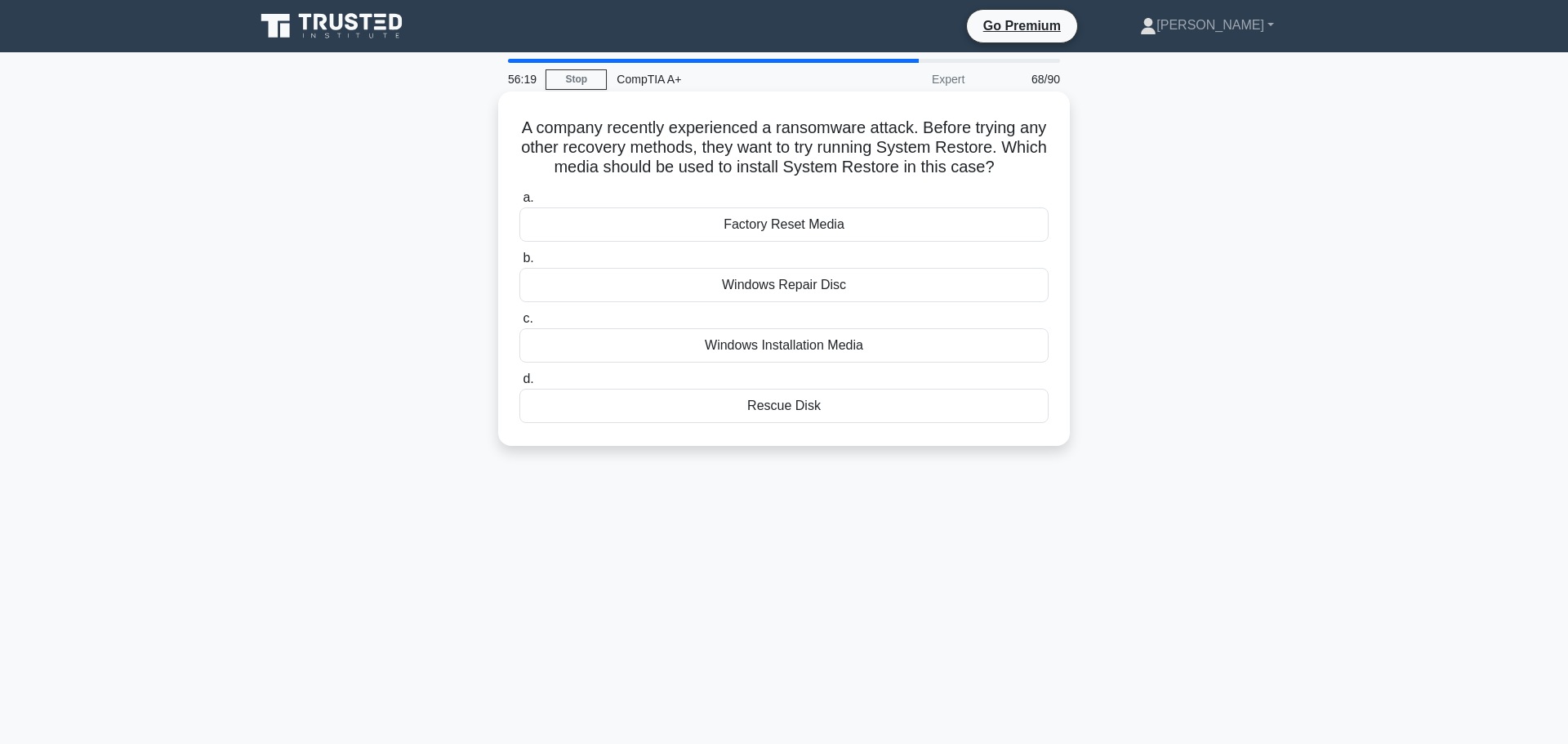
click at [732, 397] on div "Rescue Disk" at bounding box center [784, 406] width 529 height 34
click at [520, 384] on input "d. Rescue Disk" at bounding box center [520, 379] width 0 height 10
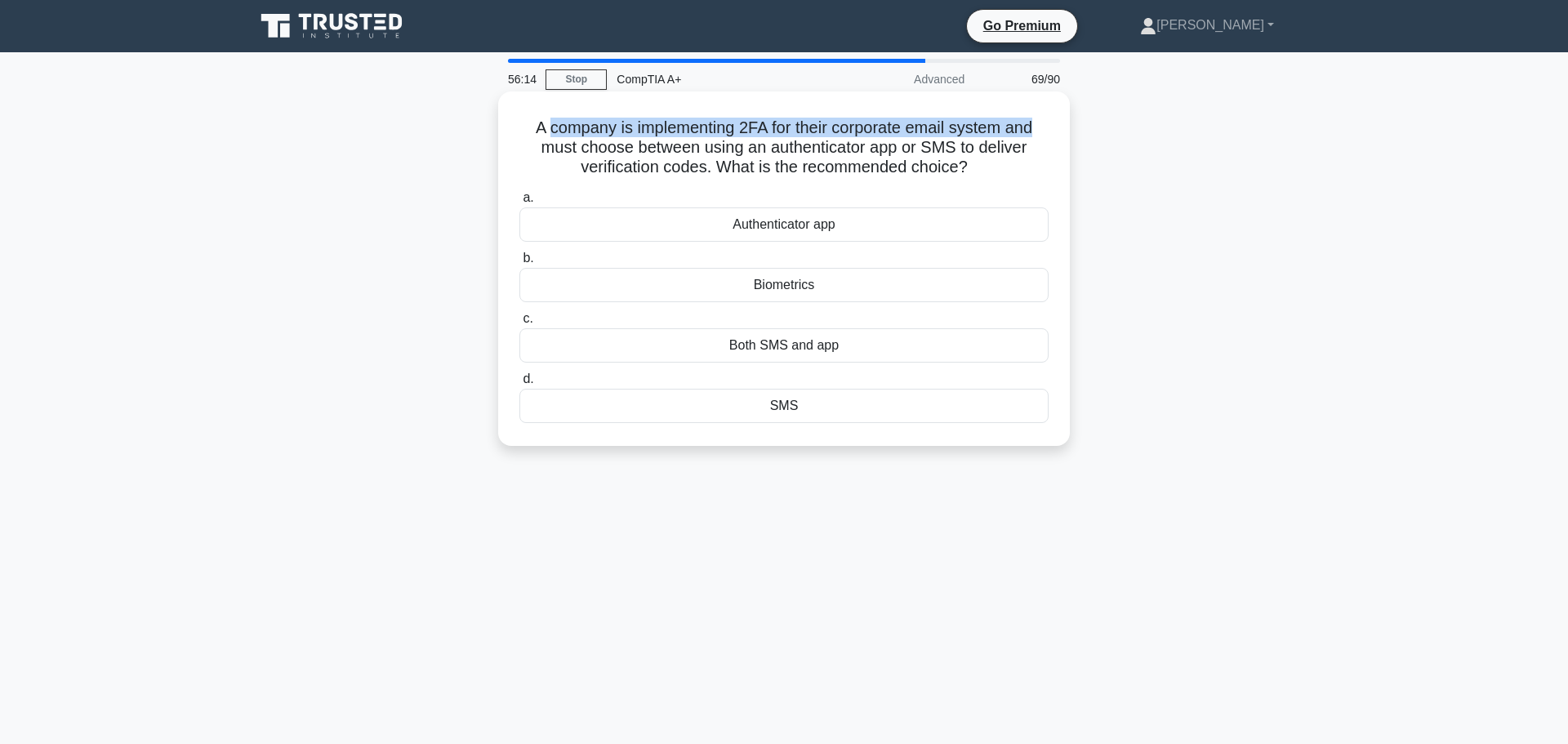
drag, startPoint x: 545, startPoint y: 120, endPoint x: 1048, endPoint y: 107, distance: 503.2
click at [1048, 107] on div "A company is implementing 2FA for their corporate email system and must choose …" at bounding box center [784, 269] width 559 height 342
click at [593, 134] on h5 "A company is implementing 2FA for their corporate email system and must choose …" at bounding box center [784, 148] width 533 height 60
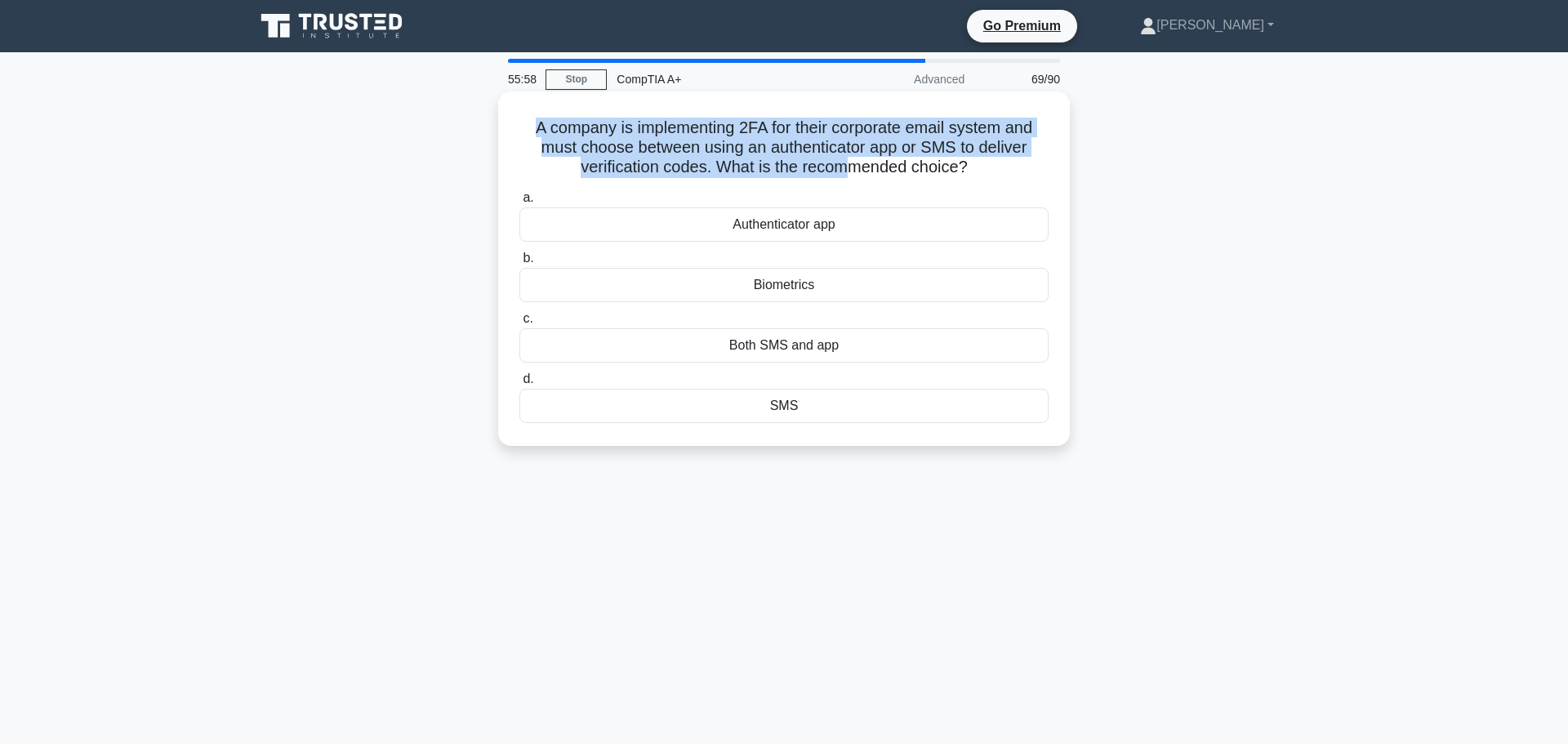
drag, startPoint x: 568, startPoint y: 116, endPoint x: 849, endPoint y: 153, distance: 283.4
click at [849, 153] on h5 "A company is implementing 2FA for their corporate email system and must choose …" at bounding box center [784, 148] width 533 height 60
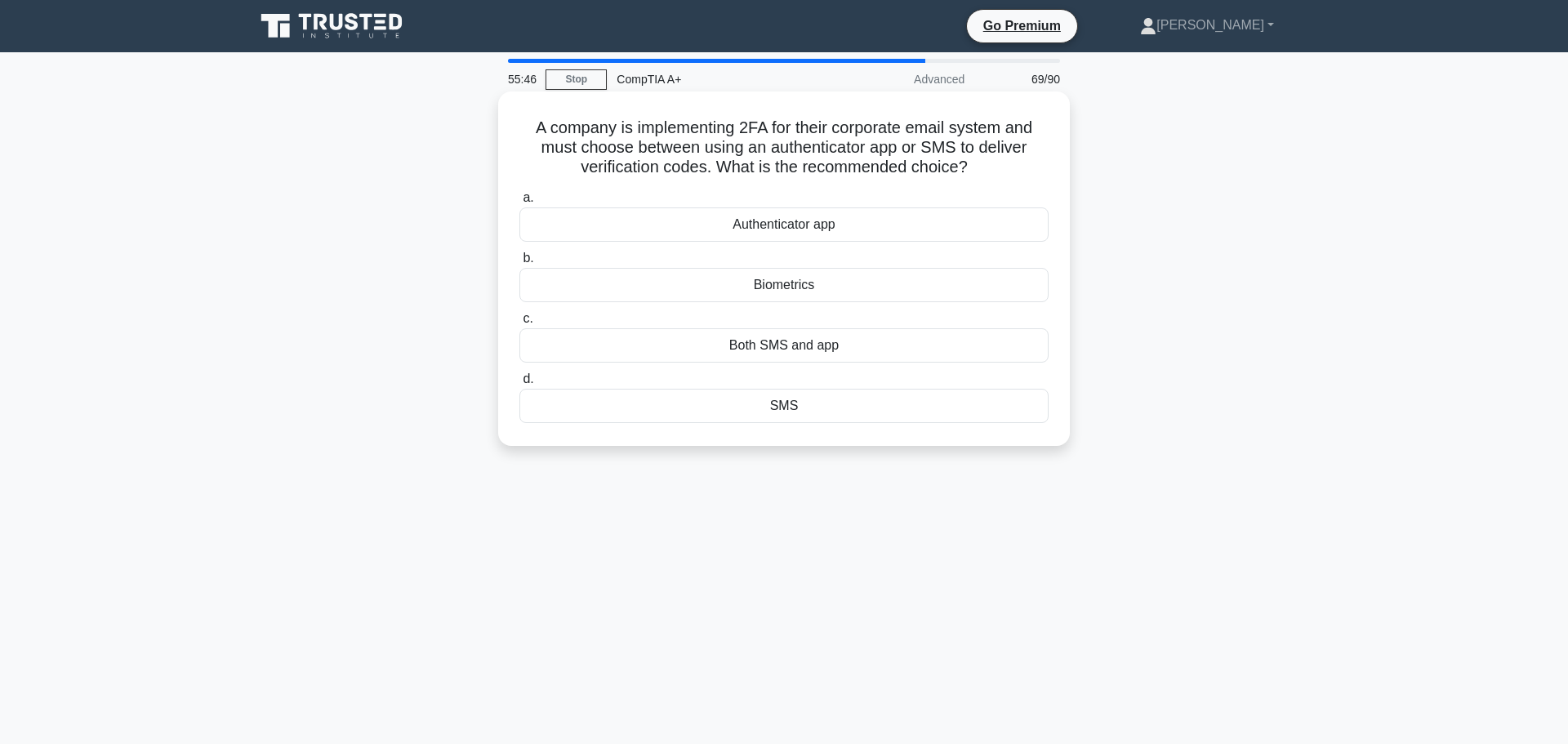
click at [839, 226] on div "Authenticator app" at bounding box center [784, 225] width 529 height 34
click at [520, 203] on input "a. Authenticator app" at bounding box center [520, 197] width 0 height 10
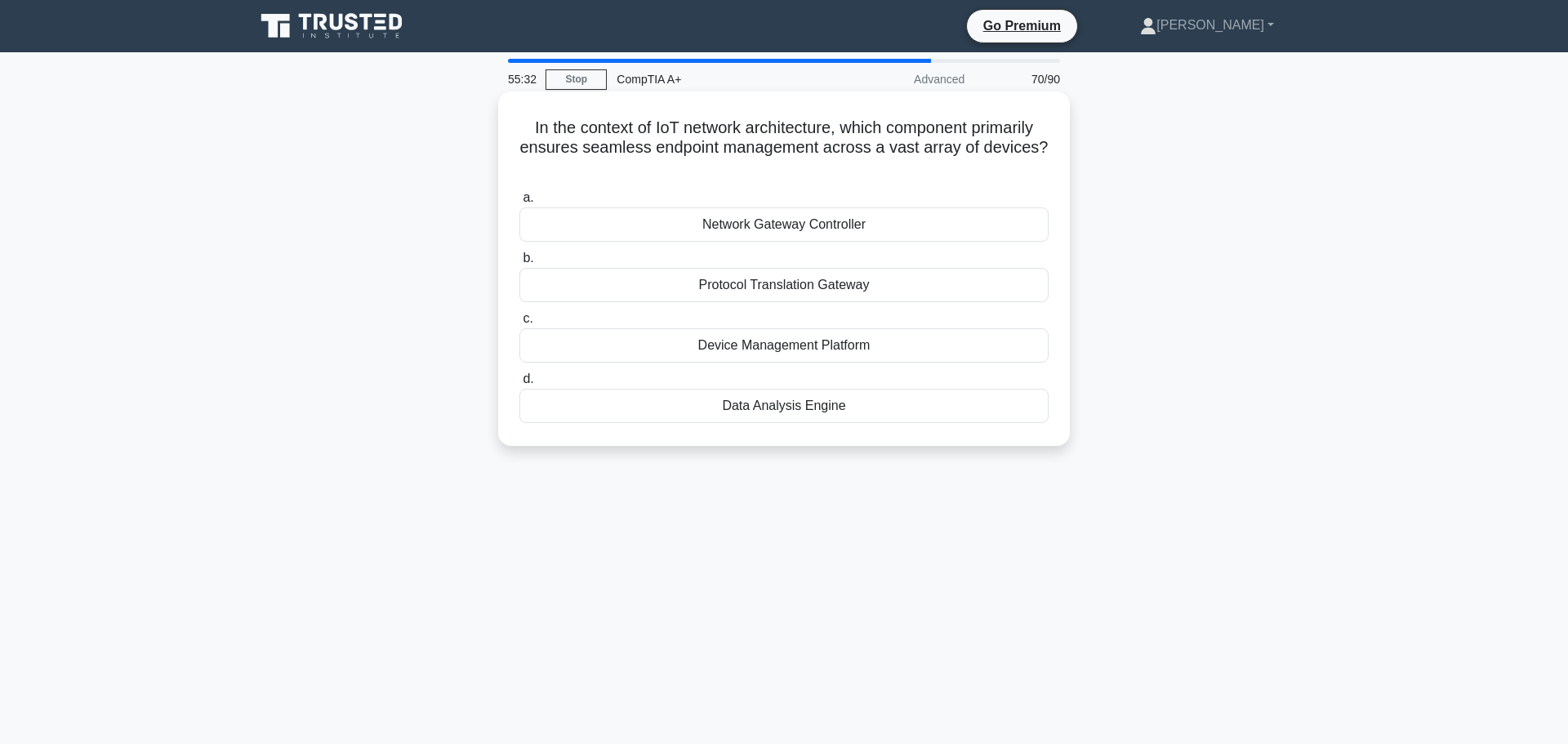
drag, startPoint x: 529, startPoint y: 120, endPoint x: 999, endPoint y: 163, distance: 472.0
click at [999, 163] on h5 "In the context of IoT network architecture, which component primarily ensures s…" at bounding box center [784, 148] width 533 height 60
click at [816, 339] on div "Device Management Platform" at bounding box center [784, 346] width 529 height 34
click at [520, 324] on input "c. Device Management Platform" at bounding box center [520, 318] width 0 height 10
click at [902, 214] on div "Replace the hard drive with an SSD" at bounding box center [784, 225] width 529 height 34
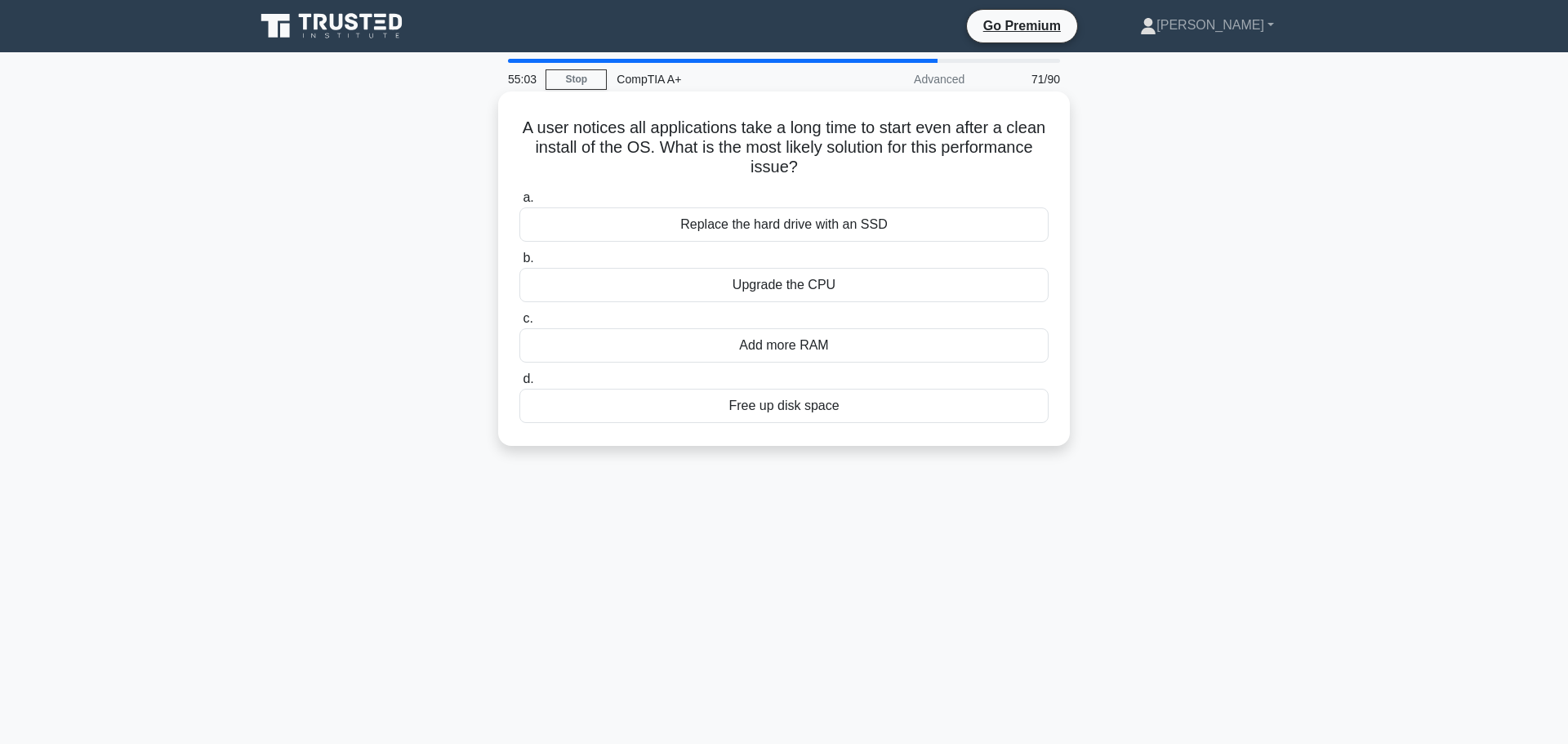
click at [520, 203] on input "a. Replace the hard drive with an SSD" at bounding box center [520, 197] width 0 height 10
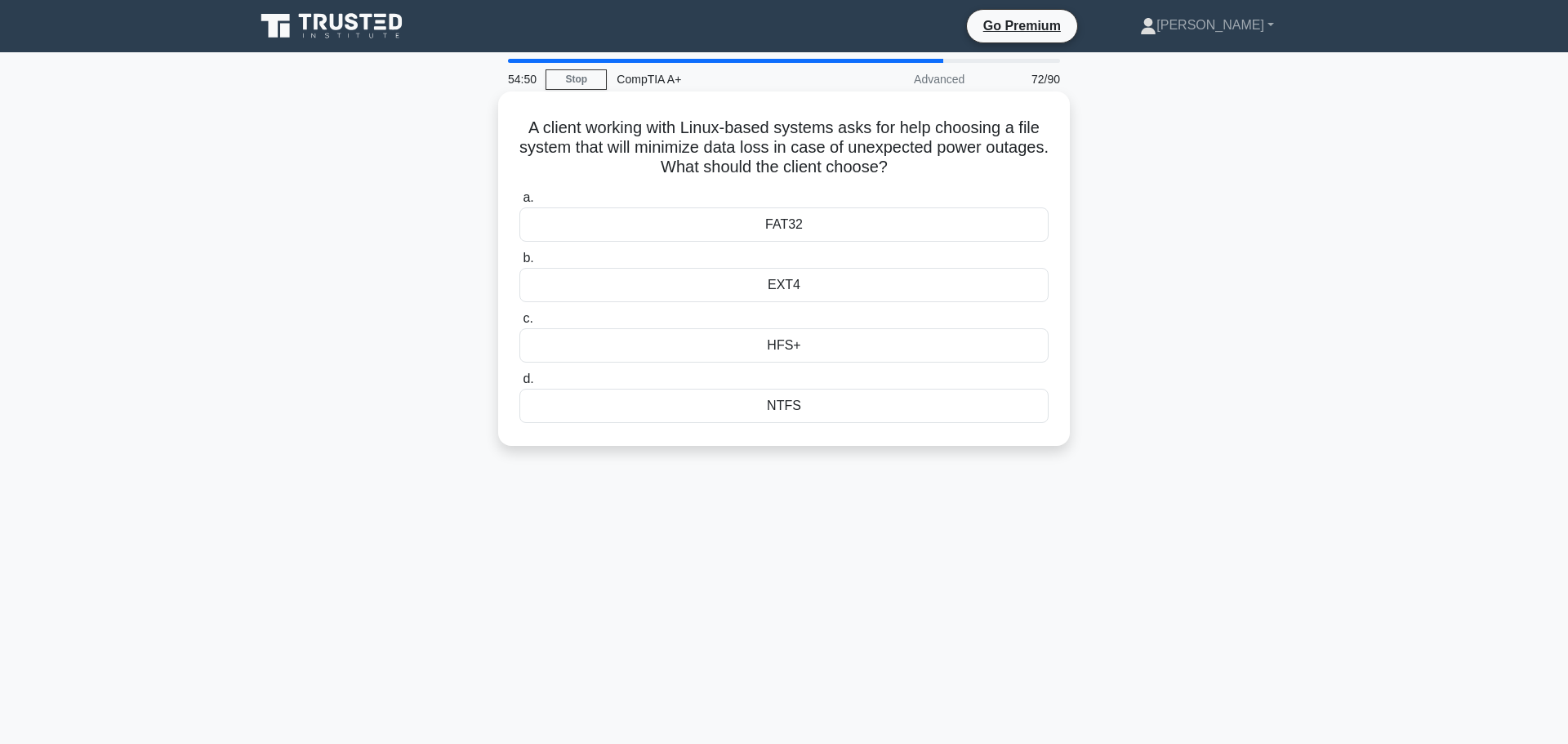
drag, startPoint x: 577, startPoint y: 111, endPoint x: 925, endPoint y: 159, distance: 351.3
click at [925, 159] on h5 "A client working with Linux-based systems asks for help choosing a file system …" at bounding box center [784, 148] width 533 height 60
click at [789, 411] on div "NTFS" at bounding box center [784, 406] width 529 height 34
click at [520, 384] on input "d. NTFS" at bounding box center [520, 379] width 0 height 10
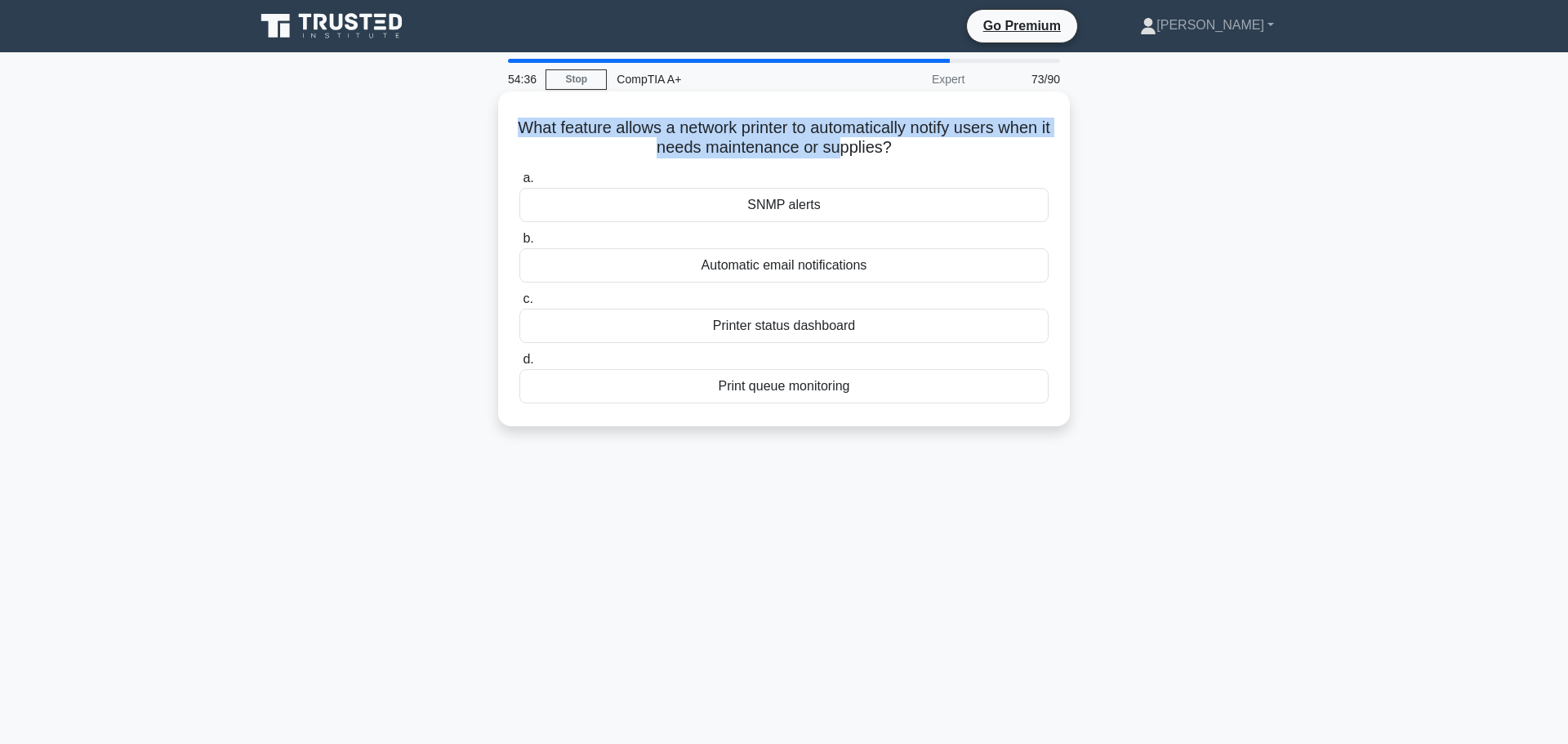
drag, startPoint x: 540, startPoint y: 122, endPoint x: 861, endPoint y: 147, distance: 322.0
click at [869, 142] on h5 "What feature allows a network printer to automatically notify users when it nee…" at bounding box center [784, 138] width 533 height 41
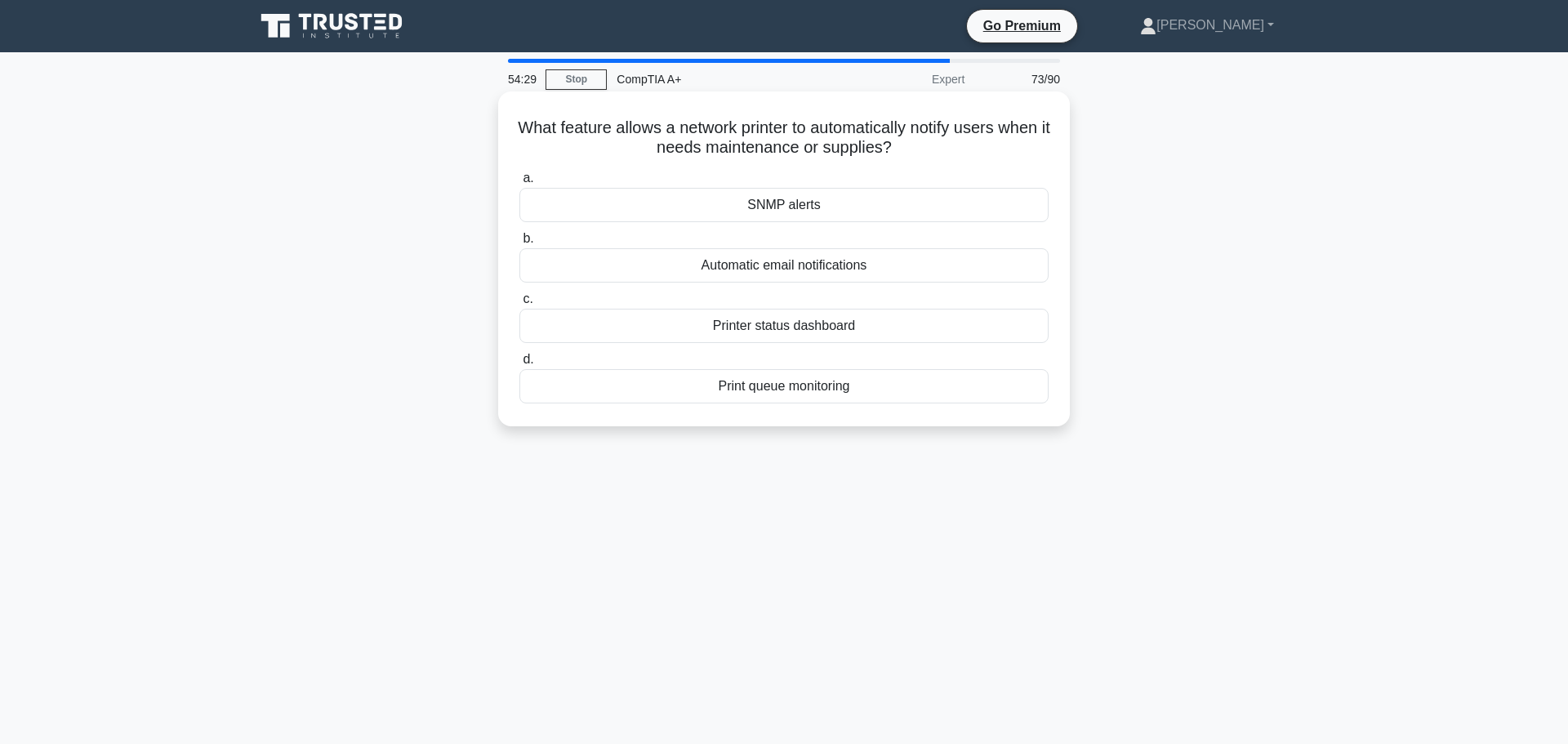
click at [741, 211] on div "SNMP alerts" at bounding box center [784, 205] width 529 height 34
click at [520, 184] on input "a. SNMP alerts" at bounding box center [520, 178] width 0 height 10
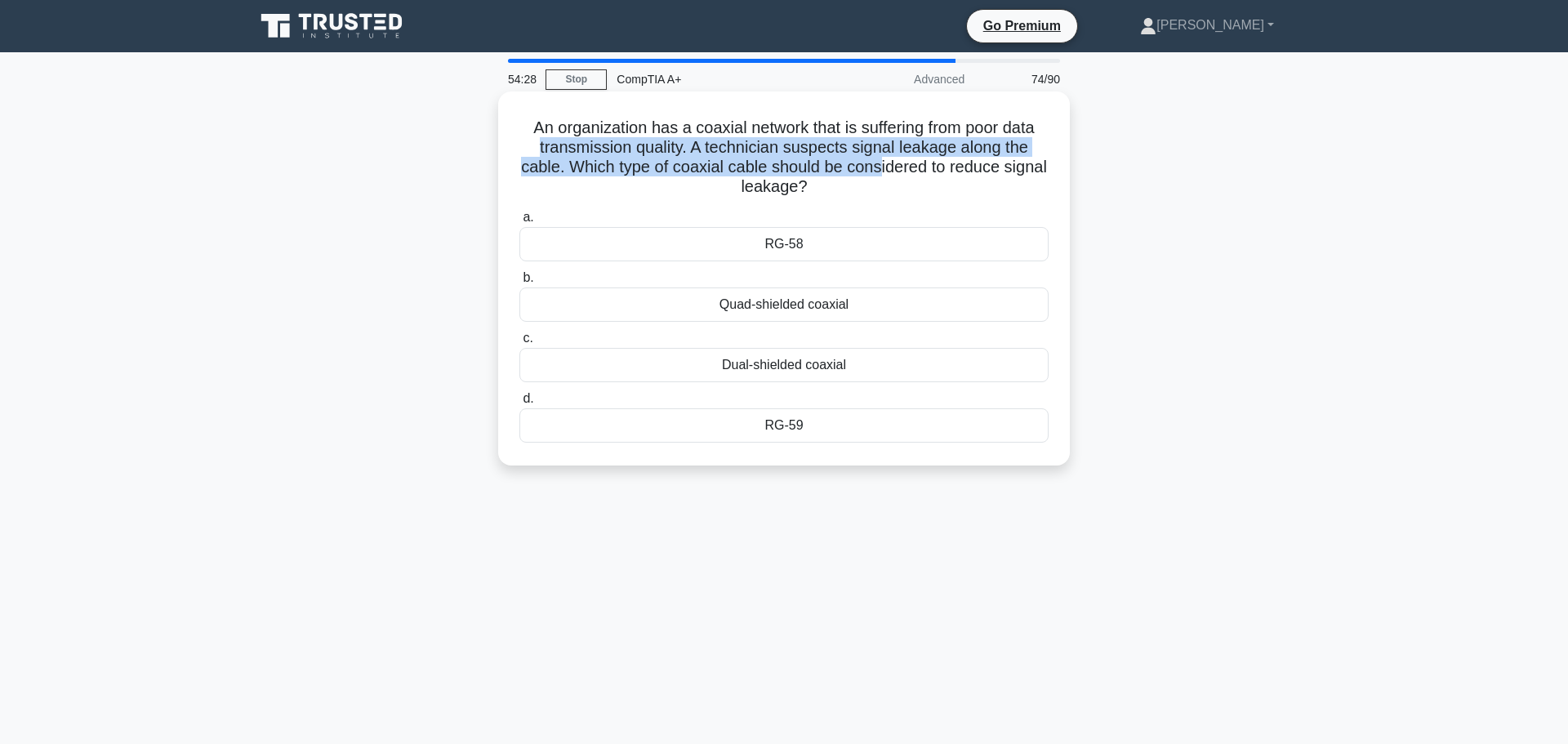
drag, startPoint x: 516, startPoint y: 138, endPoint x: 846, endPoint y: 165, distance: 331.1
click at [897, 170] on div "An organization has a coaxial network that is suffering from poor data transmis…" at bounding box center [784, 279] width 559 height 361
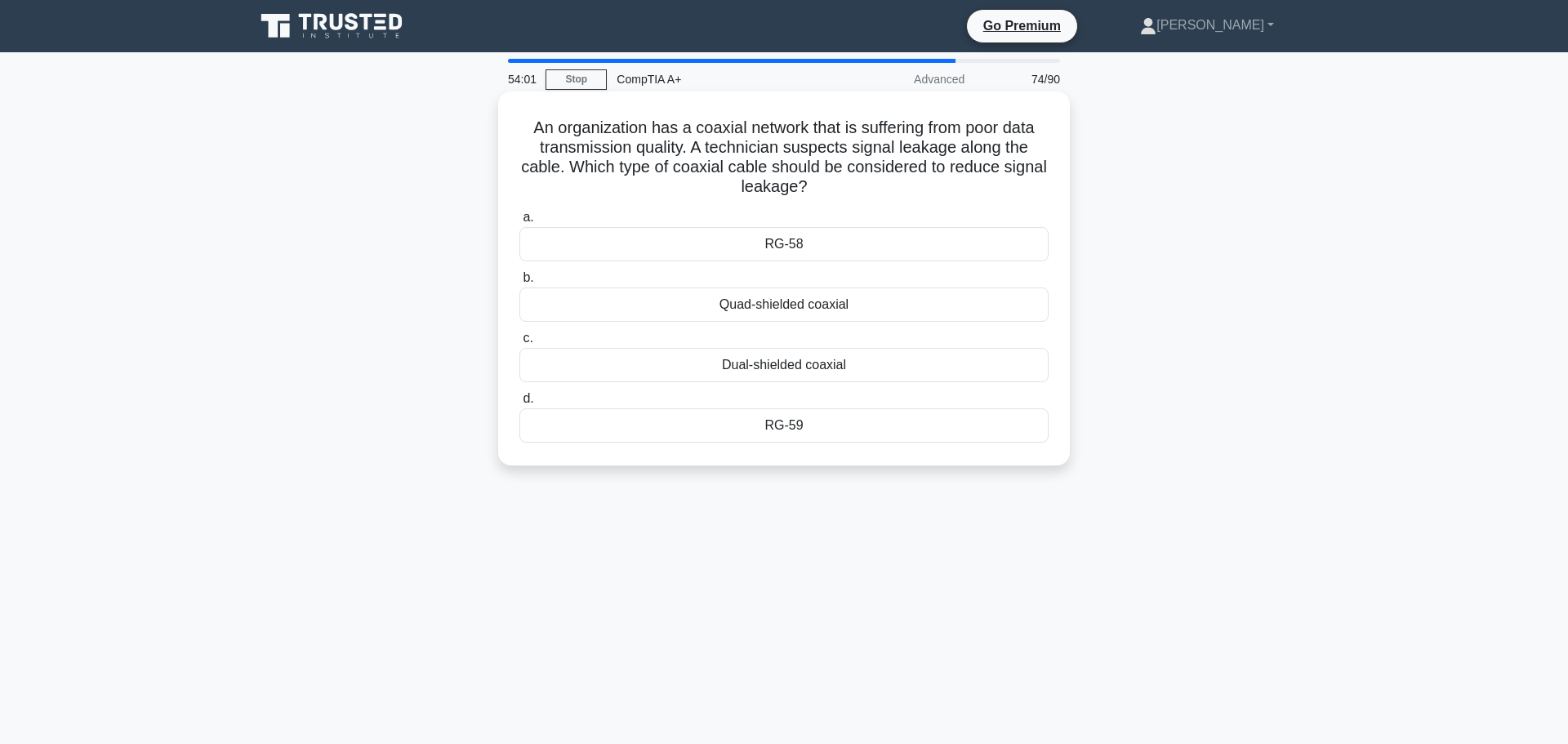
click at [854, 302] on div "Quad-shielded coaxial" at bounding box center [784, 304] width 529 height 34
click at [520, 283] on input "b. Quad-shielded coaxial" at bounding box center [520, 278] width 0 height 10
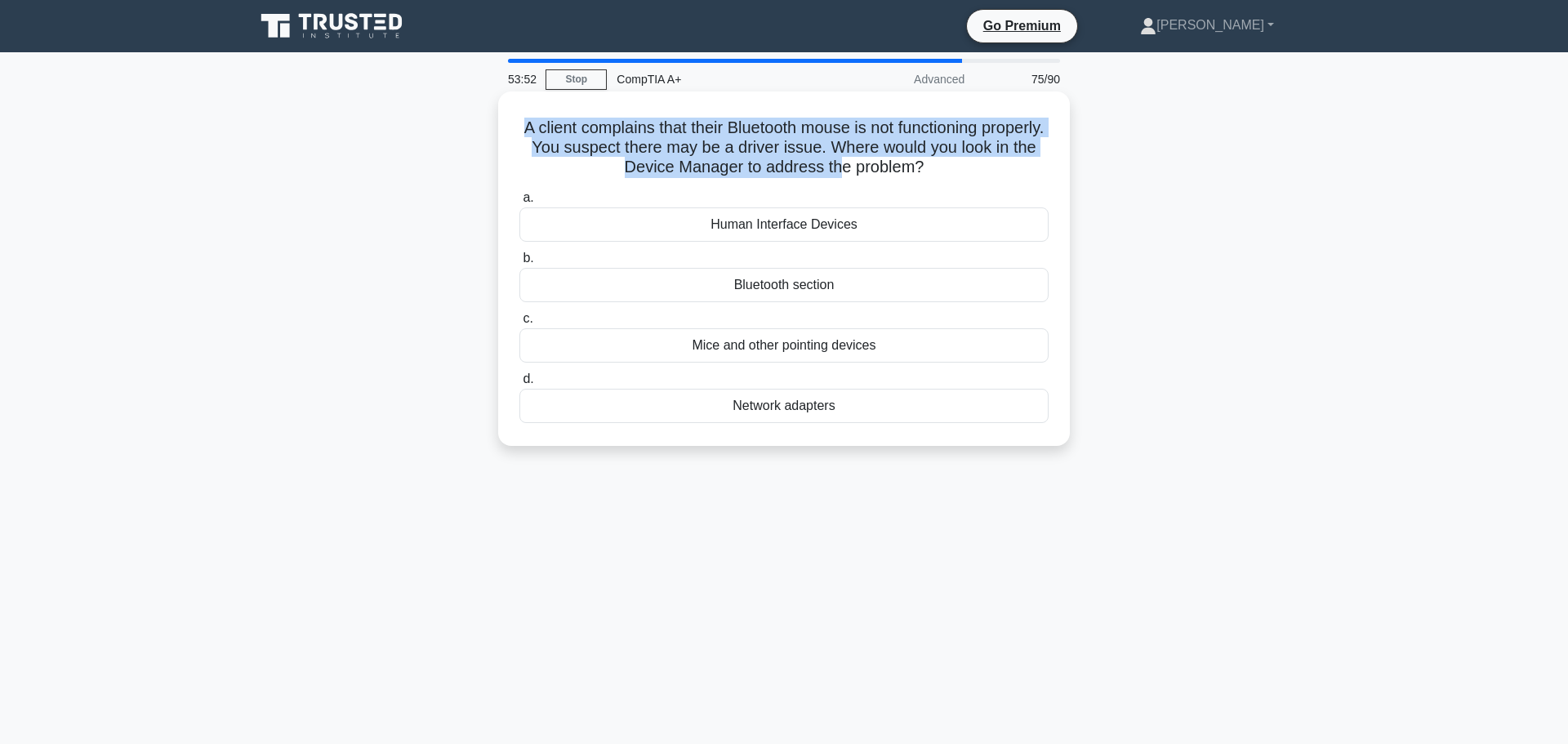
drag, startPoint x: 550, startPoint y: 117, endPoint x: 885, endPoint y: 168, distance: 338.9
click at [885, 168] on h5 "A client complains that their Bluetooth mouse is not functioning properly. You …" at bounding box center [784, 148] width 533 height 60
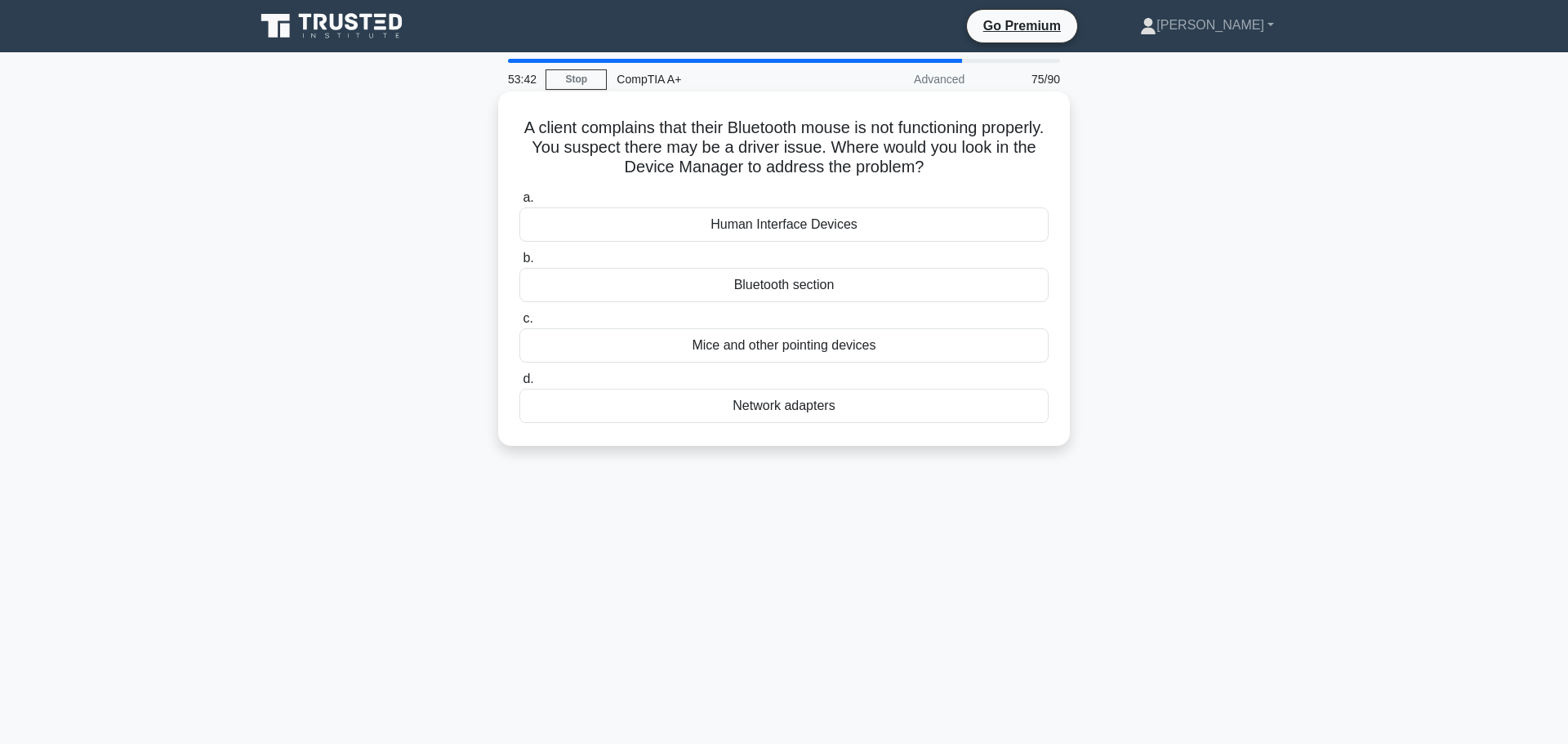
click at [851, 284] on div "Bluetooth section" at bounding box center [784, 285] width 529 height 34
click at [520, 263] on input "b. Bluetooth section" at bounding box center [520, 258] width 0 height 10
drag, startPoint x: 540, startPoint y: 119, endPoint x: 921, endPoint y: 164, distance: 383.6
click at [921, 164] on h5 "Which component on a motherboard is responsible for connecting and managing com…" at bounding box center [784, 148] width 533 height 60
click at [857, 344] on div "The BIOS chip" at bounding box center [784, 346] width 529 height 34
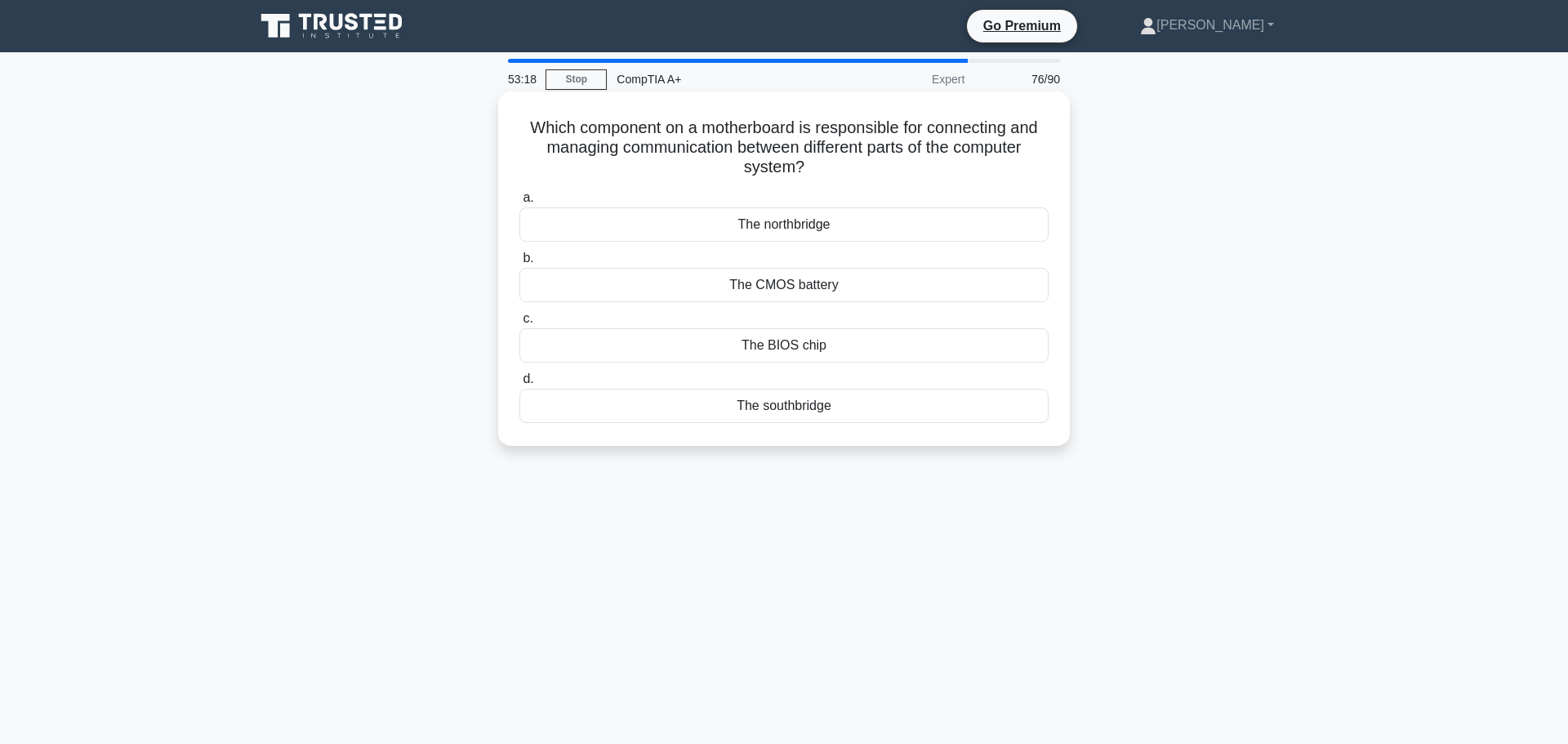
click at [520, 324] on input "c. The BIOS chip" at bounding box center [520, 318] width 0 height 10
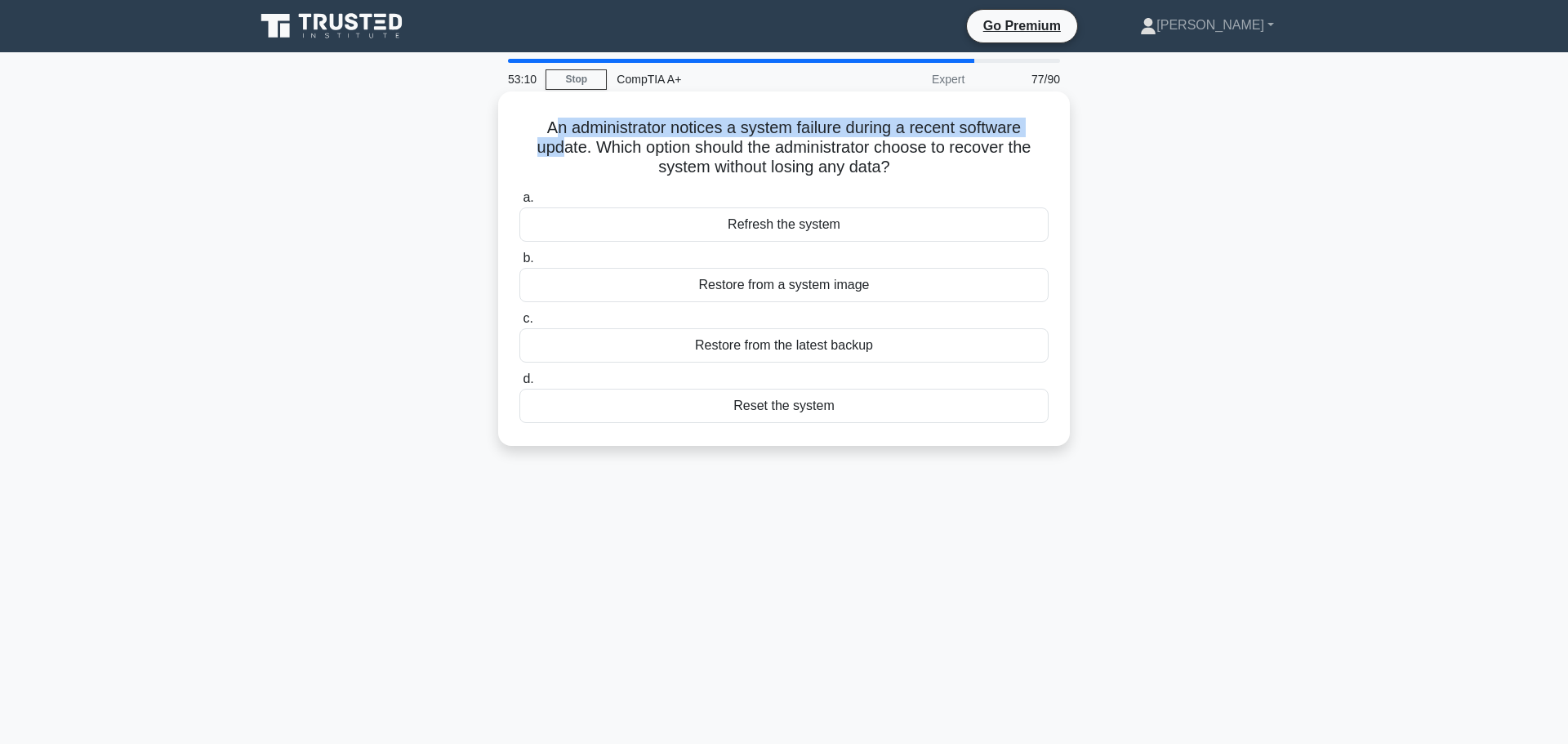
drag, startPoint x: 553, startPoint y: 136, endPoint x: 554, endPoint y: 126, distance: 10.0
click at [554, 126] on h5 "An administrator notices a system failure during a recent software update. Whic…" at bounding box center [784, 148] width 533 height 60
click at [871, 340] on div "Restore from the latest backup" at bounding box center [784, 346] width 529 height 34
click at [520, 324] on input "c. Restore from the latest backup" at bounding box center [520, 318] width 0 height 10
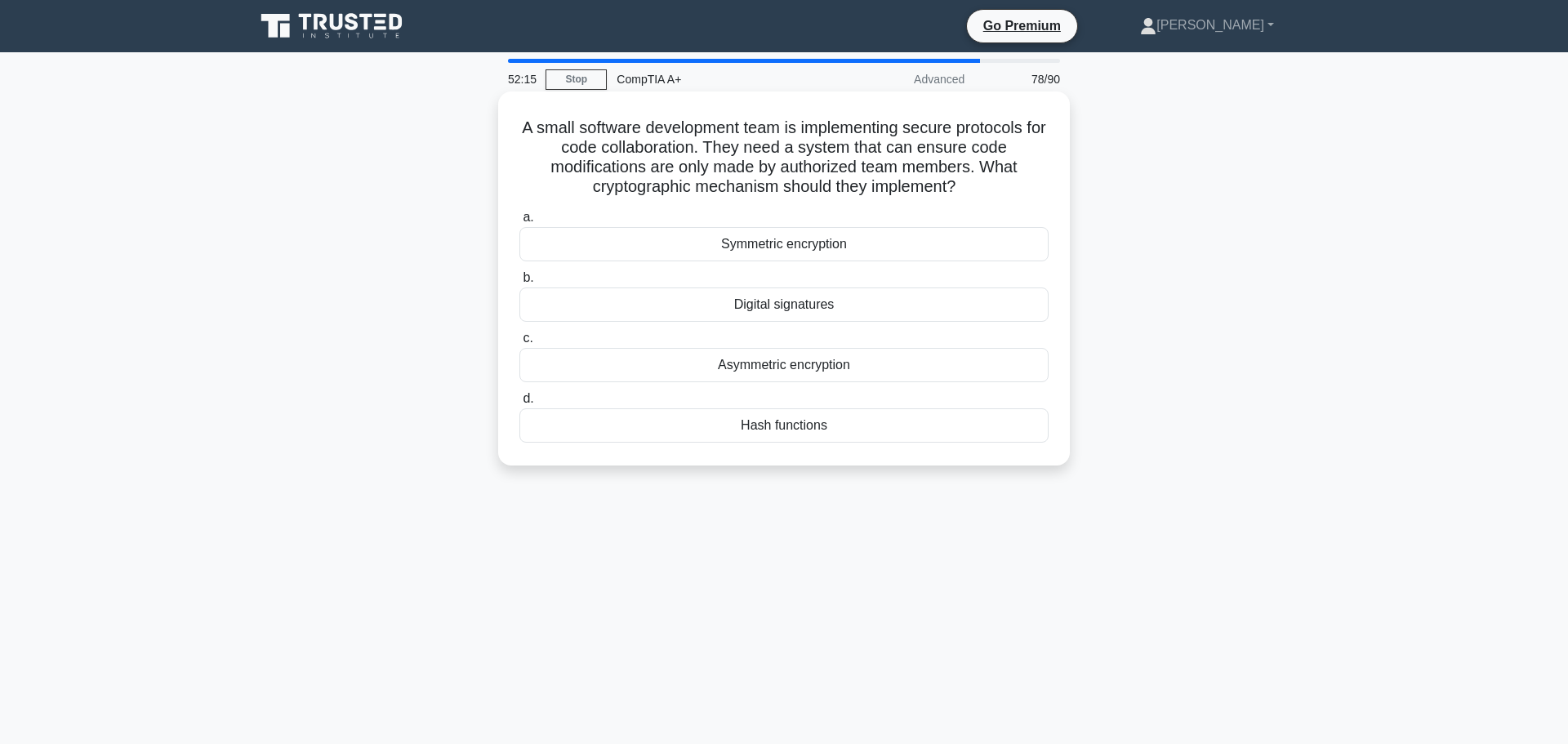
click at [764, 301] on div "Digital signatures" at bounding box center [784, 304] width 529 height 34
click at [520, 283] on input "b. Digital signatures" at bounding box center [520, 278] width 0 height 10
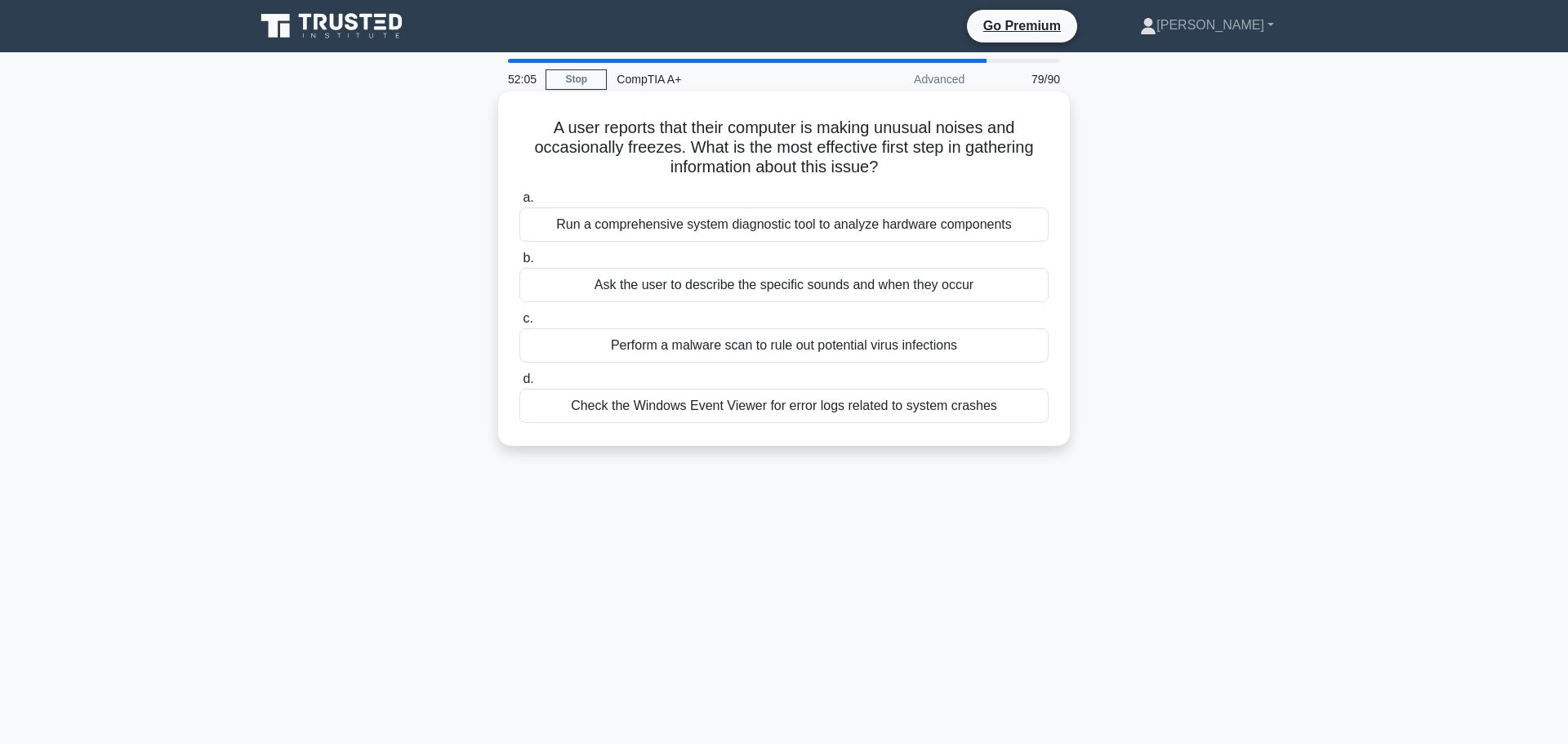
drag, startPoint x: 549, startPoint y: 118, endPoint x: 934, endPoint y: 157, distance: 387.0
click at [934, 157] on h5 "A user reports that their computer is making unusual noises and occasionally fr…" at bounding box center [784, 148] width 533 height 60
click at [747, 283] on div "Ask the user to describe the specific sounds and when they occur" at bounding box center [784, 285] width 529 height 34
click at [520, 263] on input "b. Ask the user to describe the specific sounds and when they occur" at bounding box center [520, 258] width 0 height 10
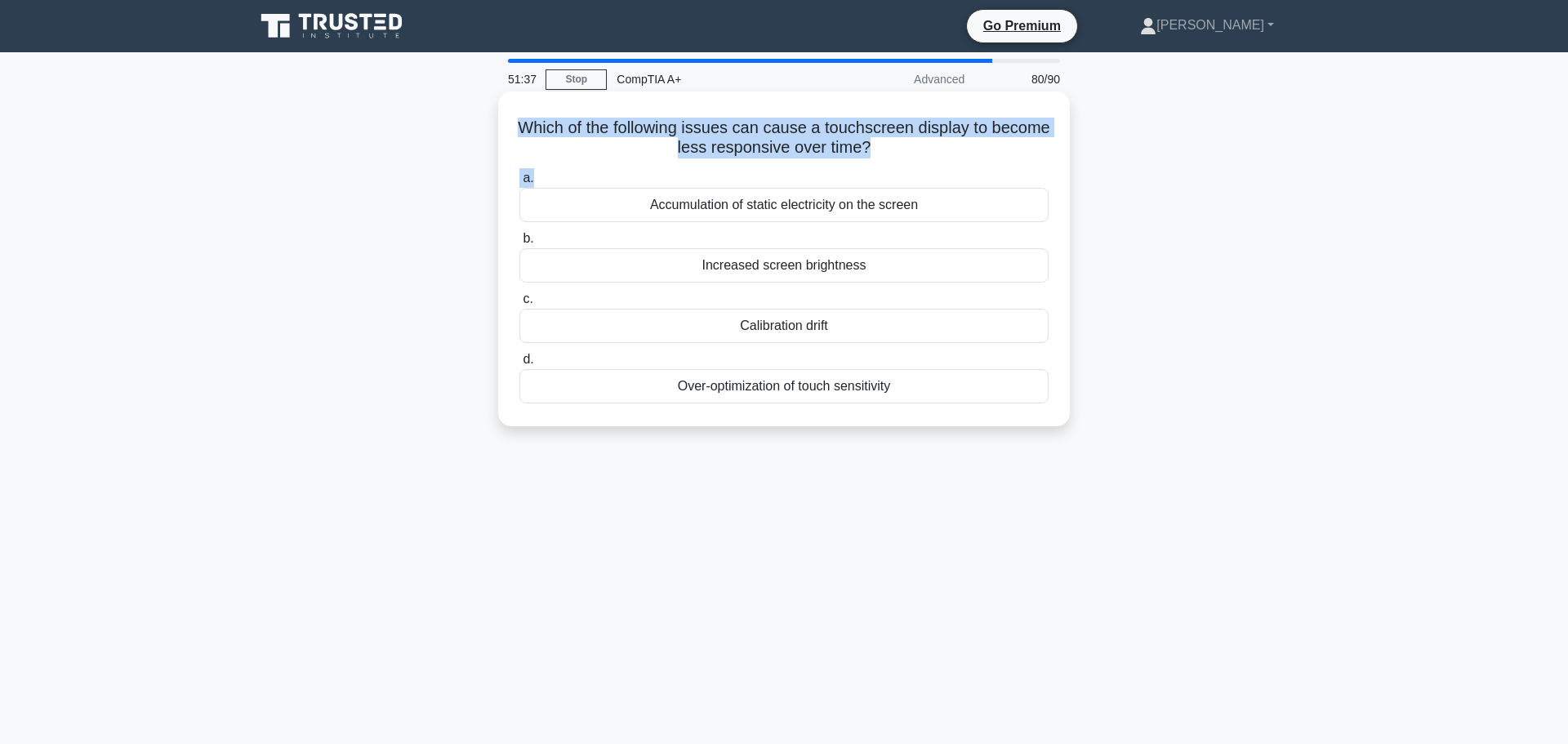
drag, startPoint x: 531, startPoint y: 130, endPoint x: 898, endPoint y: 154, distance: 367.8
click at [898, 154] on div "Which of the following issues can cause a touchscreen display to become less re…" at bounding box center [784, 259] width 559 height 322
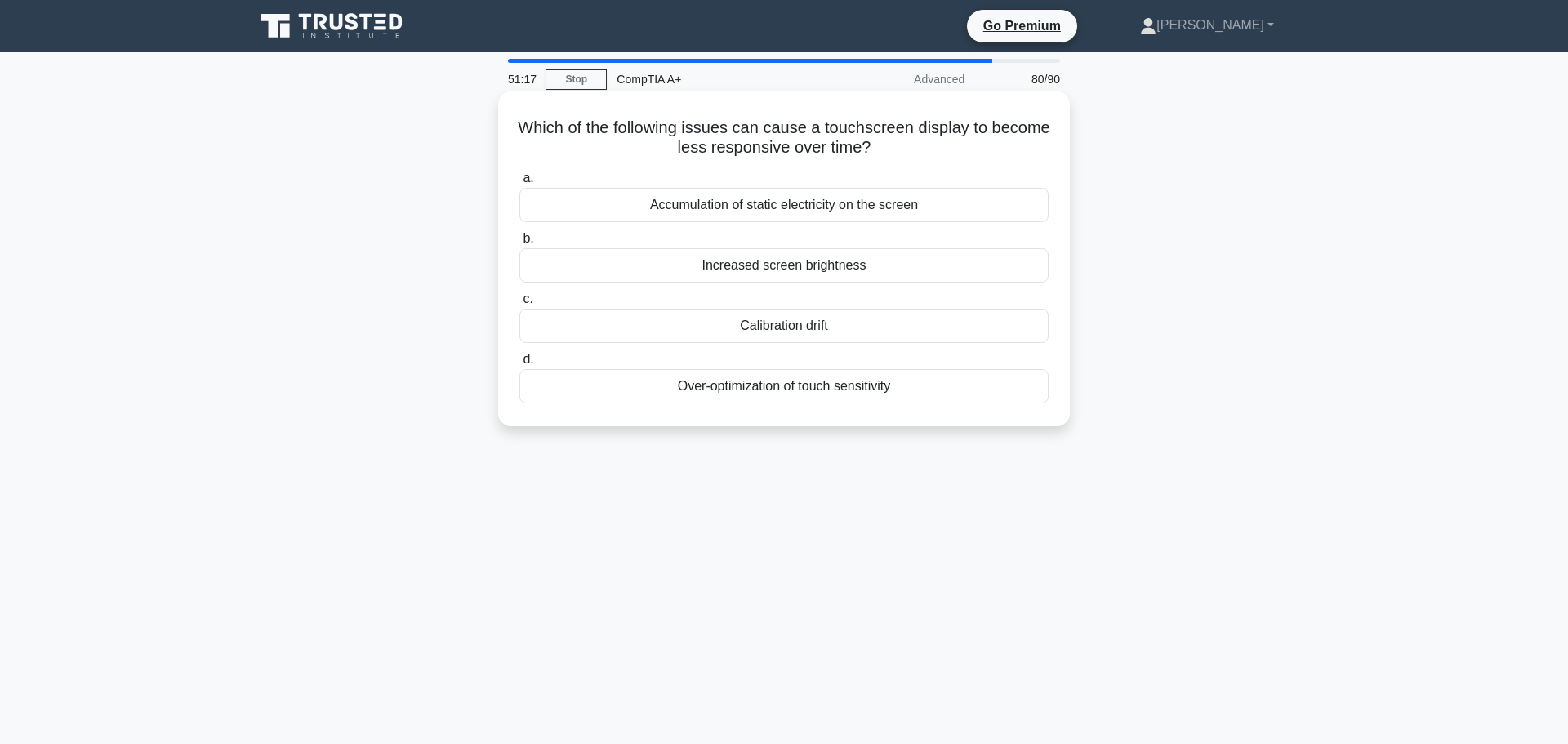
click at [835, 264] on div "Increased screen brightness" at bounding box center [784, 265] width 529 height 34
click at [520, 245] on input "b. Increased screen brightness" at bounding box center [520, 238] width 0 height 10
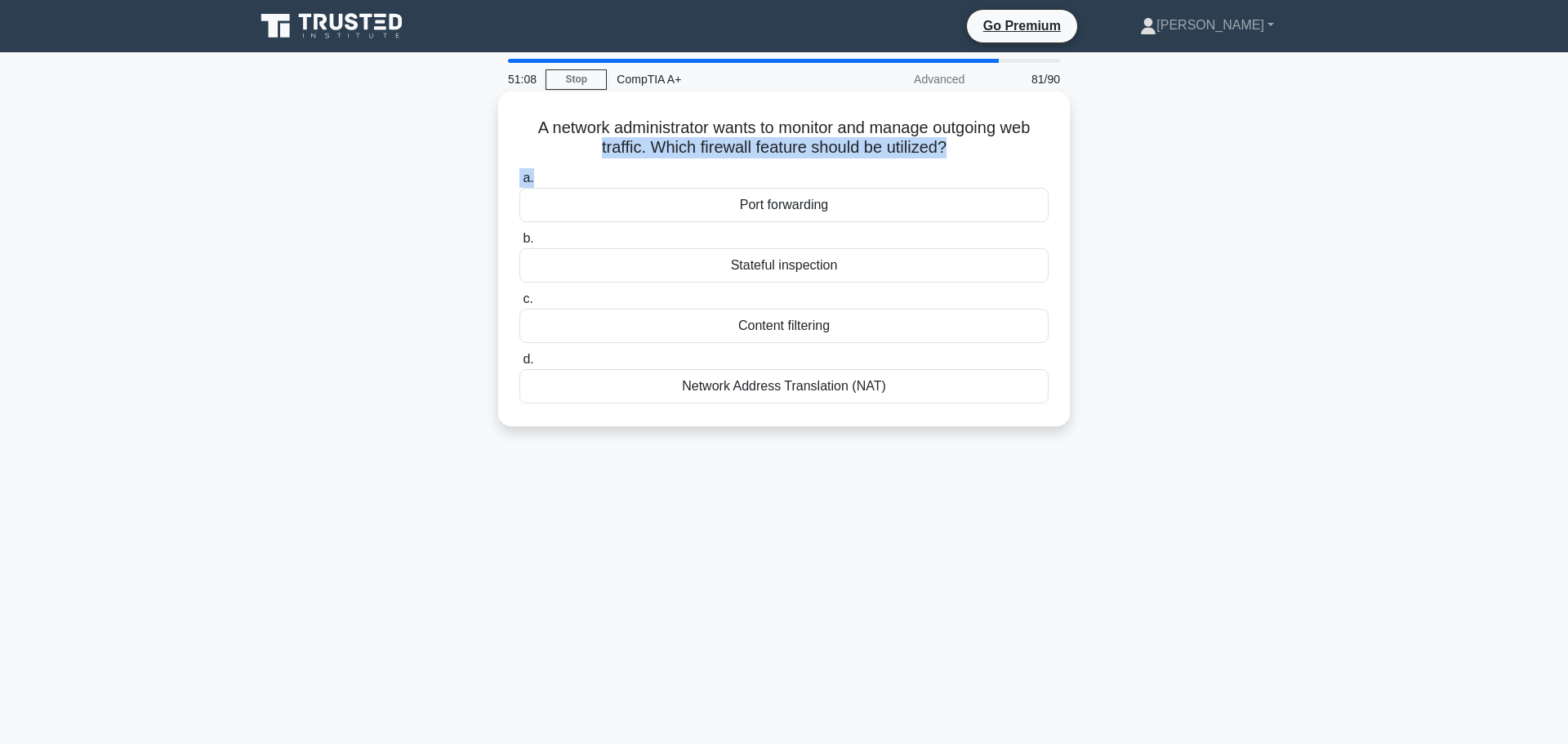
drag, startPoint x: 520, startPoint y: 132, endPoint x: 943, endPoint y: 161, distance: 424.0
click at [943, 161] on div "A network administrator wants to monitor and manage outgoing web traffic. Which…" at bounding box center [784, 259] width 559 height 322
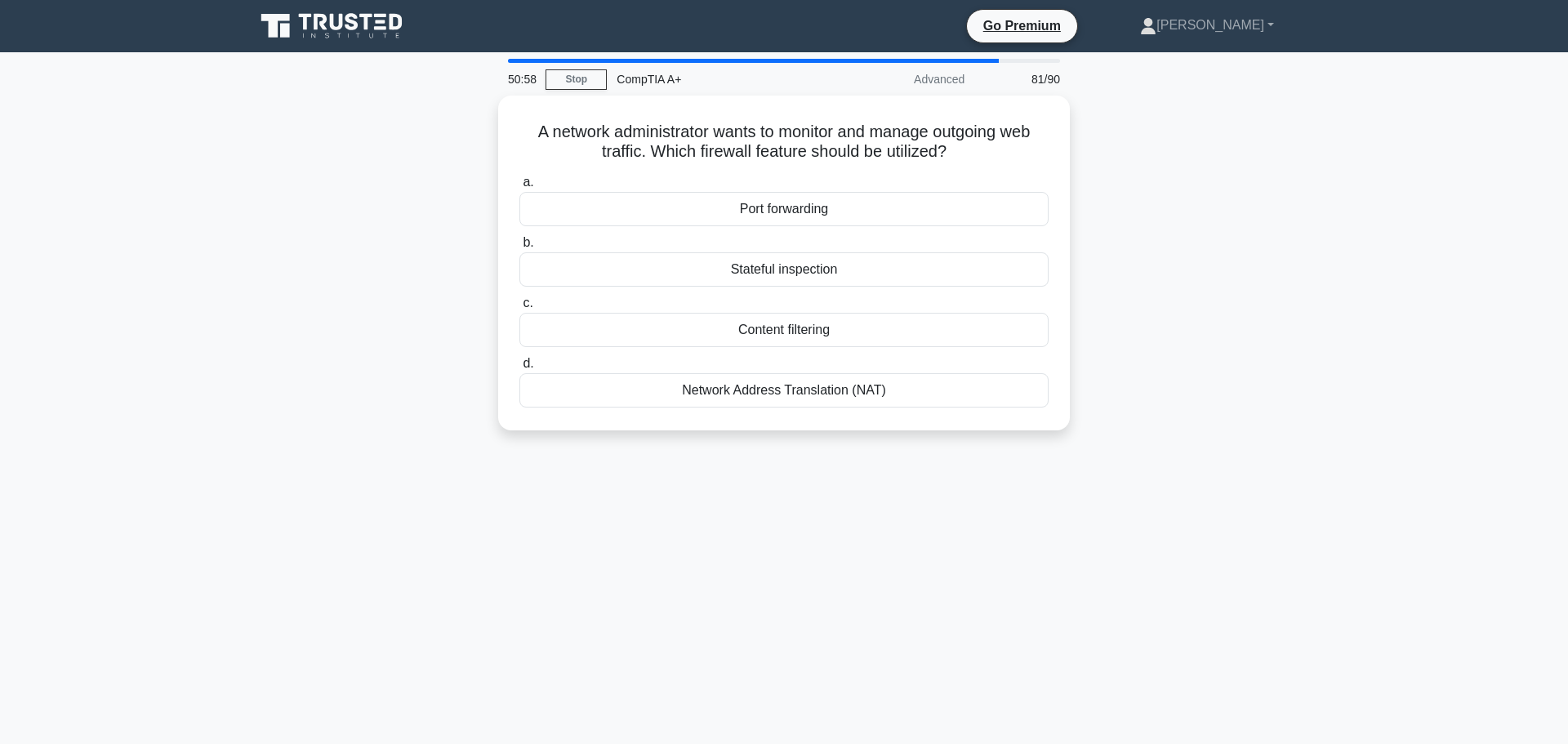
click at [872, 383] on div "Network Address Translation (NAT)" at bounding box center [784, 390] width 529 height 34
click at [520, 369] on input "d. Network Address Translation (NAT)" at bounding box center [520, 364] width 0 height 10
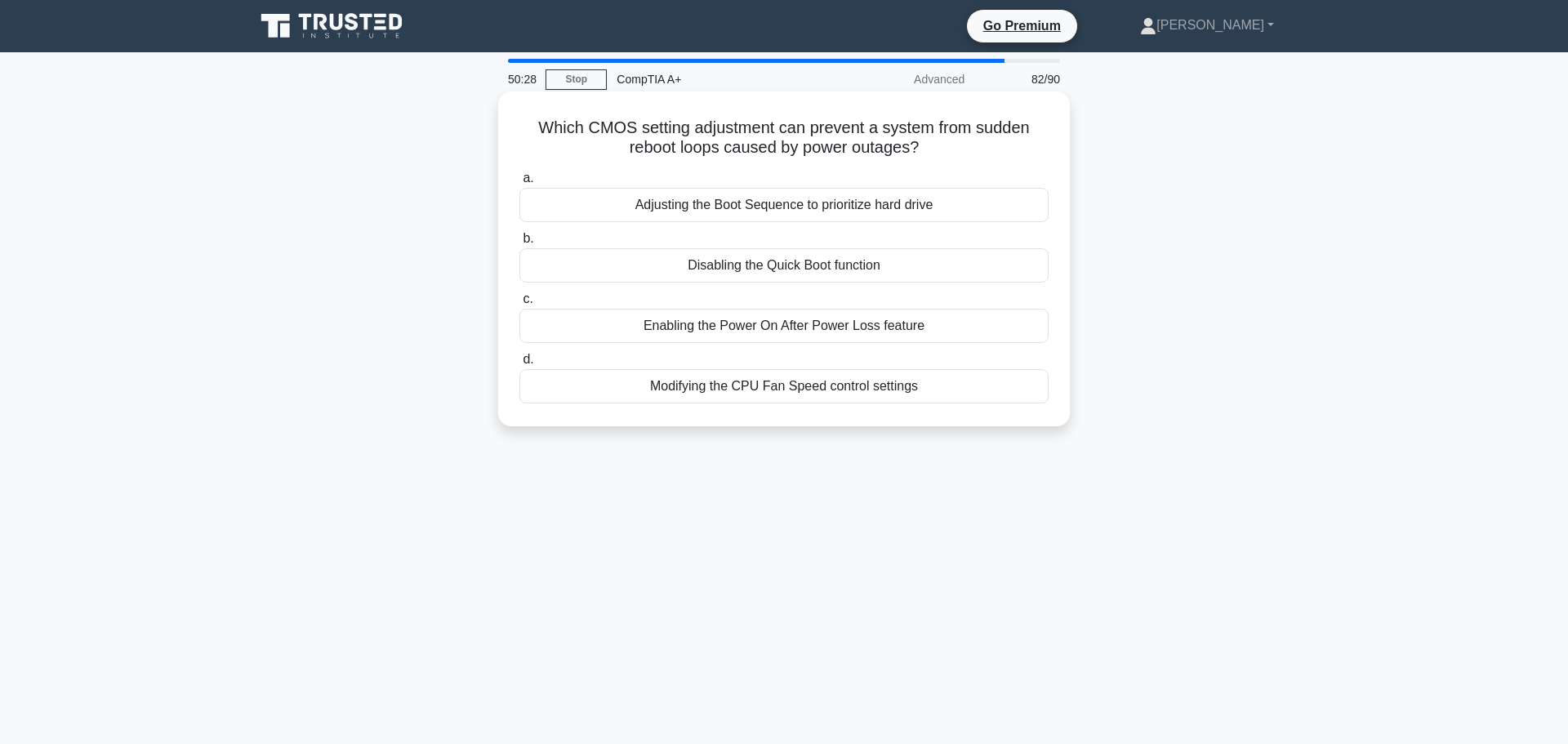
click at [862, 330] on div "Enabling the Power On After Power Loss feature" at bounding box center [784, 326] width 529 height 34
click at [520, 305] on input "c. Enabling the Power On After Power Loss feature" at bounding box center [520, 298] width 0 height 10
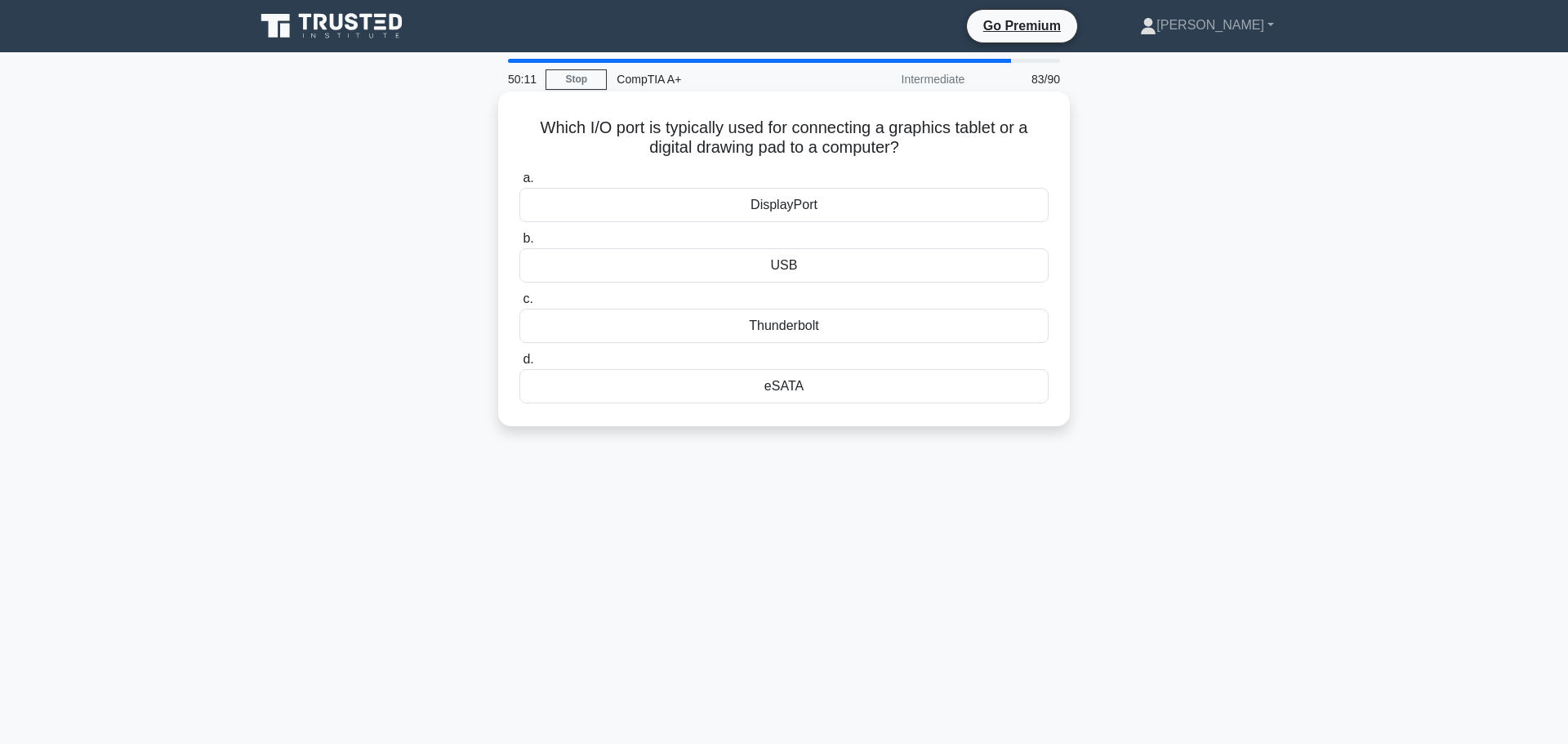
click at [779, 323] on div "Thunderbolt" at bounding box center [784, 326] width 529 height 34
click at [520, 305] on input "c. Thunderbolt" at bounding box center [520, 298] width 0 height 10
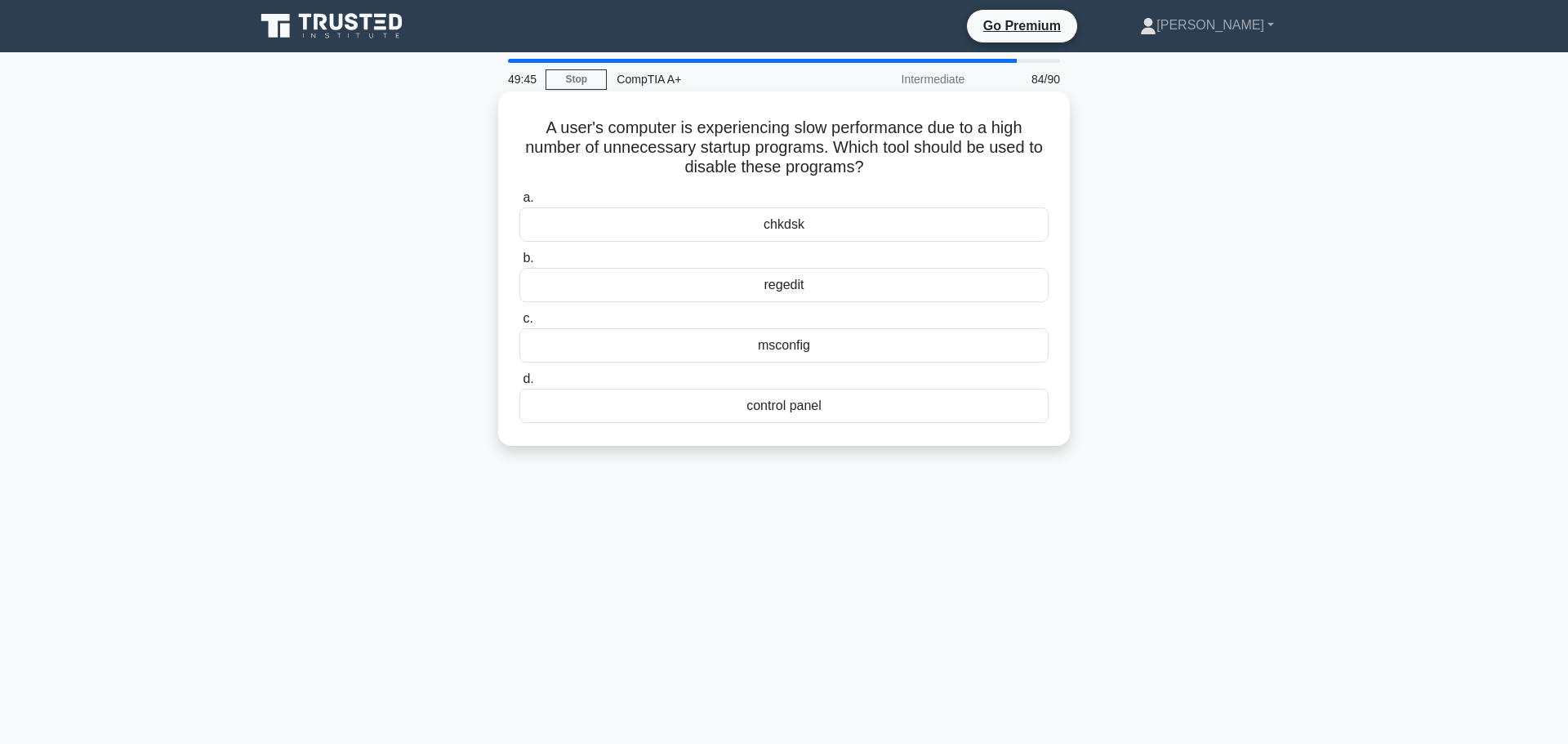
click at [820, 350] on div "msconfig" at bounding box center [784, 346] width 529 height 34
click at [520, 324] on input "c. msconfig" at bounding box center [520, 318] width 0 height 10
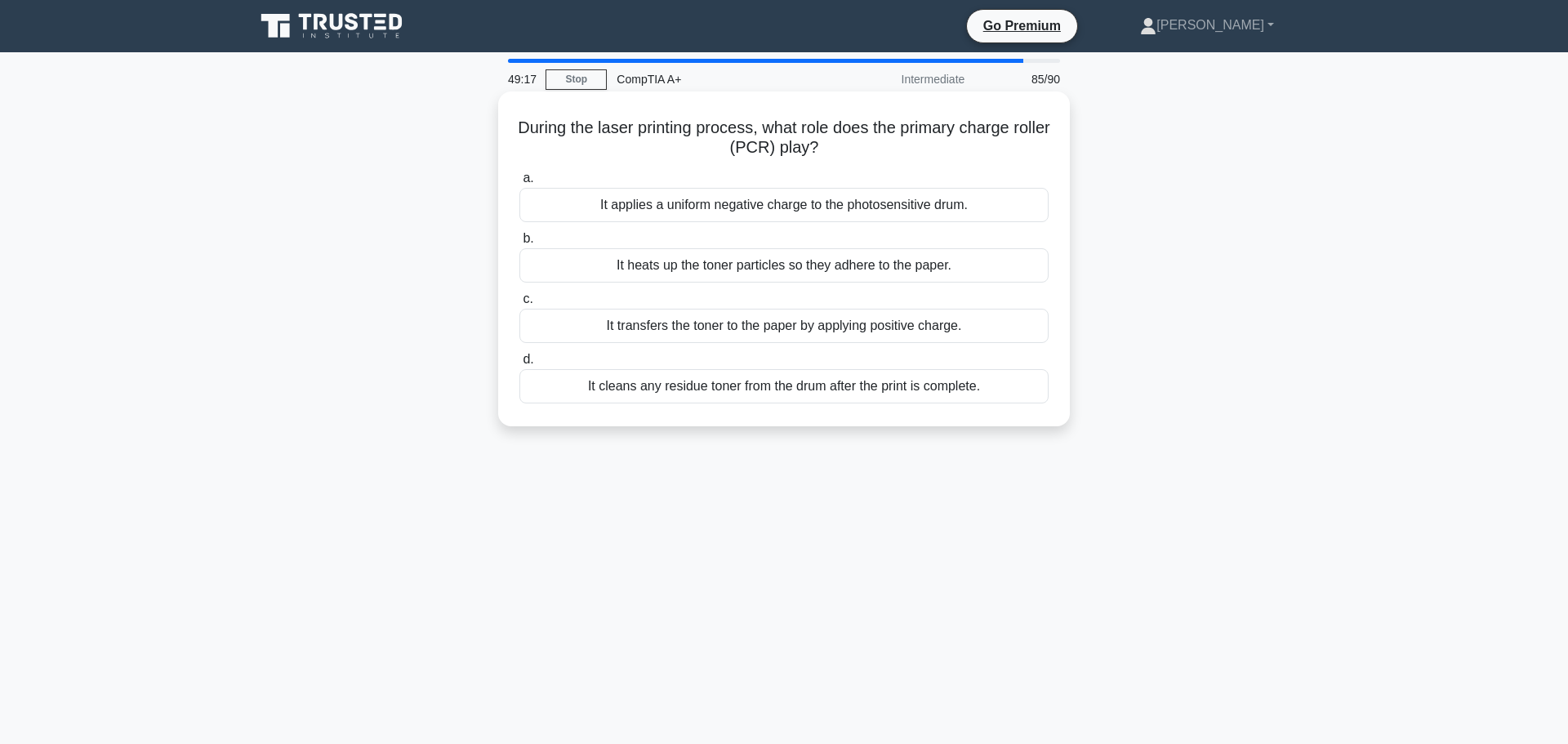
click at [668, 211] on div "It applies a uniform negative charge to the photosensitive drum." at bounding box center [784, 205] width 529 height 34
click at [520, 184] on input "a. It applies a uniform negative charge to the photosensitive drum." at bounding box center [520, 178] width 0 height 10
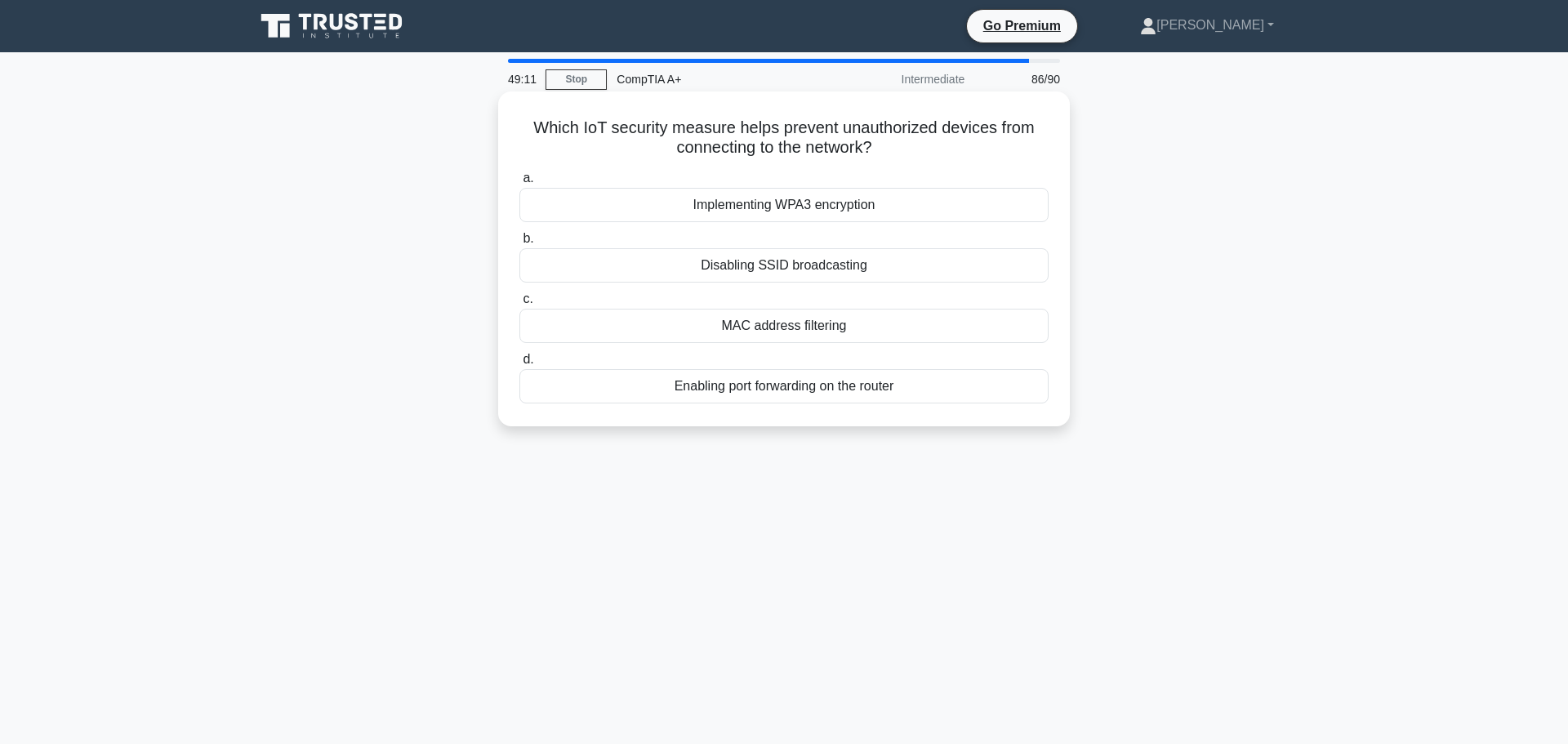
drag, startPoint x: 523, startPoint y: 128, endPoint x: 980, endPoint y: 145, distance: 457.3
click at [980, 145] on h5 "Which IoT security measure helps prevent unauthorized devices from connecting t…" at bounding box center [784, 138] width 533 height 41
click at [747, 313] on div "MAC address filtering" at bounding box center [784, 326] width 529 height 34
click at [734, 330] on div "MAC address filtering" at bounding box center [784, 326] width 529 height 34
click at [520, 305] on input "c. MAC address filtering" at bounding box center [520, 298] width 0 height 10
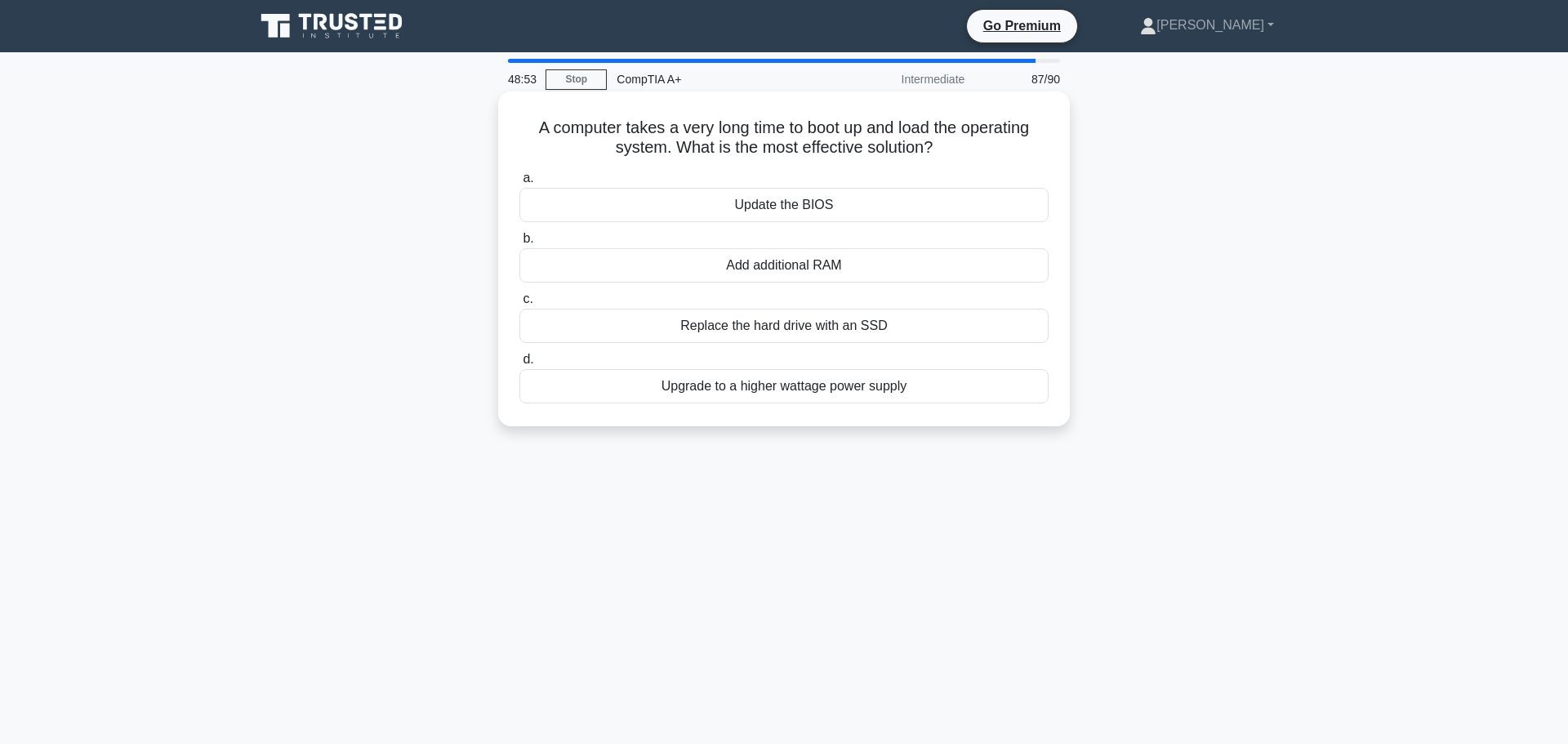
click at [916, 323] on div "Replace the hard drive with an SSD" at bounding box center [784, 326] width 529 height 34
click at [520, 305] on input "c. Replace the hard drive with an SSD" at bounding box center [520, 298] width 0 height 10
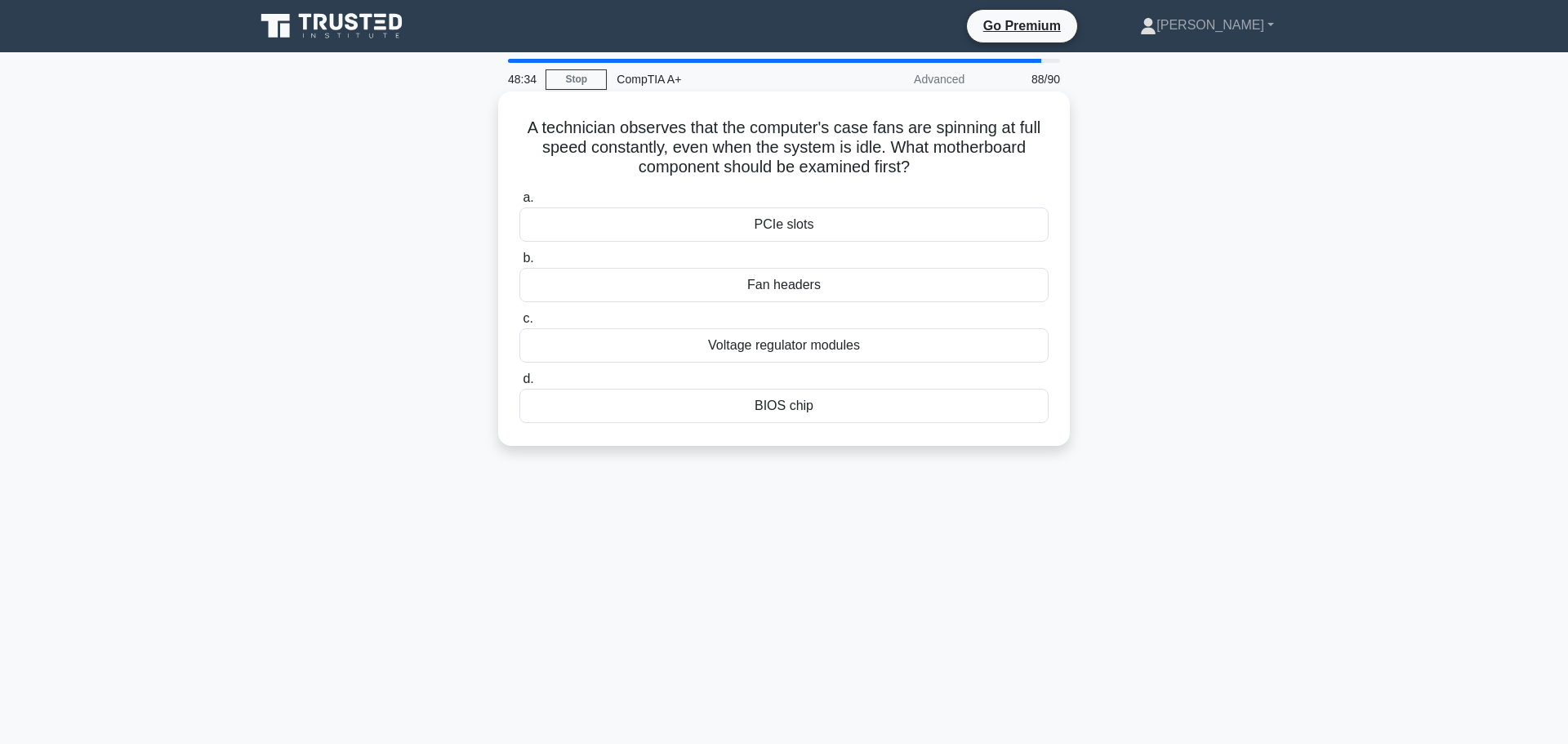
click at [802, 343] on div "Voltage regulator modules" at bounding box center [784, 346] width 529 height 34
click at [520, 324] on input "c. Voltage regulator modules" at bounding box center [520, 318] width 0 height 10
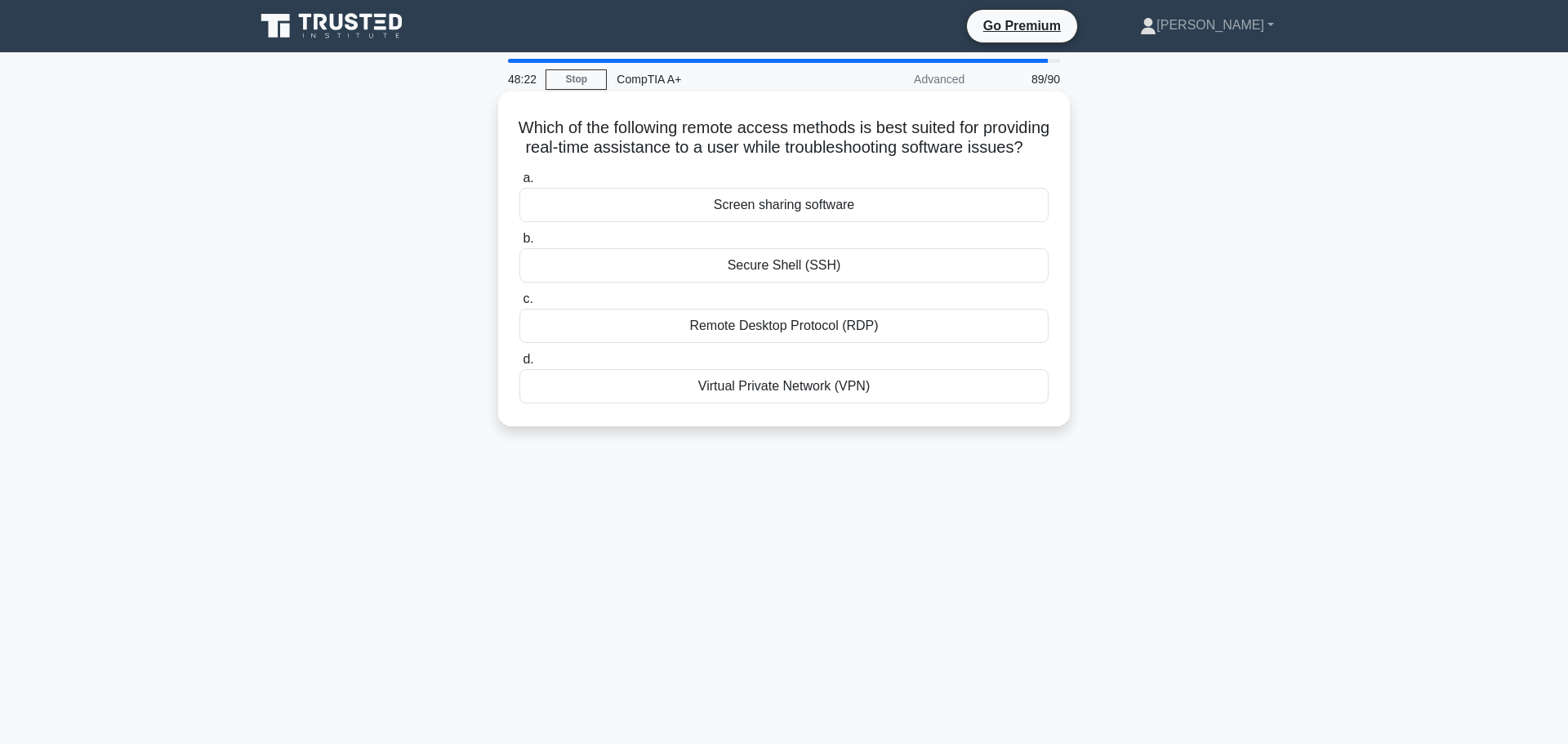
click at [839, 340] on div "Remote Desktop Protocol (RDP)" at bounding box center [784, 326] width 529 height 34
click at [520, 305] on input "c. Remote Desktop Protocol (RDP)" at bounding box center [520, 298] width 0 height 10
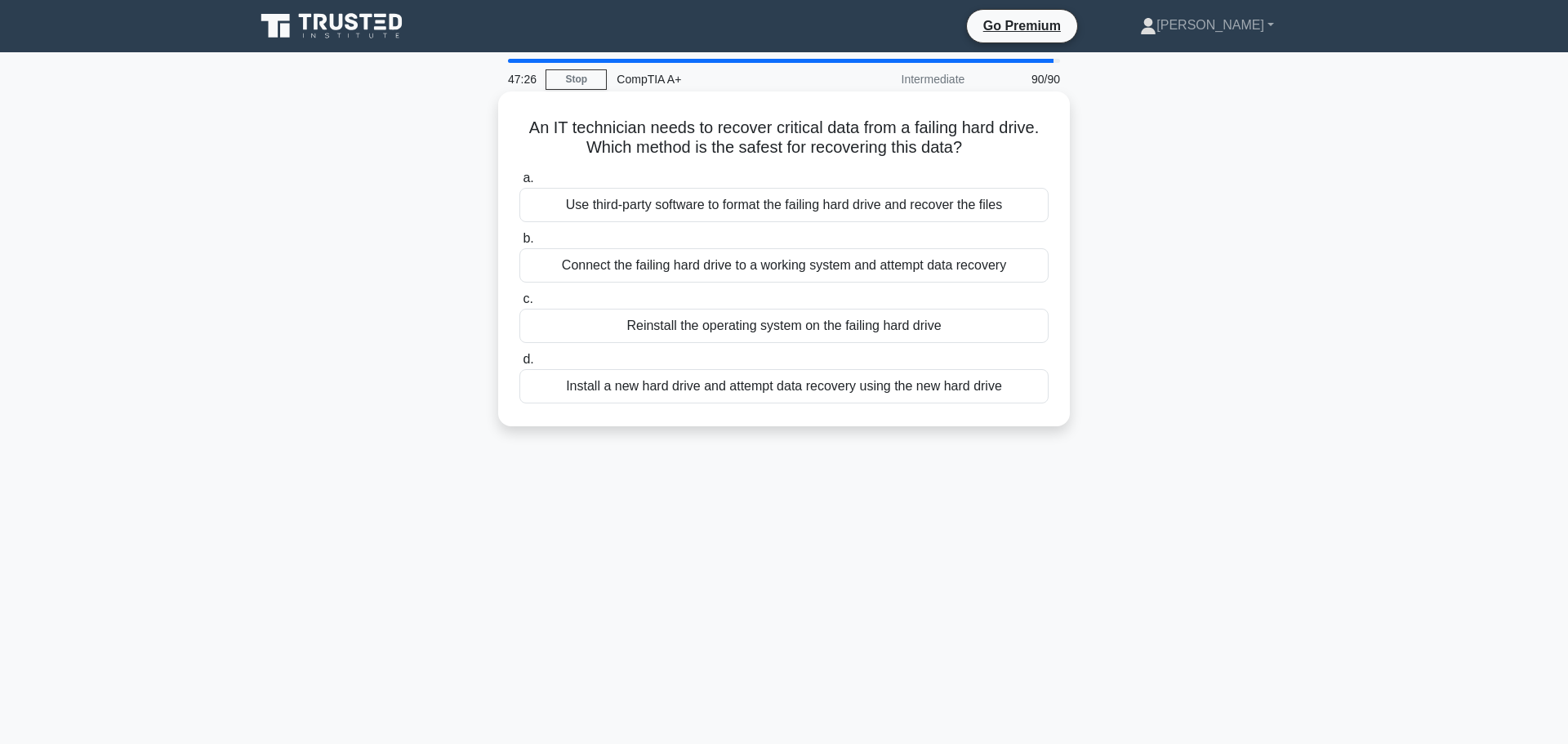
click at [777, 390] on div "Install a new hard drive and attempt data recovery using the new hard drive" at bounding box center [784, 386] width 529 height 34
click at [520, 365] on input "d. Install a new hard drive and attempt data recovery using the new hard drive" at bounding box center [520, 359] width 0 height 10
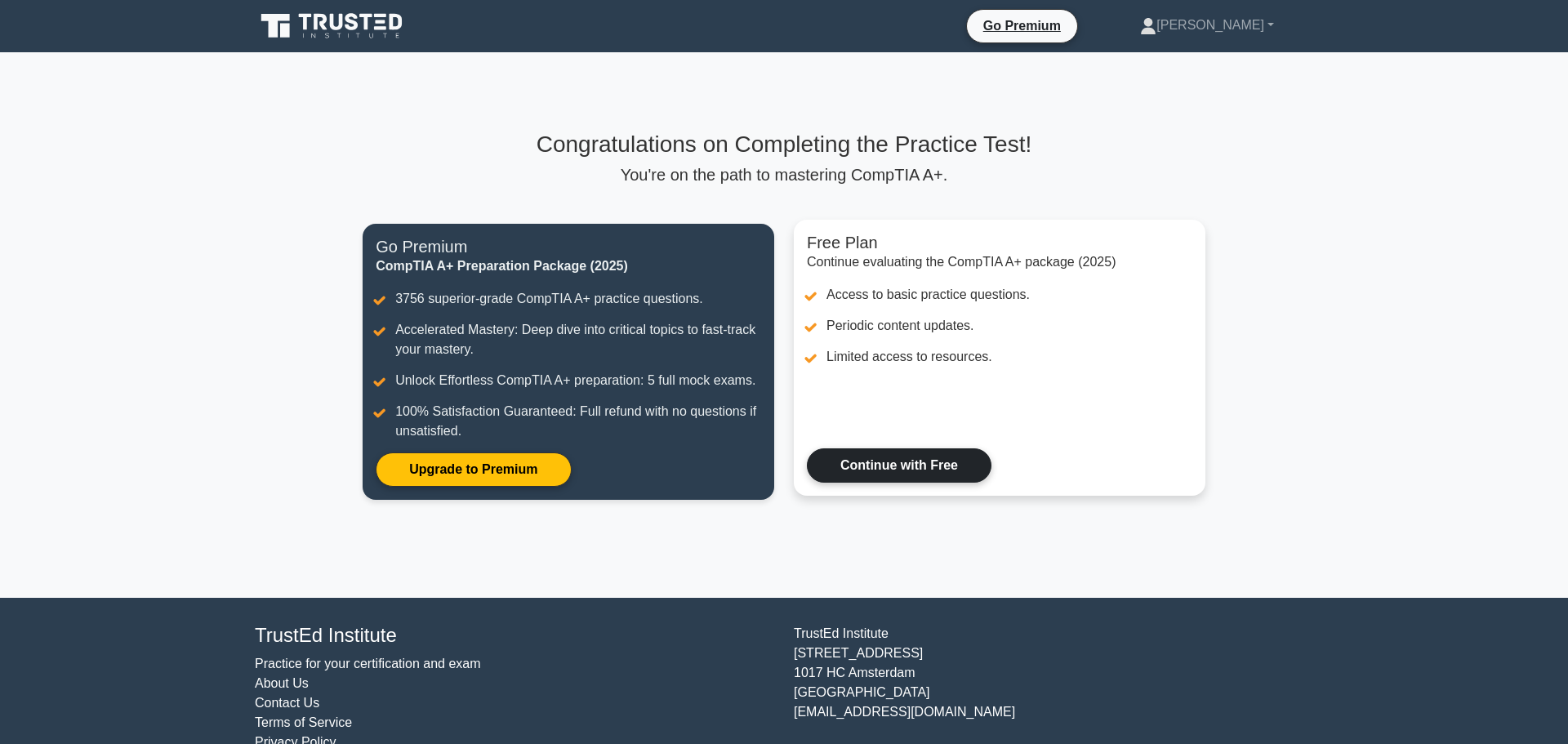
click at [853, 448] on link "Continue with Free" at bounding box center [898, 465] width 184 height 34
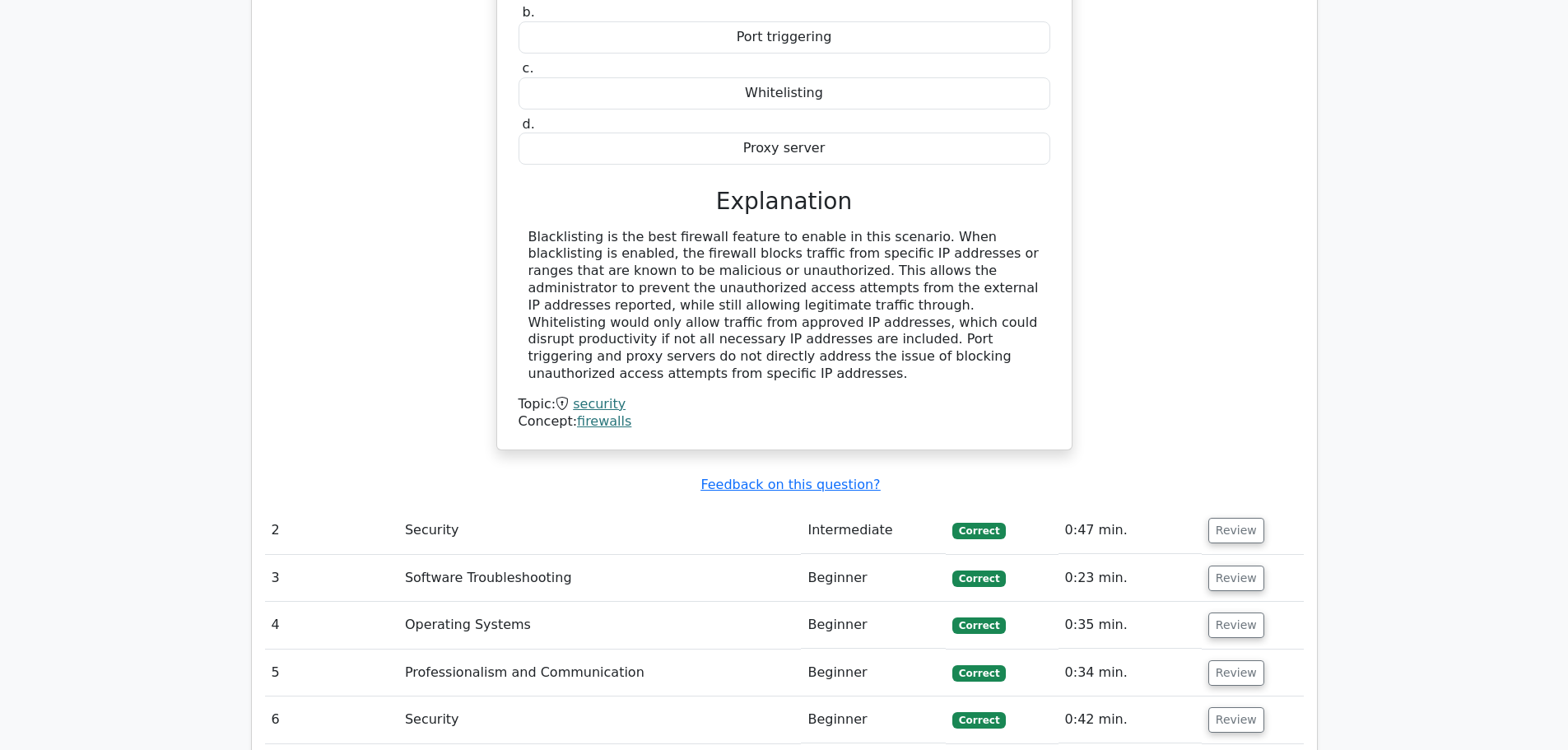
scroll to position [2305, 0]
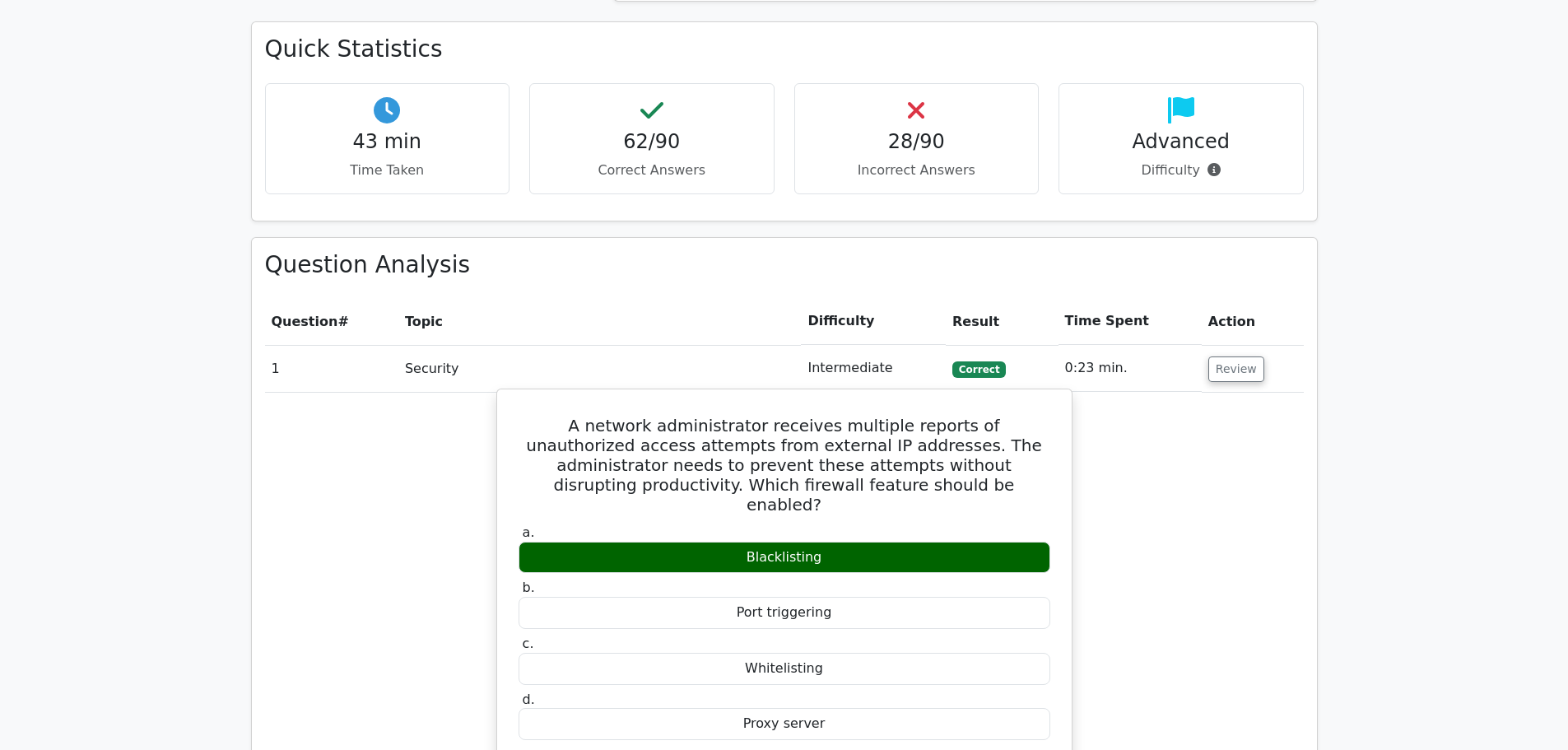
scroll to position [1482, 0]
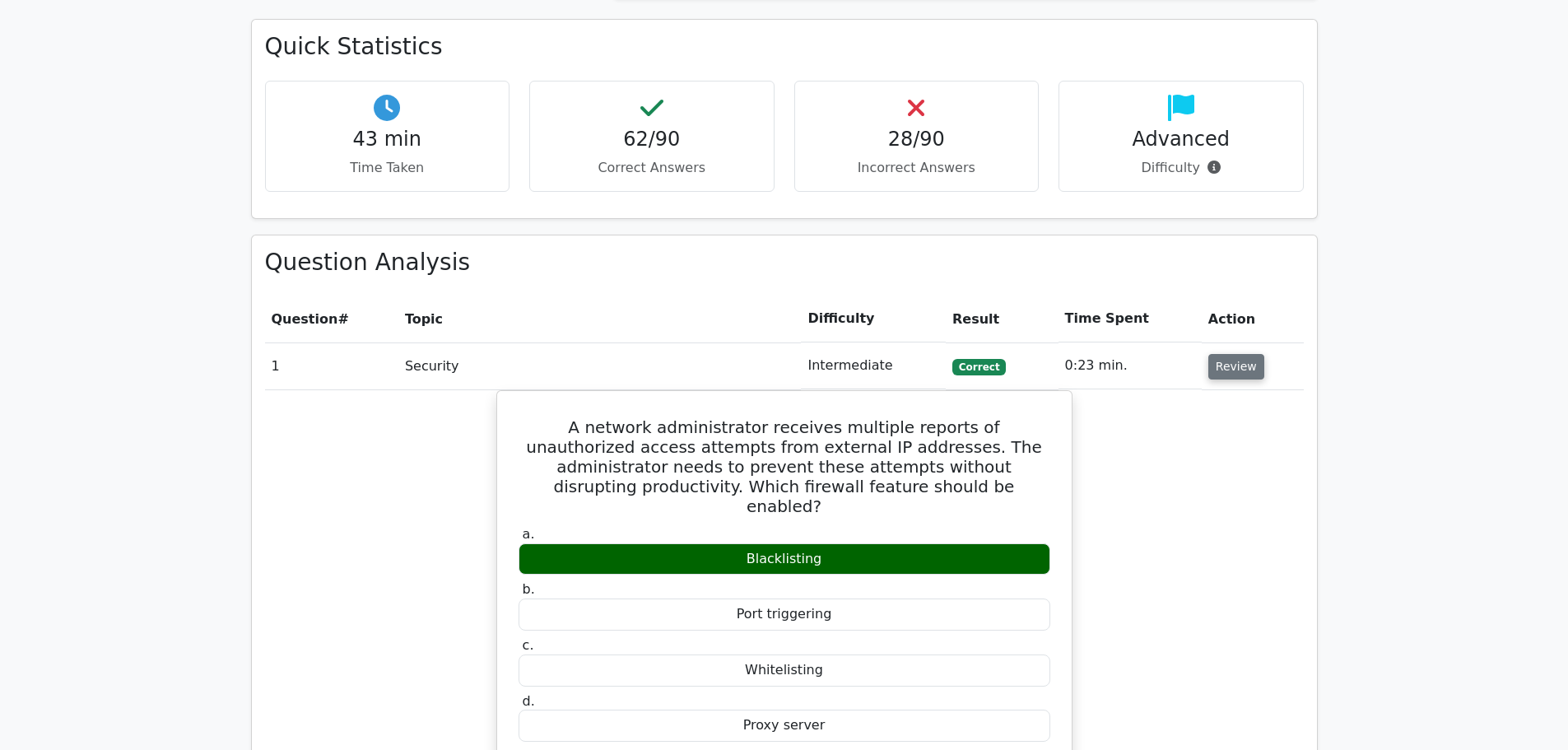
click at [1236, 354] on button "Review" at bounding box center [1236, 366] width 56 height 26
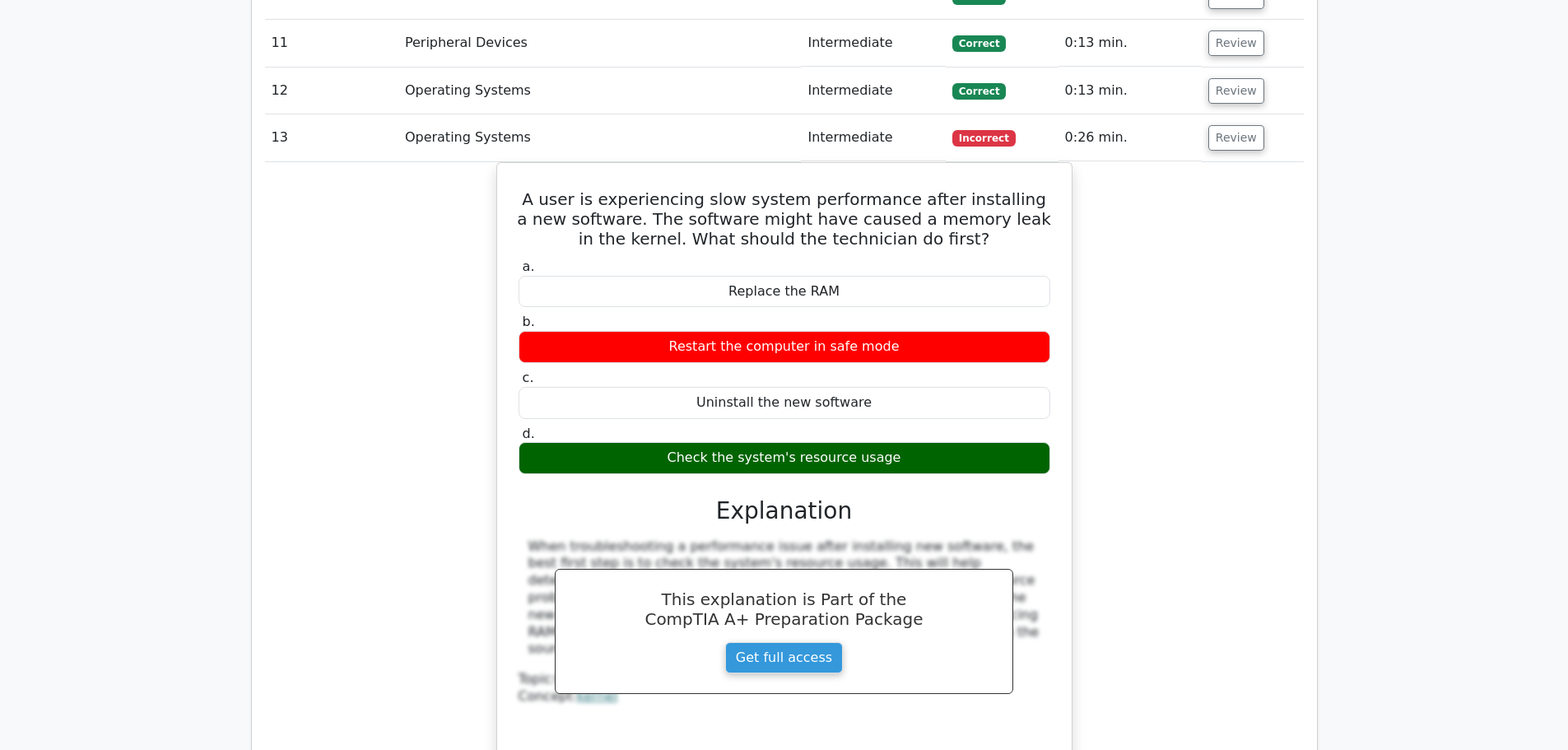
scroll to position [2552, 0]
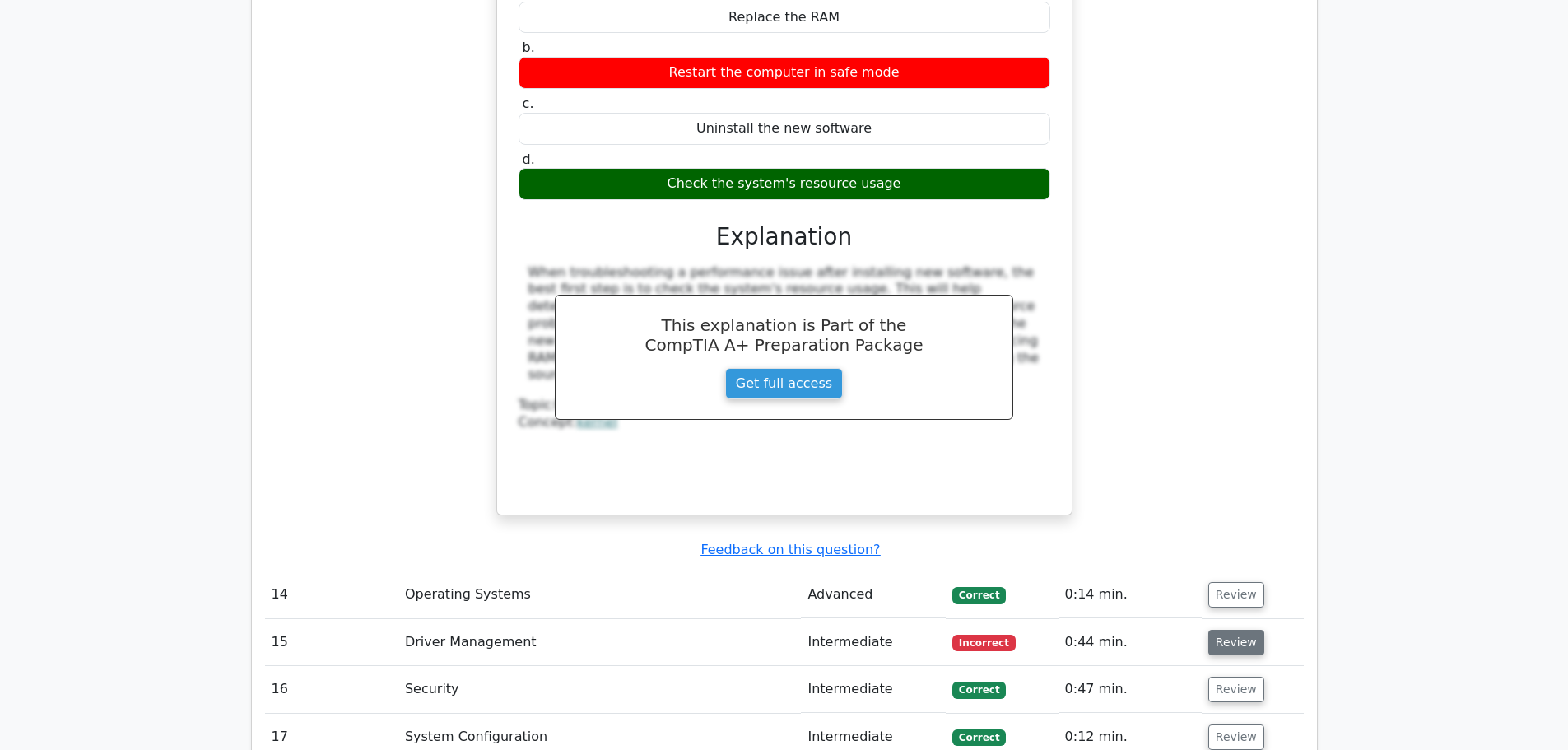
click at [1224, 630] on button "Review" at bounding box center [1236, 642] width 56 height 26
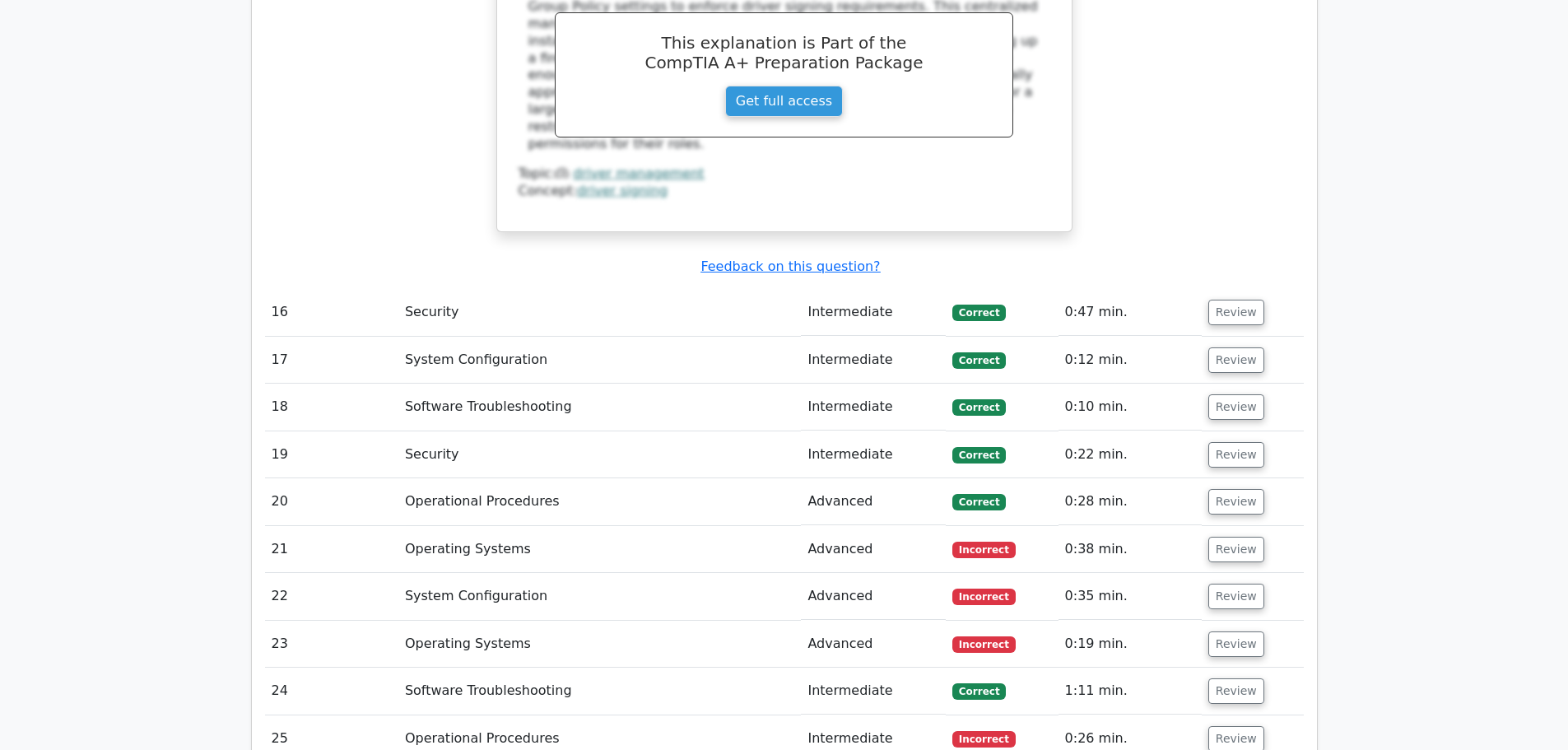
scroll to position [3704, 0]
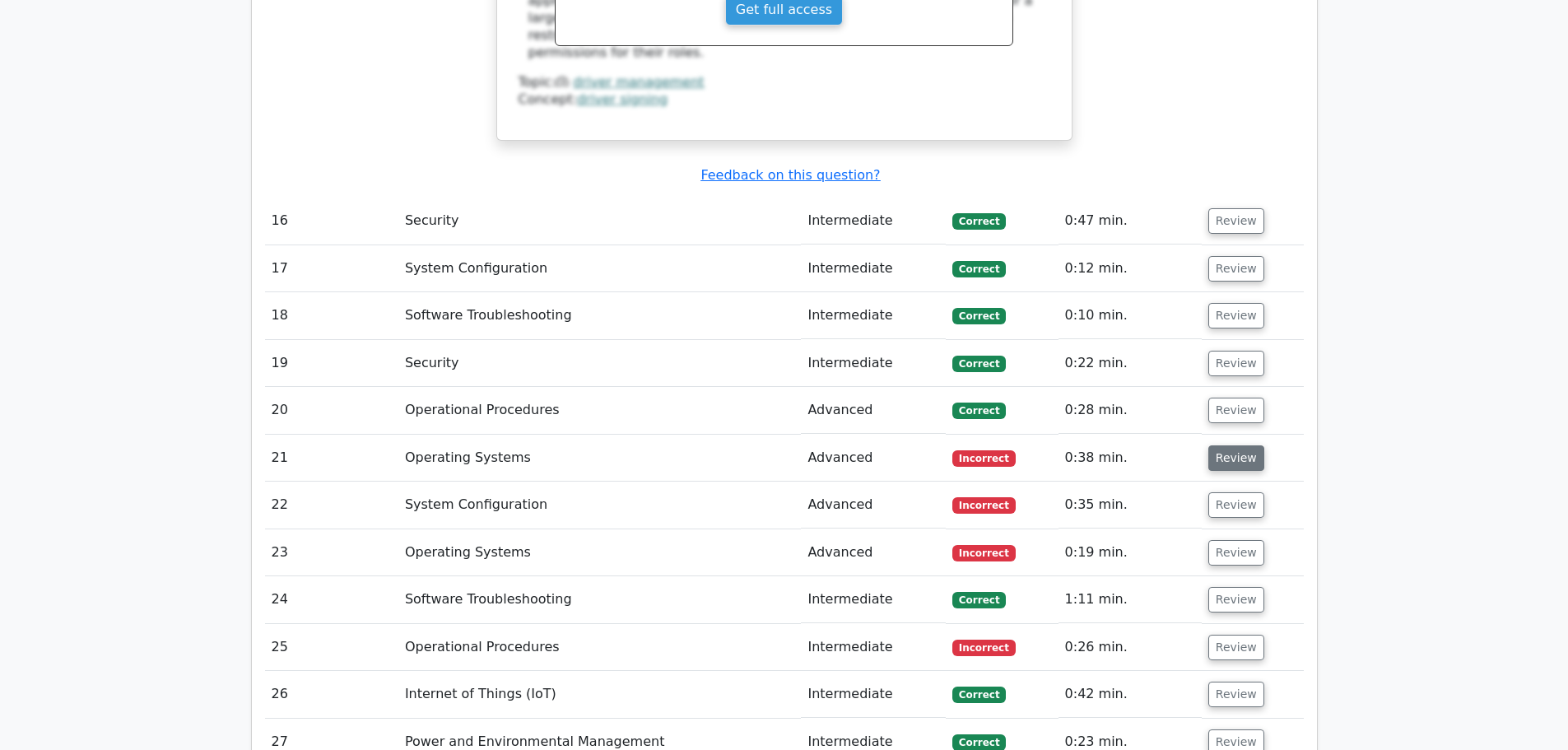
click at [1241, 445] on button "Review" at bounding box center [1236, 458] width 56 height 26
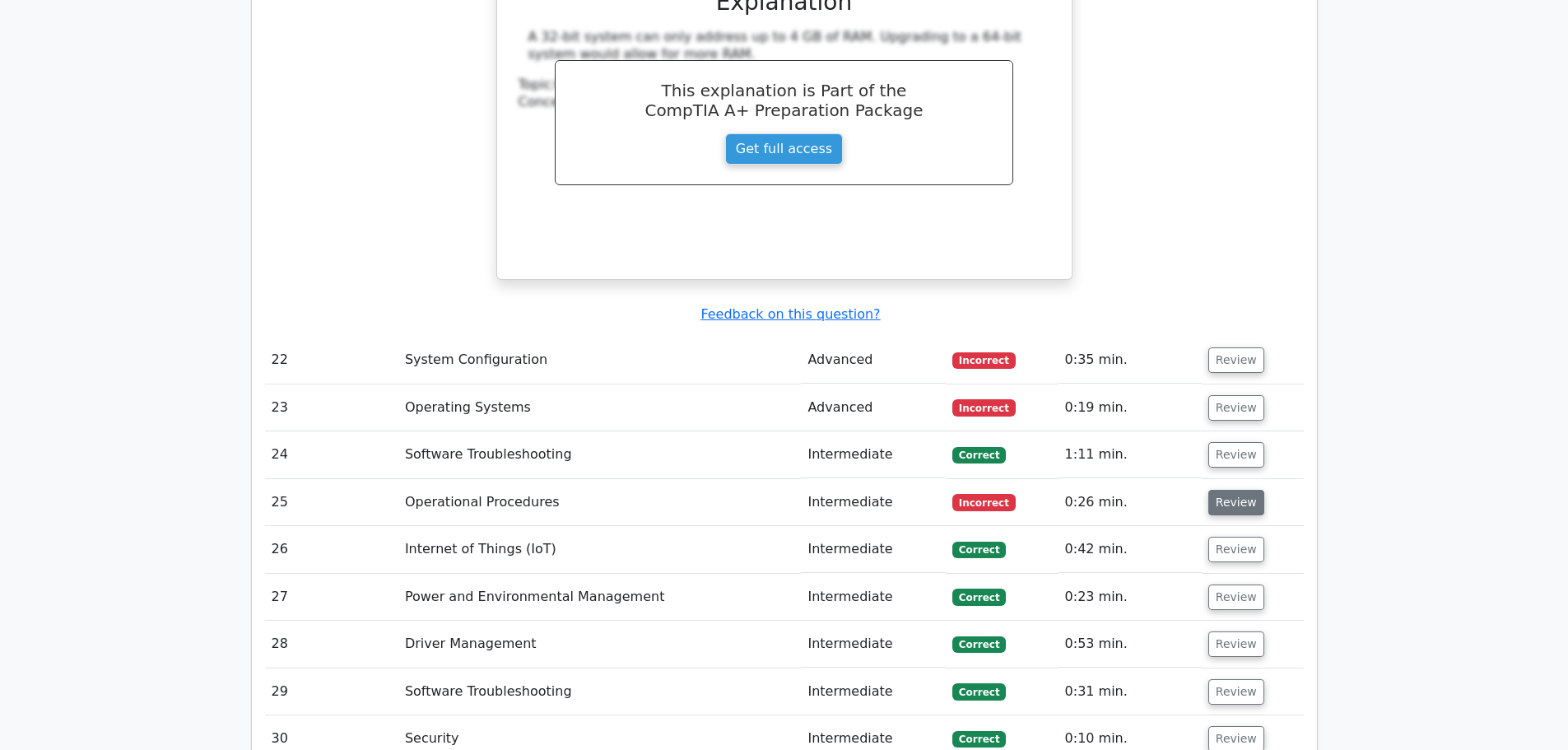
scroll to position [4445, 0]
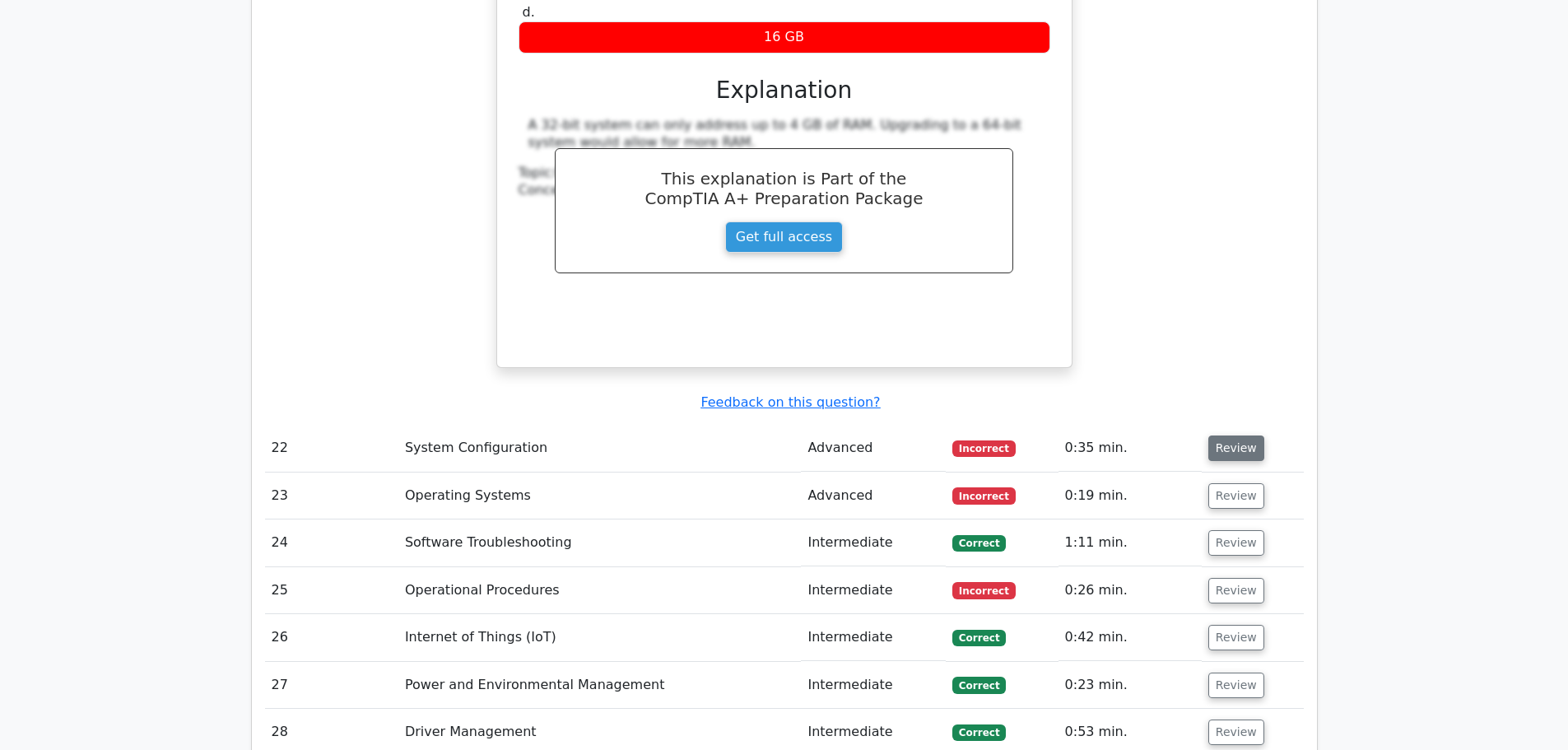
click at [1222, 435] on button "Review" at bounding box center [1236, 447] width 56 height 26
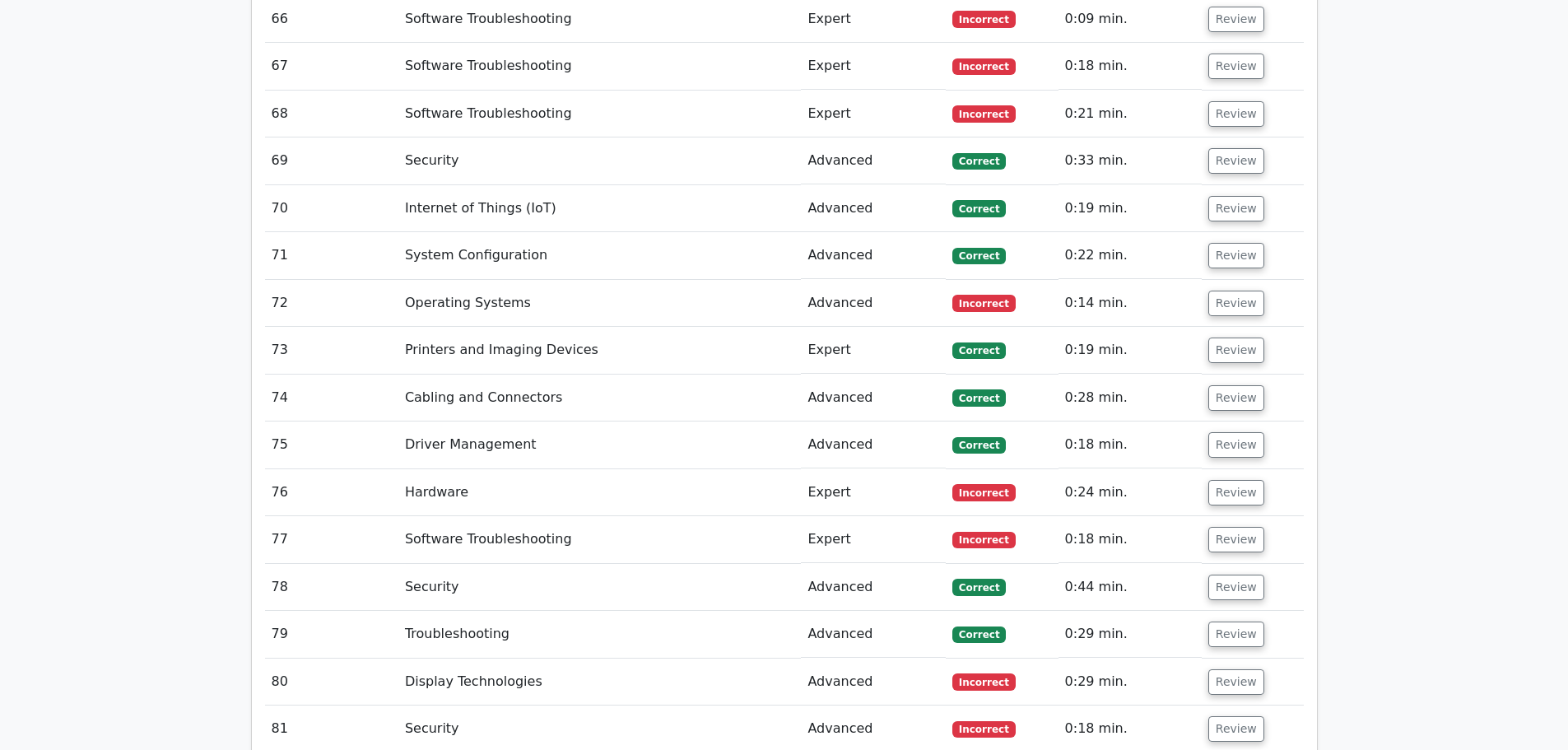
scroll to position [7579, 0]
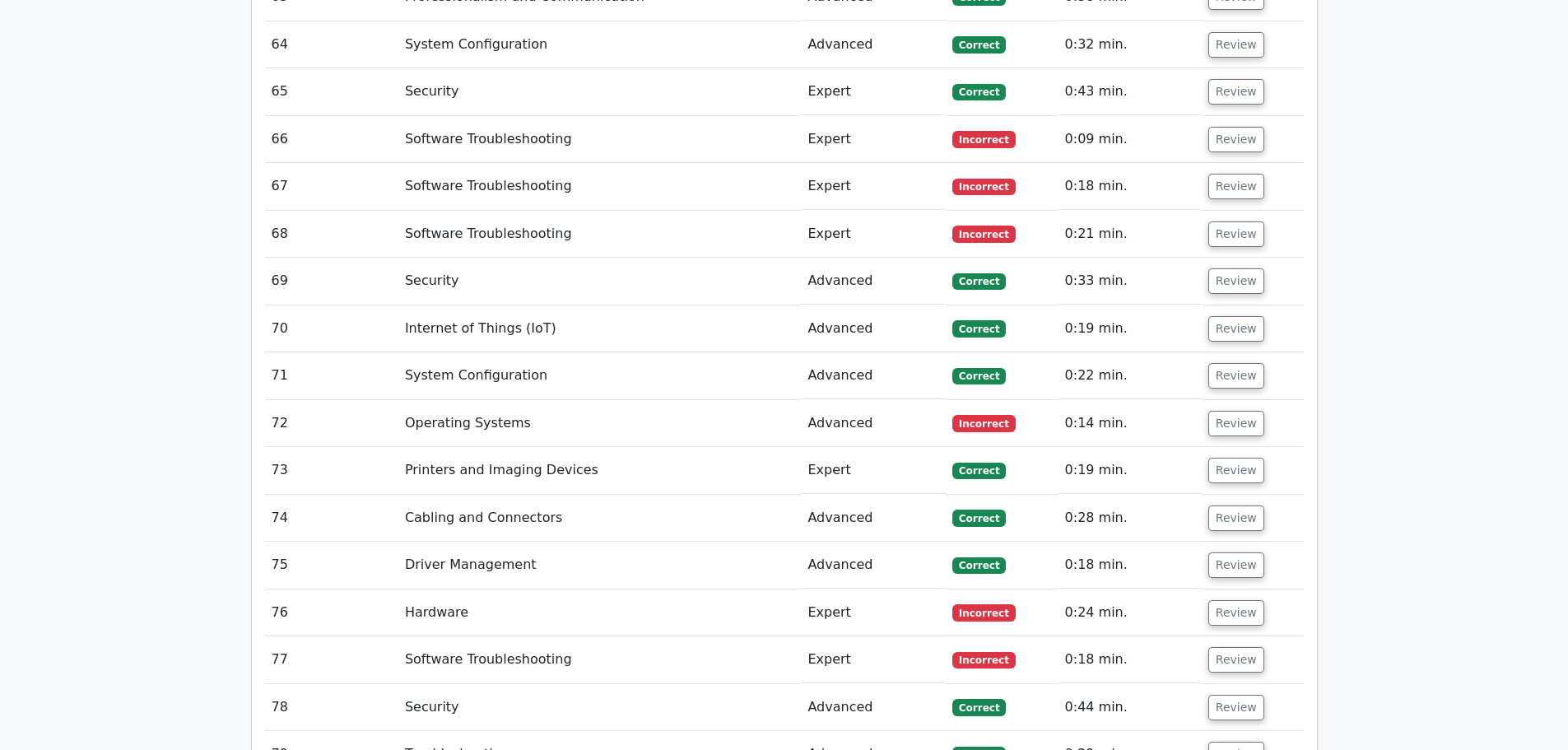
scroll to position [7414, 0]
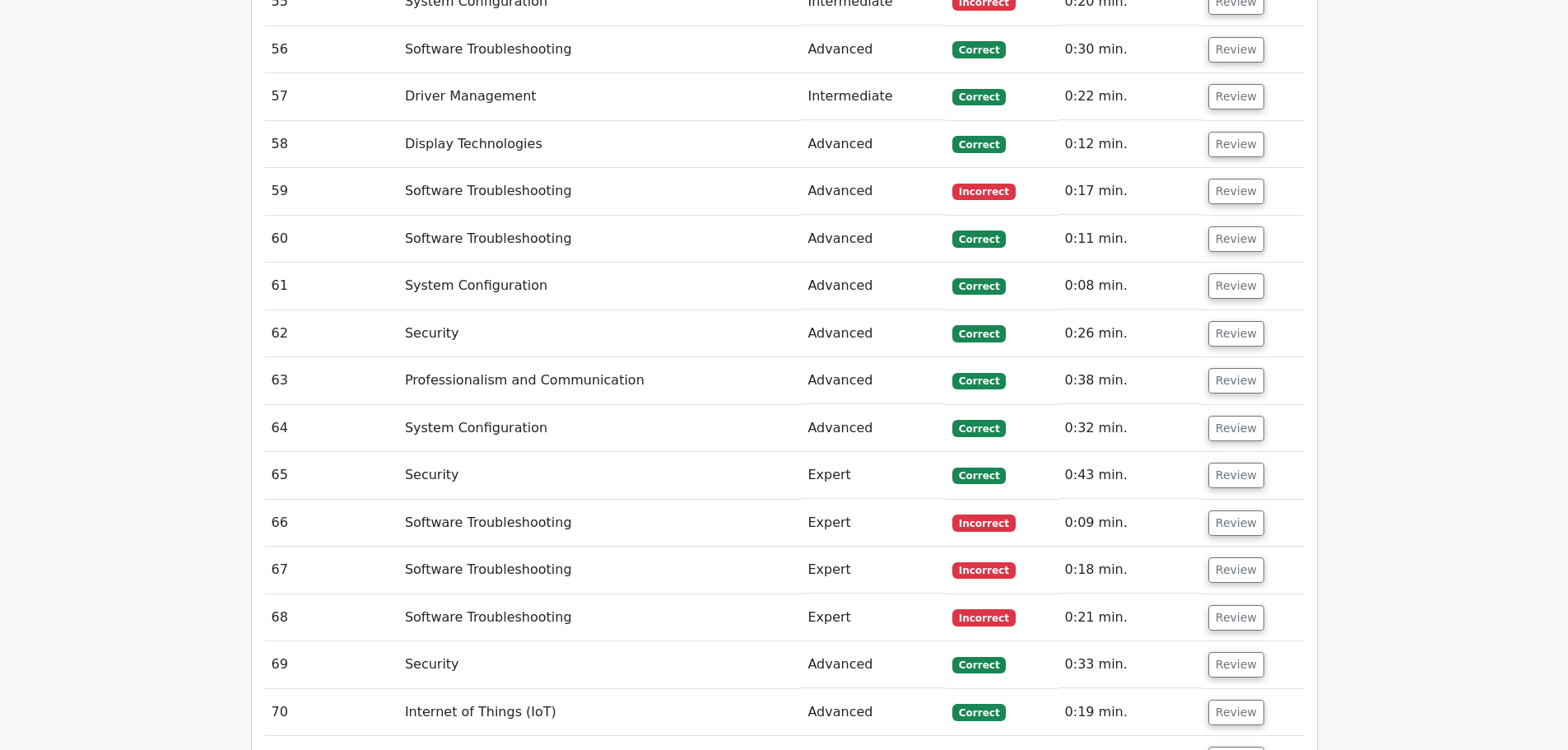
scroll to position [7085, 0]
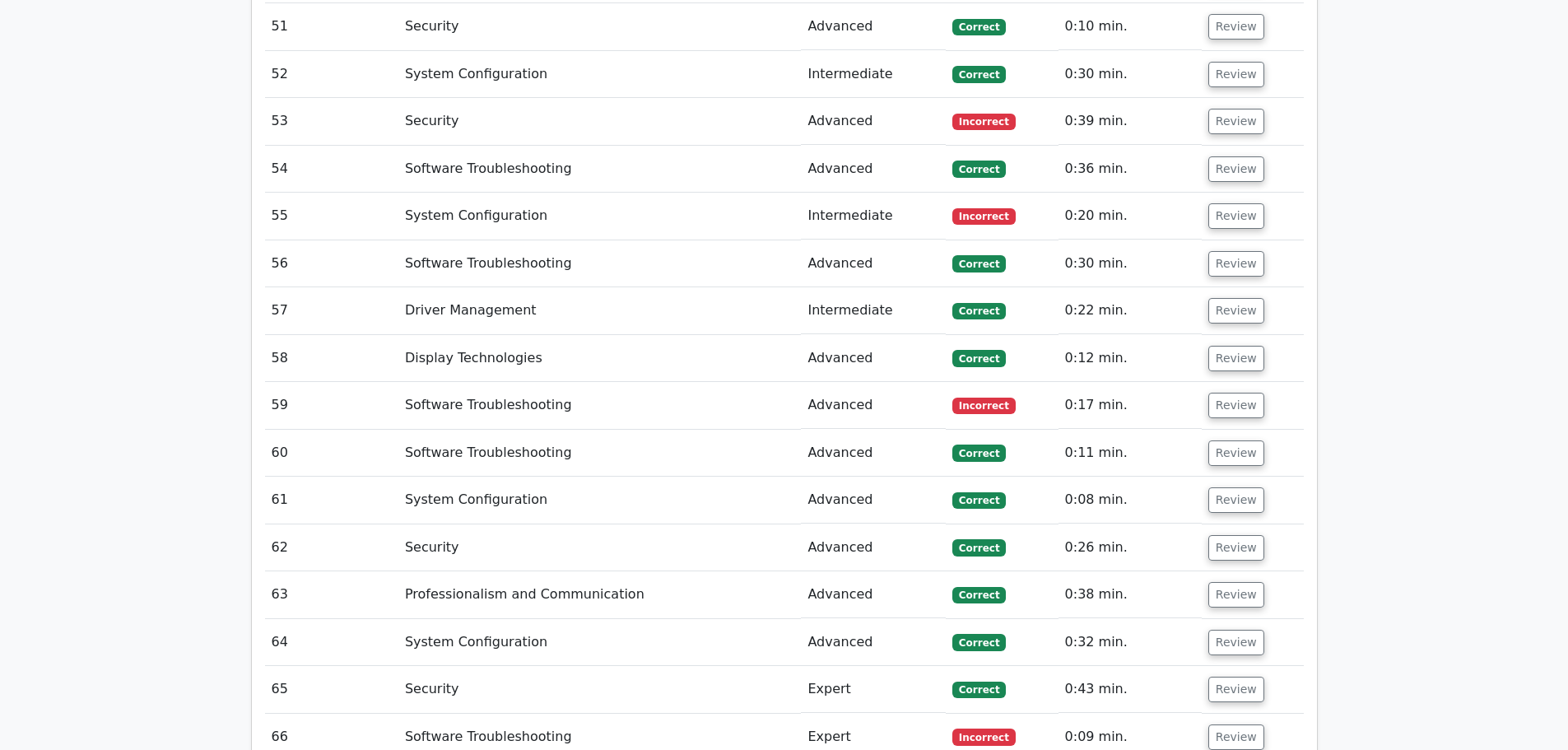
click at [1227, 724] on button "Review" at bounding box center [1236, 737] width 56 height 26
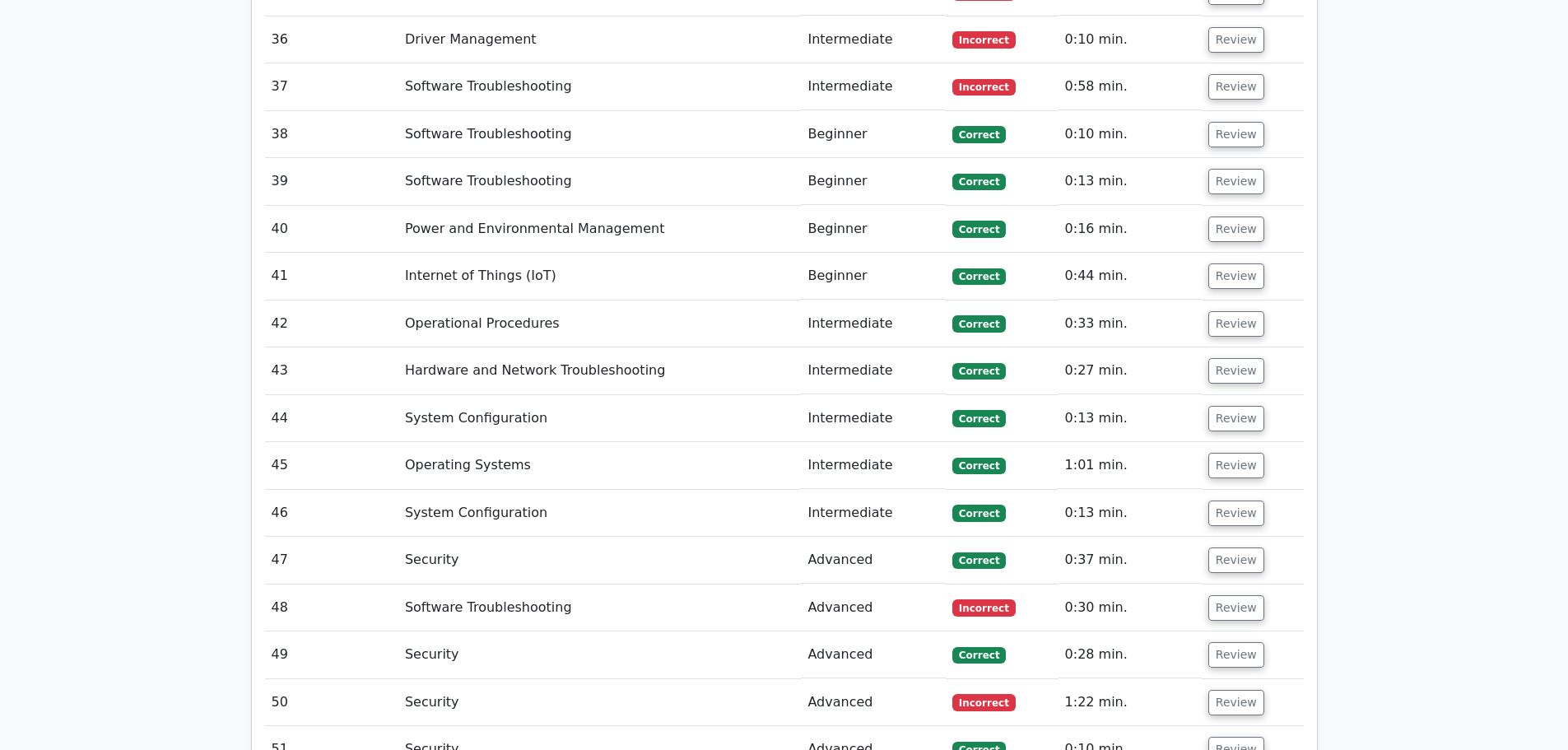
scroll to position [6179, 0]
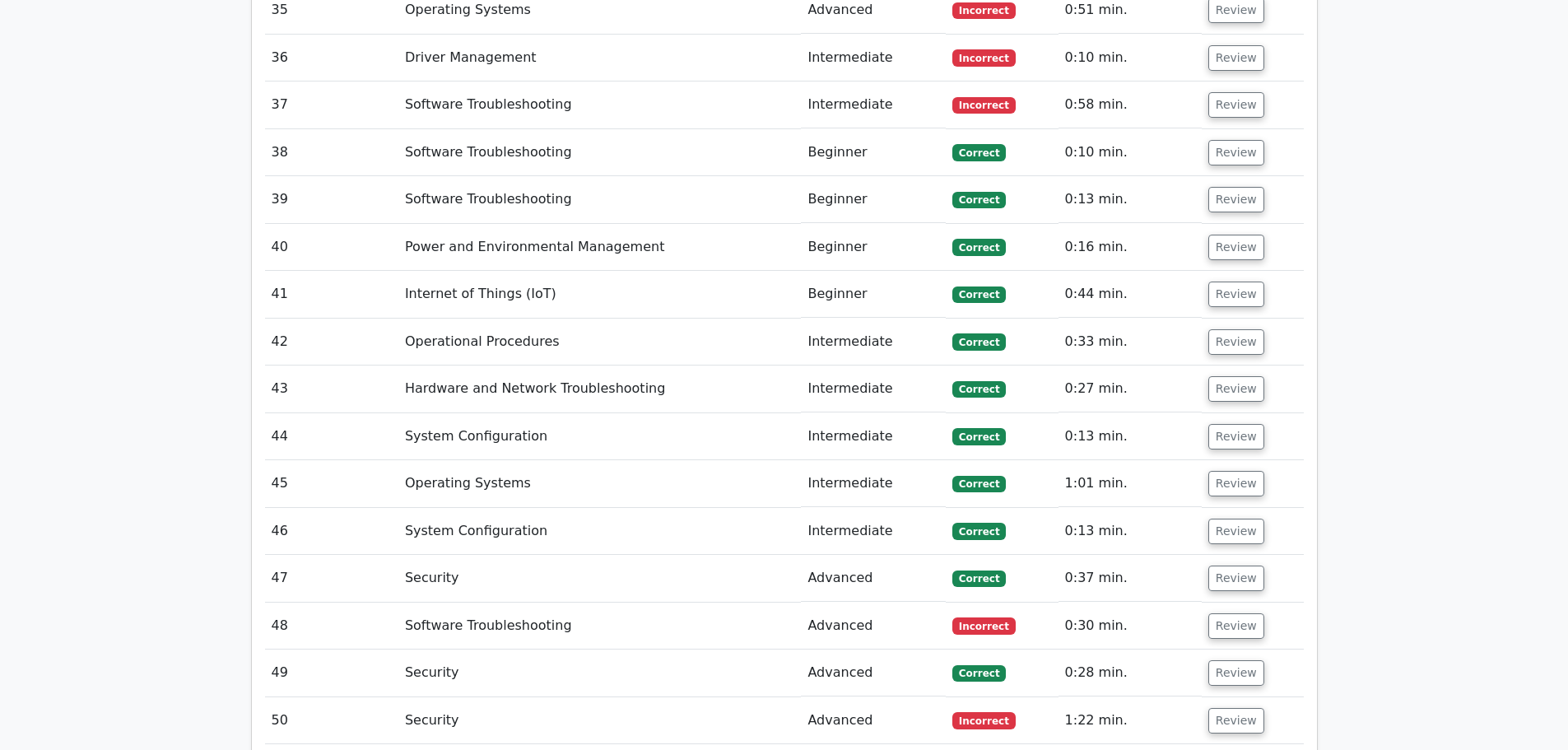
drag, startPoint x: 1236, startPoint y: 355, endPoint x: 1234, endPoint y: 335, distance: 20.1
click at [1234, 708] on button "Review" at bounding box center [1236, 720] width 56 height 26
click at [1236, 613] on button "Review" at bounding box center [1236, 625] width 56 height 26
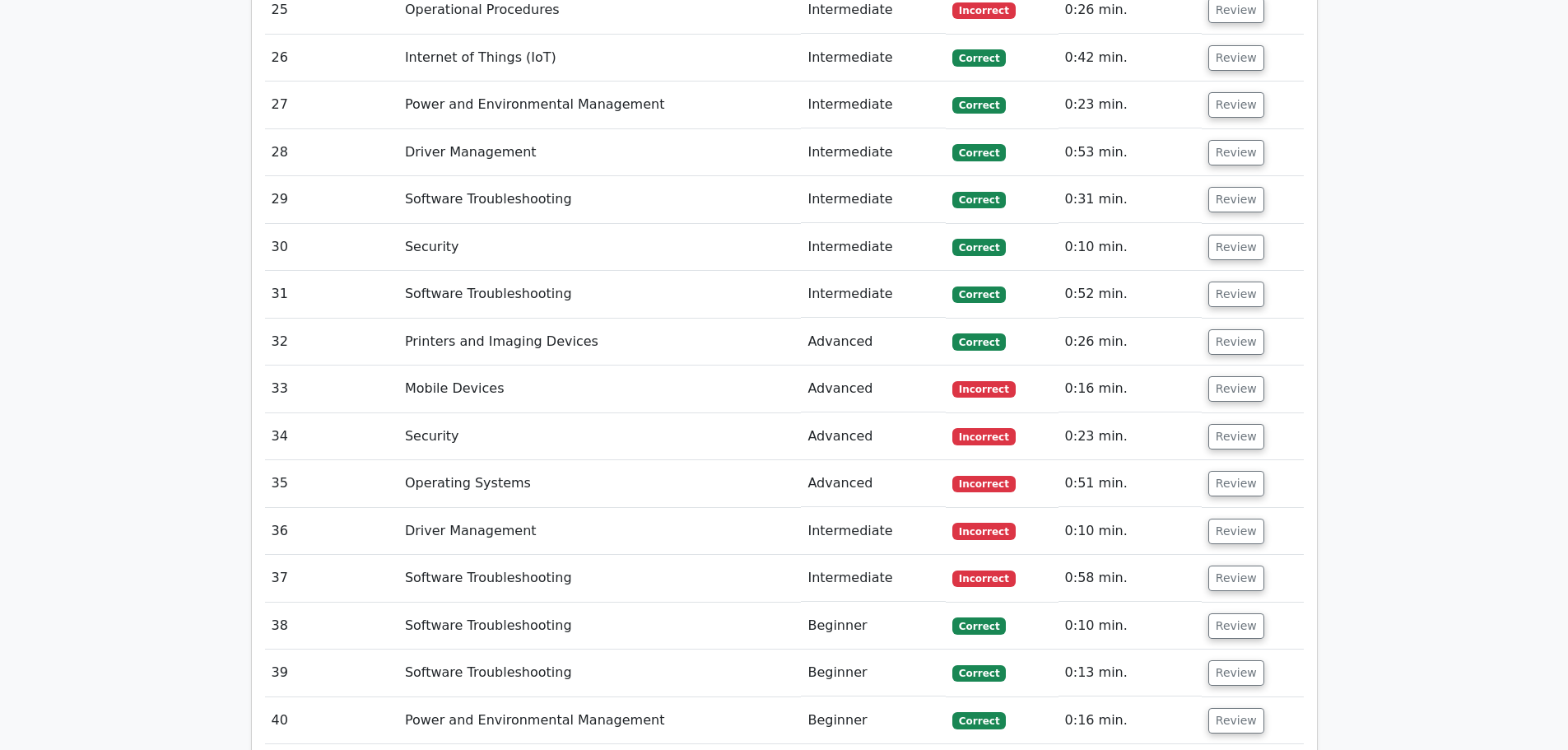
scroll to position [5520, 0]
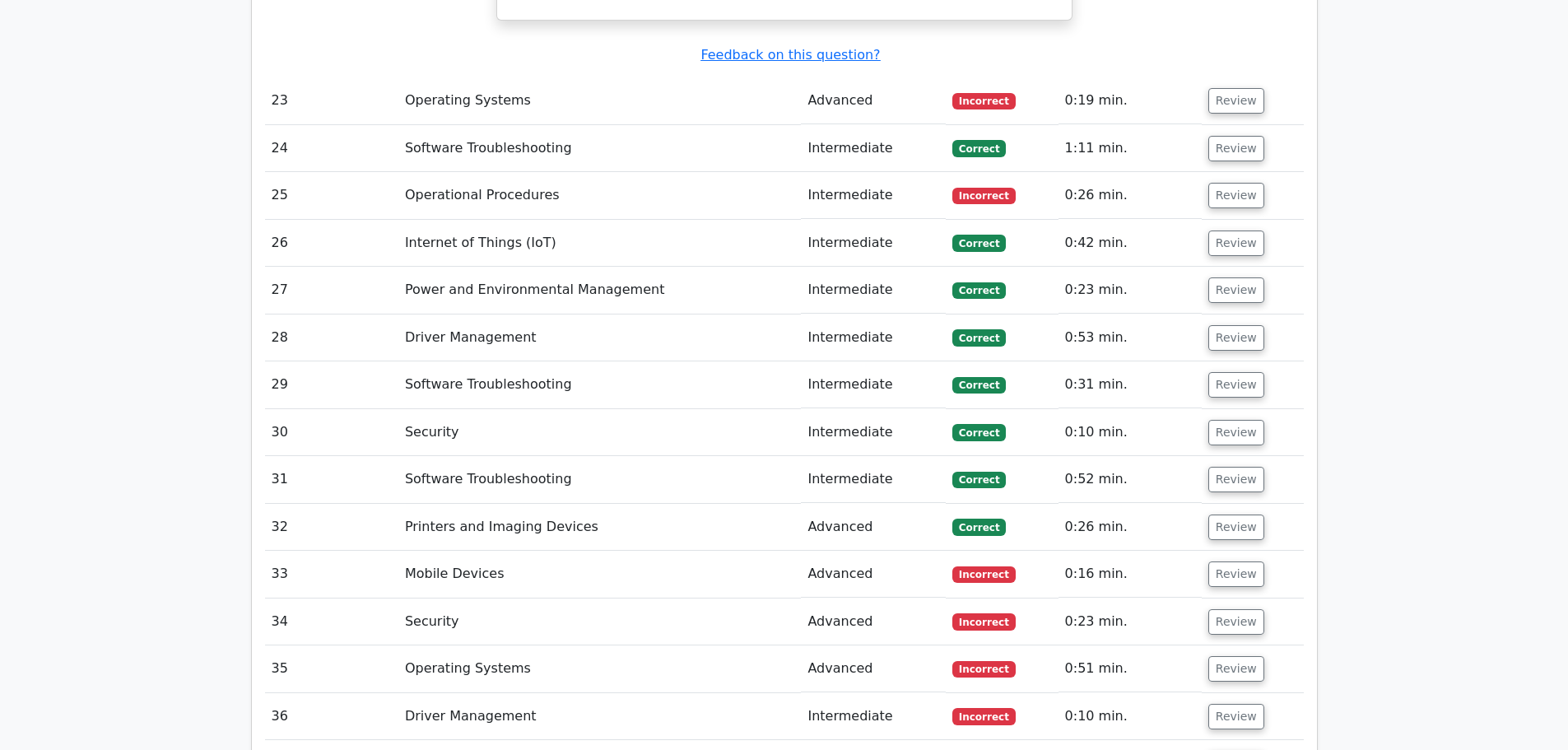
click at [1238, 749] on button "Review" at bounding box center [1236, 763] width 56 height 26
click at [1245, 703] on button "Review" at bounding box center [1236, 716] width 56 height 26
click at [1246, 656] on button "Review" at bounding box center [1236, 668] width 56 height 26
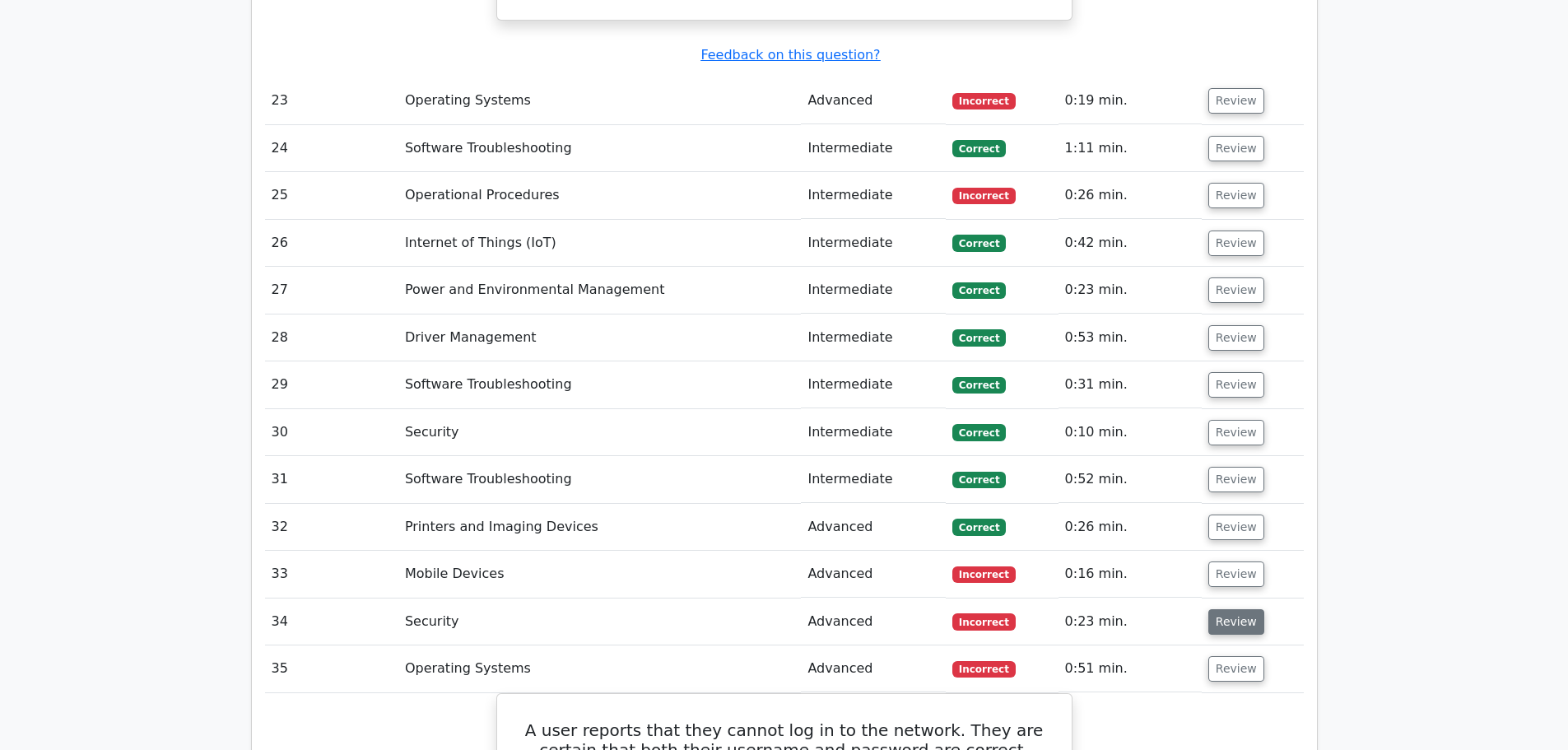
click at [1244, 609] on button "Review" at bounding box center [1236, 622] width 56 height 26
click at [1239, 562] on button "Review" at bounding box center [1236, 574] width 56 height 26
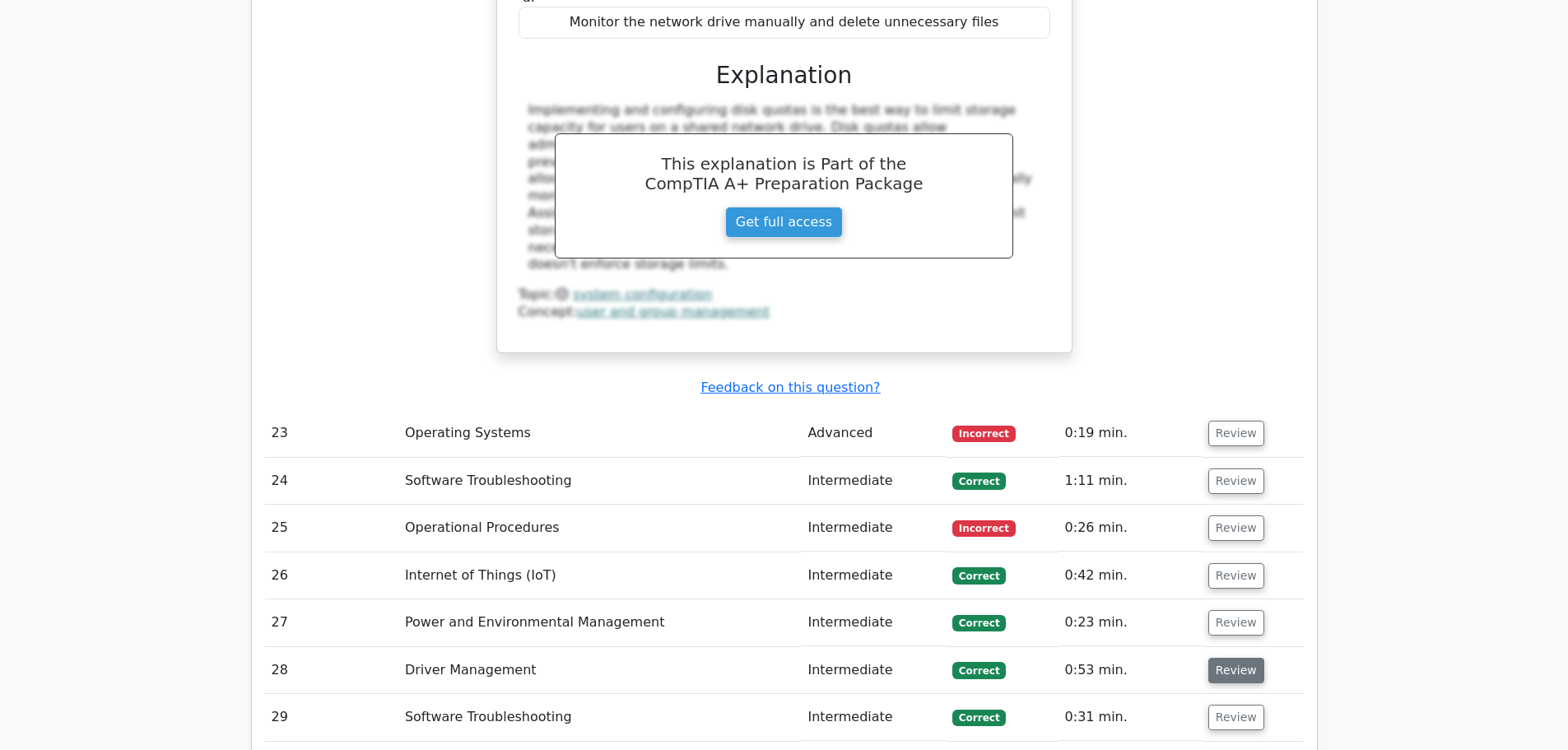
scroll to position [5109, 0]
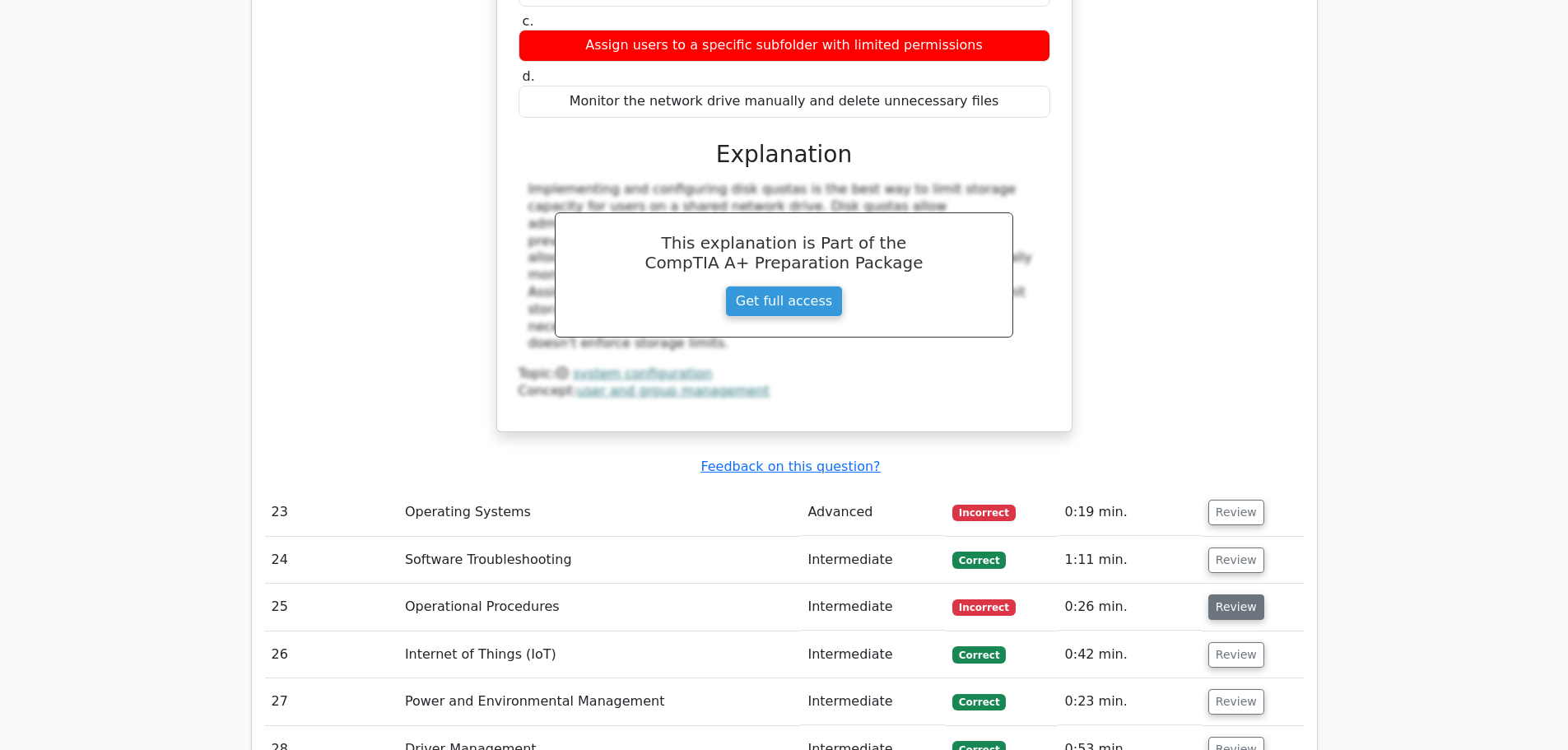
click at [1239, 594] on button "Review" at bounding box center [1236, 606] width 56 height 26
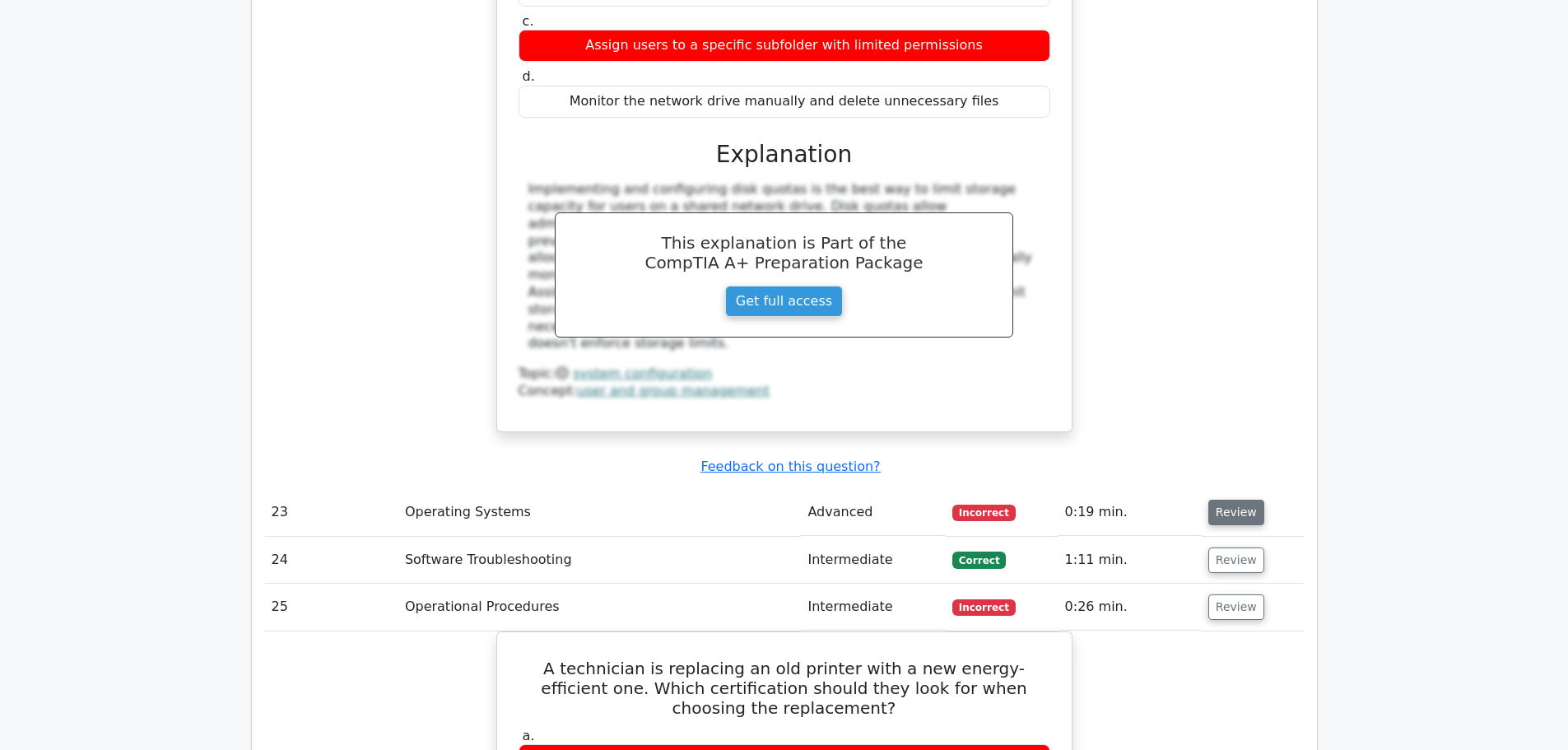
click at [1230, 500] on button "Review" at bounding box center [1236, 512] width 56 height 26
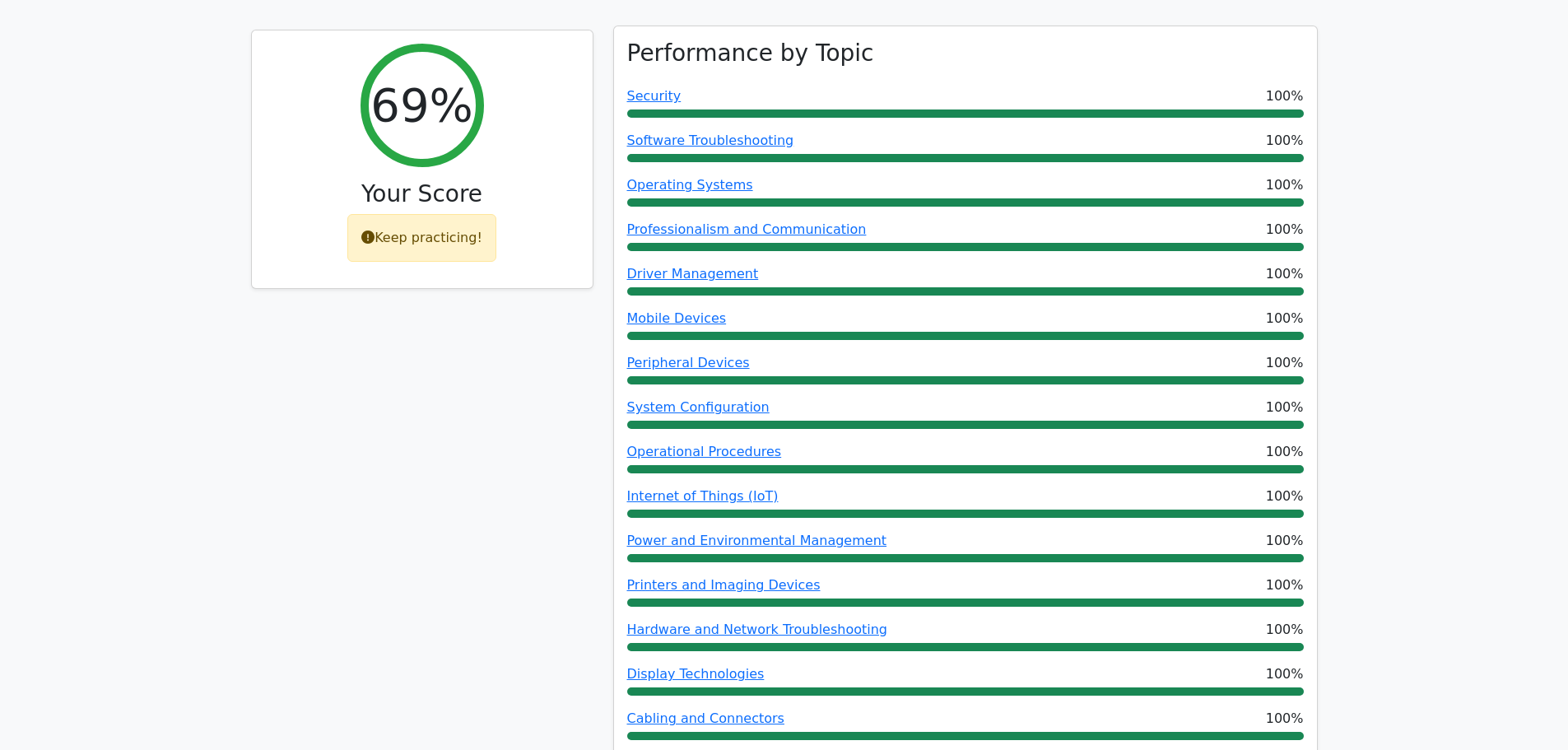
scroll to position [659, 0]
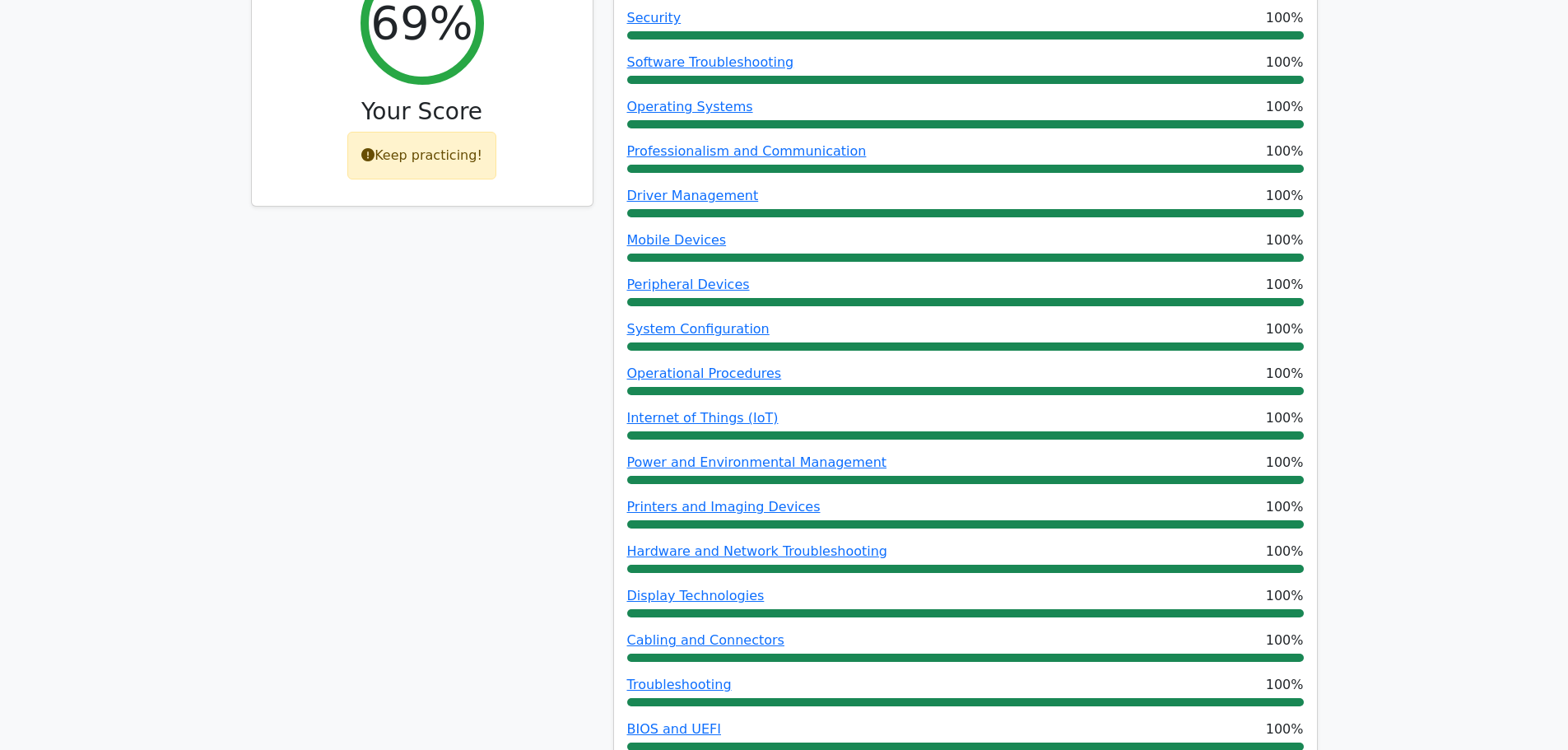
click at [410, 464] on div "69% Your Score Keep practicing!" at bounding box center [421, 395] width 363 height 896
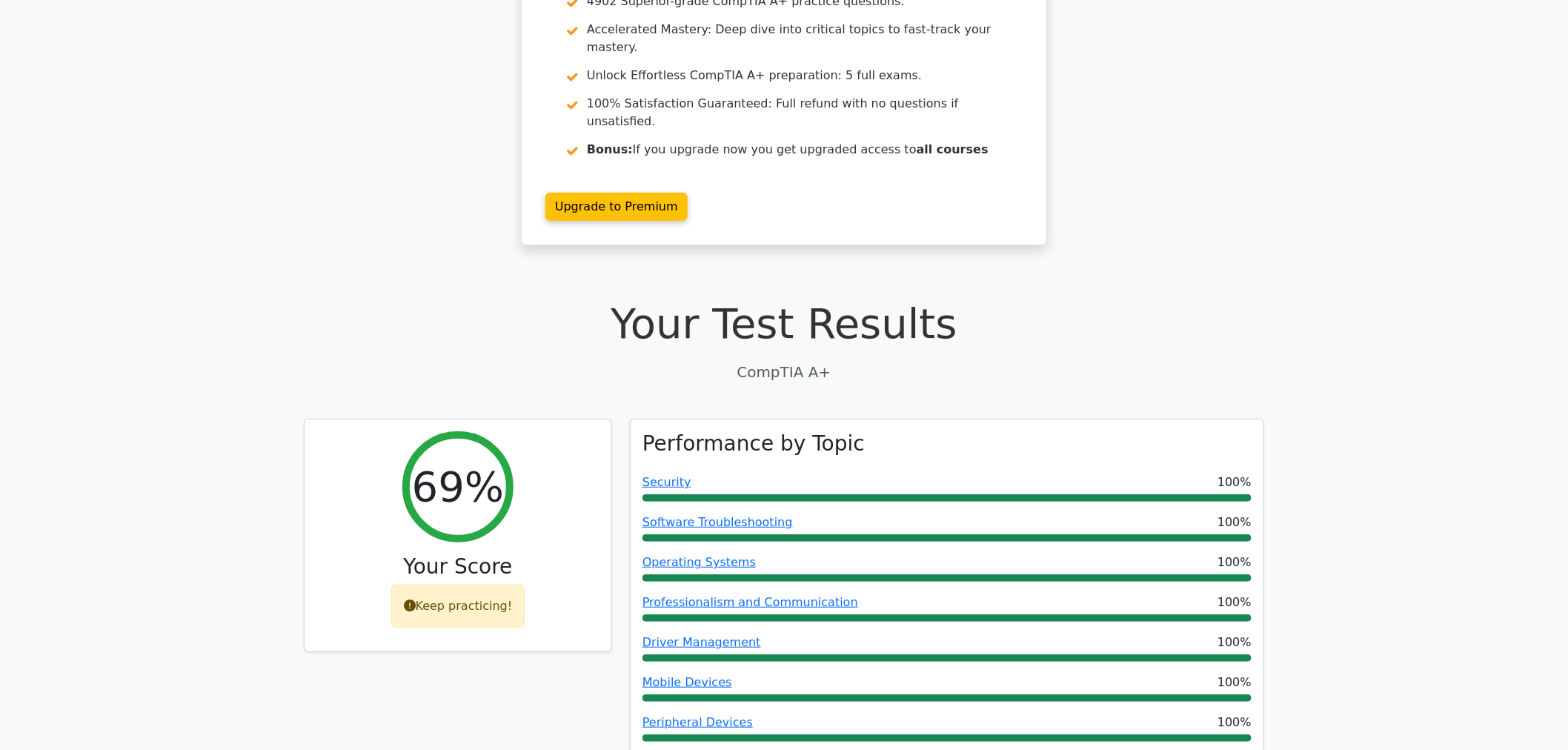
scroll to position [0, 0]
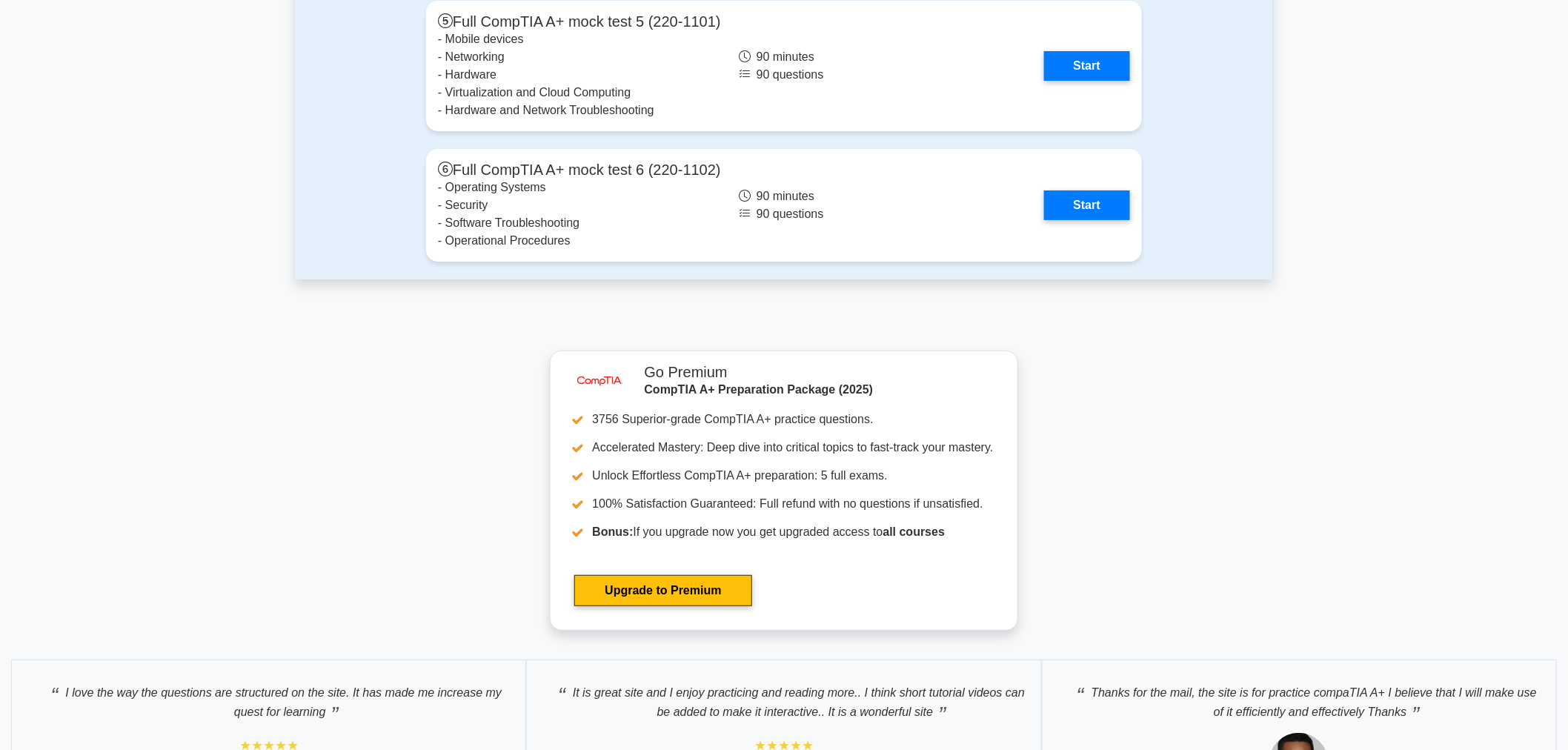
scroll to position [4695, 0]
